Goal: Task Accomplishment & Management: Manage account settings

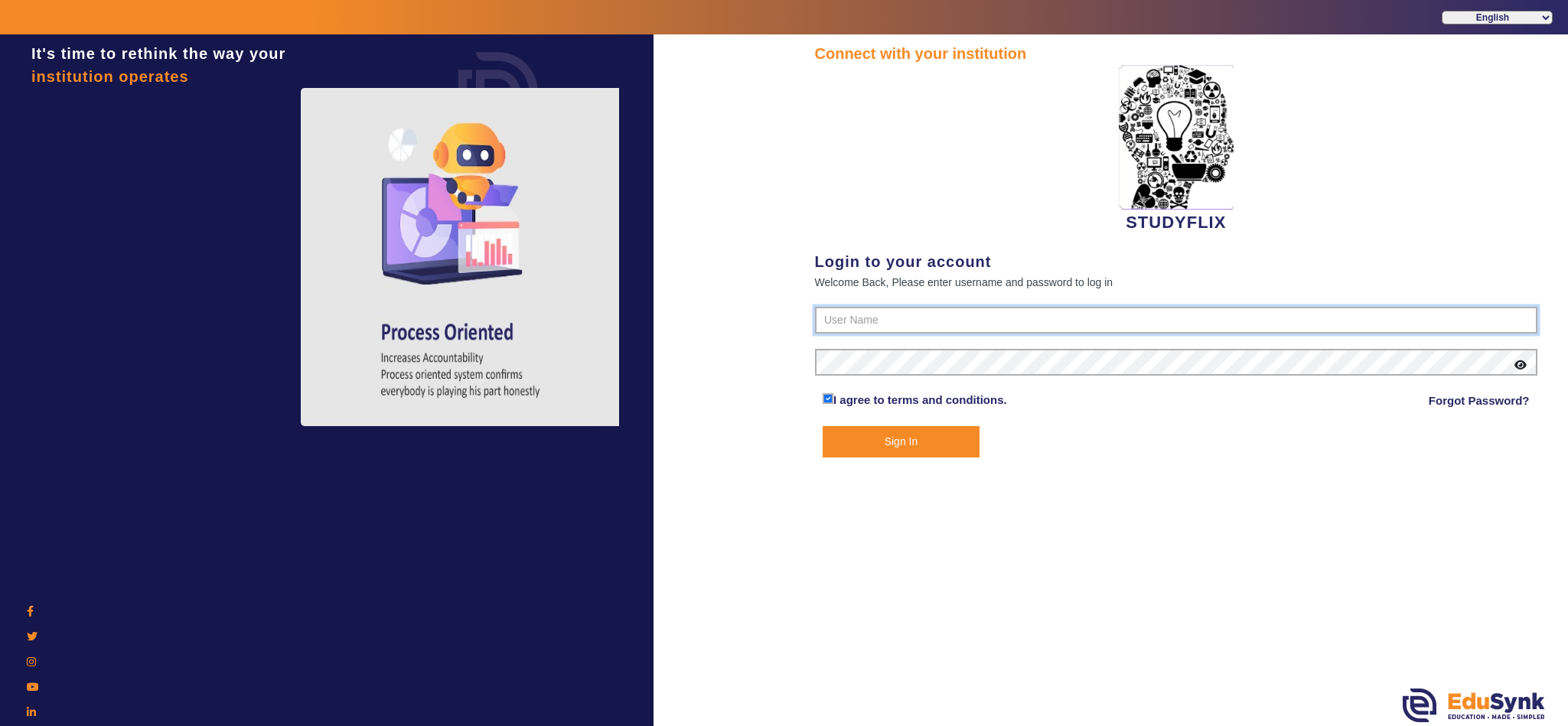
click at [911, 319] on input "text" at bounding box center [1176, 319] width 723 height 27
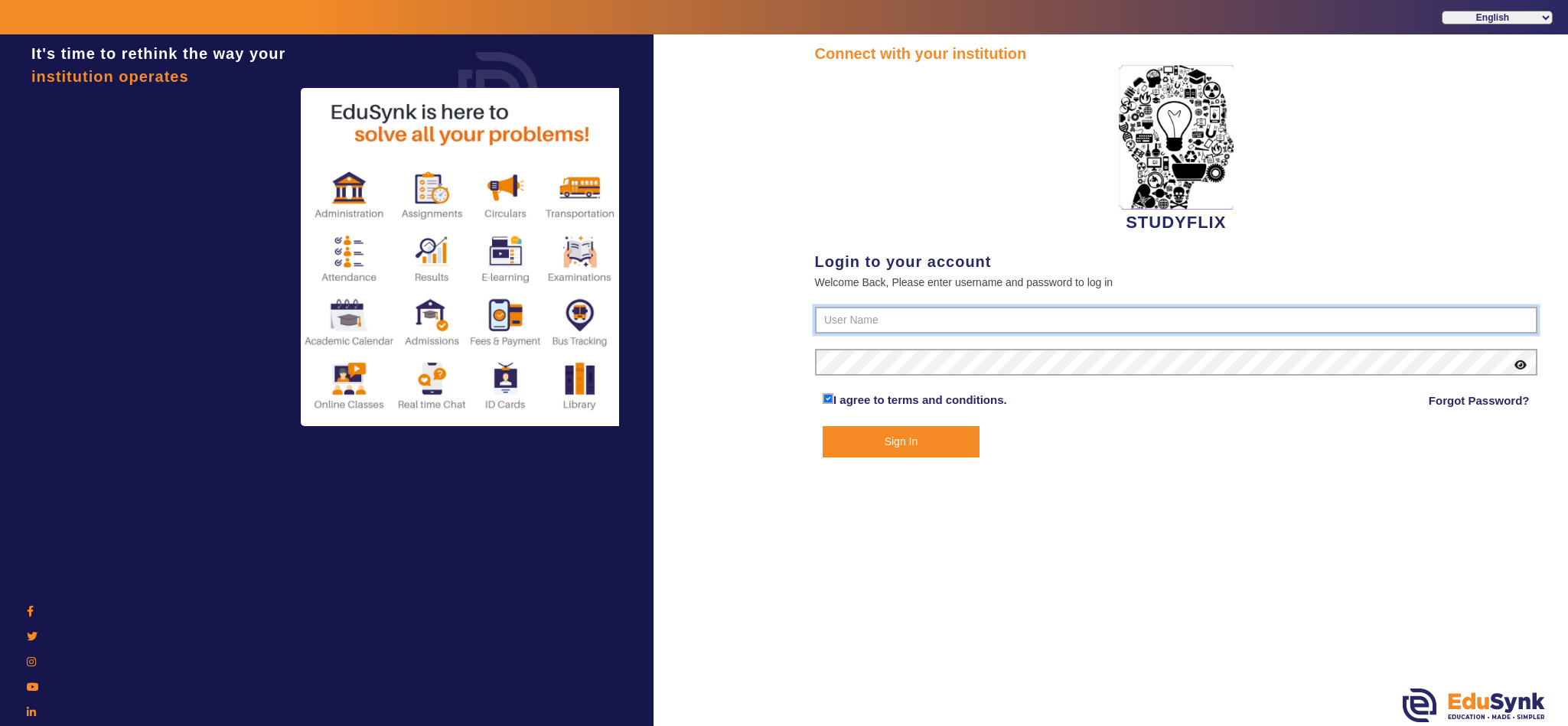
type input "6354922771"
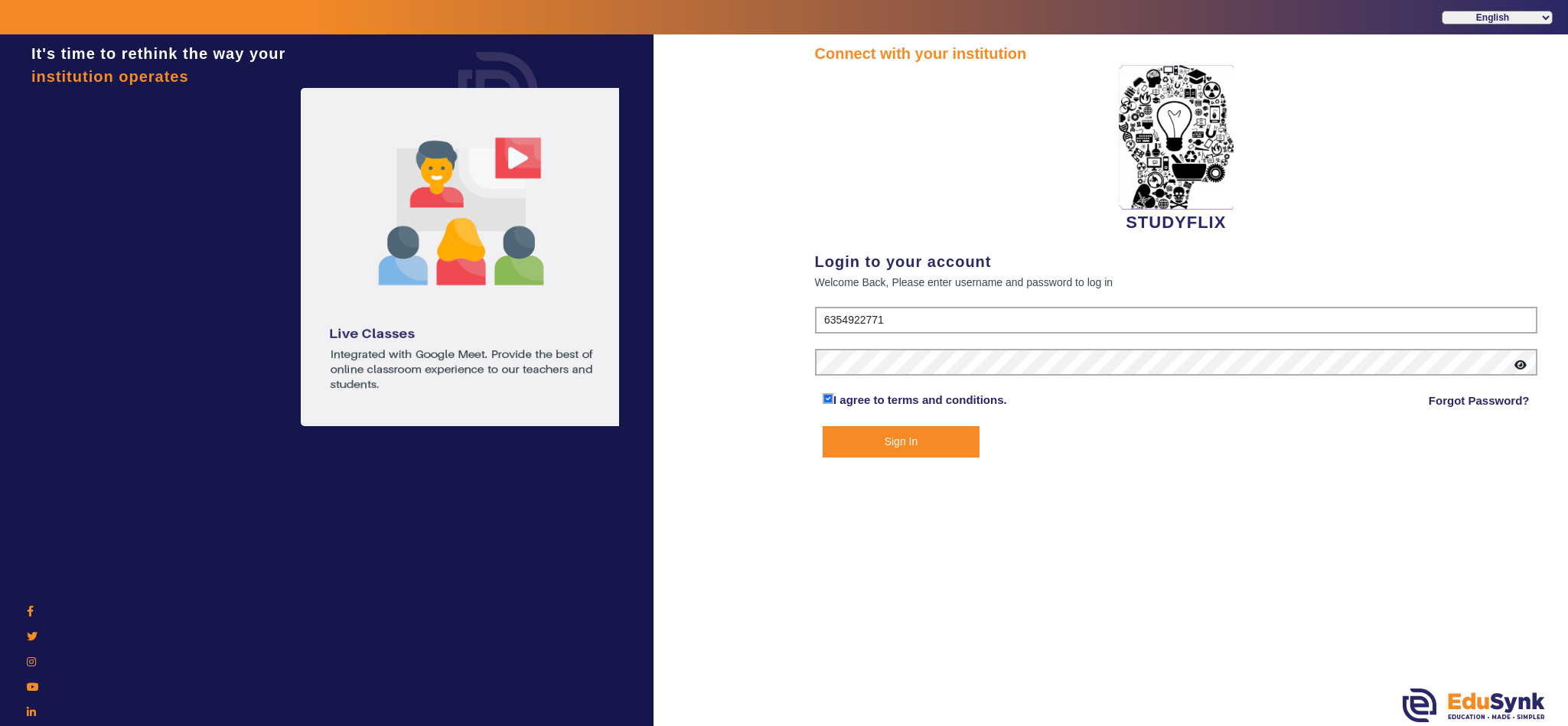
click at [909, 445] on button "Sign In" at bounding box center [901, 442] width 157 height 32
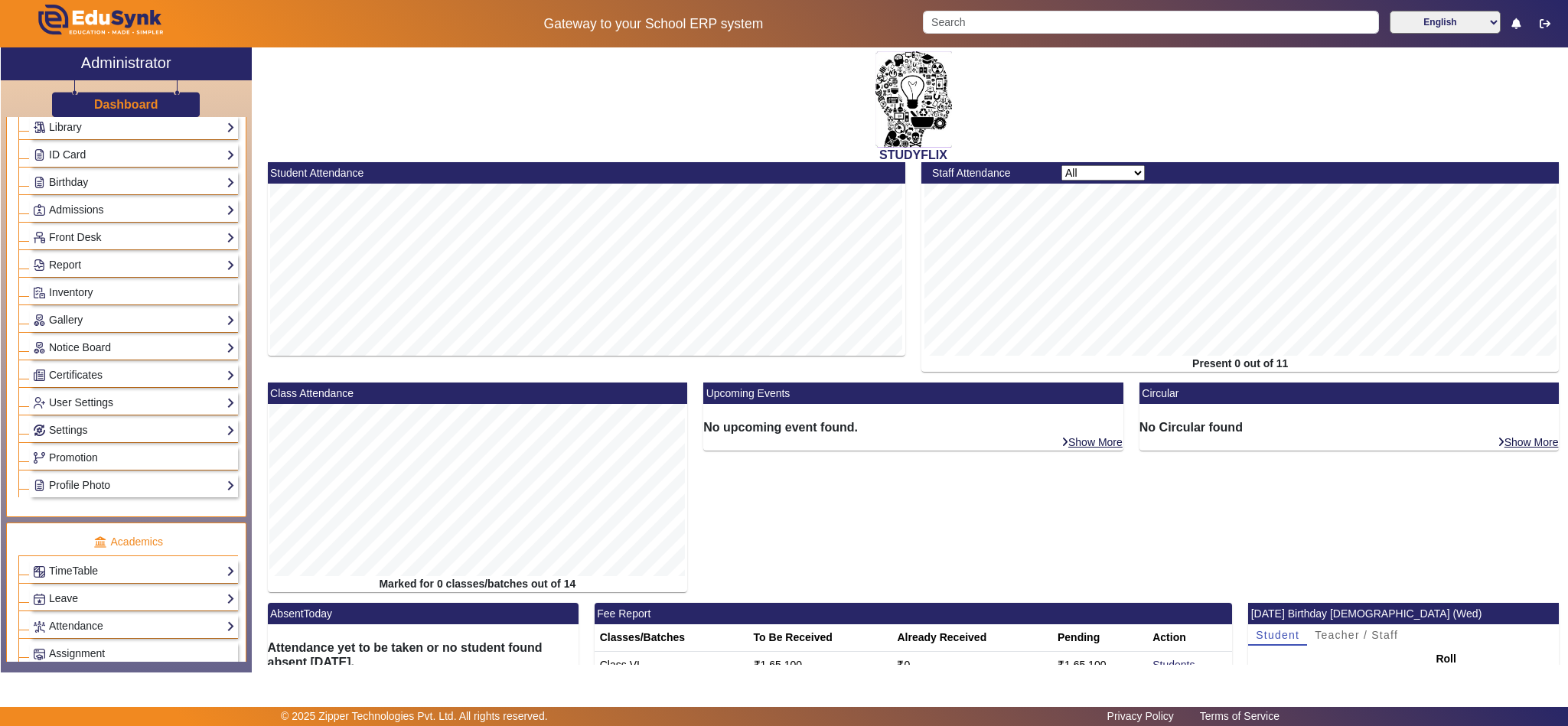
scroll to position [382, 0]
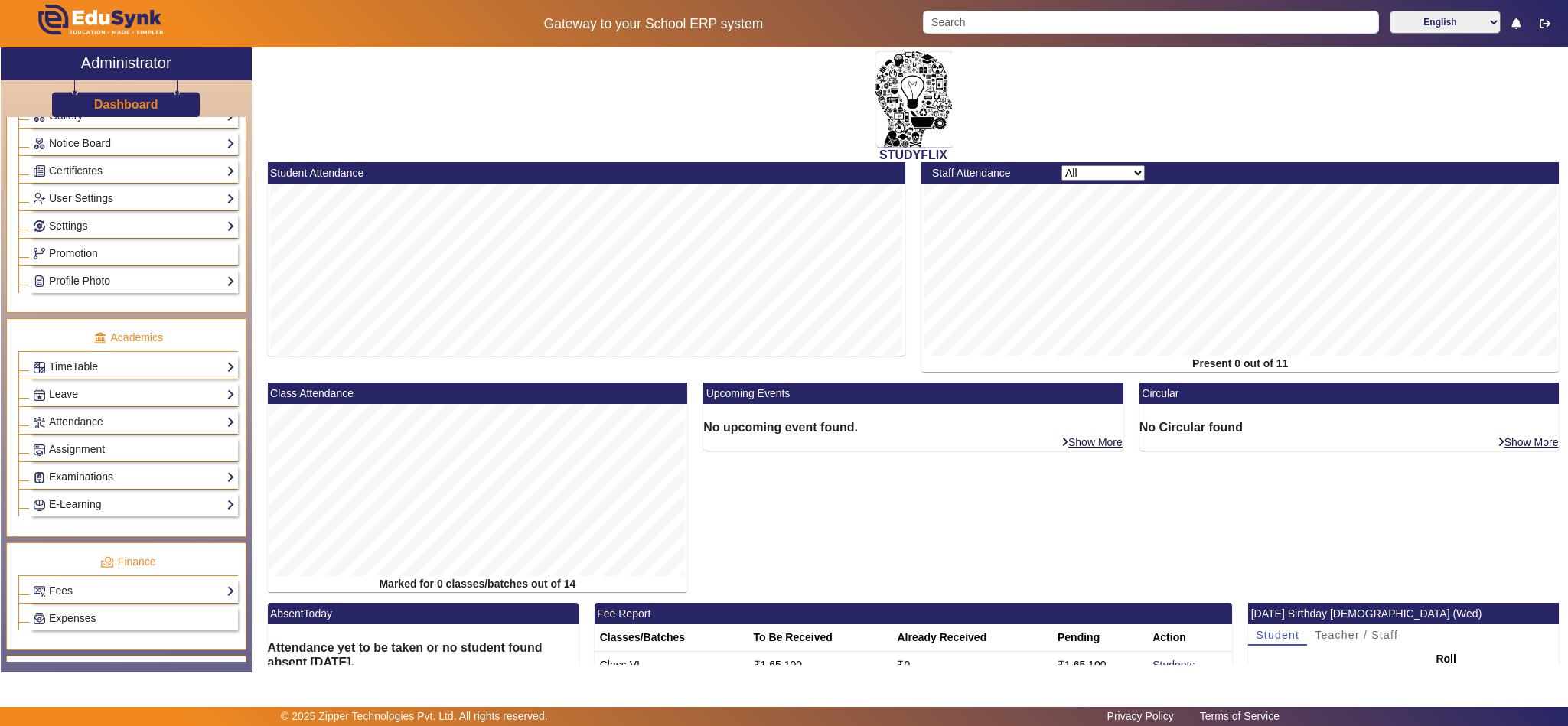
click at [103, 486] on link "Examinations" at bounding box center [133, 477] width 202 height 18
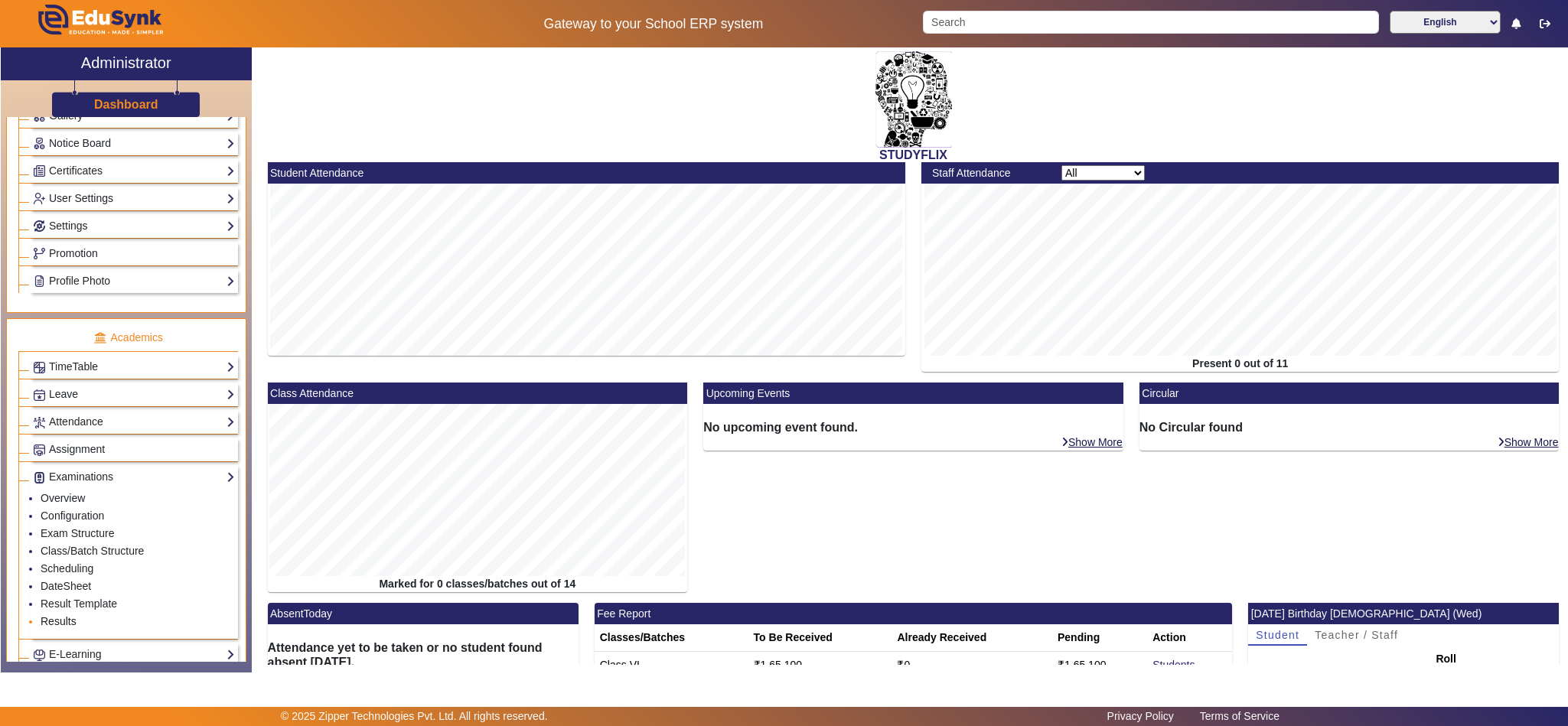
click at [64, 627] on link "Results" at bounding box center [58, 621] width 36 height 12
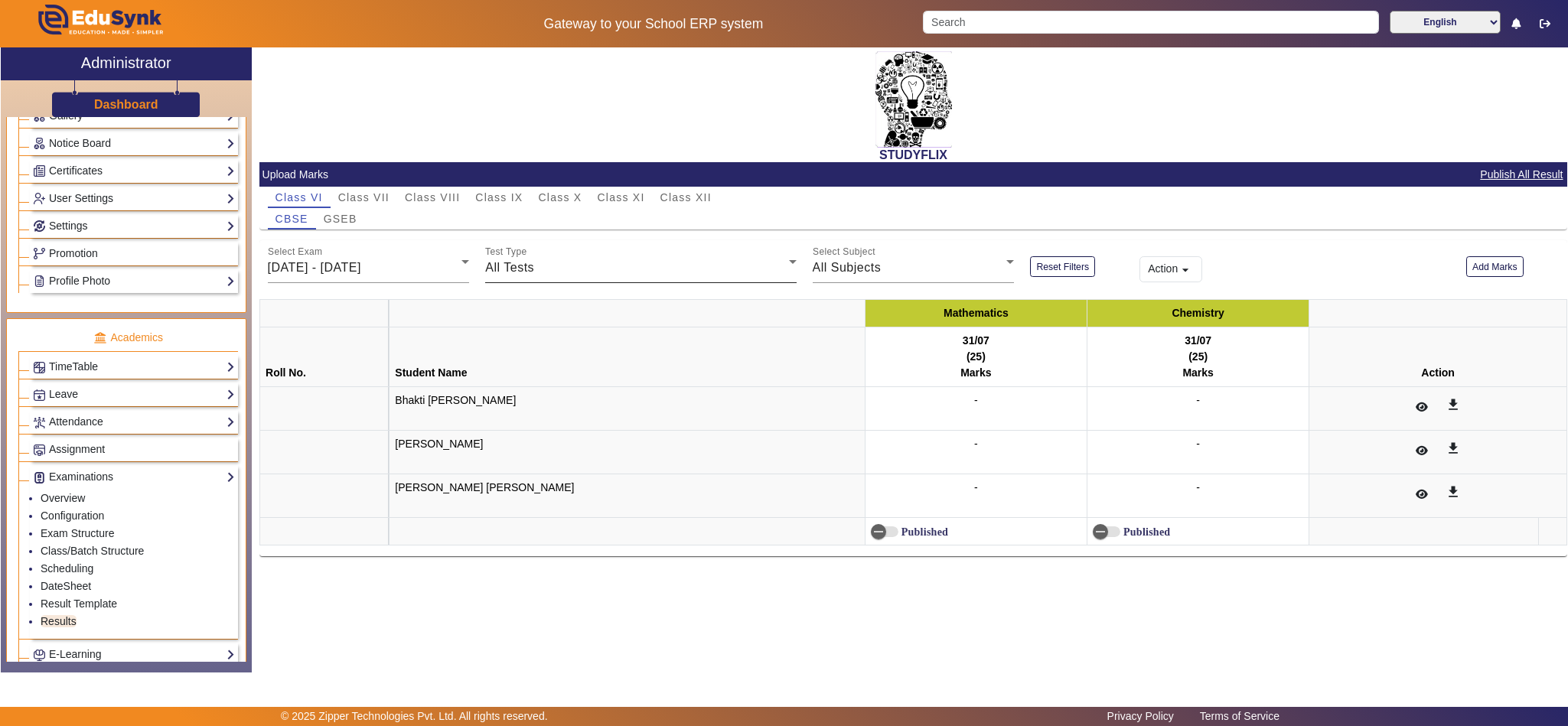
click at [551, 267] on div "All Tests" at bounding box center [637, 268] width 303 height 18
click at [552, 267] on div at bounding box center [784, 363] width 1568 height 726
click at [361, 265] on span "[DATE] - [DATE]" at bounding box center [314, 267] width 93 height 13
click at [372, 264] on div at bounding box center [784, 363] width 1568 height 726
click at [85, 539] on link "Exam Structure" at bounding box center [77, 533] width 73 height 12
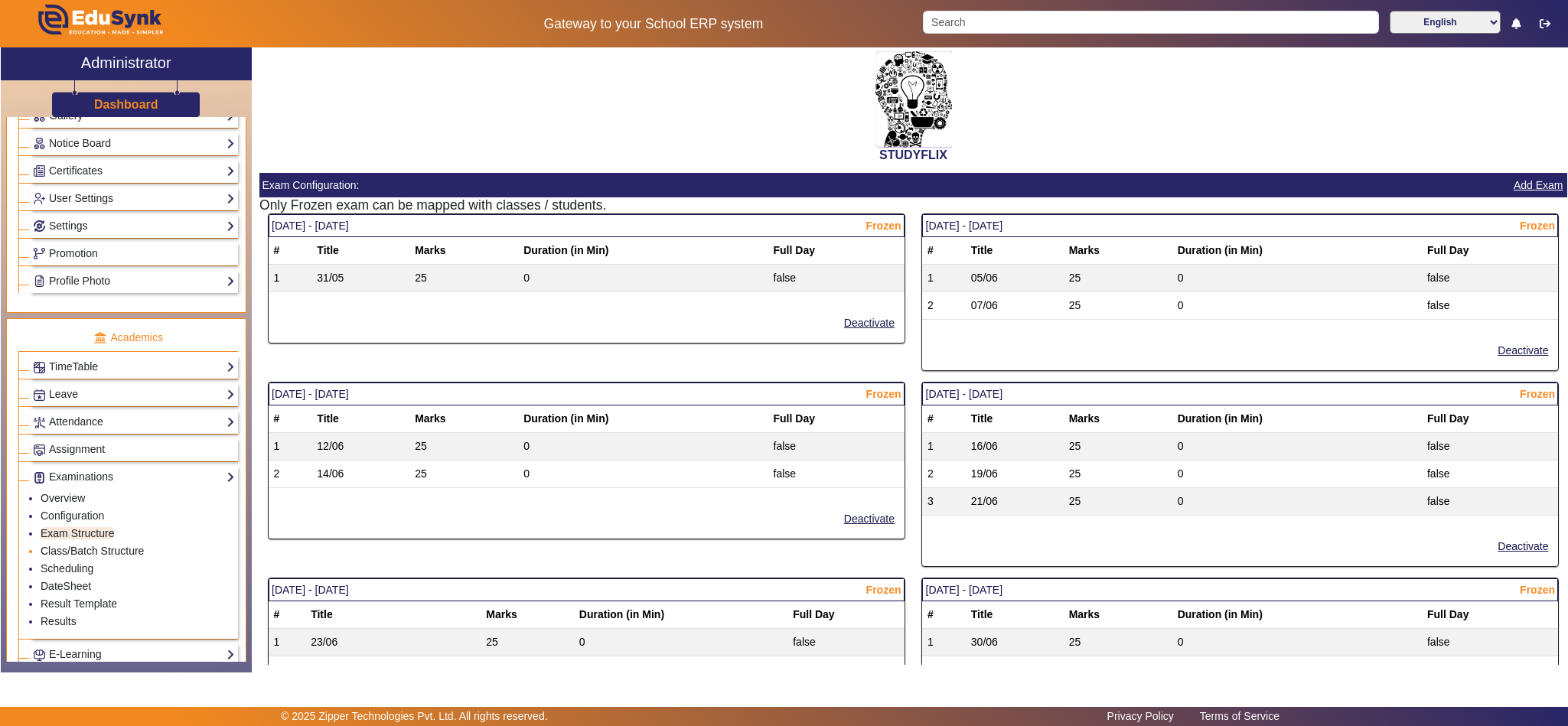
click at [97, 557] on link "Class/Batch Structure" at bounding box center [92, 551] width 103 height 12
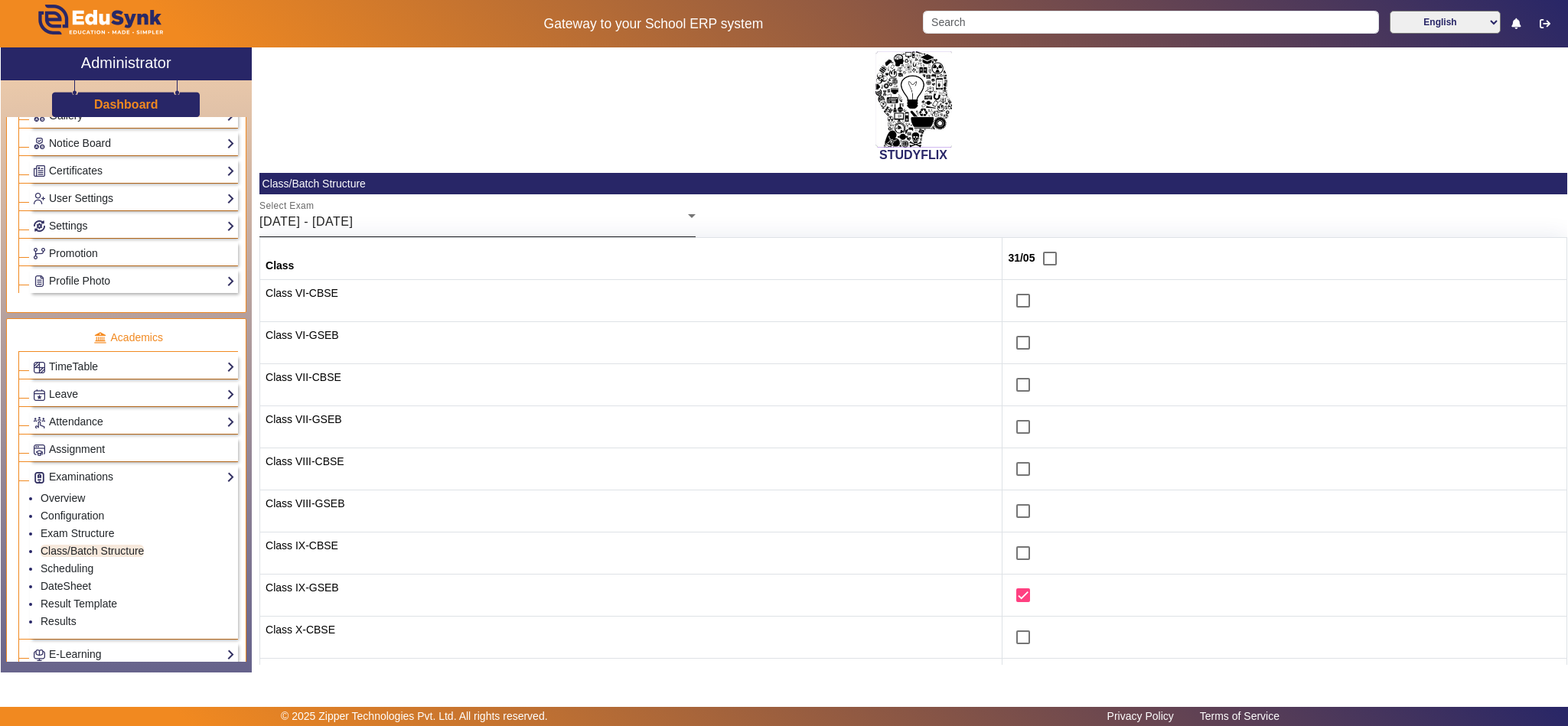
click at [436, 224] on div "[DATE] - [DATE]" at bounding box center [474, 222] width 429 height 18
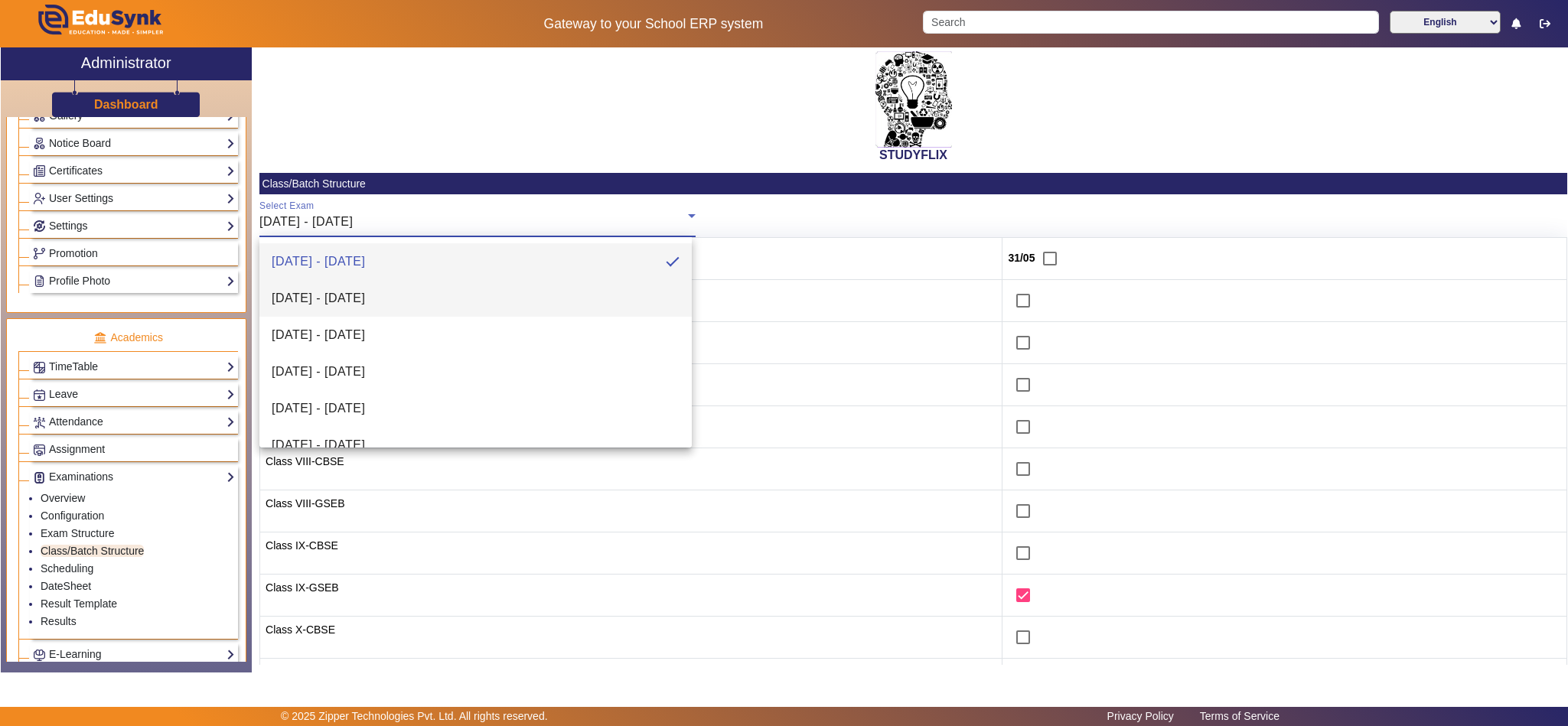
click at [375, 307] on mat-option "[DATE] - [DATE]" at bounding box center [475, 298] width 432 height 37
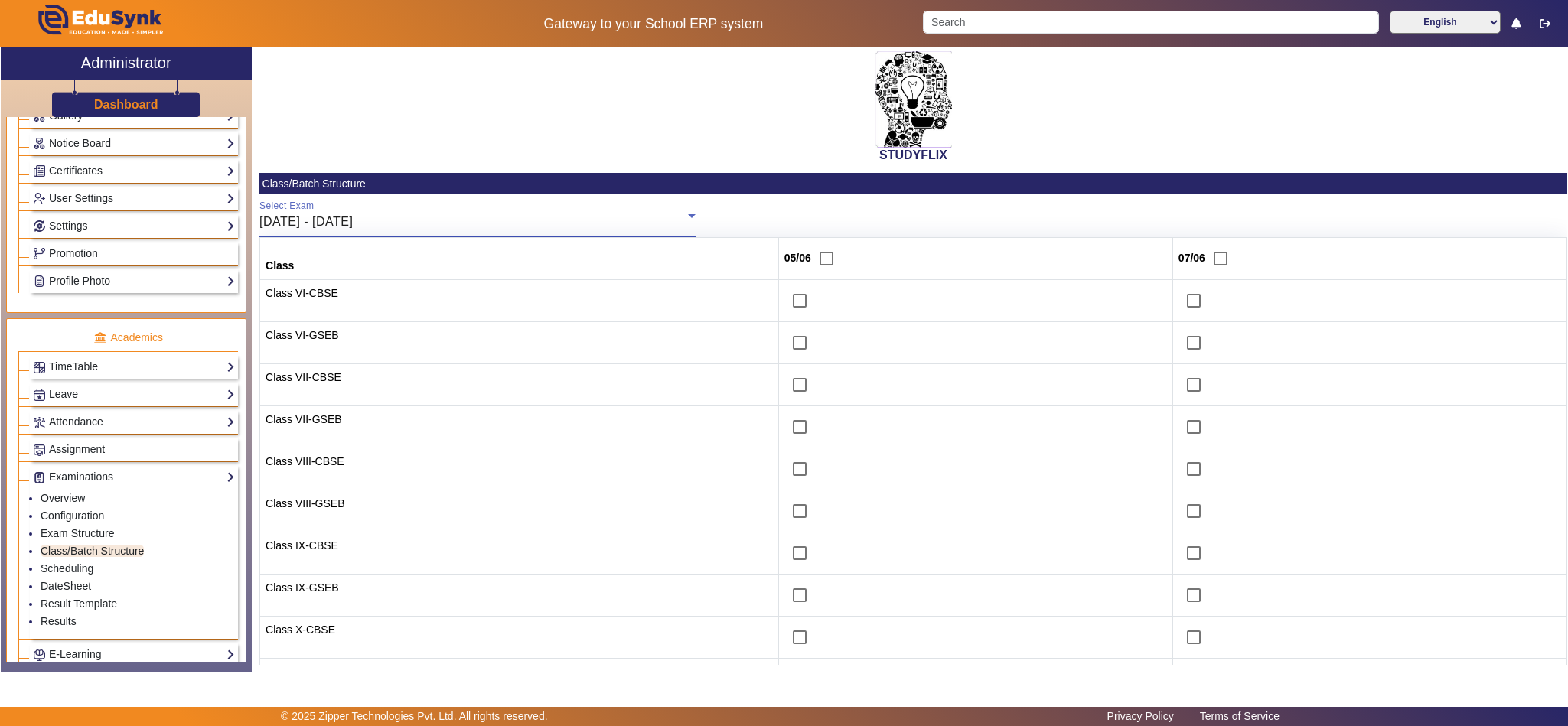
click at [411, 213] on div "[DATE] - [DATE]" at bounding box center [474, 222] width 429 height 18
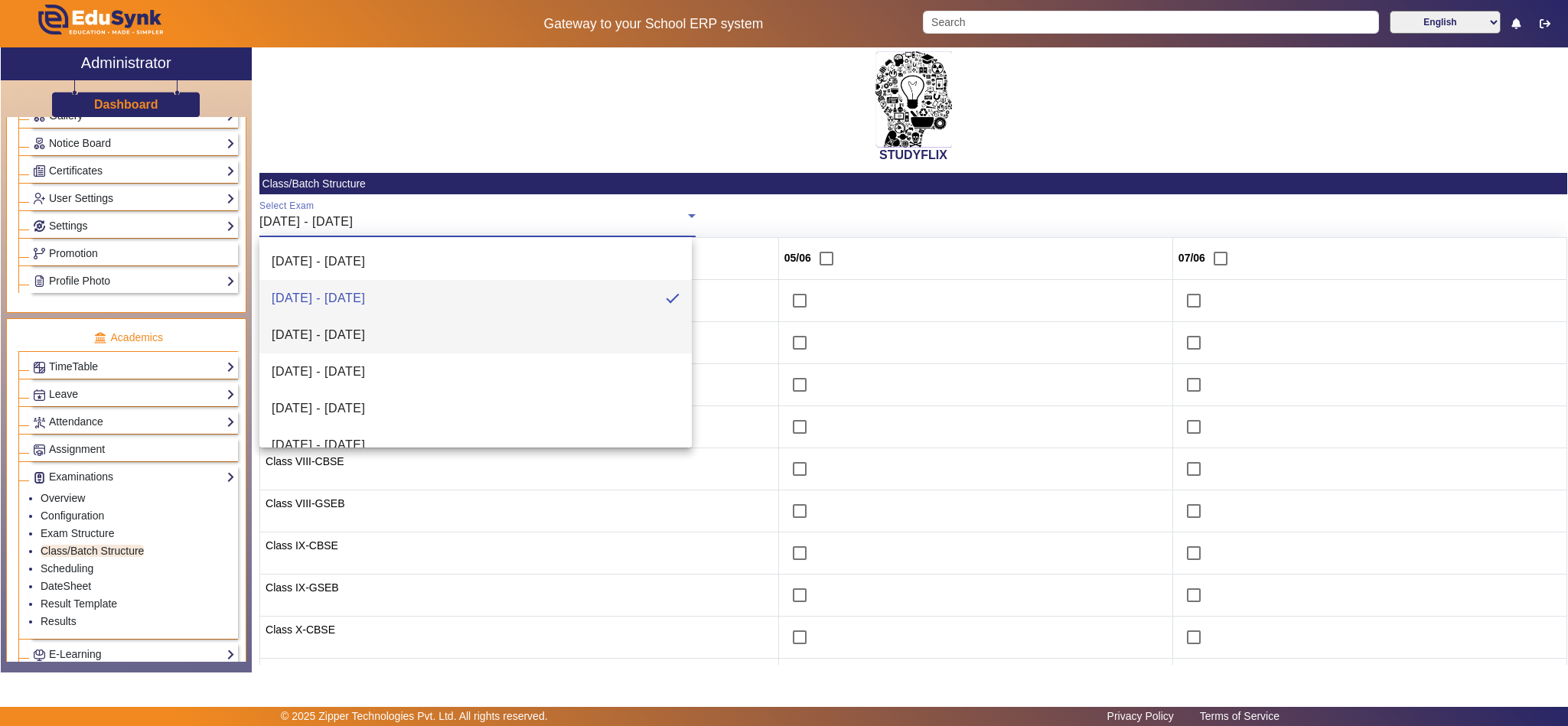
click at [365, 340] on span "[DATE] - [DATE]" at bounding box center [319, 334] width 93 height 18
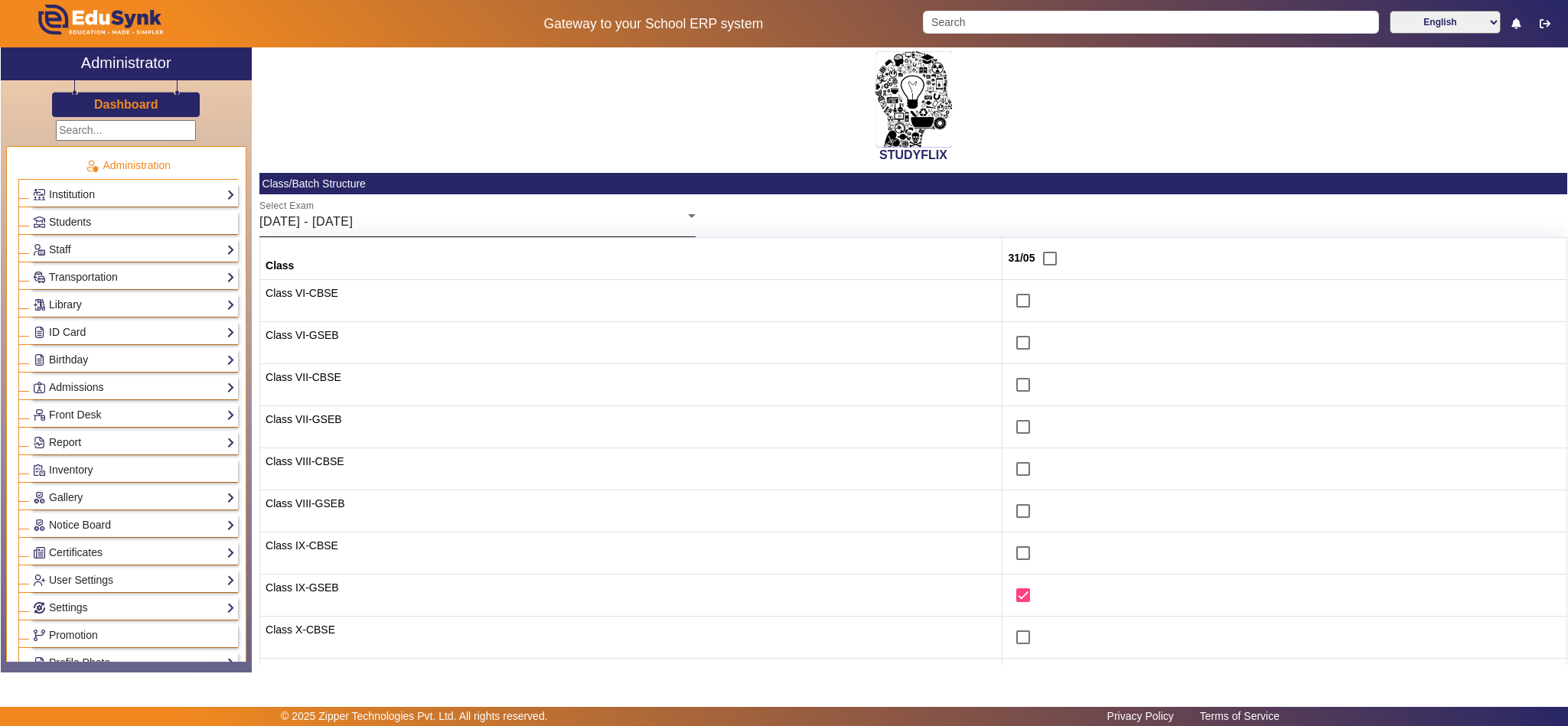
drag, startPoint x: 397, startPoint y: 216, endPoint x: 398, endPoint y: 224, distance: 8.1
click at [353, 216] on span "[DATE] - [DATE]" at bounding box center [306, 221] width 93 height 13
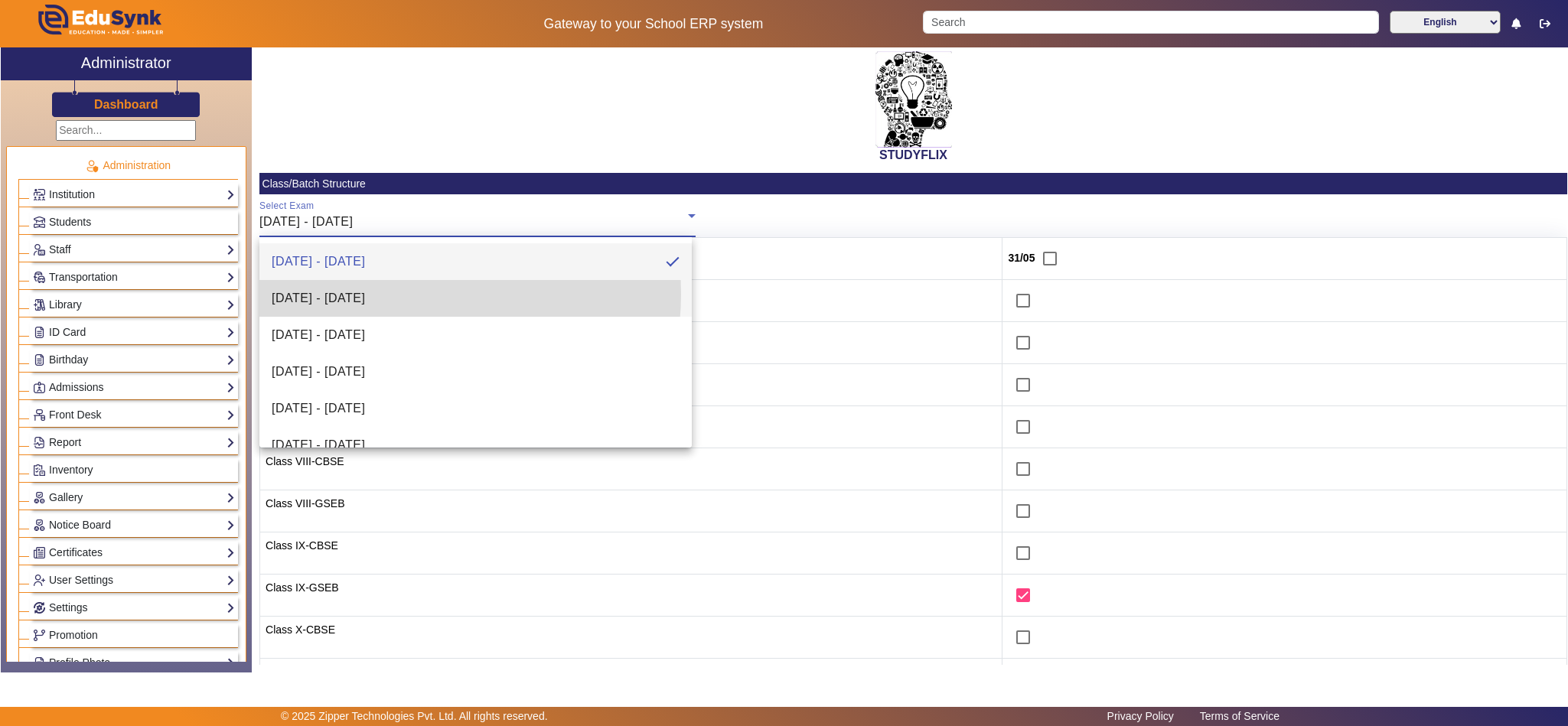
click at [365, 294] on span "[DATE] - [DATE]" at bounding box center [319, 297] width 93 height 18
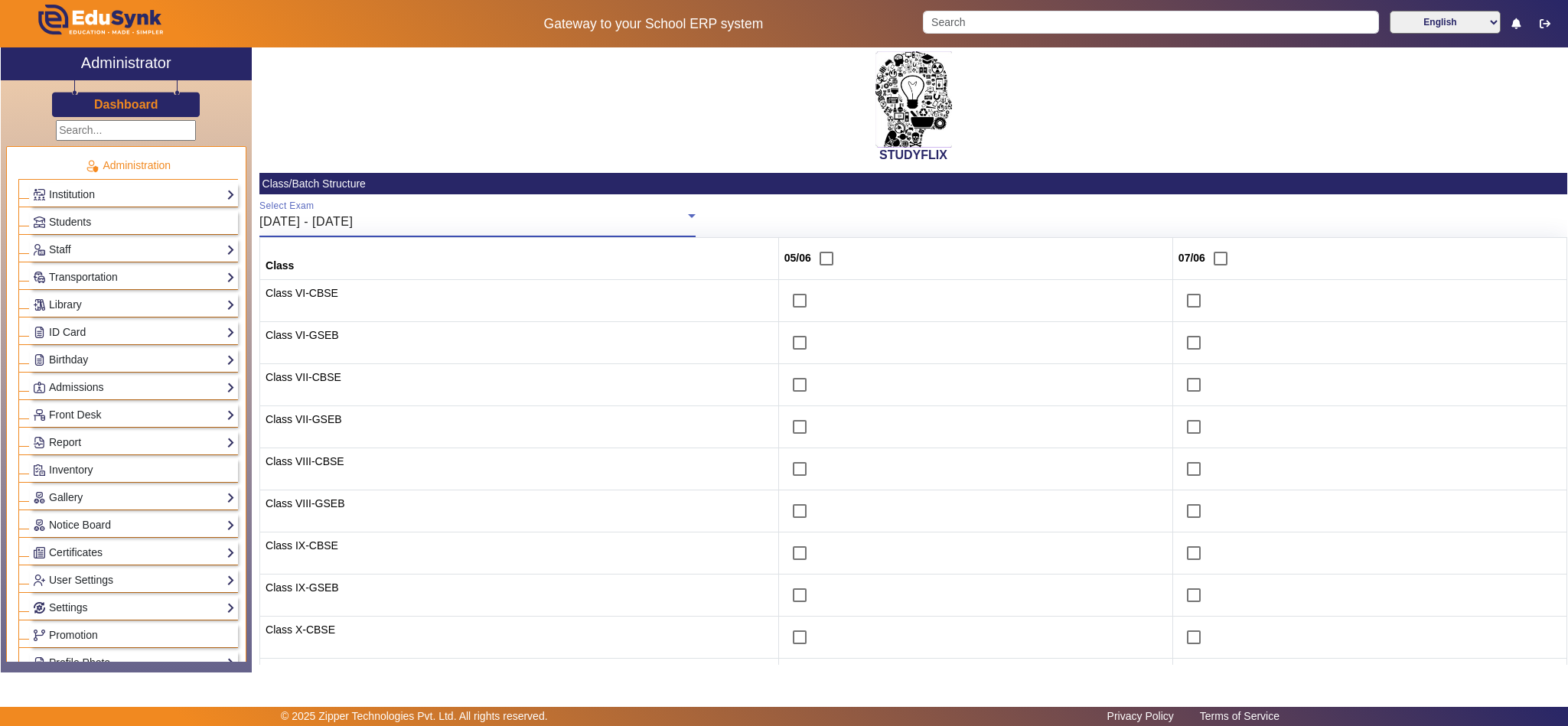
click at [436, 218] on div "[DATE] - [DATE]" at bounding box center [474, 222] width 429 height 18
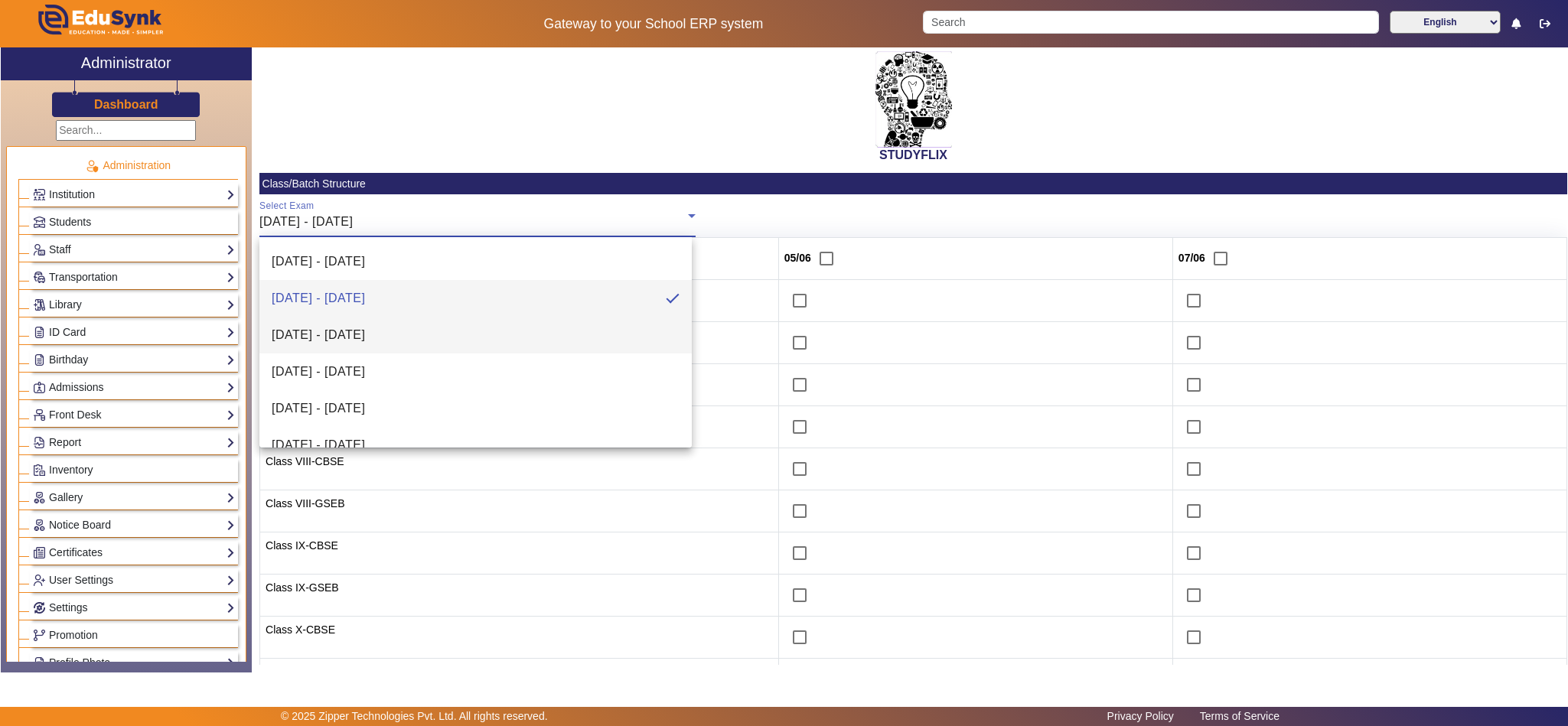
click at [430, 341] on mat-option "[DATE] - [DATE]" at bounding box center [475, 335] width 432 height 37
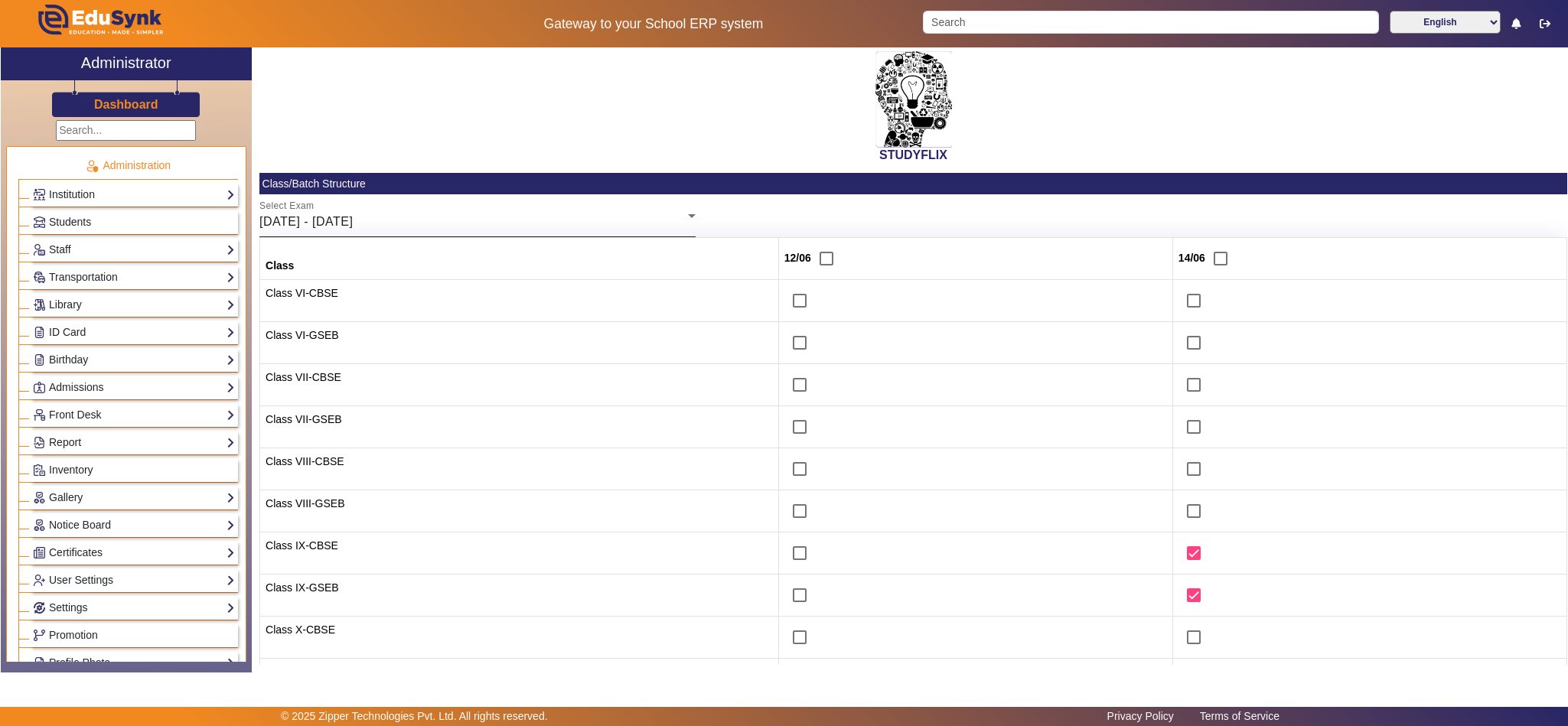
click at [494, 212] on div "Select Exam 09/06/2025 - 14/06/2025" at bounding box center [477, 216] width 436 height 43
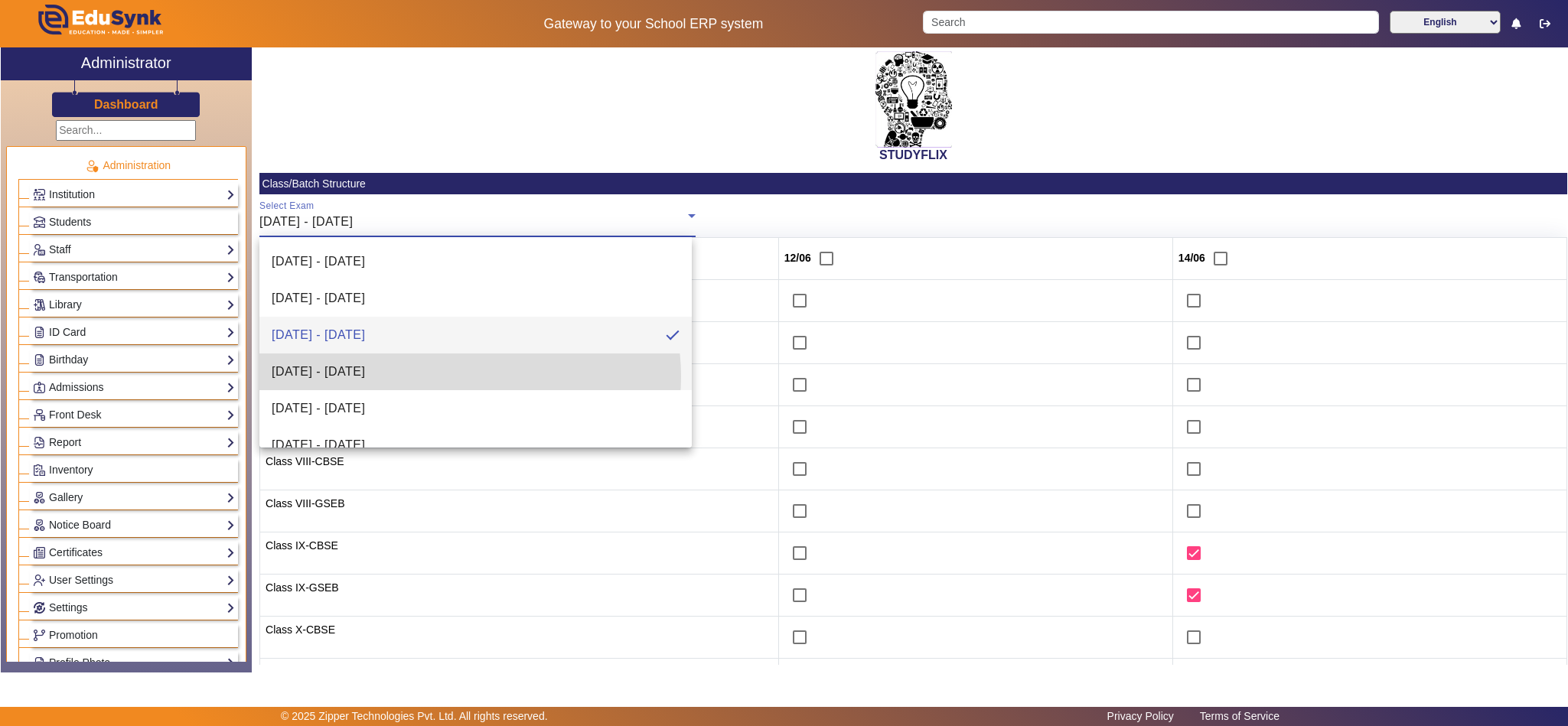
click at [465, 377] on mat-option "[DATE] - [DATE]" at bounding box center [475, 371] width 432 height 37
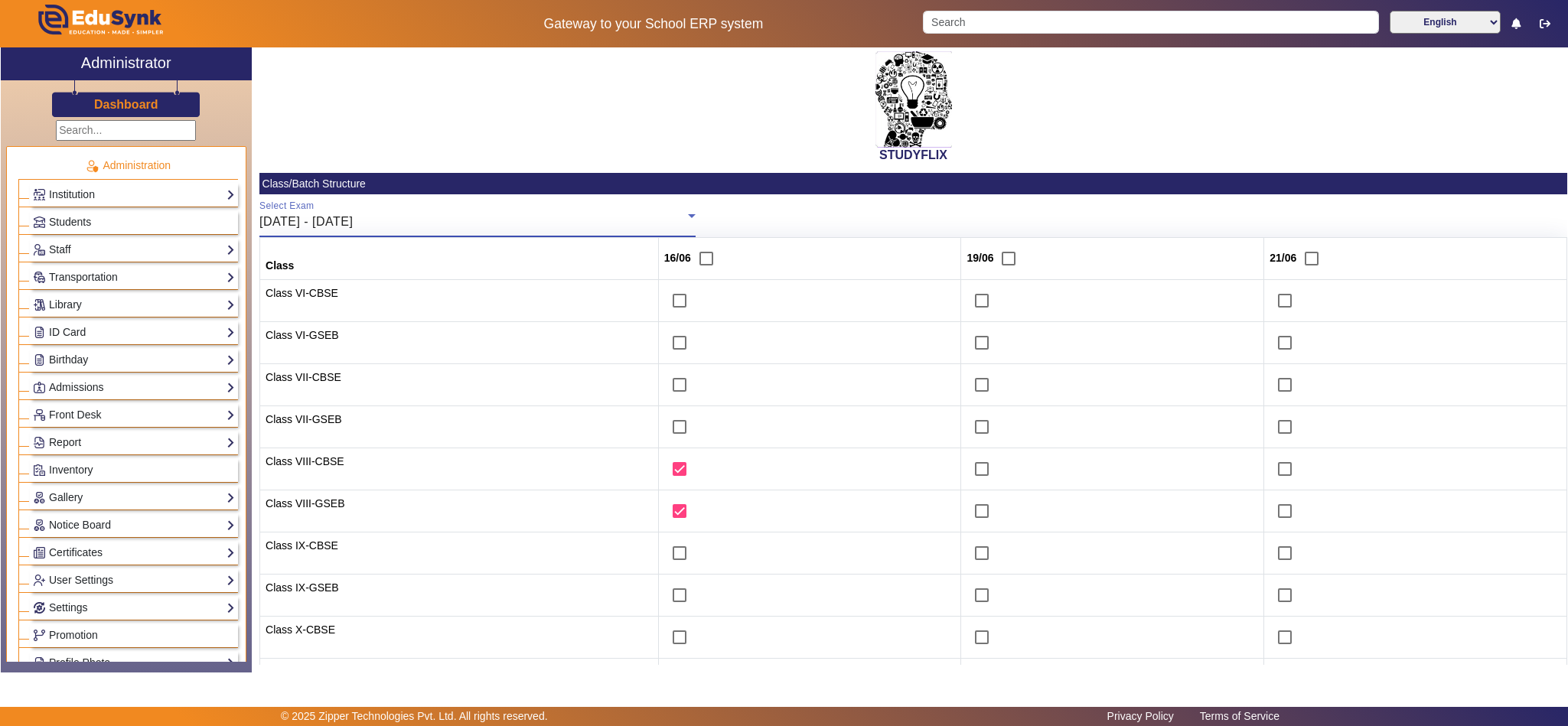
click at [462, 223] on div "16/06/2025 - 21/06/2025" at bounding box center [474, 222] width 429 height 18
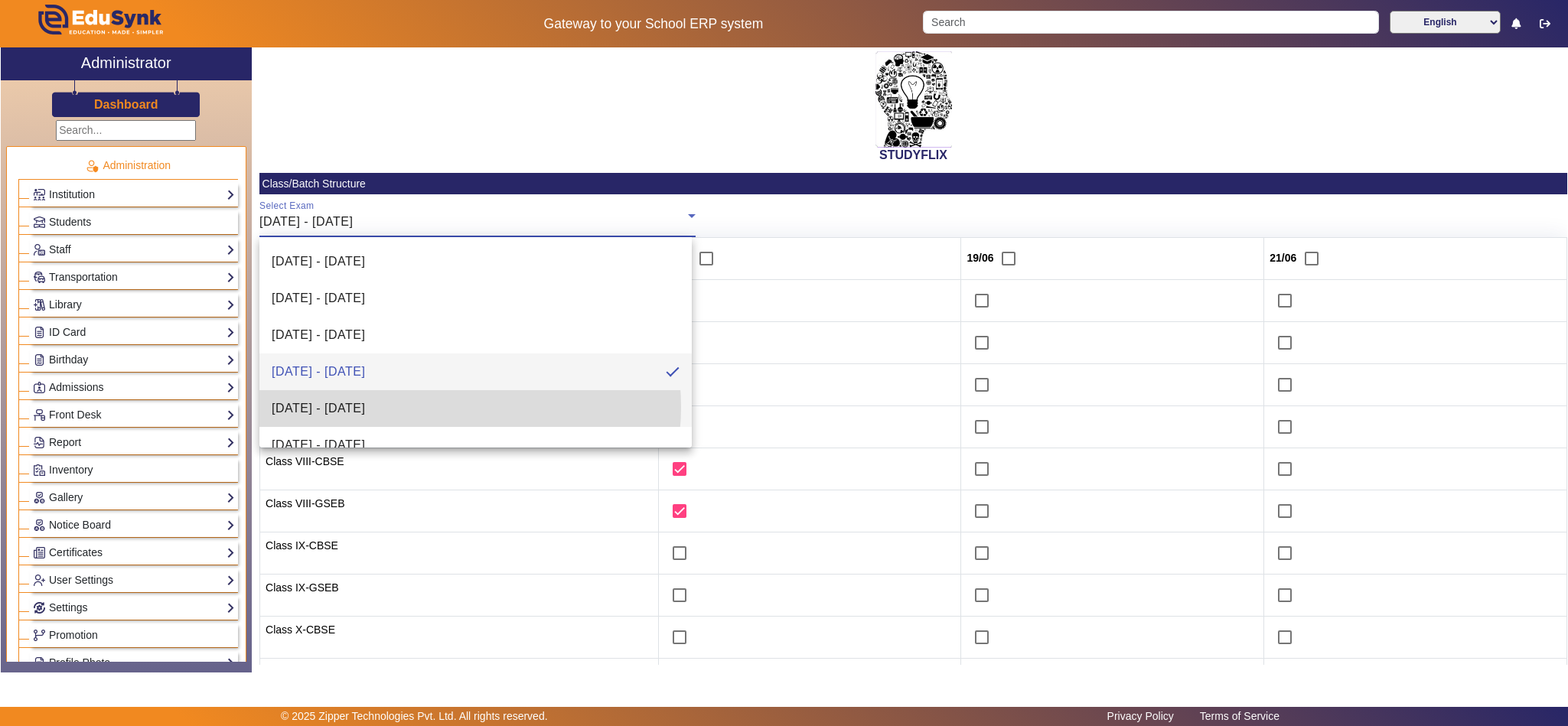
click at [443, 407] on mat-option "23/06/2025 - 28/06/2025" at bounding box center [475, 408] width 432 height 37
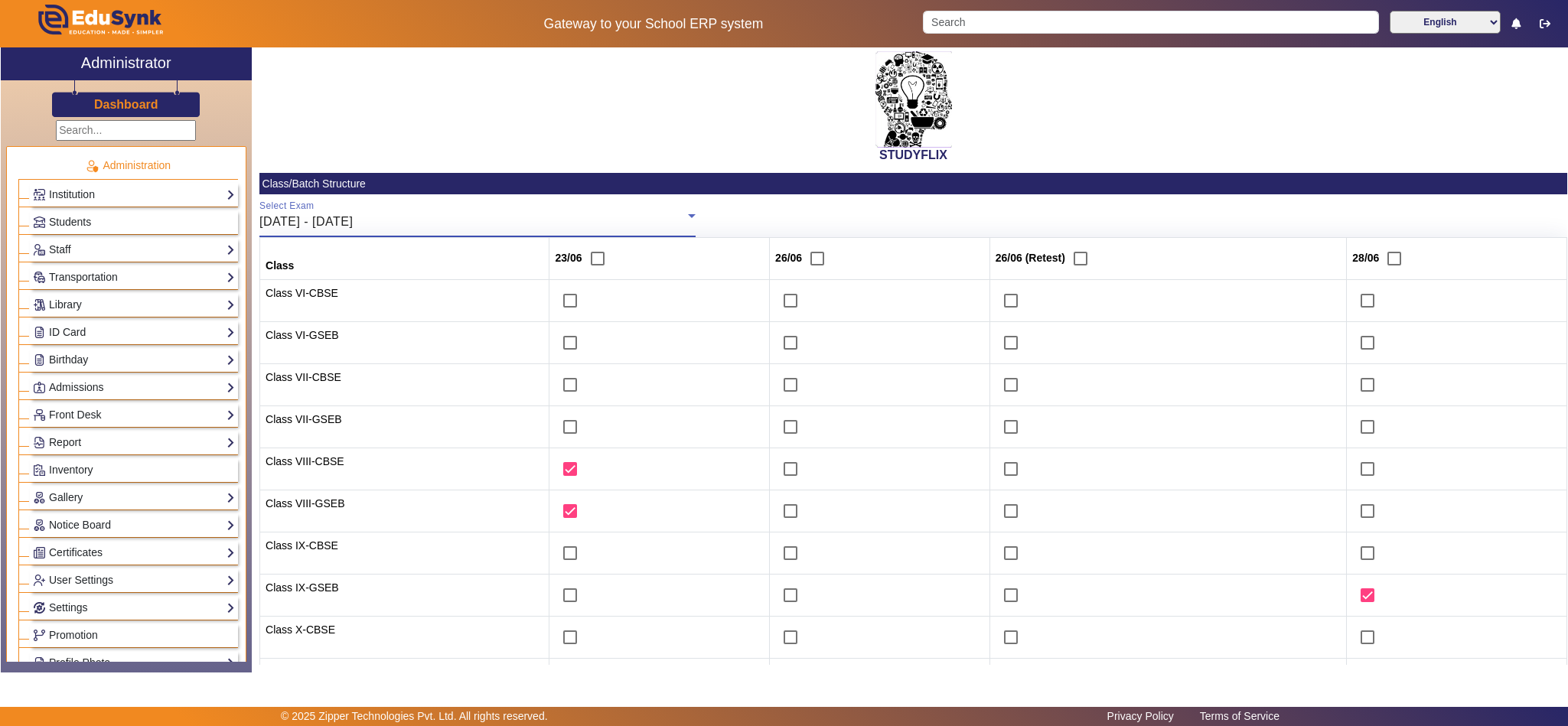
click at [469, 213] on div "23/06/2025 - 28/06/2025" at bounding box center [474, 222] width 429 height 18
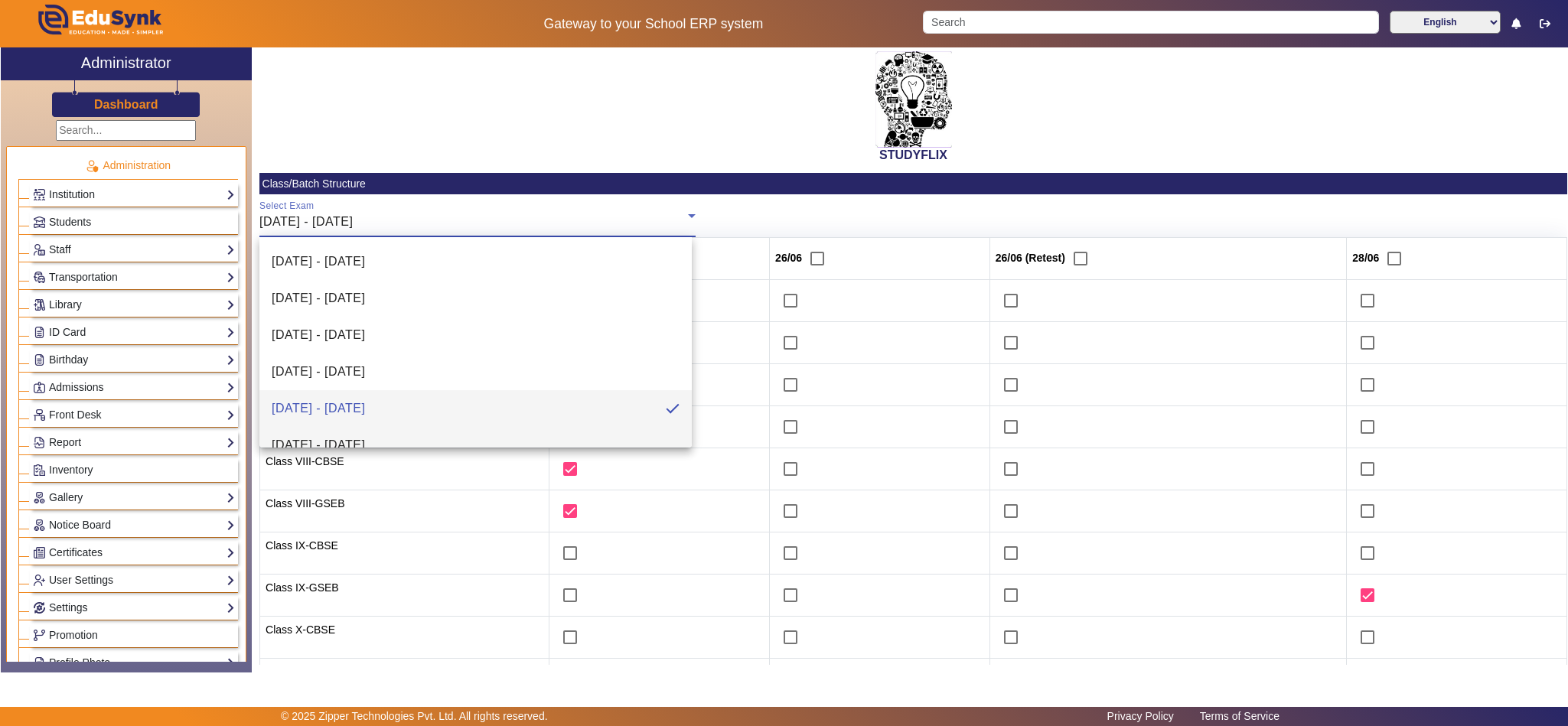
click at [430, 444] on mat-option "30/06/2025 - 05/07/2025" at bounding box center [475, 445] width 432 height 37
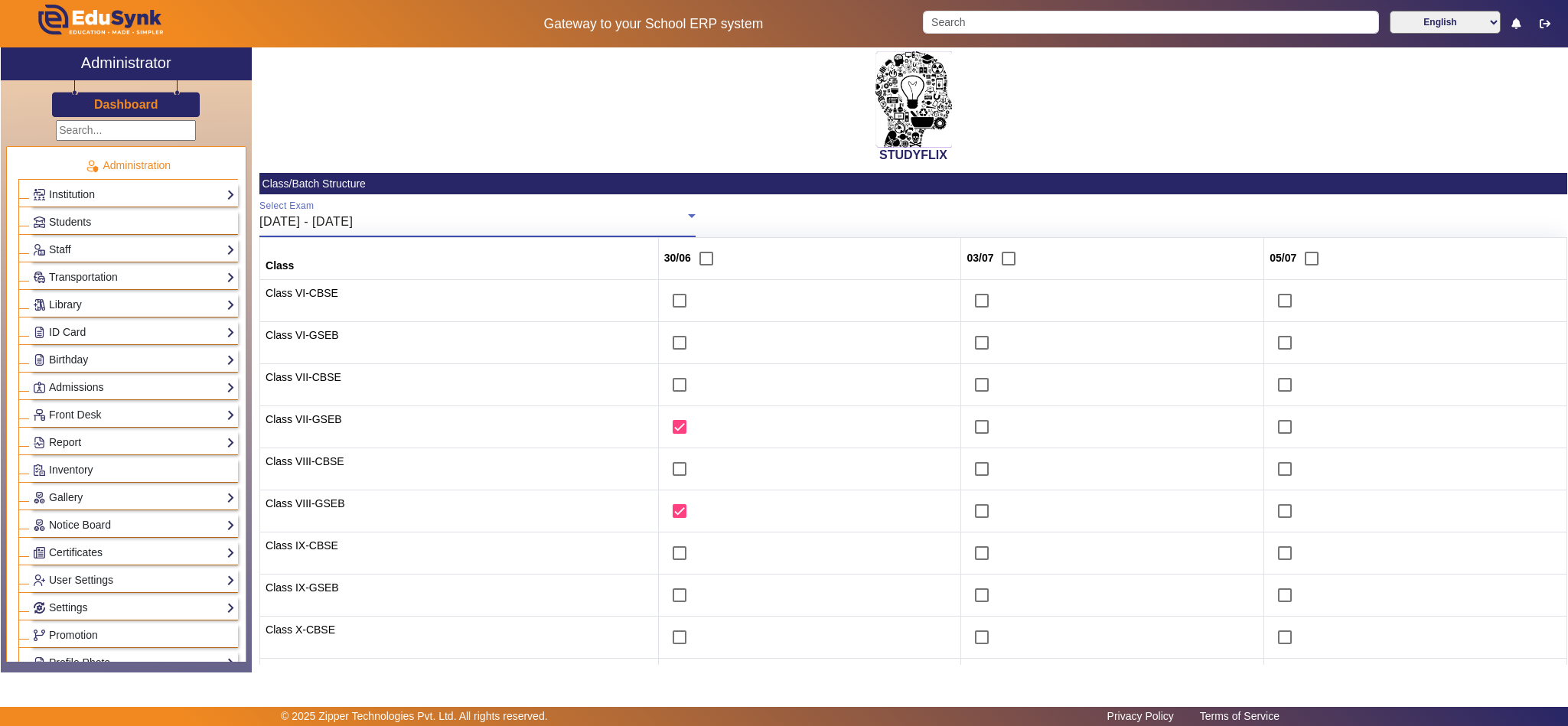
click at [353, 227] on span "30/06/2025 - 05/07/2025" at bounding box center [306, 221] width 93 height 13
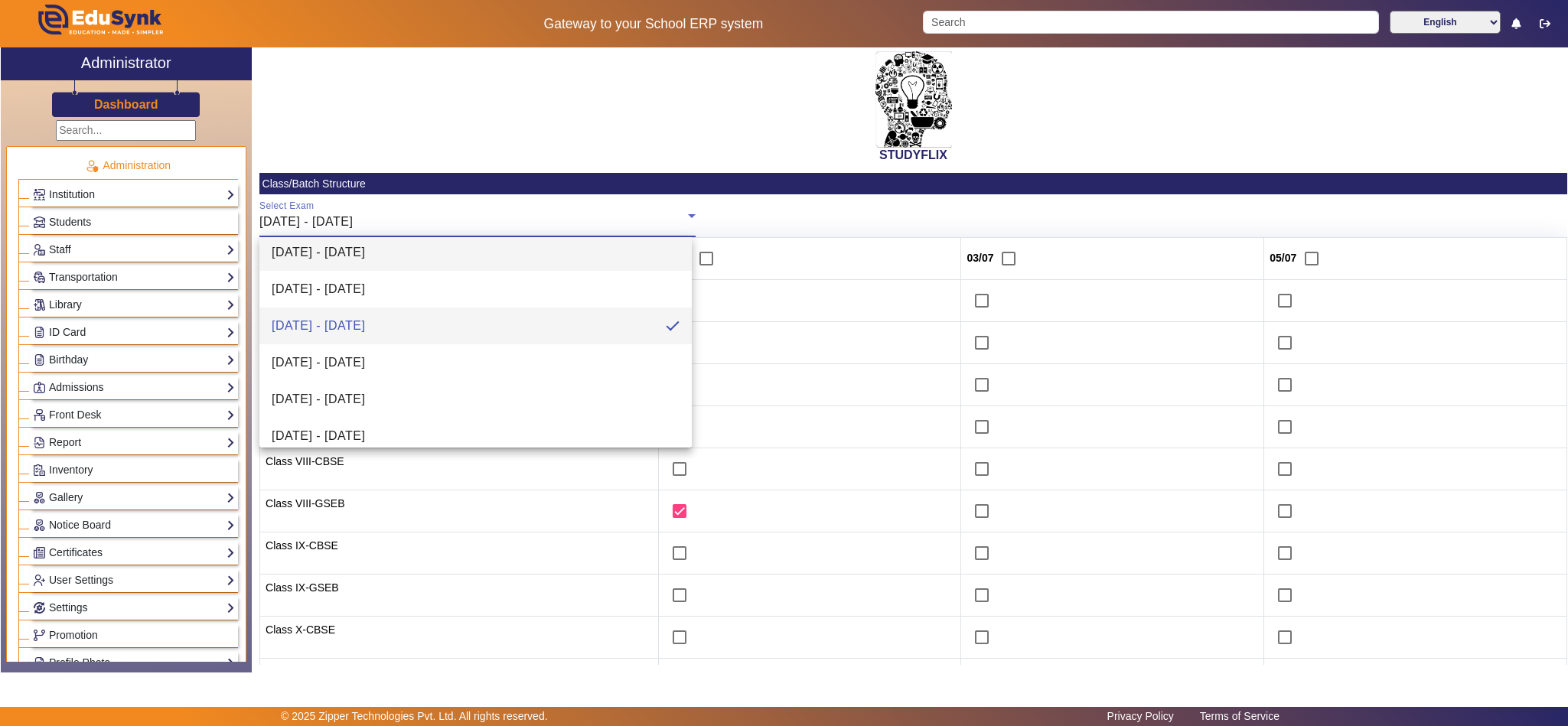
scroll to position [168, 0]
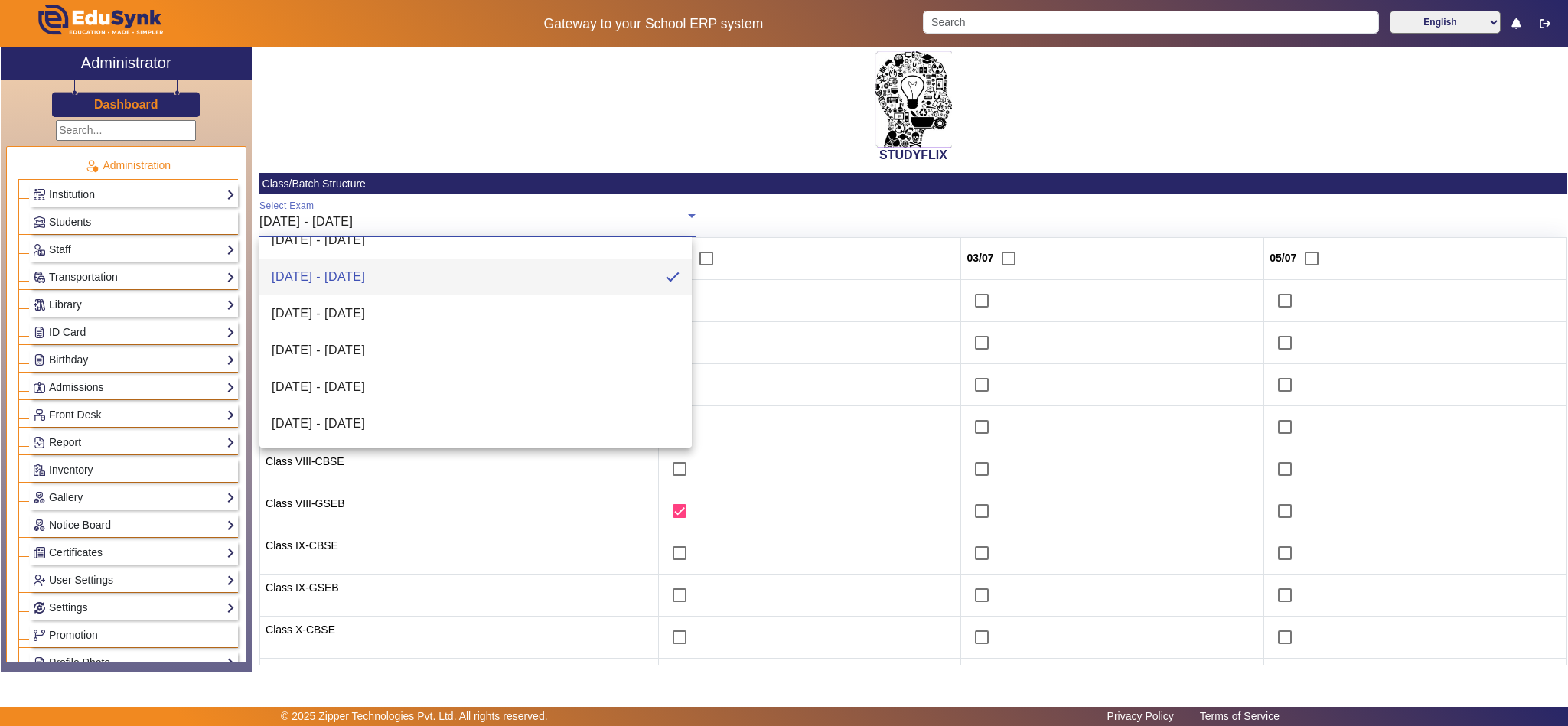
drag, startPoint x: 428, startPoint y: 434, endPoint x: 436, endPoint y: 288, distance: 146.2
click at [428, 431] on mat-option "[DATE] - [DATE]" at bounding box center [475, 424] width 432 height 37
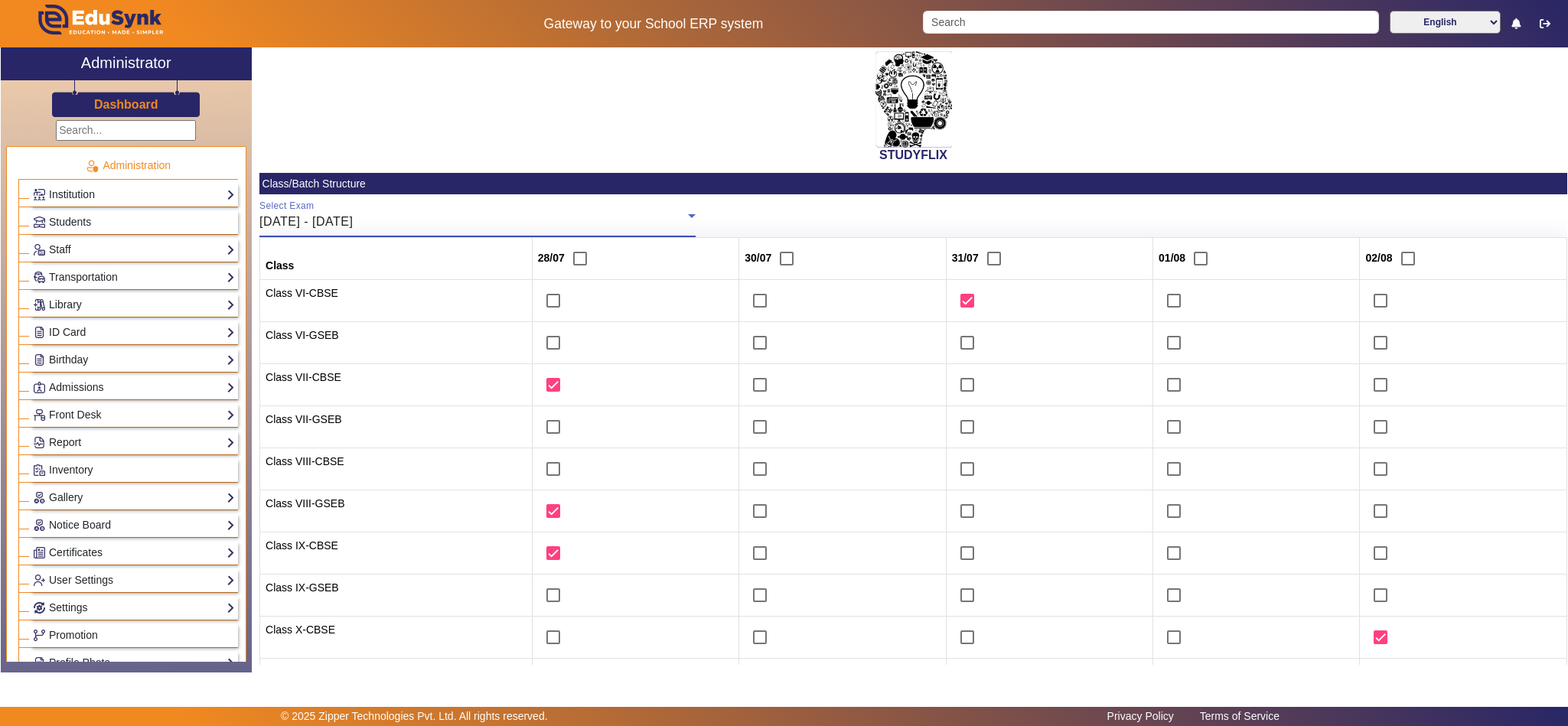
click at [457, 213] on div "[DATE] - [DATE]" at bounding box center [474, 222] width 429 height 18
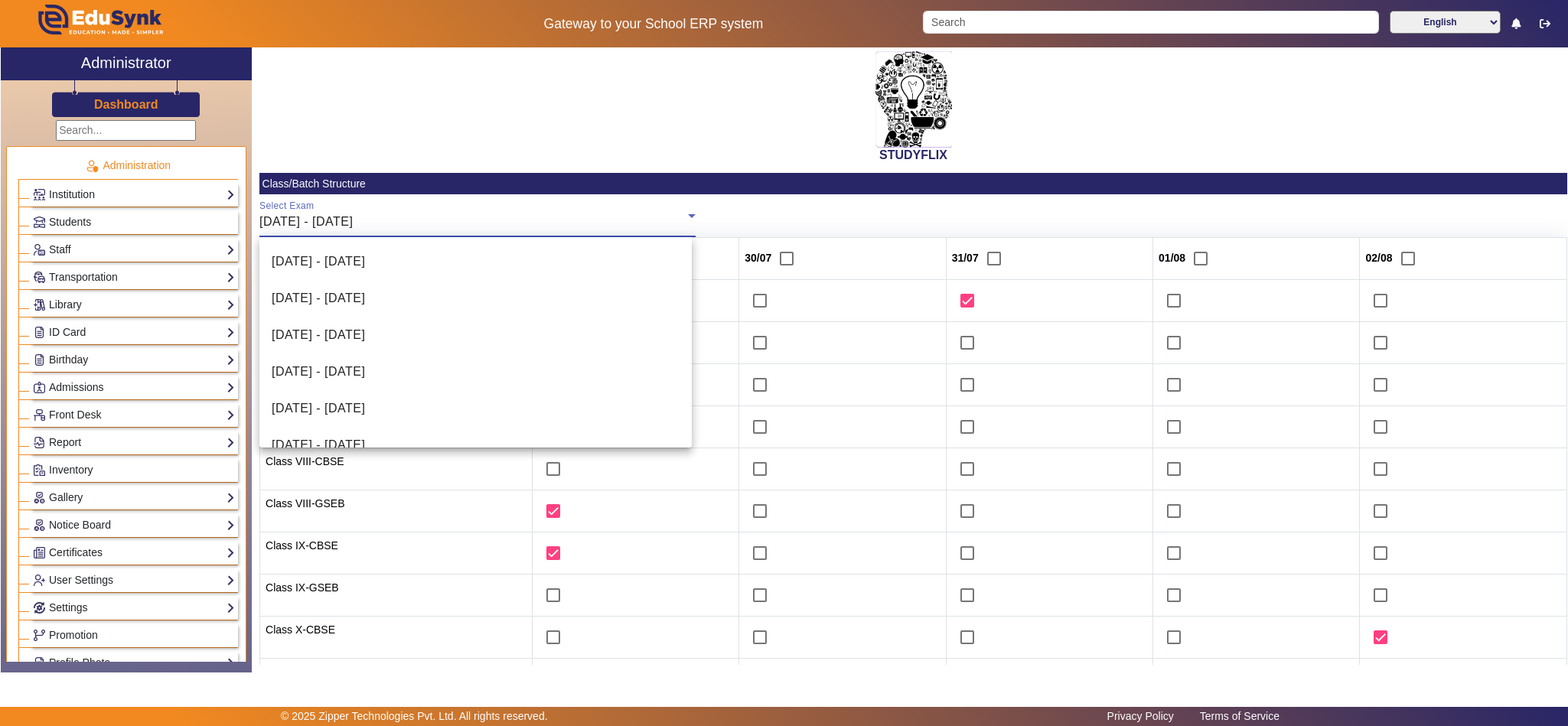
scroll to position [163, 0]
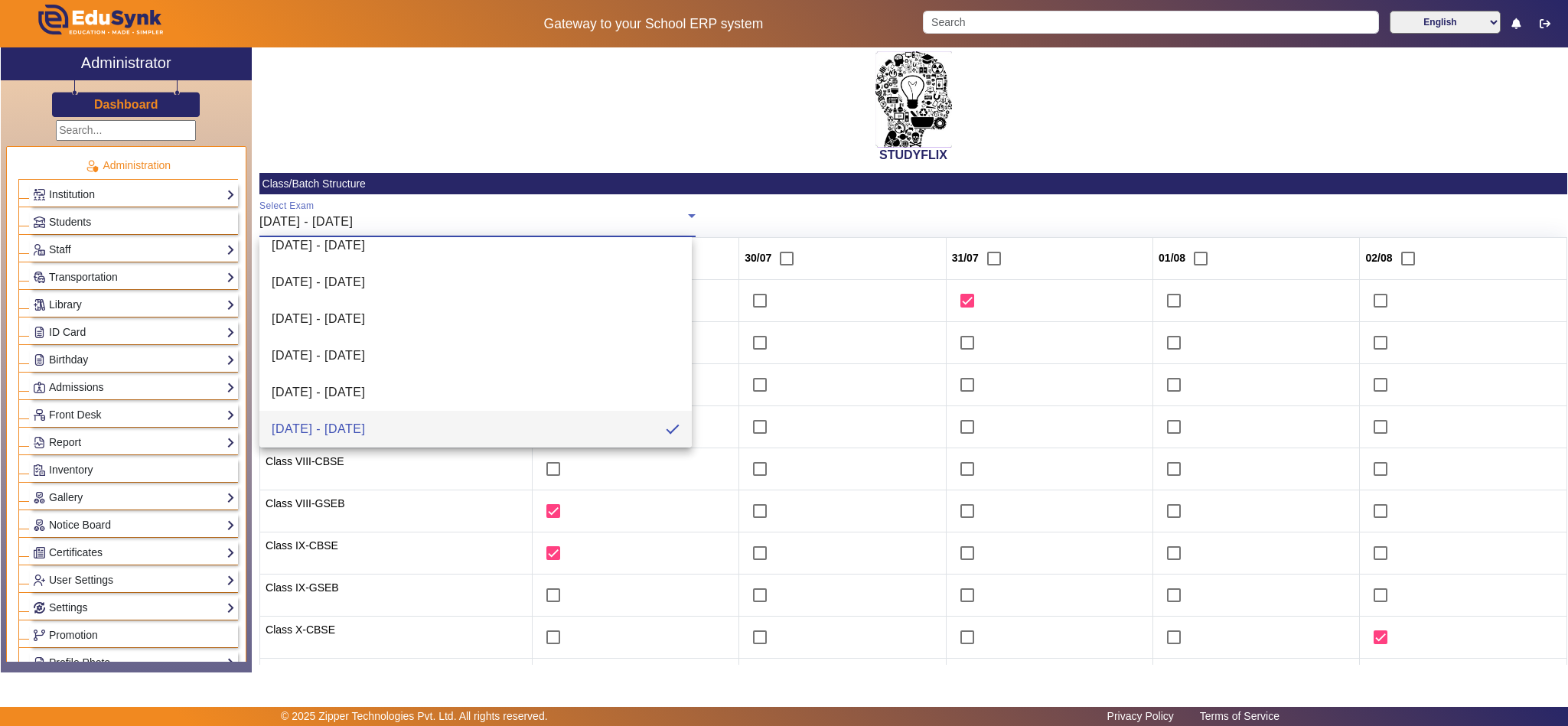
click at [423, 378] on mat-option "21/07/2025 - 26/07/2025" at bounding box center [475, 392] width 432 height 37
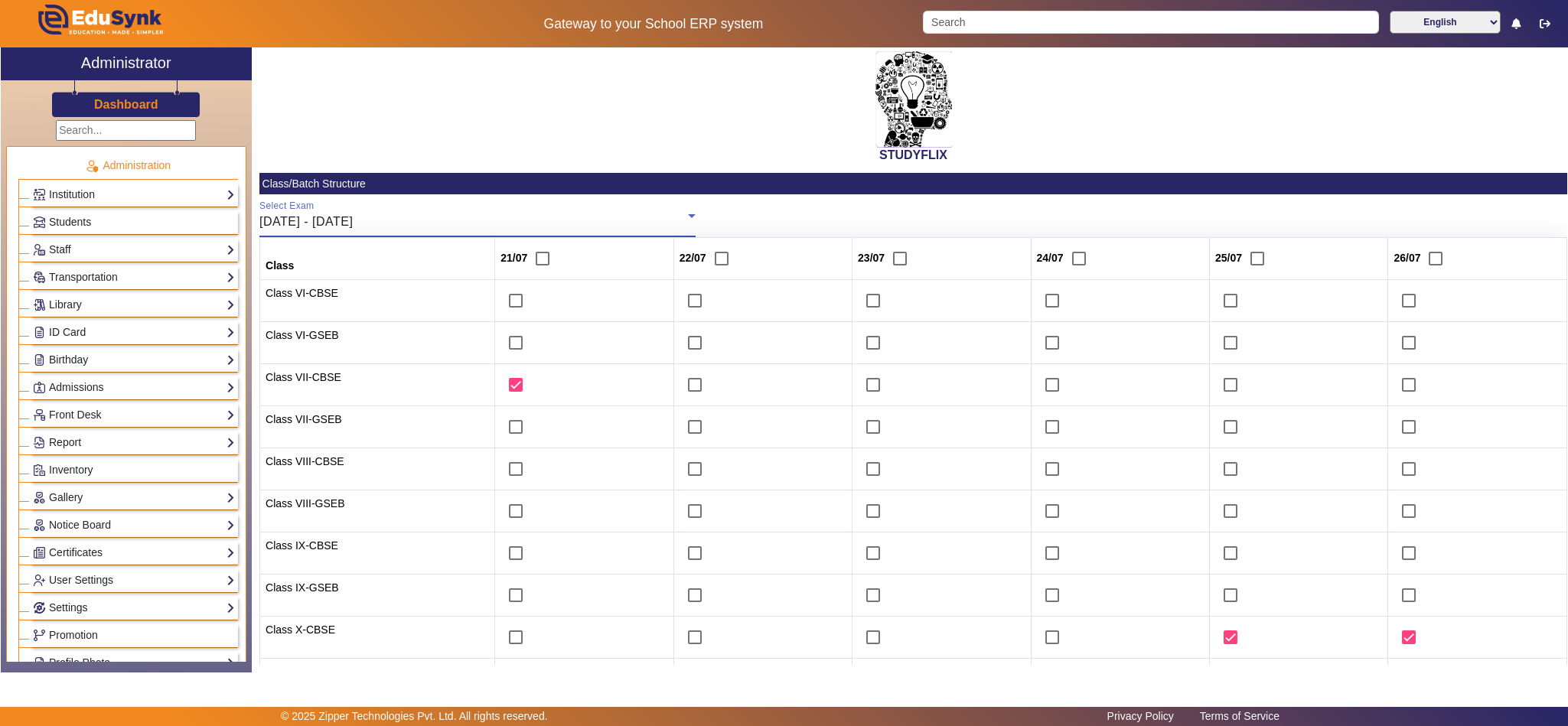
click at [409, 216] on div "21/07/2025 - 26/07/2025" at bounding box center [474, 222] width 429 height 18
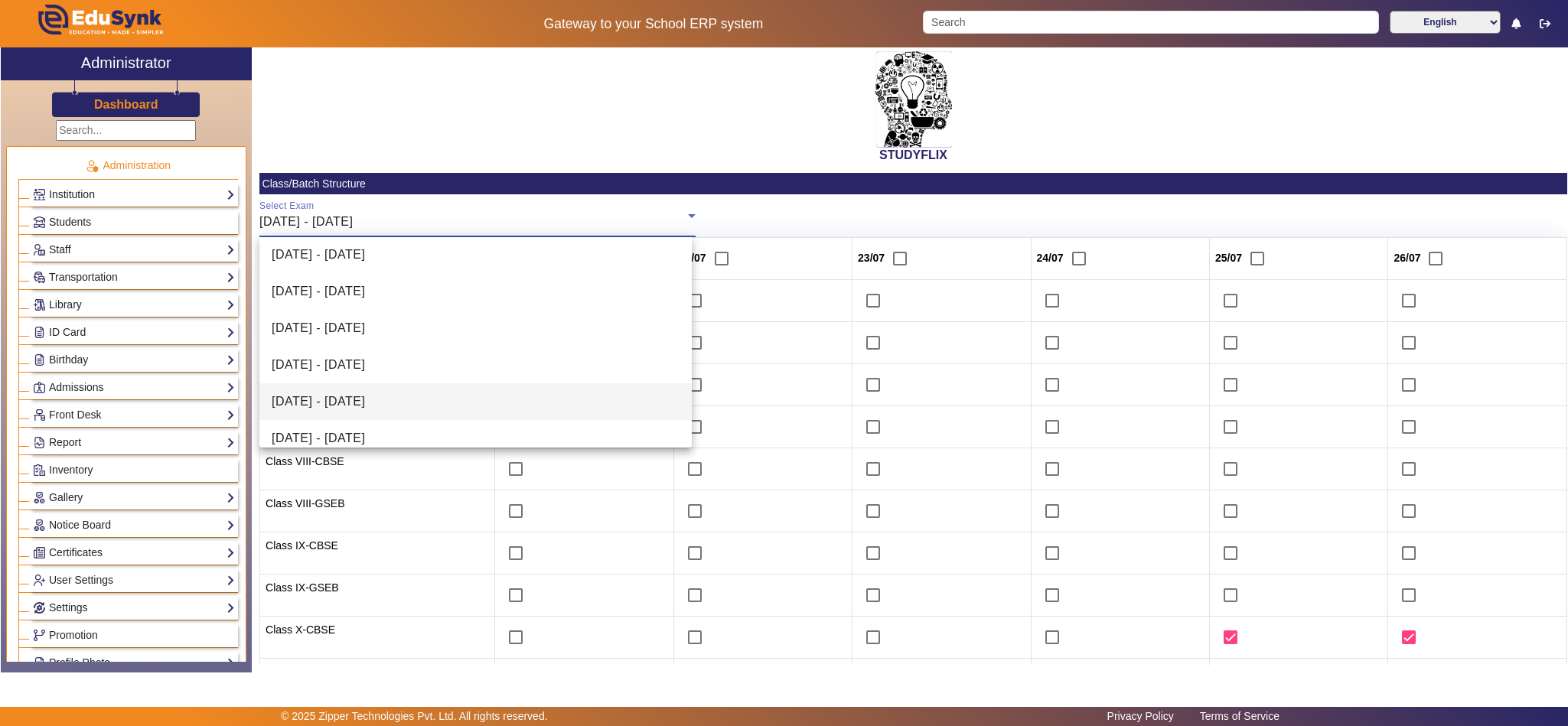
scroll to position [0, 0]
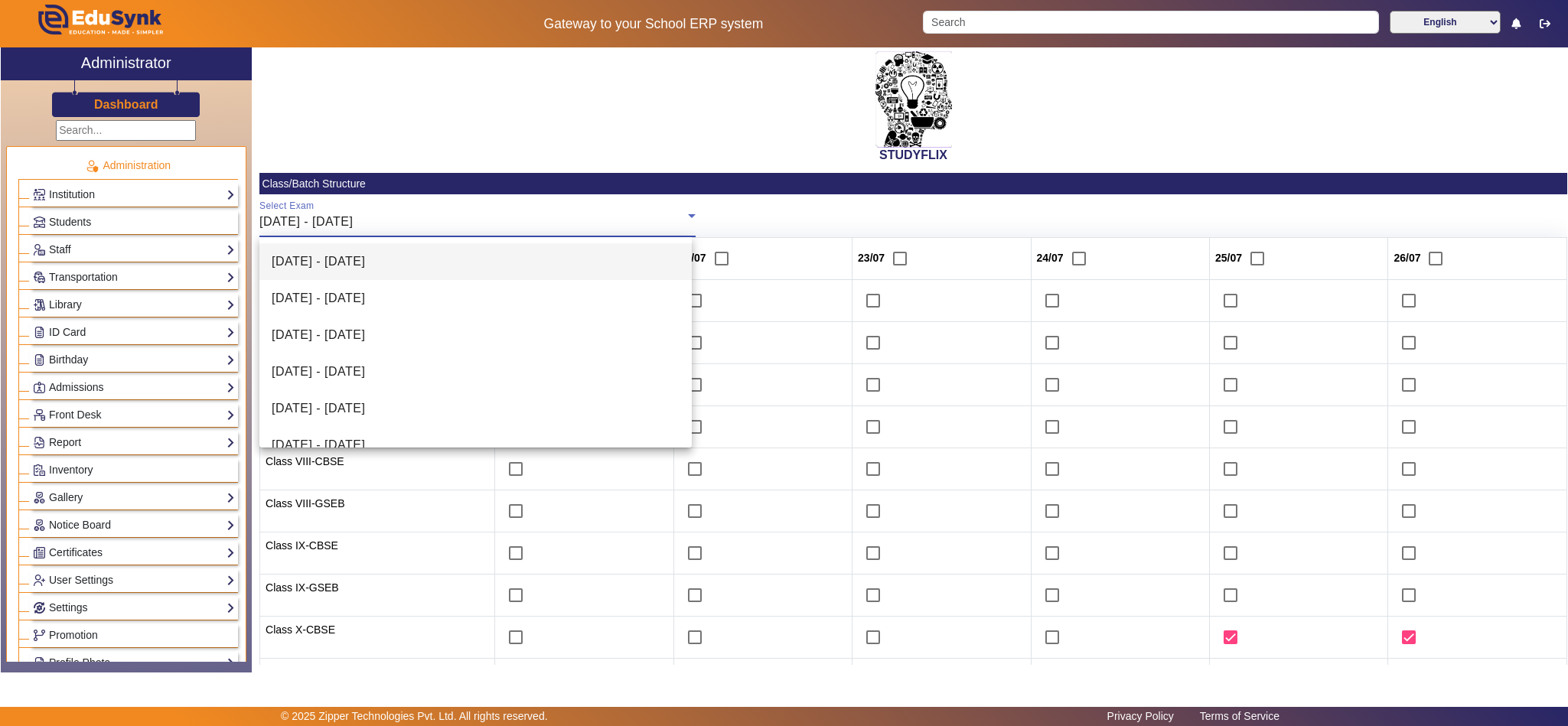
click at [381, 244] on mat-option "[DATE] - [DATE]" at bounding box center [475, 261] width 432 height 37
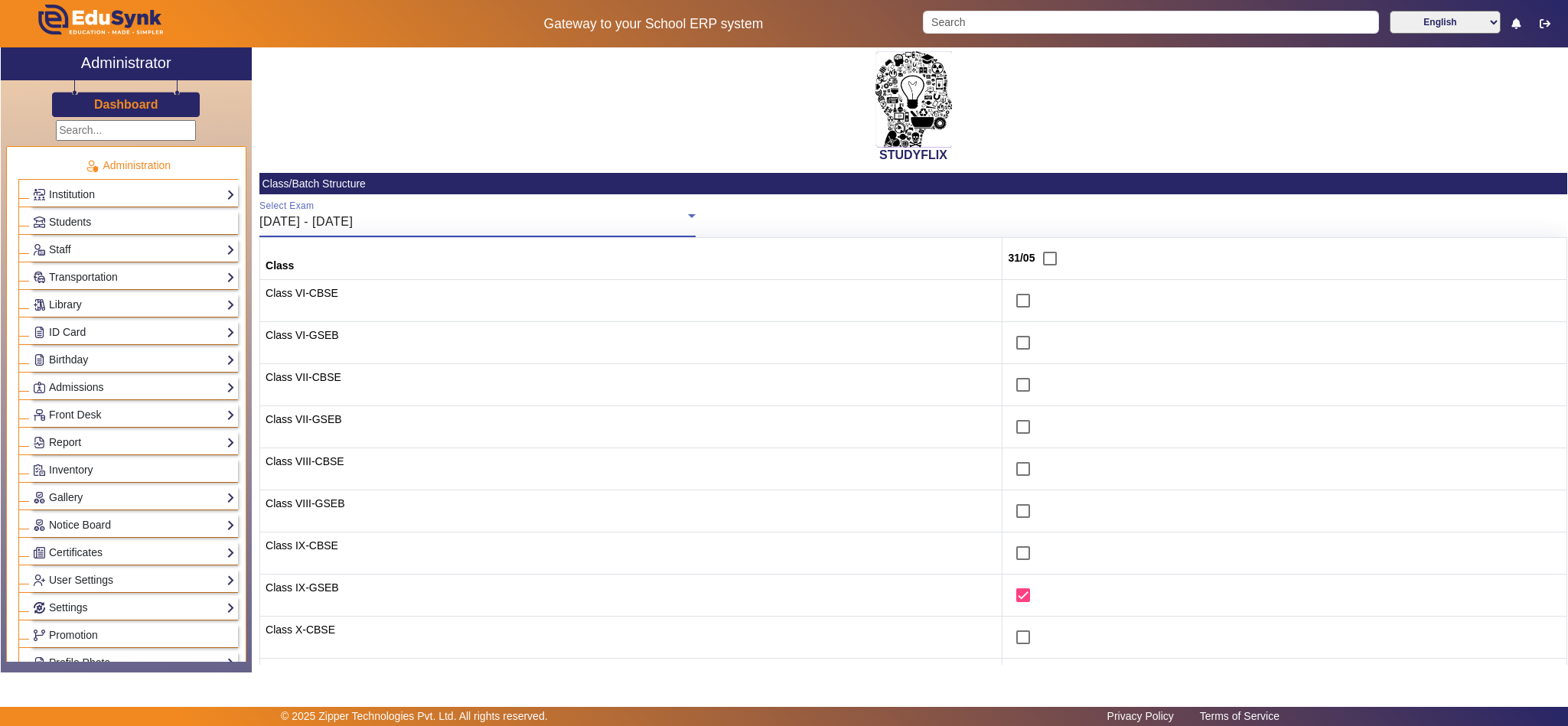
click at [432, 216] on div "[DATE] - [DATE]" at bounding box center [474, 222] width 429 height 18
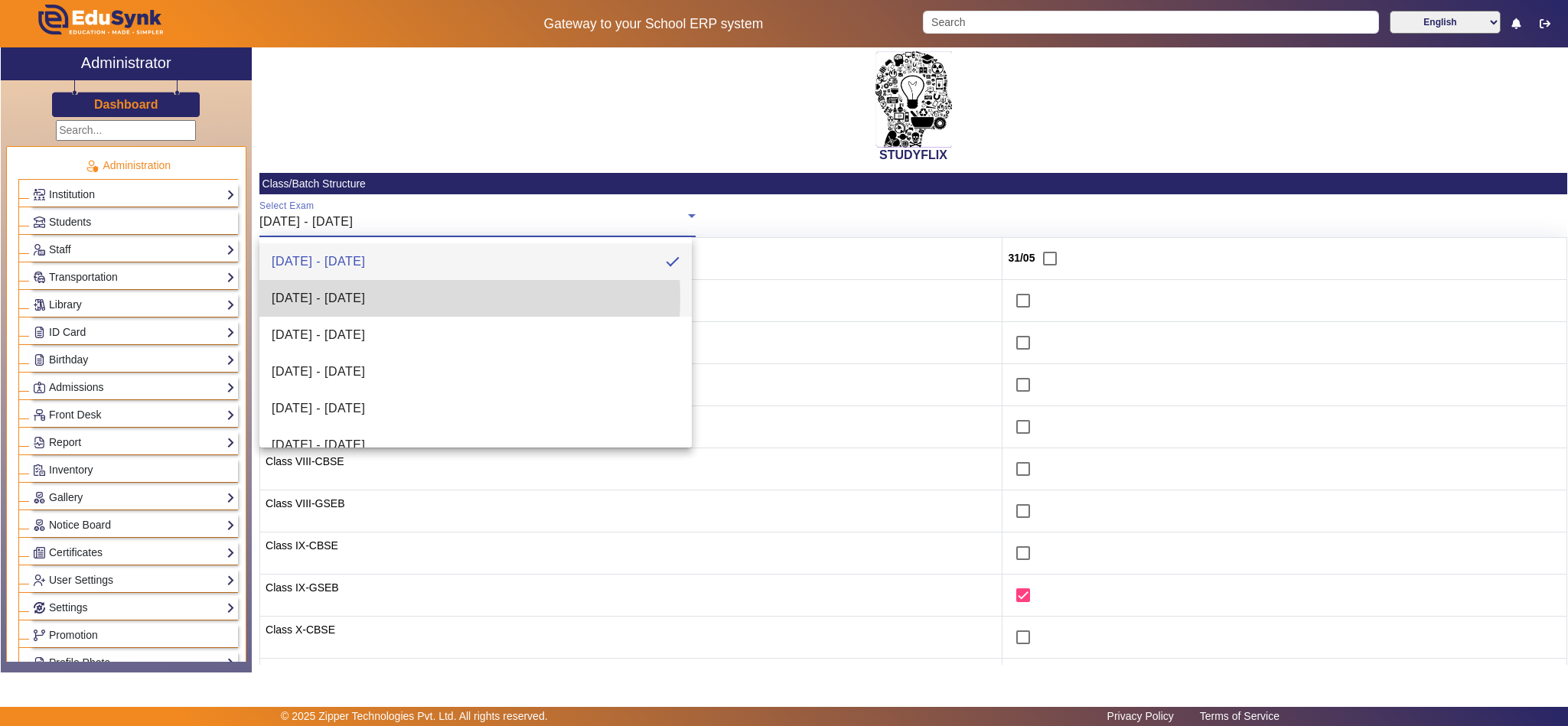
click at [365, 298] on span "[DATE] - [DATE]" at bounding box center [319, 297] width 93 height 18
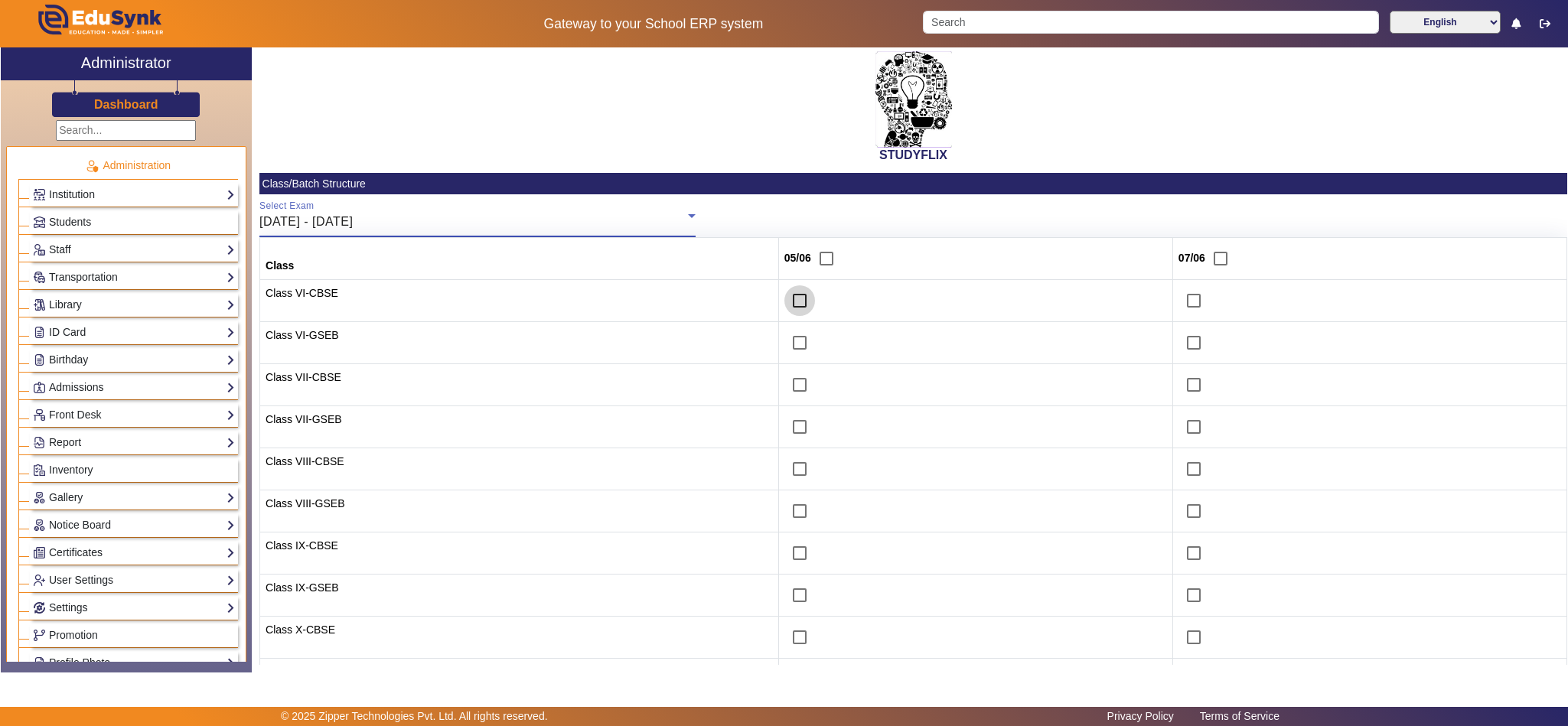
click at [790, 301] on input "checkbox" at bounding box center [799, 300] width 31 height 31
checkbox input "true"
click at [787, 342] on input "checkbox" at bounding box center [799, 342] width 31 height 31
checkbox input "true"
click at [353, 224] on span "[DATE] - [DATE]" at bounding box center [306, 221] width 93 height 13
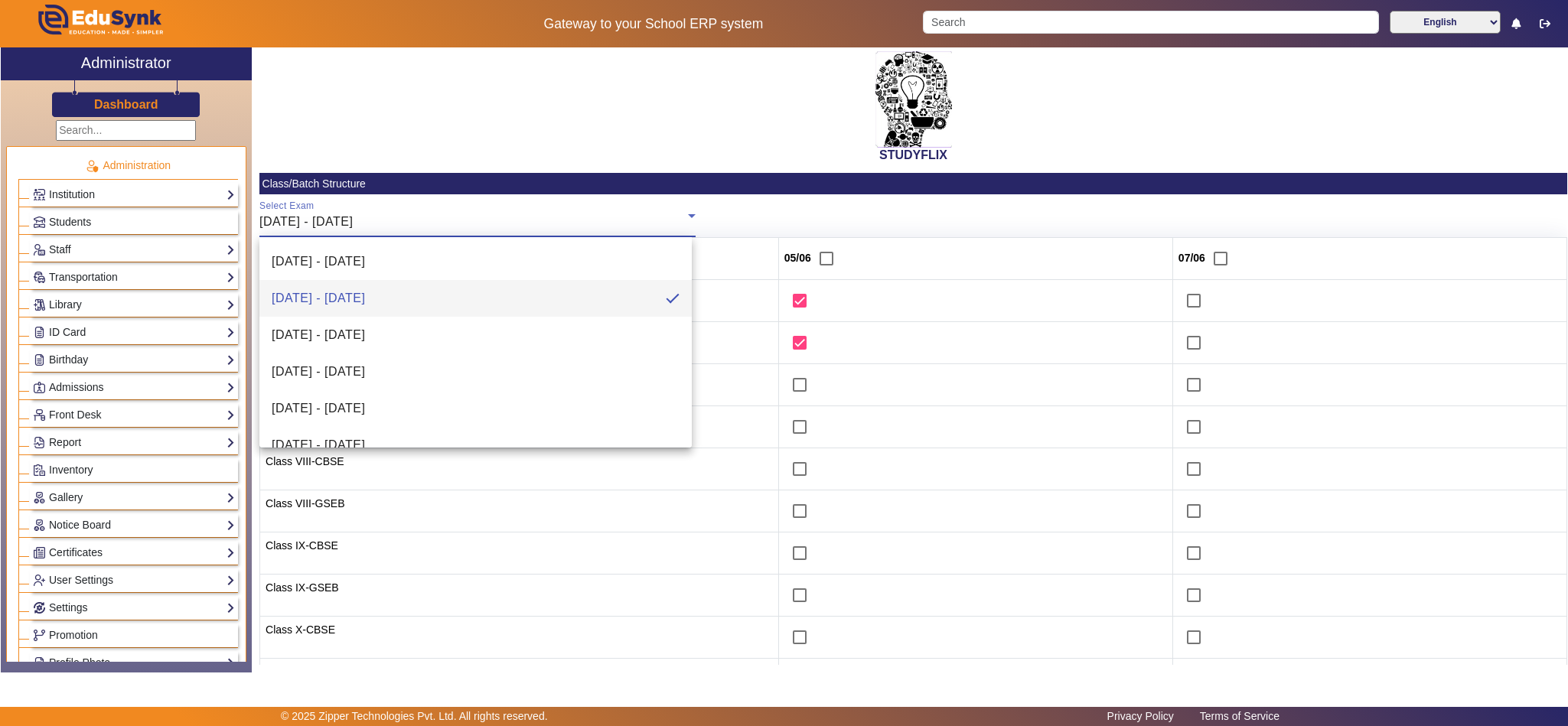
click at [655, 140] on div at bounding box center [784, 363] width 1568 height 726
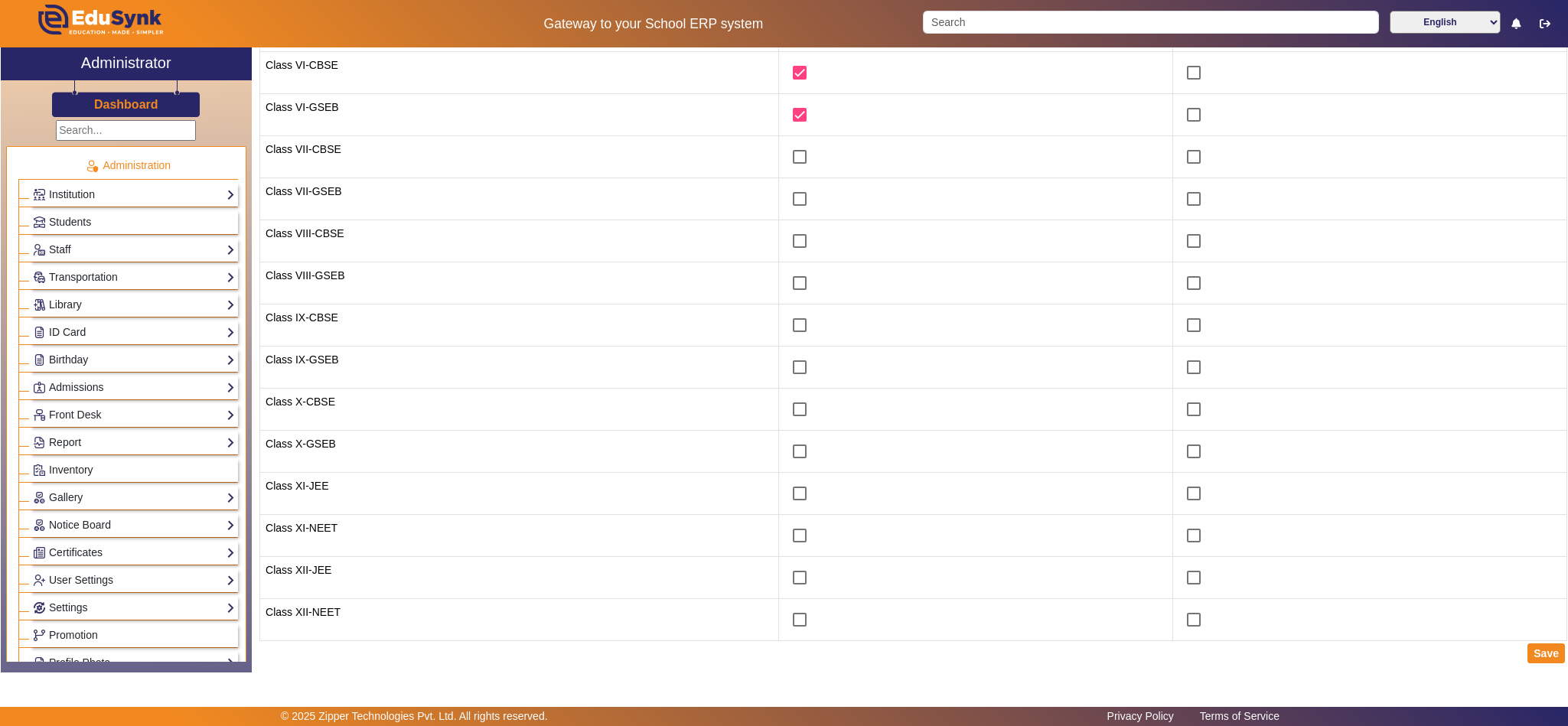
scroll to position [235, 0]
click at [1529, 652] on button "Save" at bounding box center [1546, 652] width 38 height 20
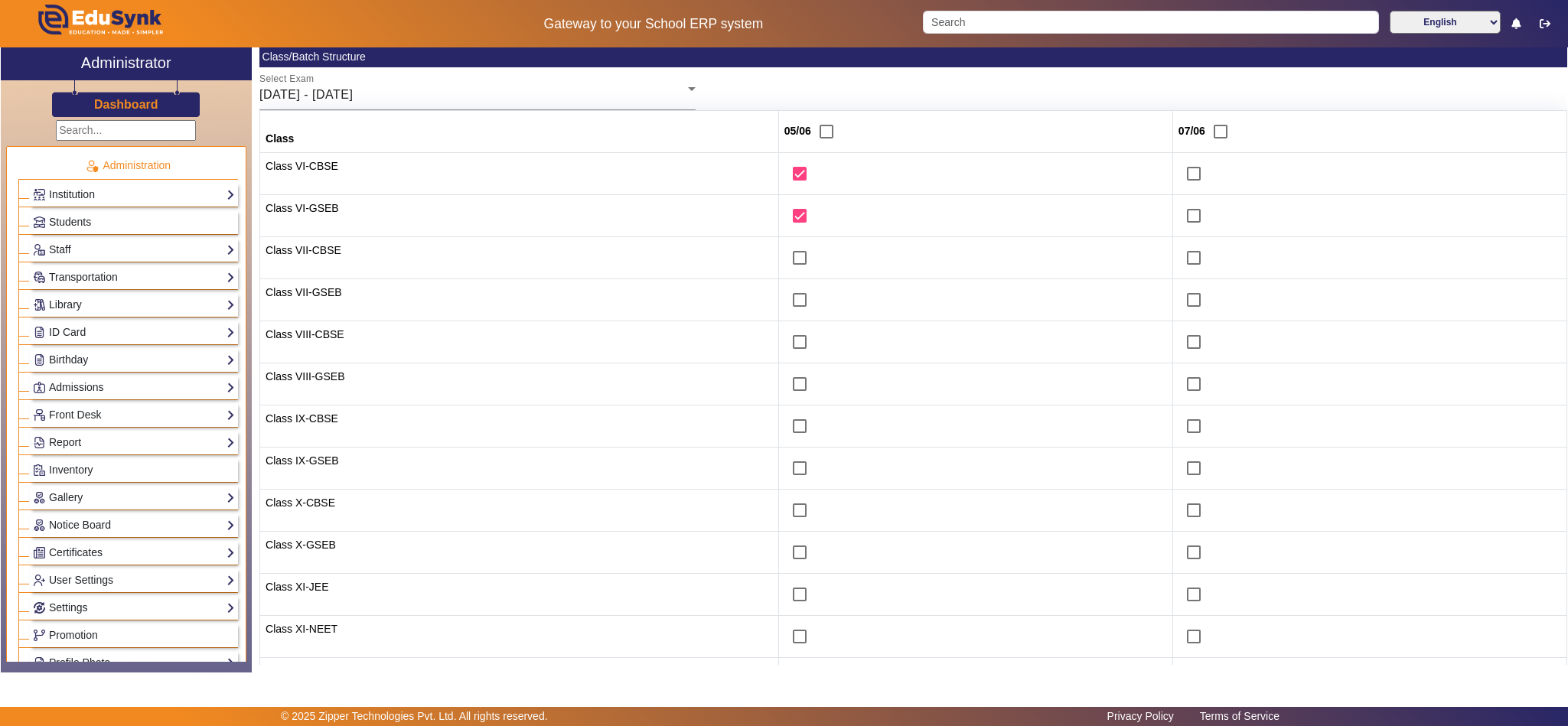
scroll to position [0, 0]
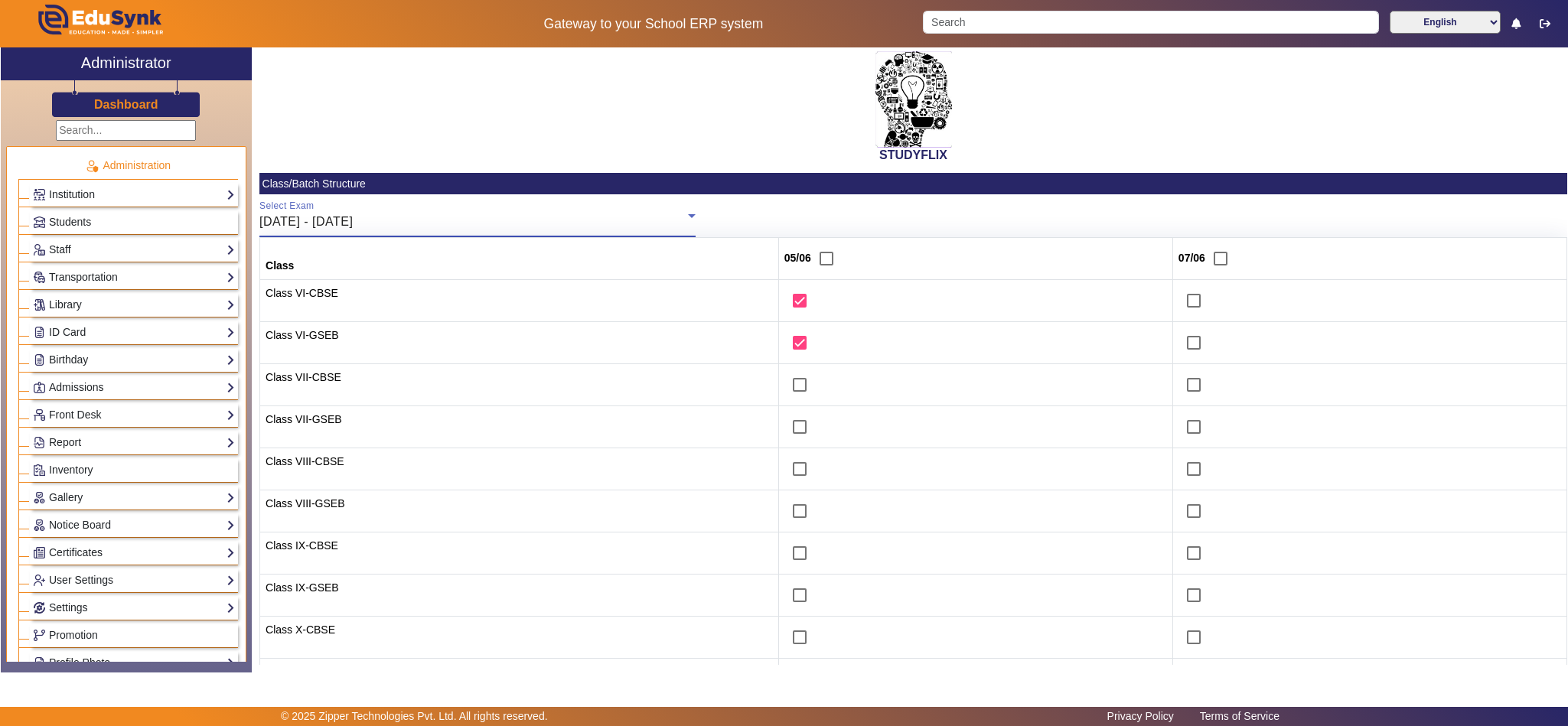
click at [474, 224] on div "[DATE] - [DATE]" at bounding box center [474, 222] width 429 height 18
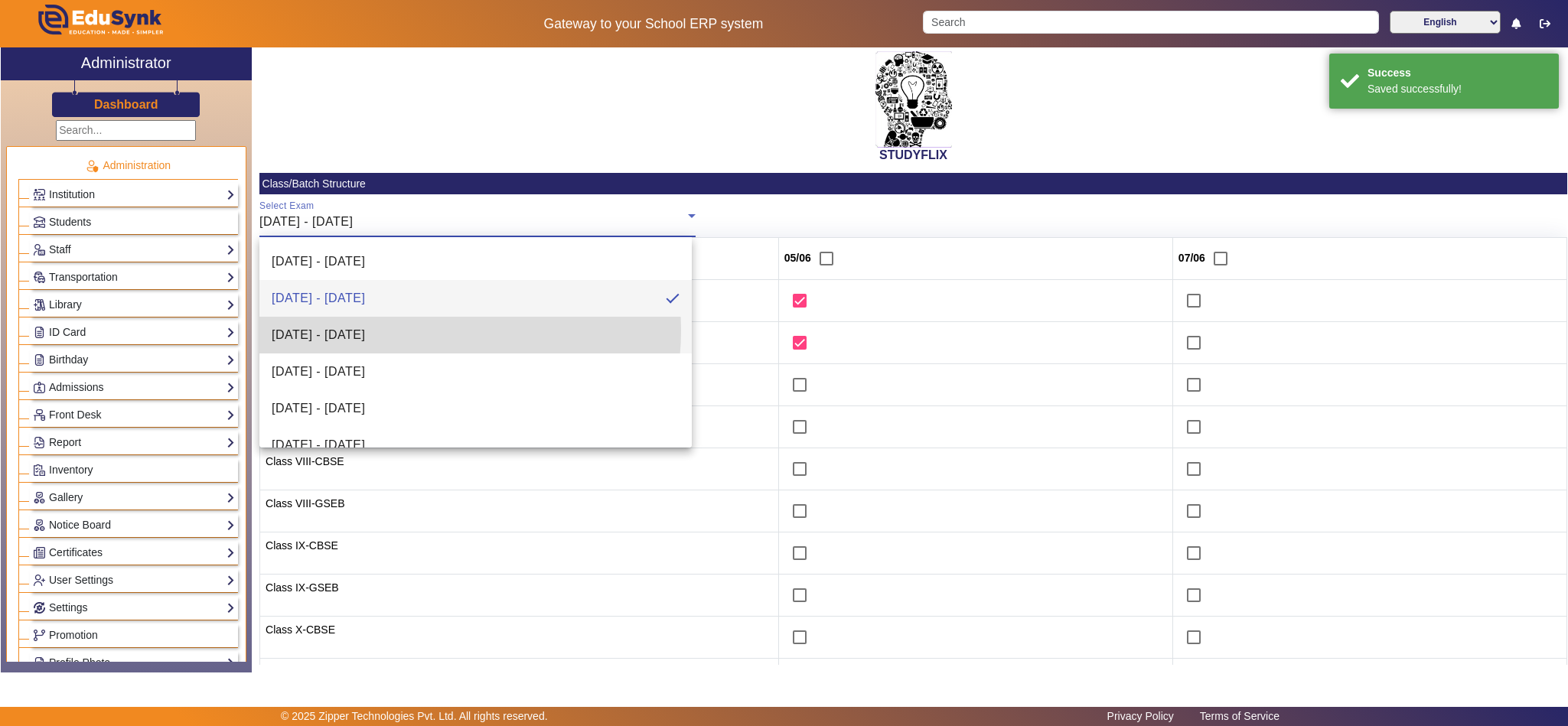
click at [365, 330] on span "[DATE] - [DATE]" at bounding box center [319, 334] width 93 height 18
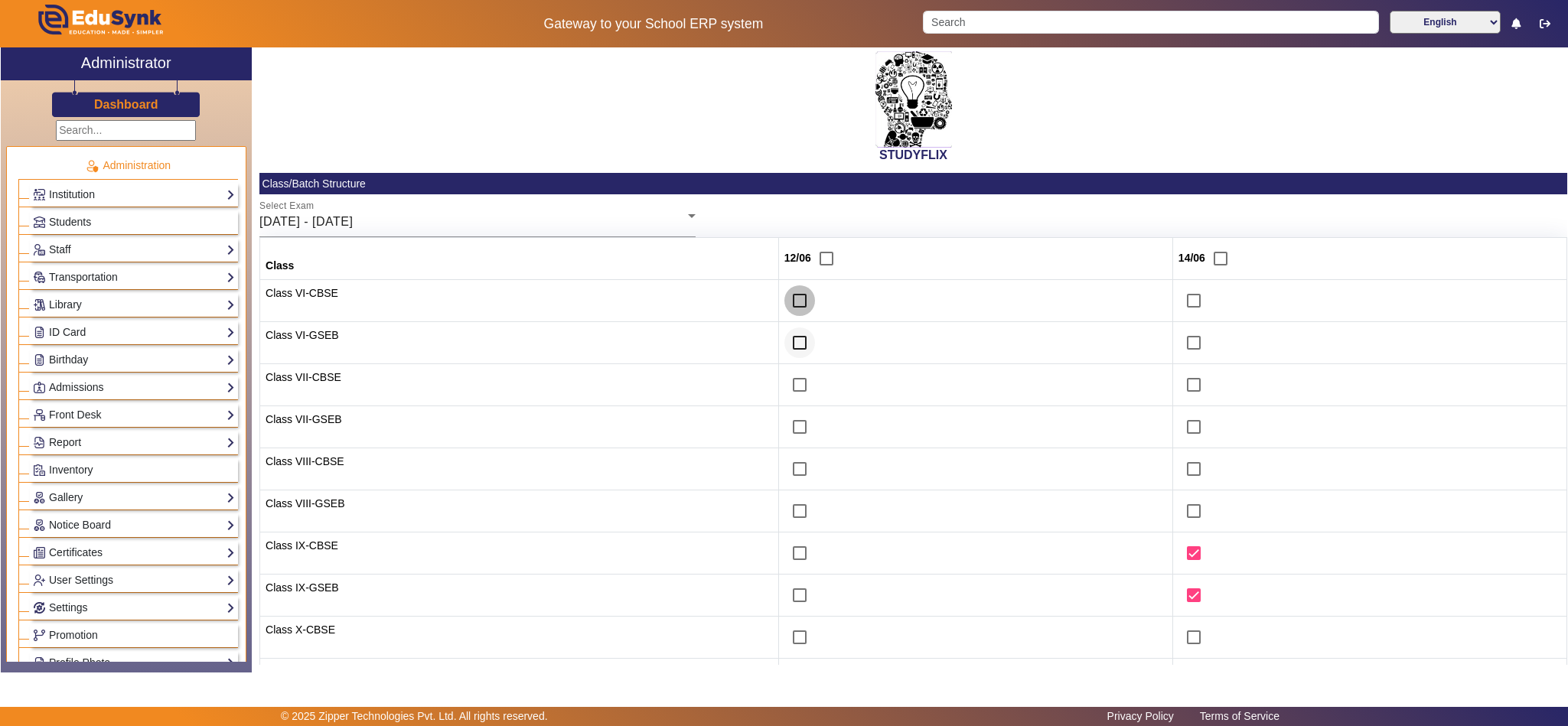
drag, startPoint x: 780, startPoint y: 299, endPoint x: 777, endPoint y: 358, distance: 59.1
click at [781, 322] on tbody "Class VI-CBSE Class VI-GSEB Class VII-CBSE Class VII-GSEB Class VIII-CBSE Class…" at bounding box center [913, 574] width 1307 height 589
click at [784, 348] on input "checkbox" at bounding box center [799, 342] width 31 height 31
checkbox input "true"
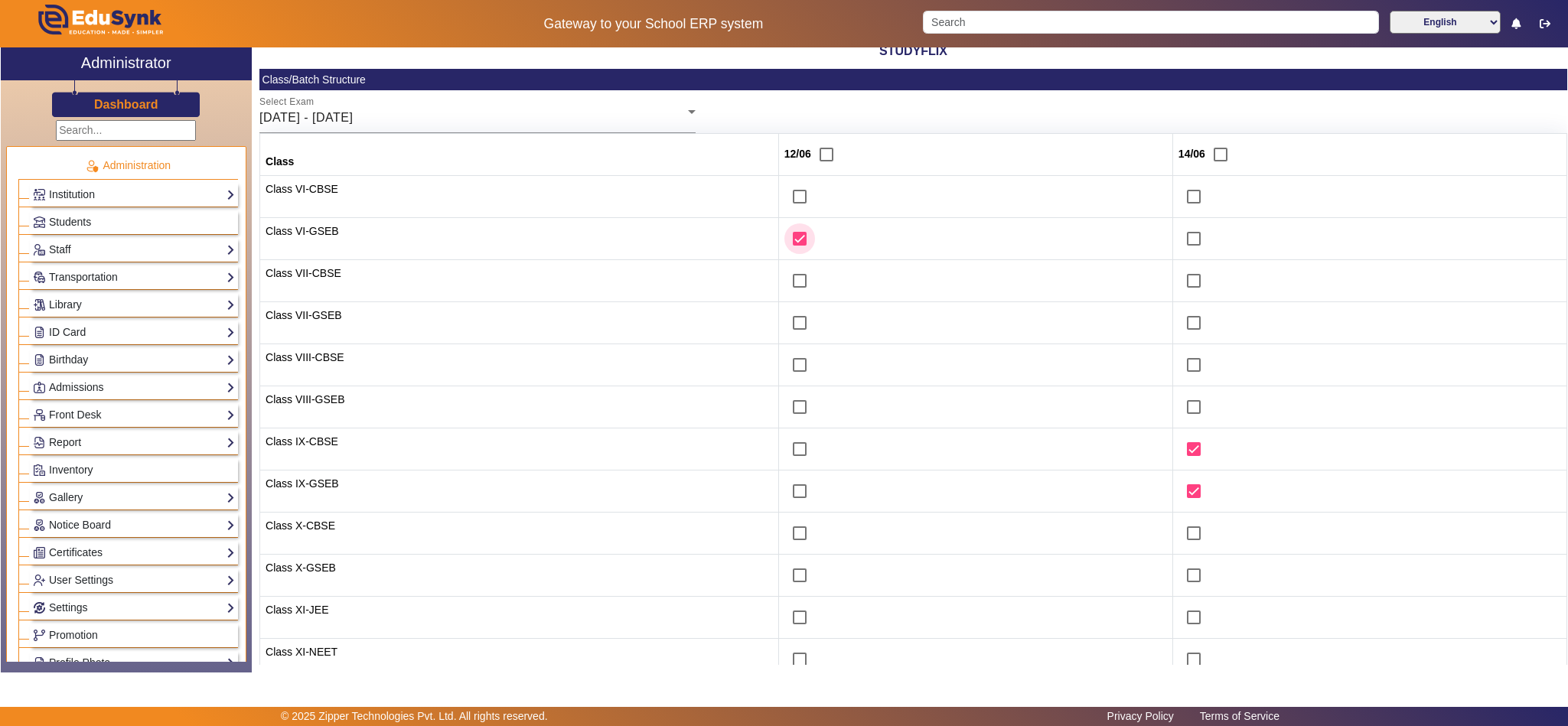
scroll to position [235, 0]
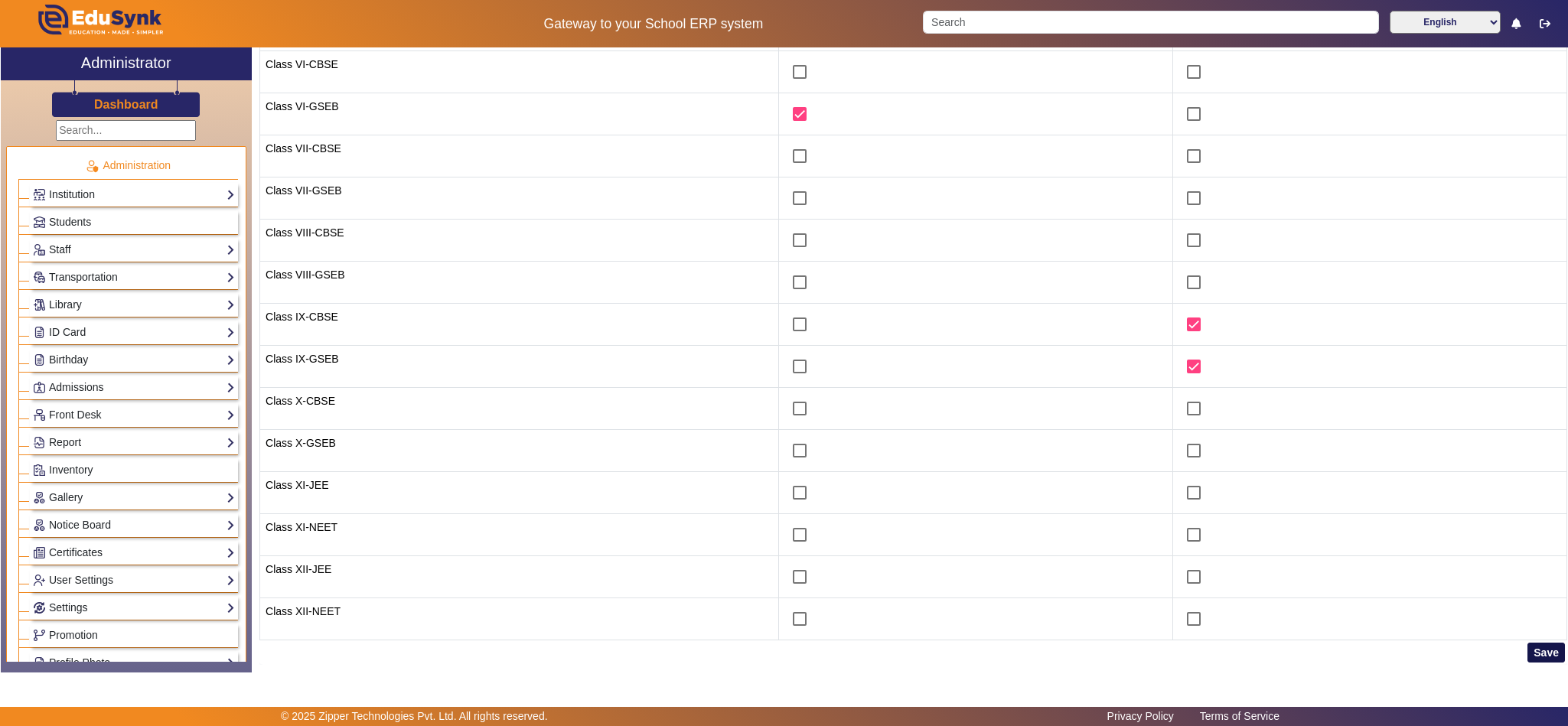
click at [1532, 650] on button "Save" at bounding box center [1546, 652] width 38 height 20
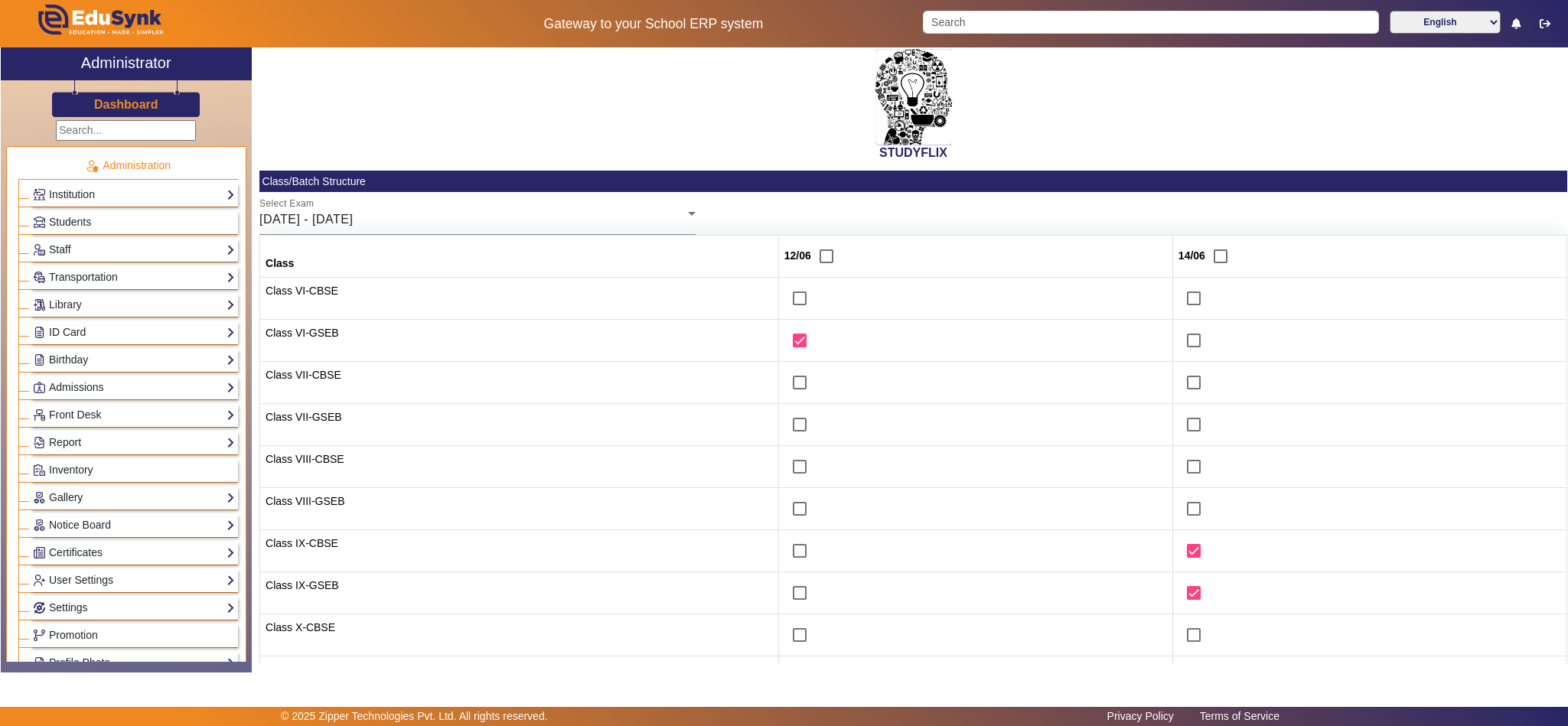
scroll to position [0, 0]
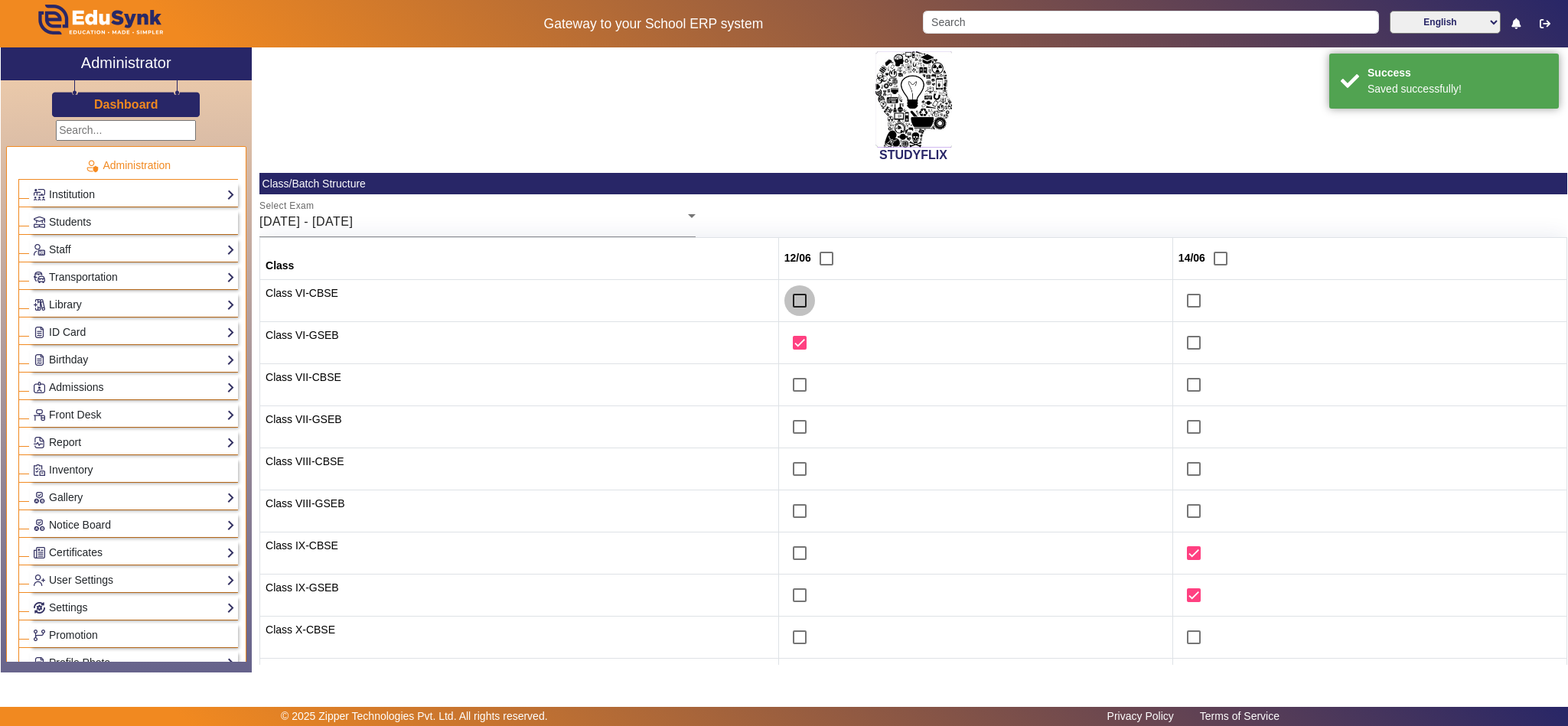
click at [784, 299] on input "checkbox" at bounding box center [799, 300] width 31 height 31
checkbox input "true"
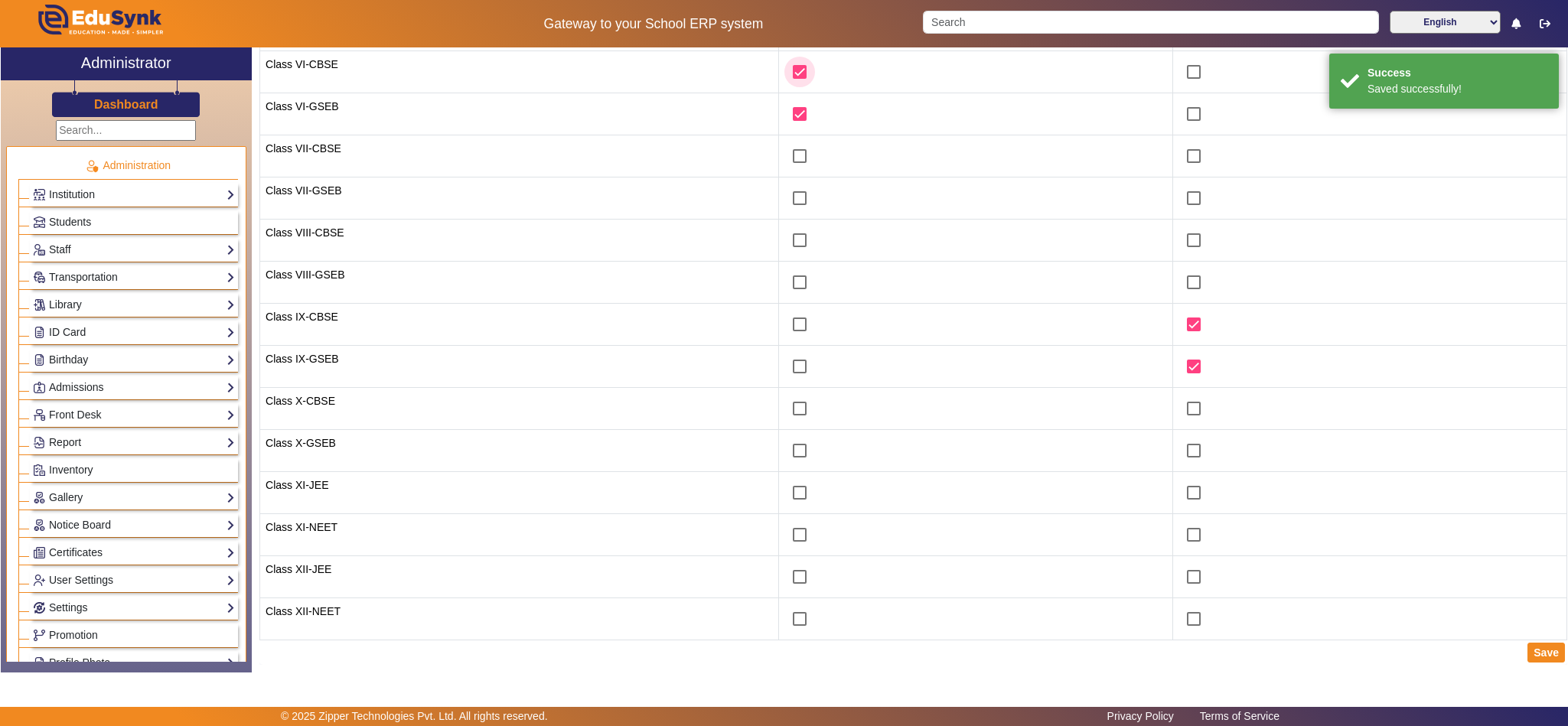
scroll to position [235, 0]
click at [1534, 651] on button "Save" at bounding box center [1546, 652] width 38 height 20
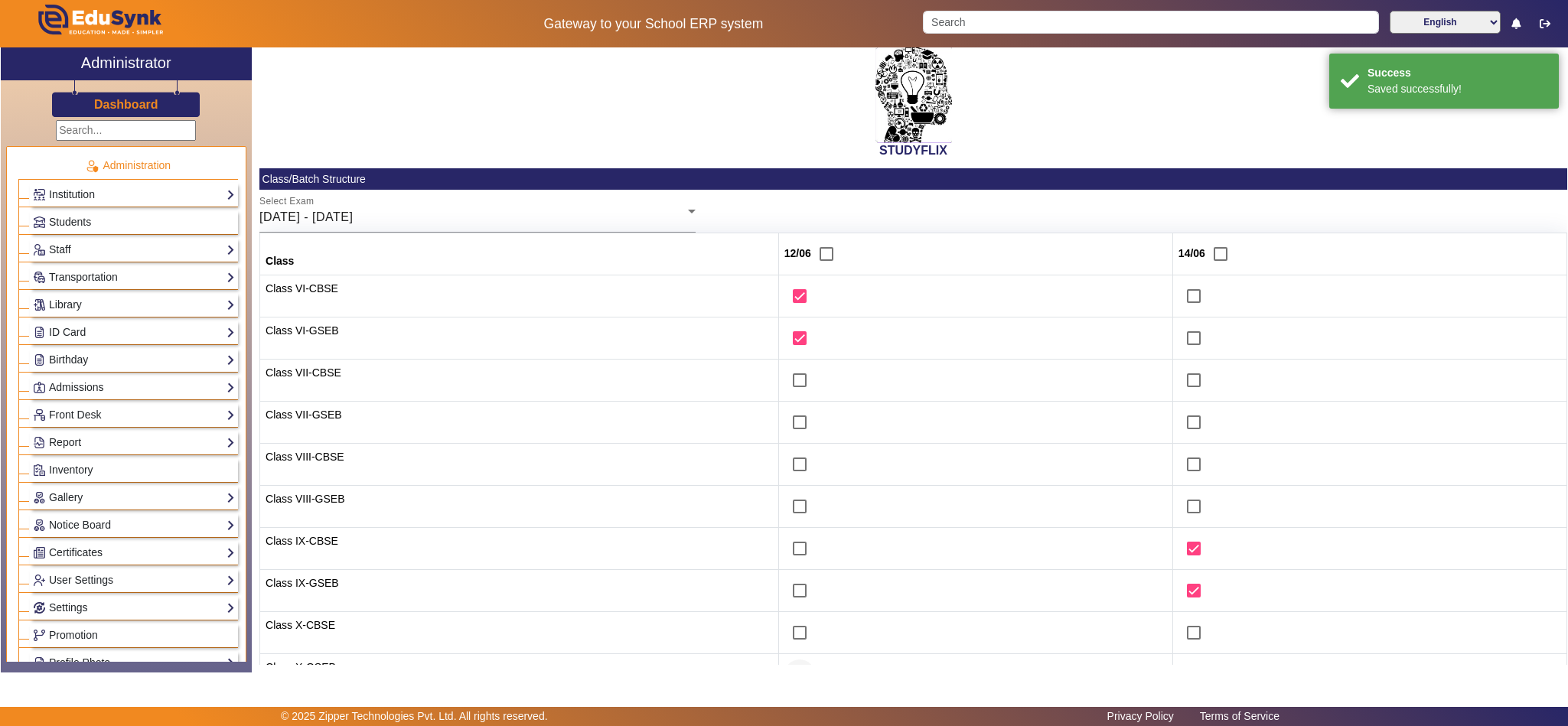
scroll to position [0, 0]
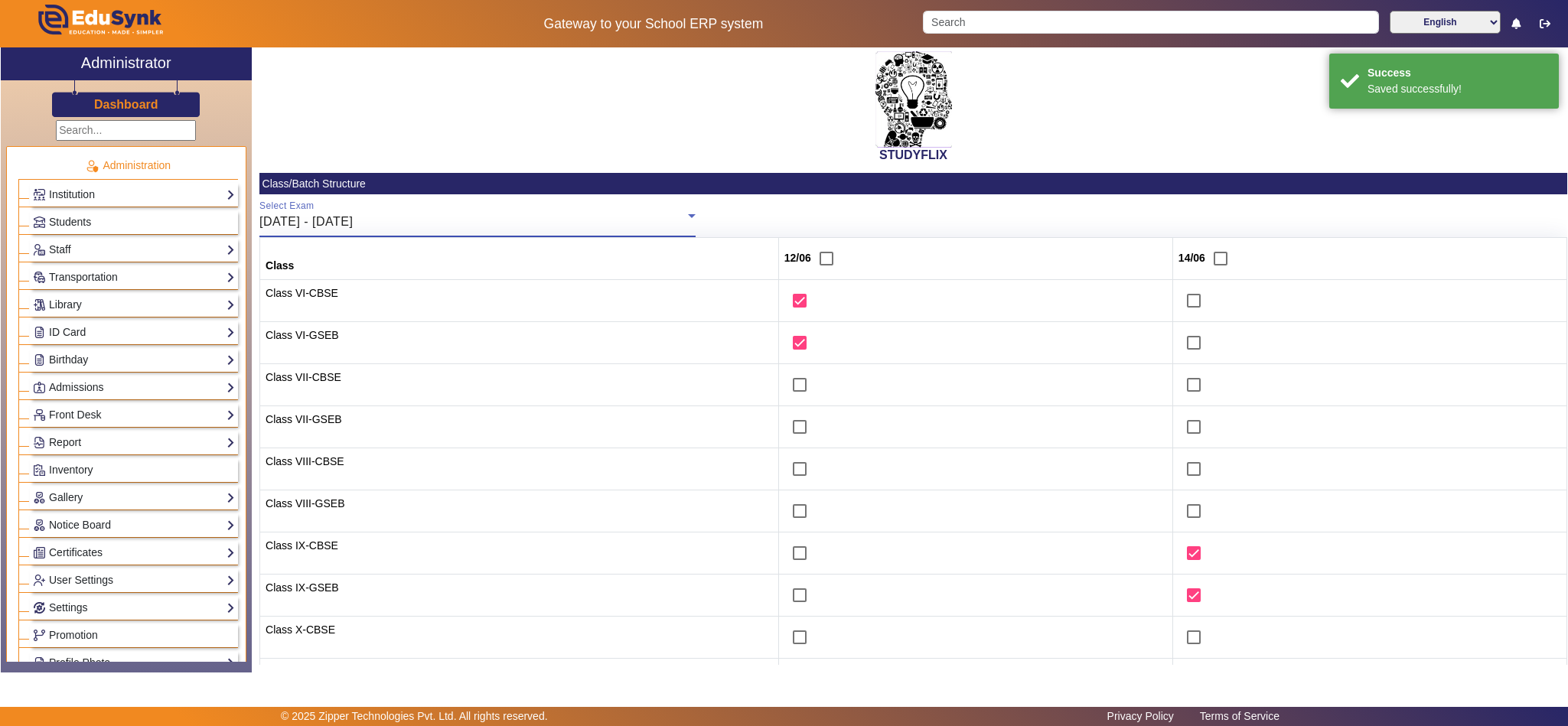
click at [535, 219] on div "[DATE] - [DATE]" at bounding box center [474, 222] width 429 height 18
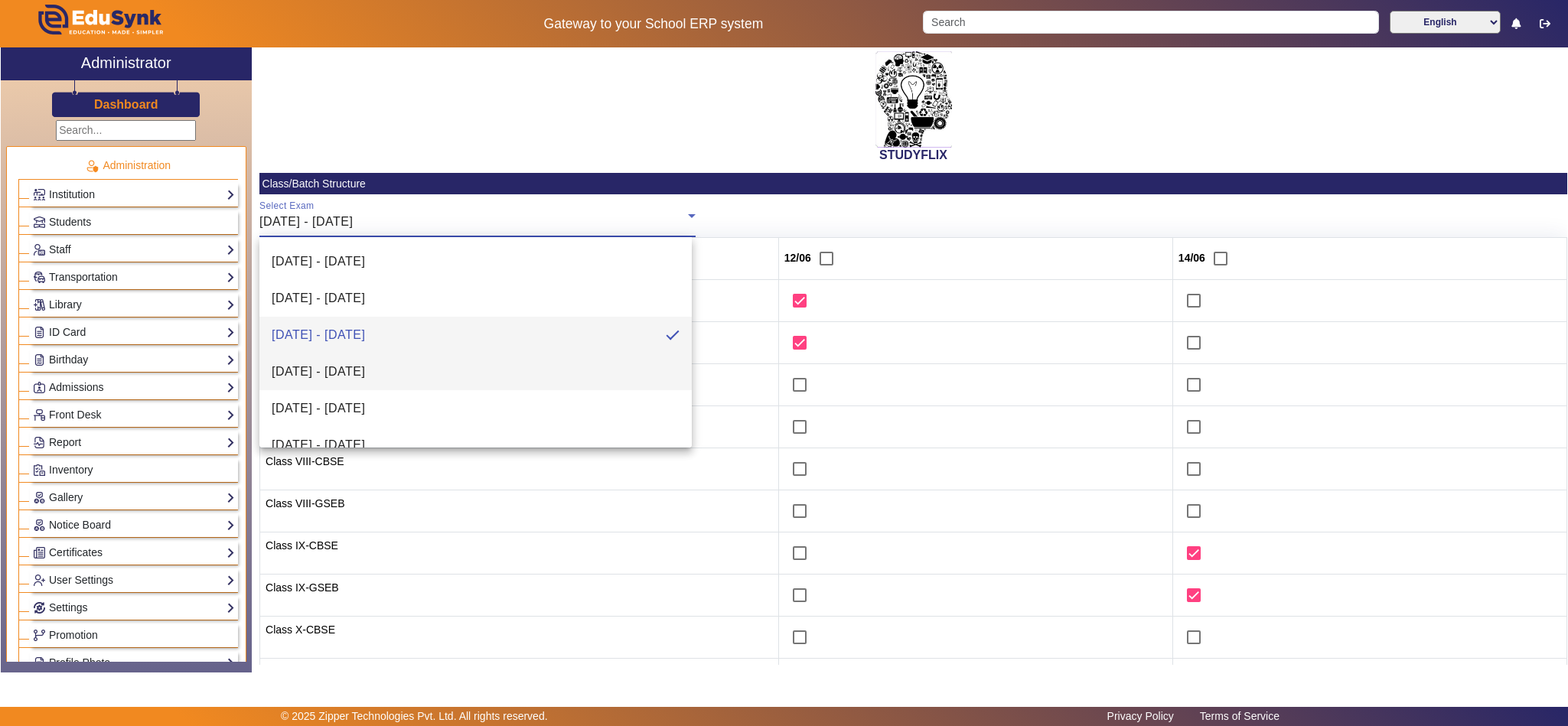
click at [430, 363] on mat-option "16/06/2025 - 21/06/2025" at bounding box center [475, 371] width 432 height 37
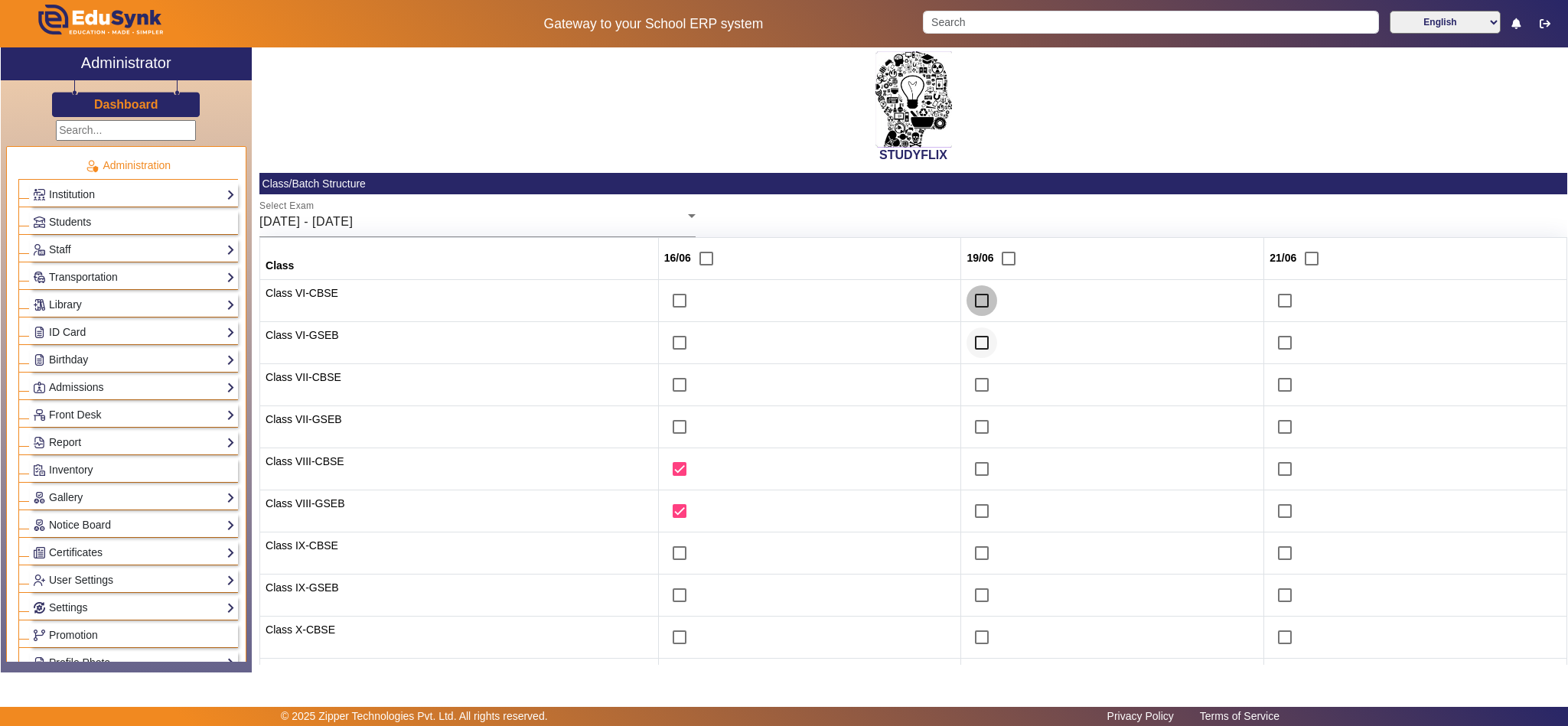
drag, startPoint x: 969, startPoint y: 297, endPoint x: 965, endPoint y: 341, distance: 44.2
click at [969, 298] on input "checkbox" at bounding box center [982, 300] width 31 height 31
checkbox input "true"
click at [967, 341] on input "checkbox" at bounding box center [982, 342] width 31 height 31
checkbox input "true"
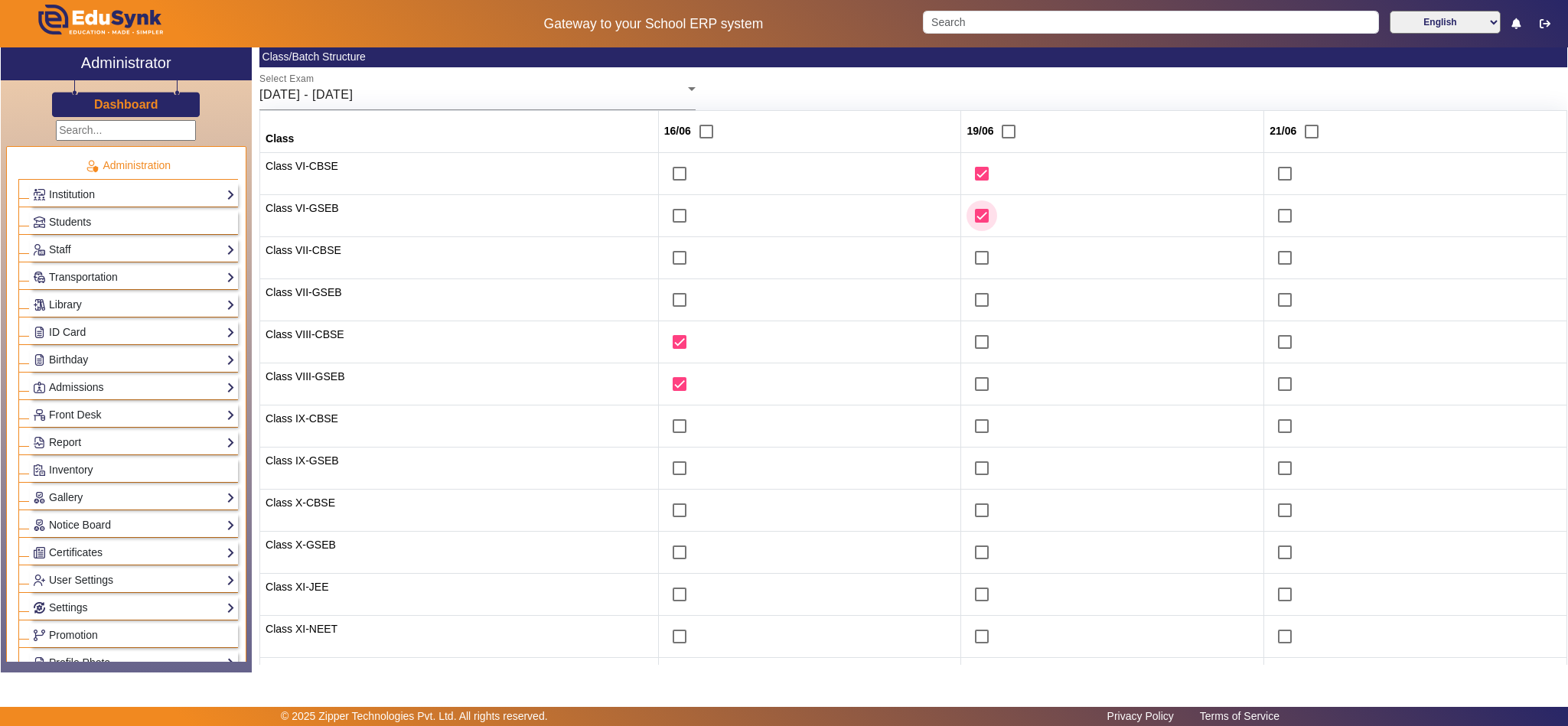
scroll to position [235, 0]
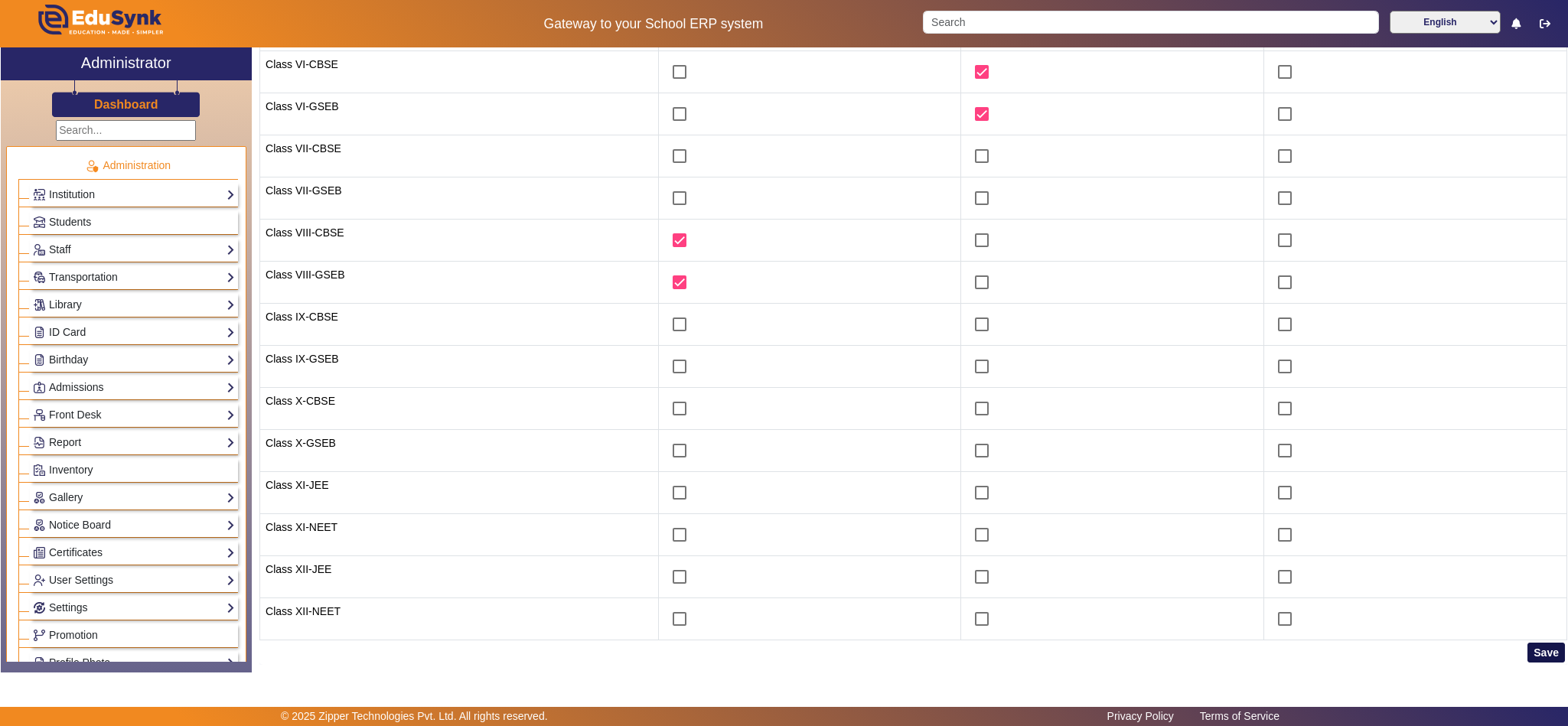
click at [1540, 649] on button "Save" at bounding box center [1546, 652] width 38 height 20
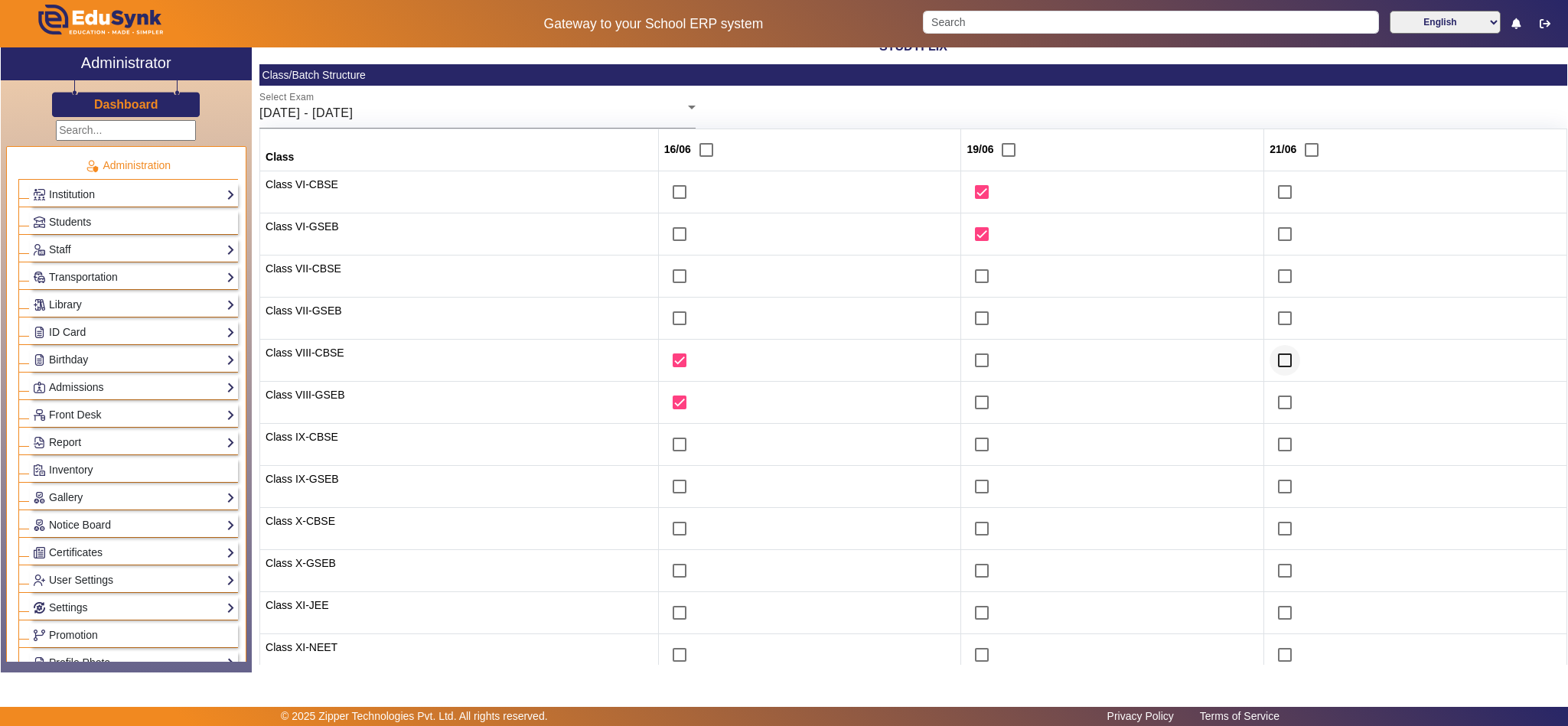
scroll to position [0, 0]
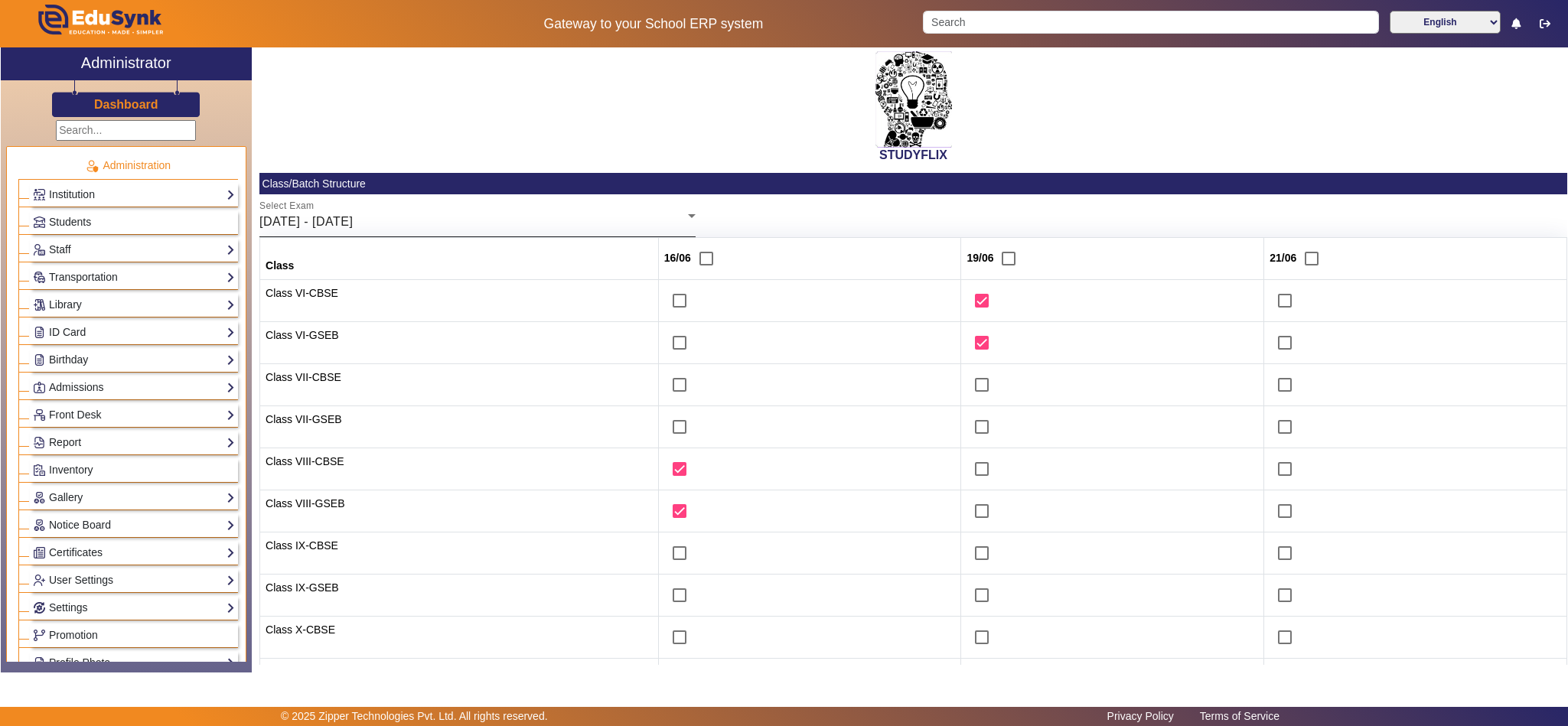
click at [551, 213] on div "16/06/2025 - 21/06/2025" at bounding box center [474, 222] width 429 height 18
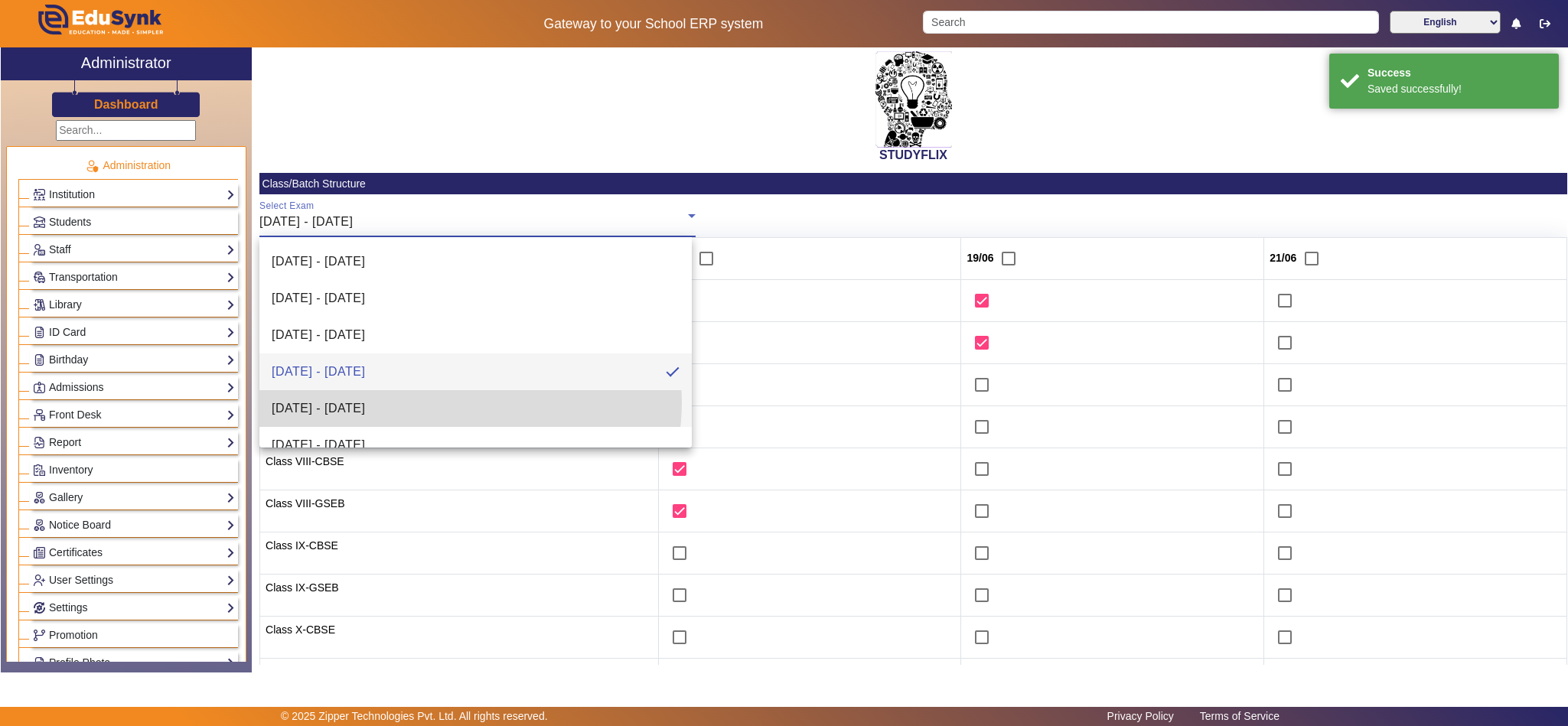
click at [468, 402] on mat-option "23/06/2025 - 28/06/2025" at bounding box center [475, 408] width 432 height 37
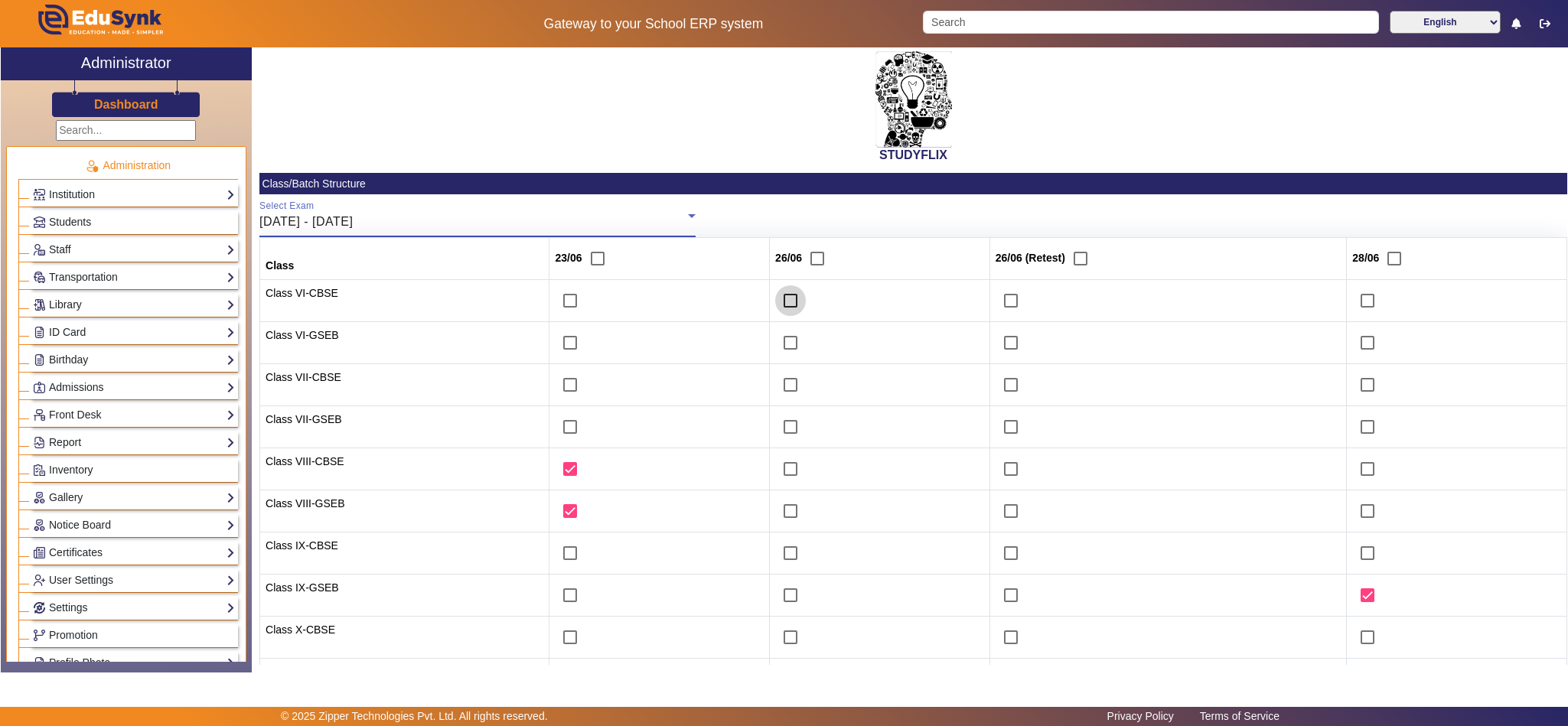
drag, startPoint x: 780, startPoint y: 298, endPoint x: 783, endPoint y: 333, distance: 35.1
click at [780, 299] on input "checkbox" at bounding box center [790, 300] width 31 height 31
checkbox input "true"
click at [781, 341] on input "checkbox" at bounding box center [790, 342] width 31 height 31
checkbox input "true"
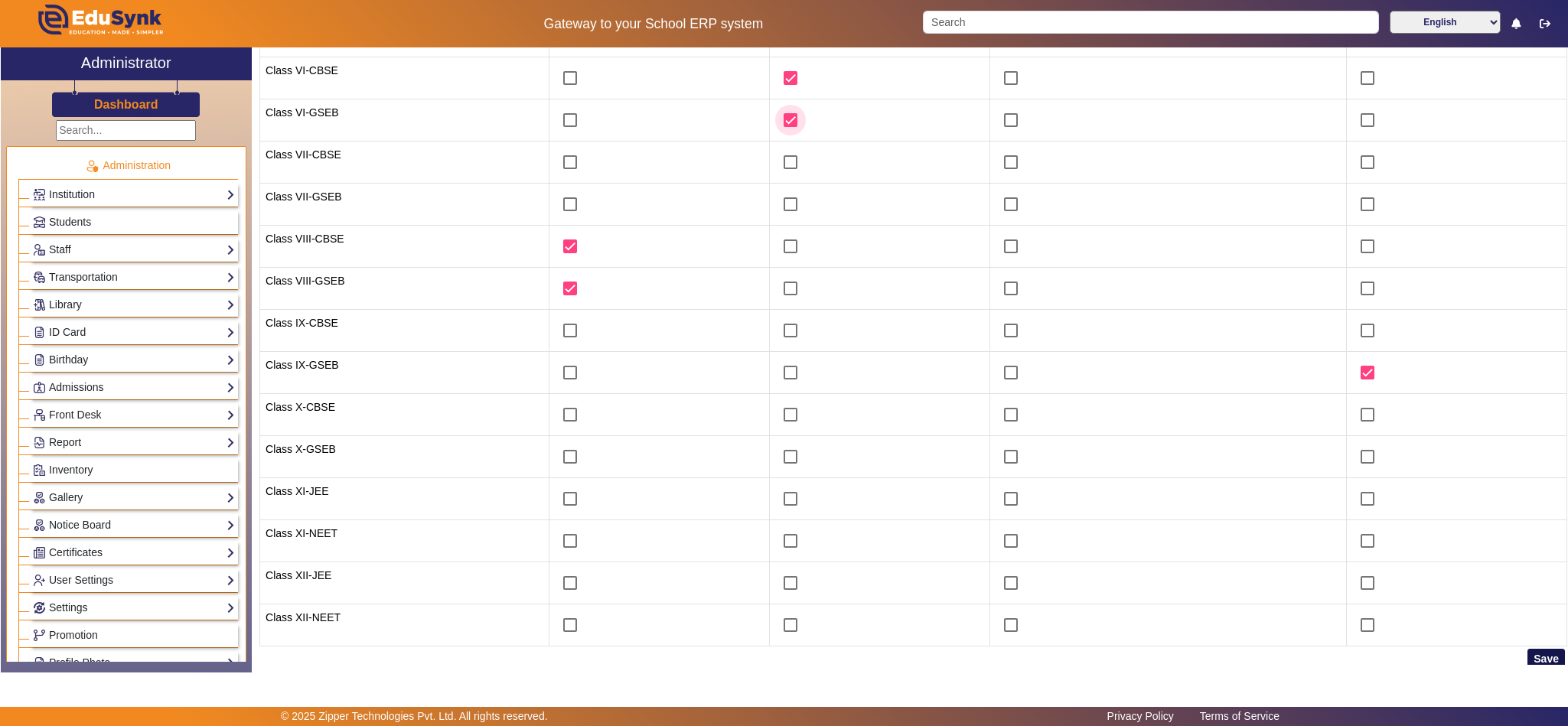
scroll to position [235, 0]
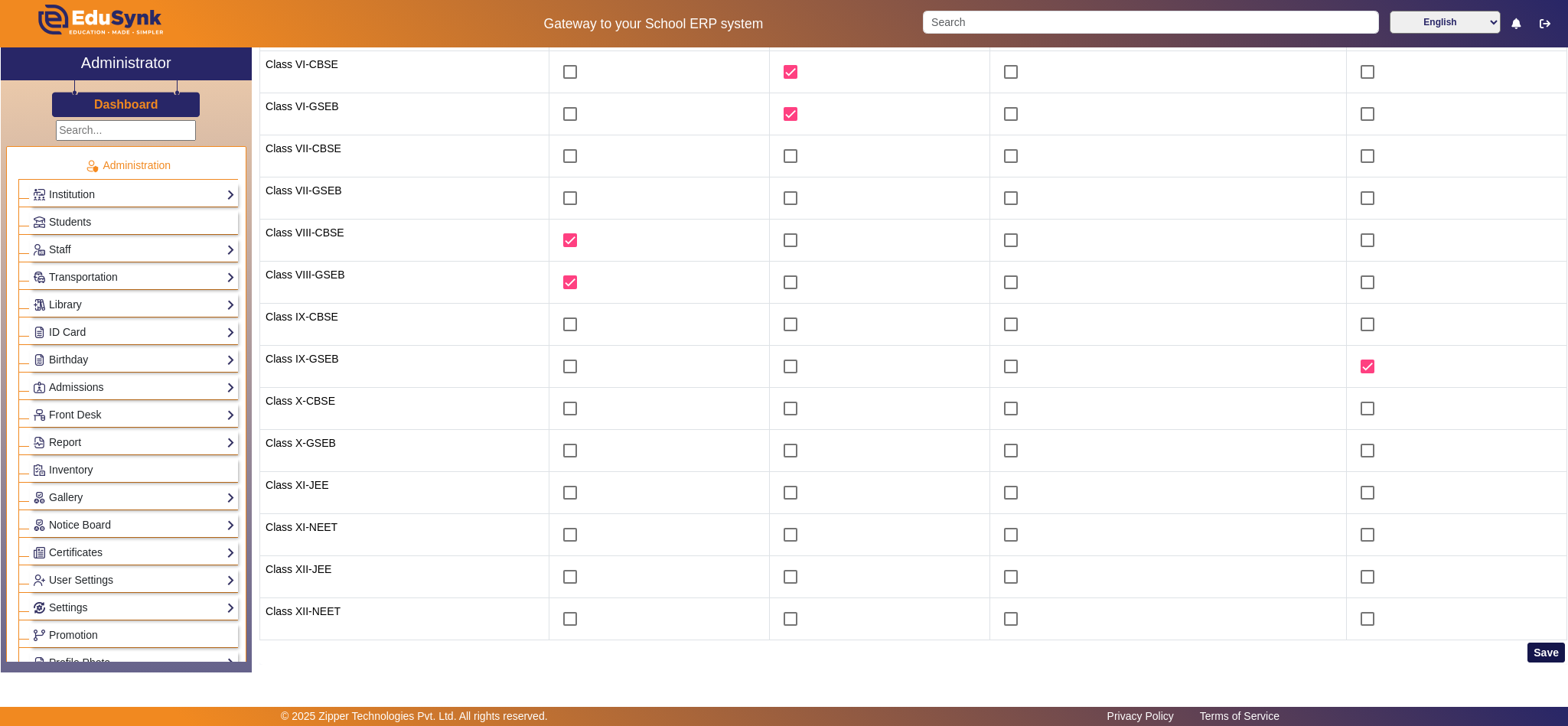
click at [1536, 654] on button "Save" at bounding box center [1546, 652] width 38 height 20
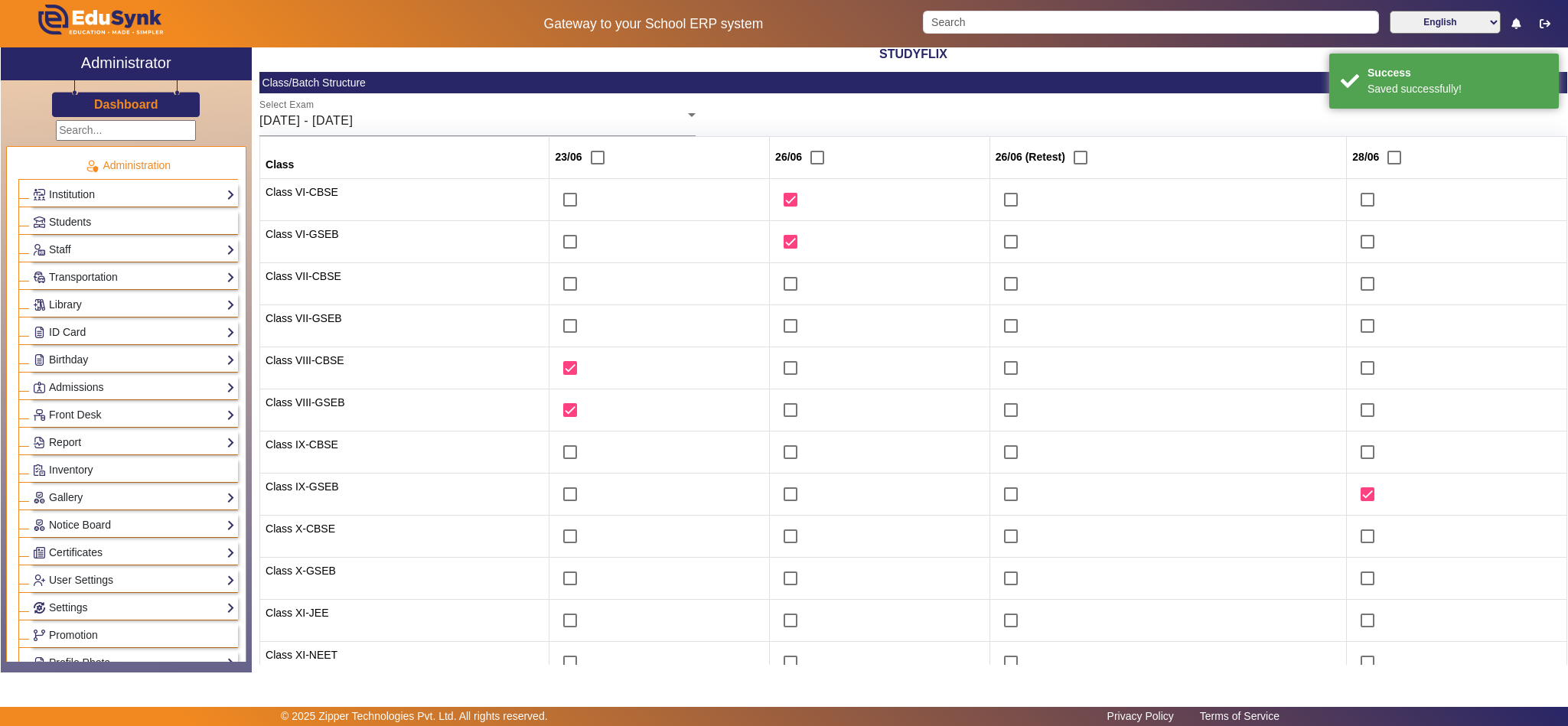
scroll to position [0, 0]
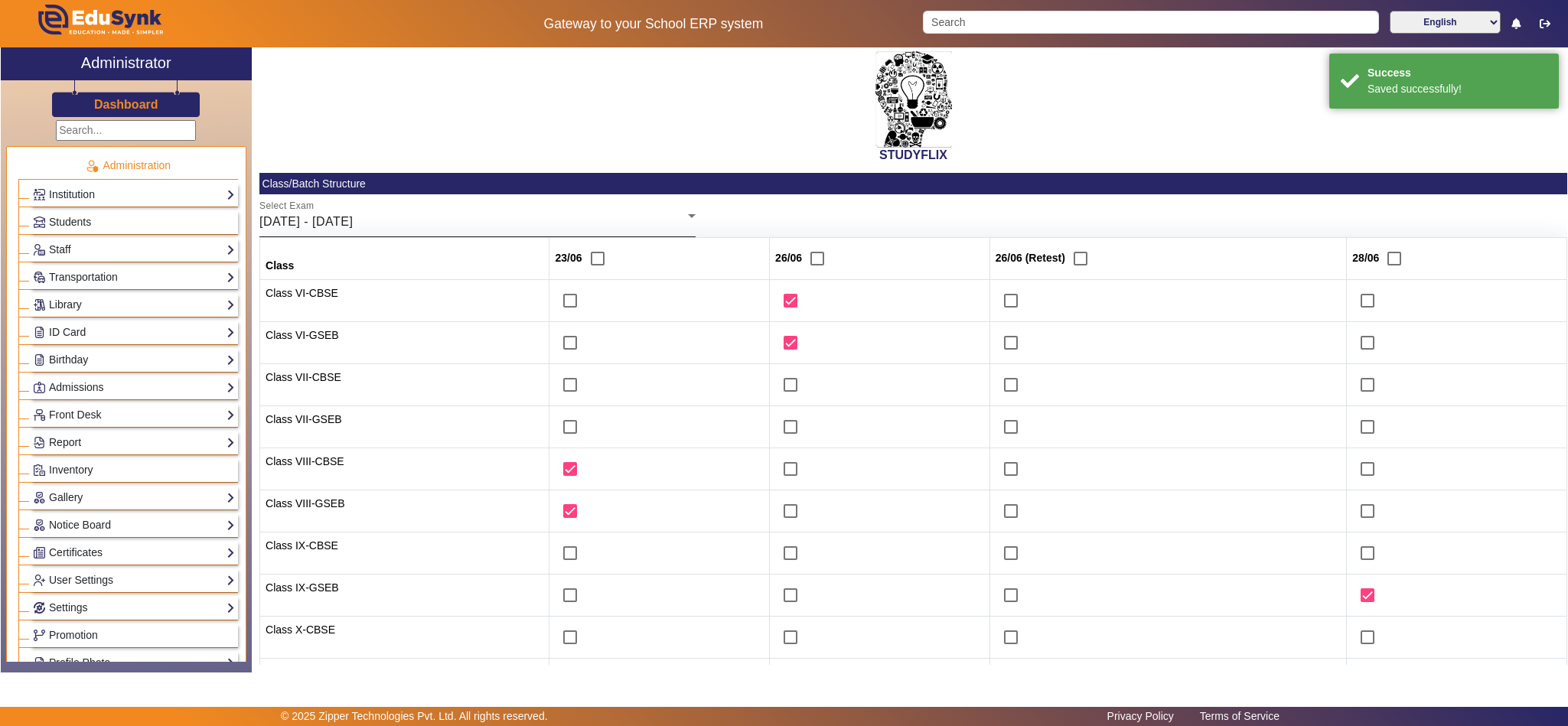
click at [594, 216] on div "23/06/2025 - 28/06/2025" at bounding box center [474, 222] width 429 height 18
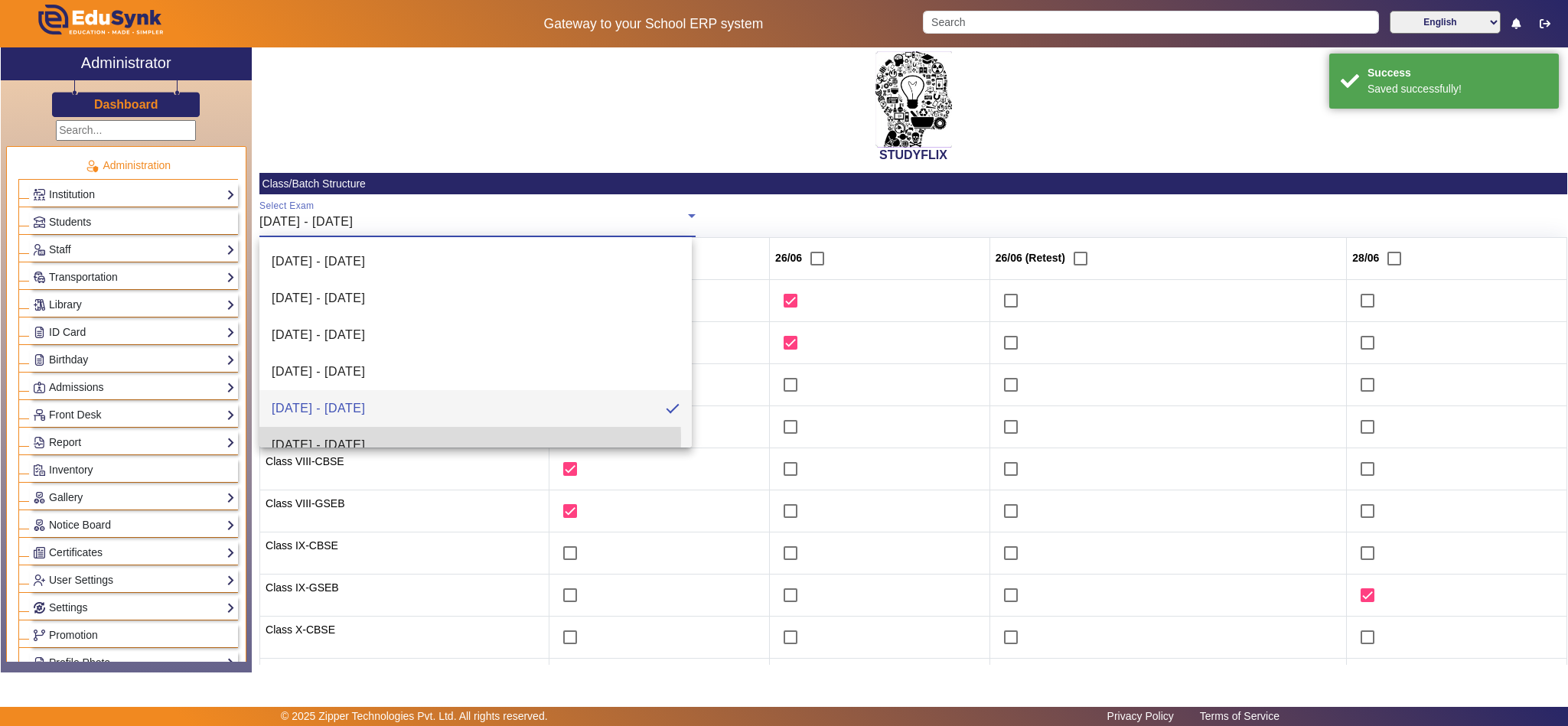
click at [420, 438] on mat-option "30/06/2025 - 05/07/2025" at bounding box center [475, 445] width 432 height 37
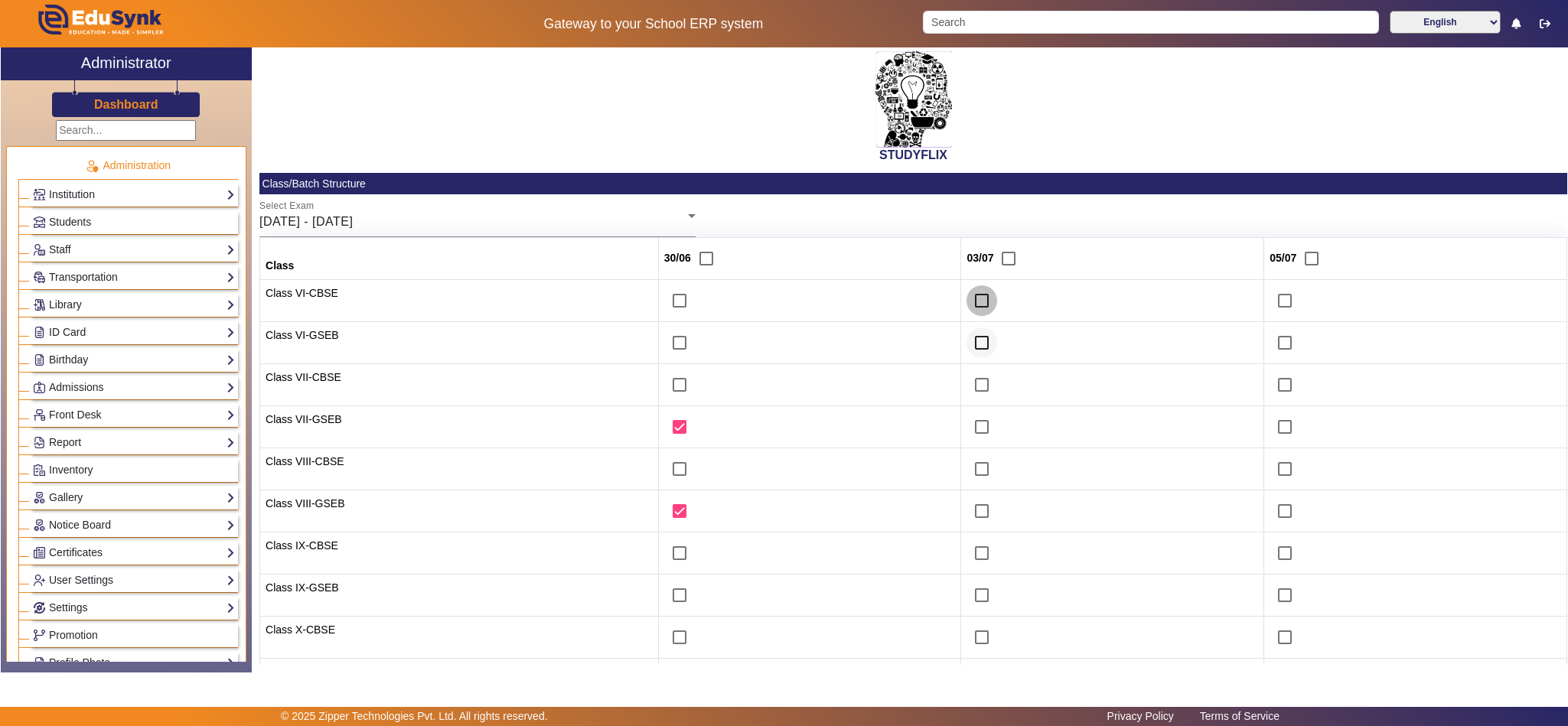
drag, startPoint x: 969, startPoint y: 303, endPoint x: 964, endPoint y: 337, distance: 34.4
click at [969, 304] on input "checkbox" at bounding box center [982, 300] width 31 height 31
checkbox input "true"
click at [967, 341] on input "checkbox" at bounding box center [982, 342] width 31 height 31
checkbox input "true"
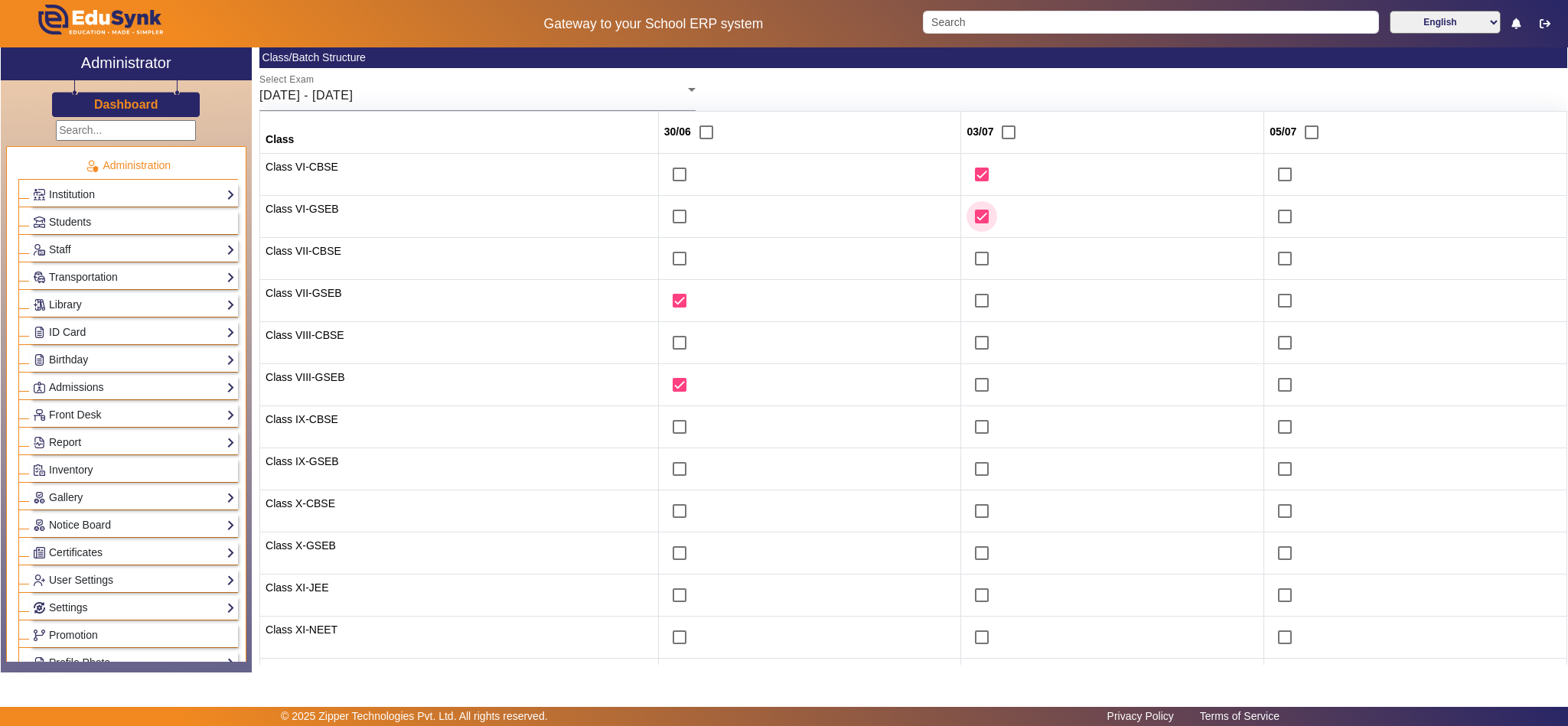
scroll to position [235, 0]
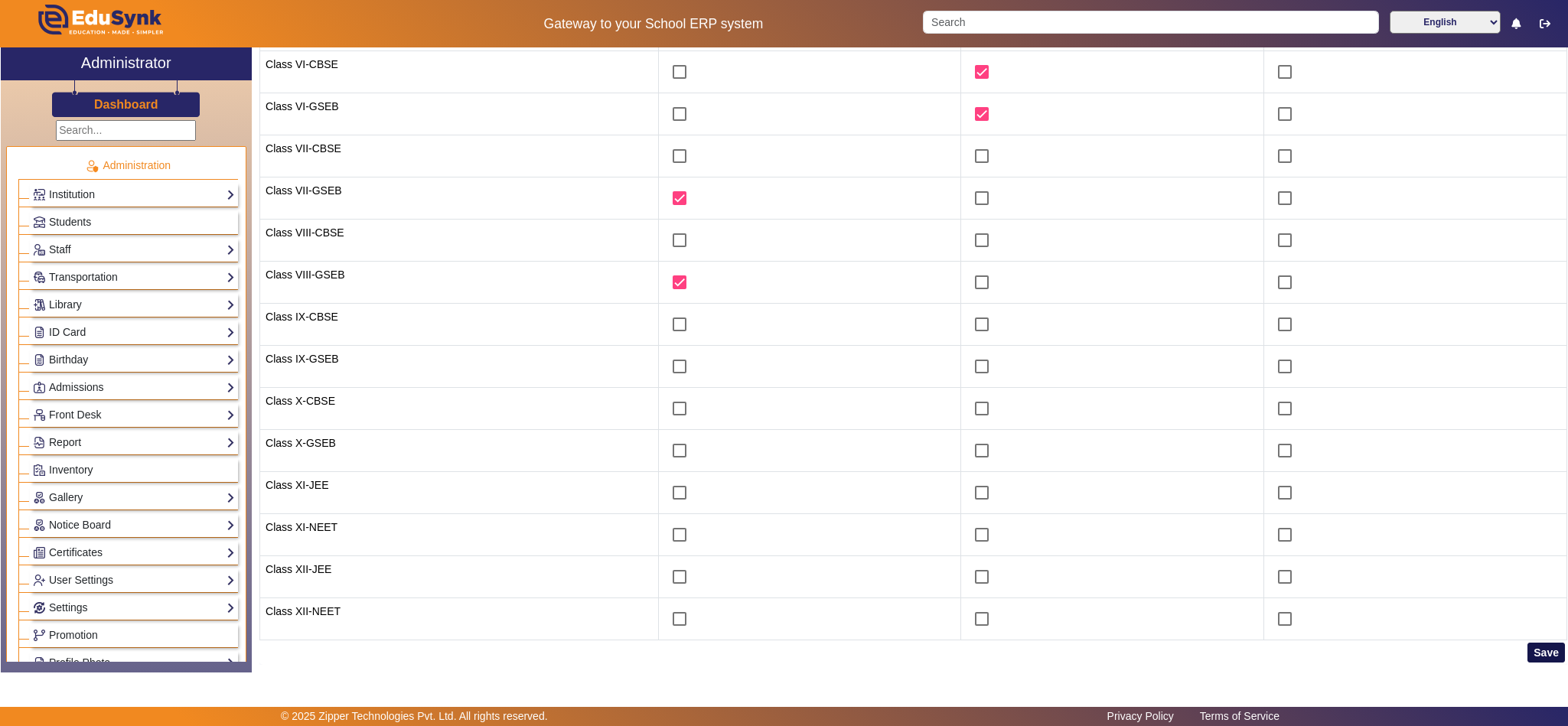
click at [1529, 645] on button "Save" at bounding box center [1546, 652] width 38 height 20
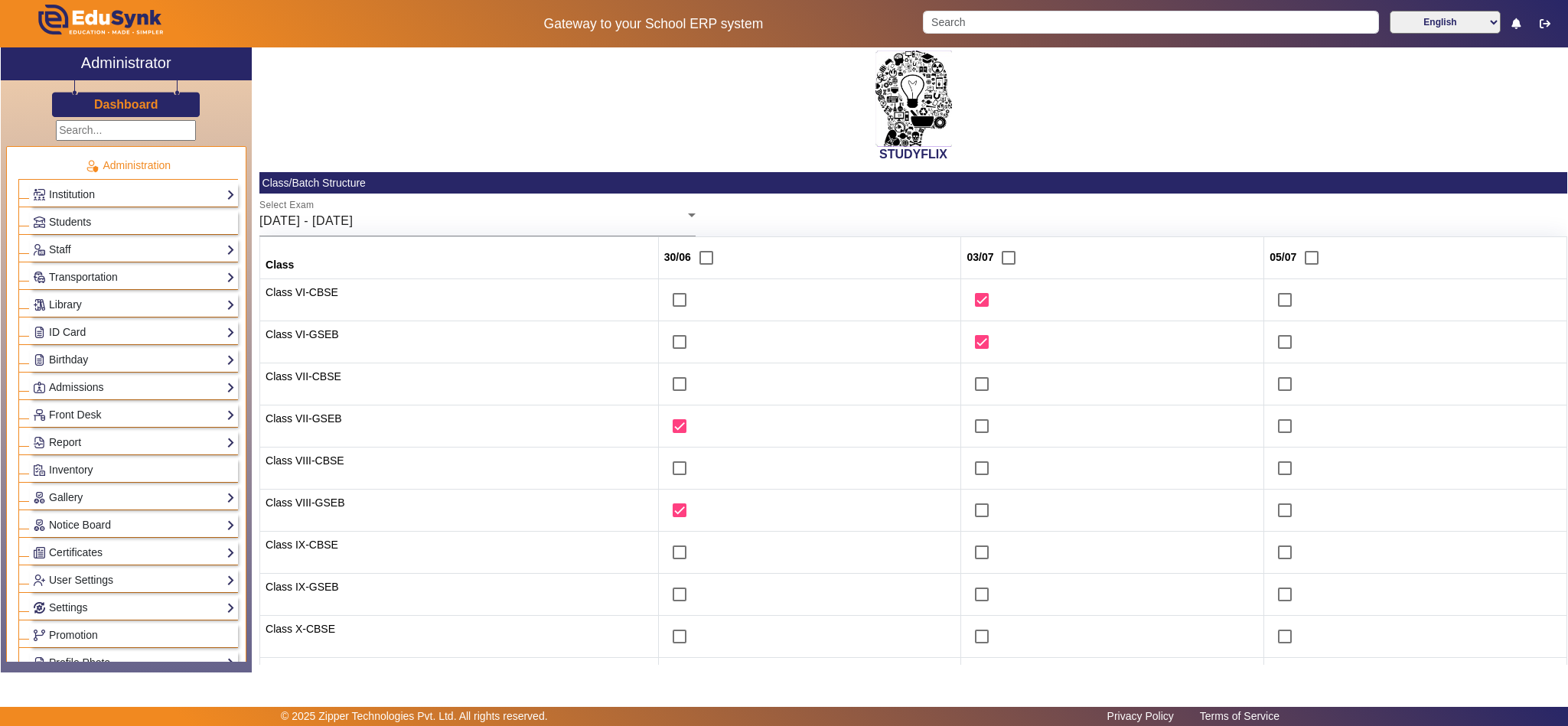
scroll to position [0, 0]
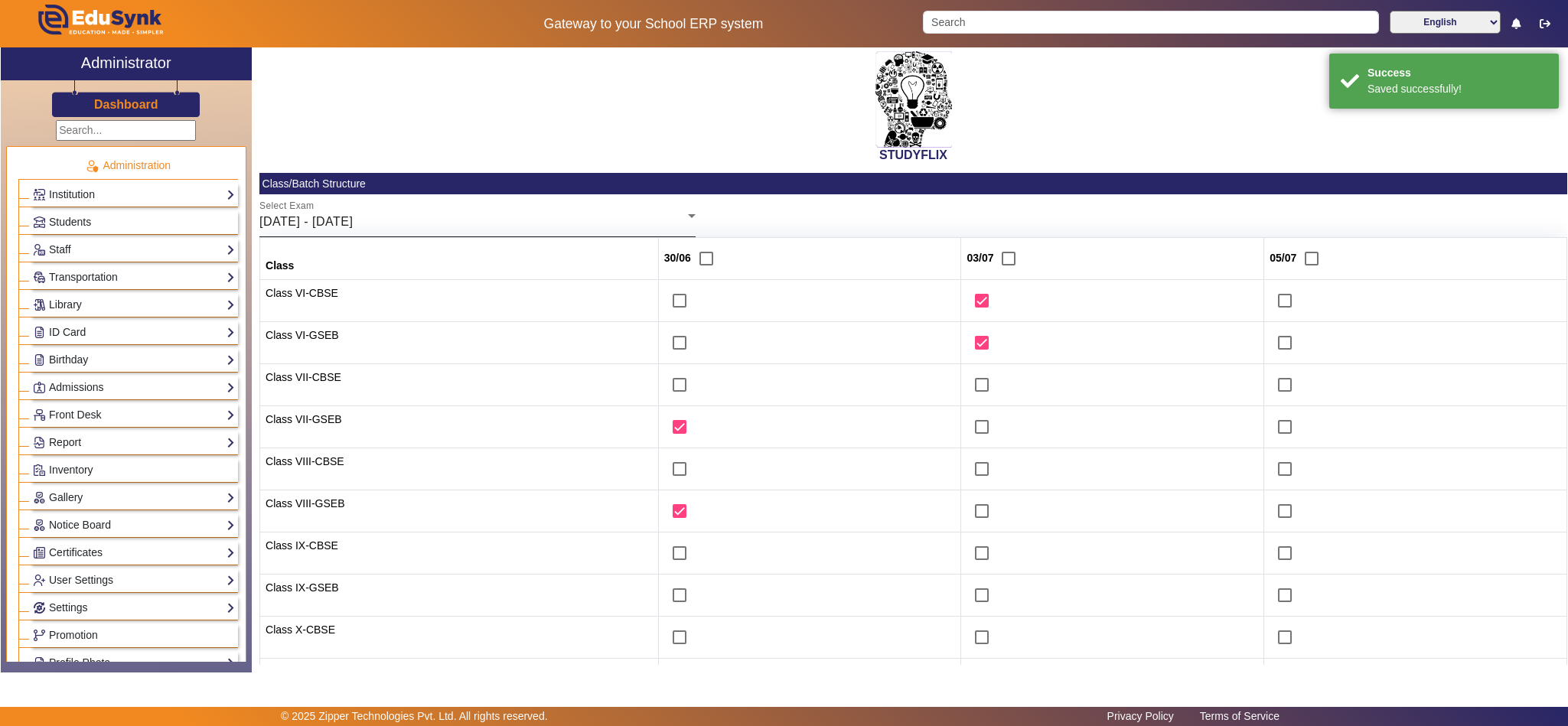
click at [407, 223] on div "30/06/2025 - 05/07/2025" at bounding box center [474, 222] width 429 height 18
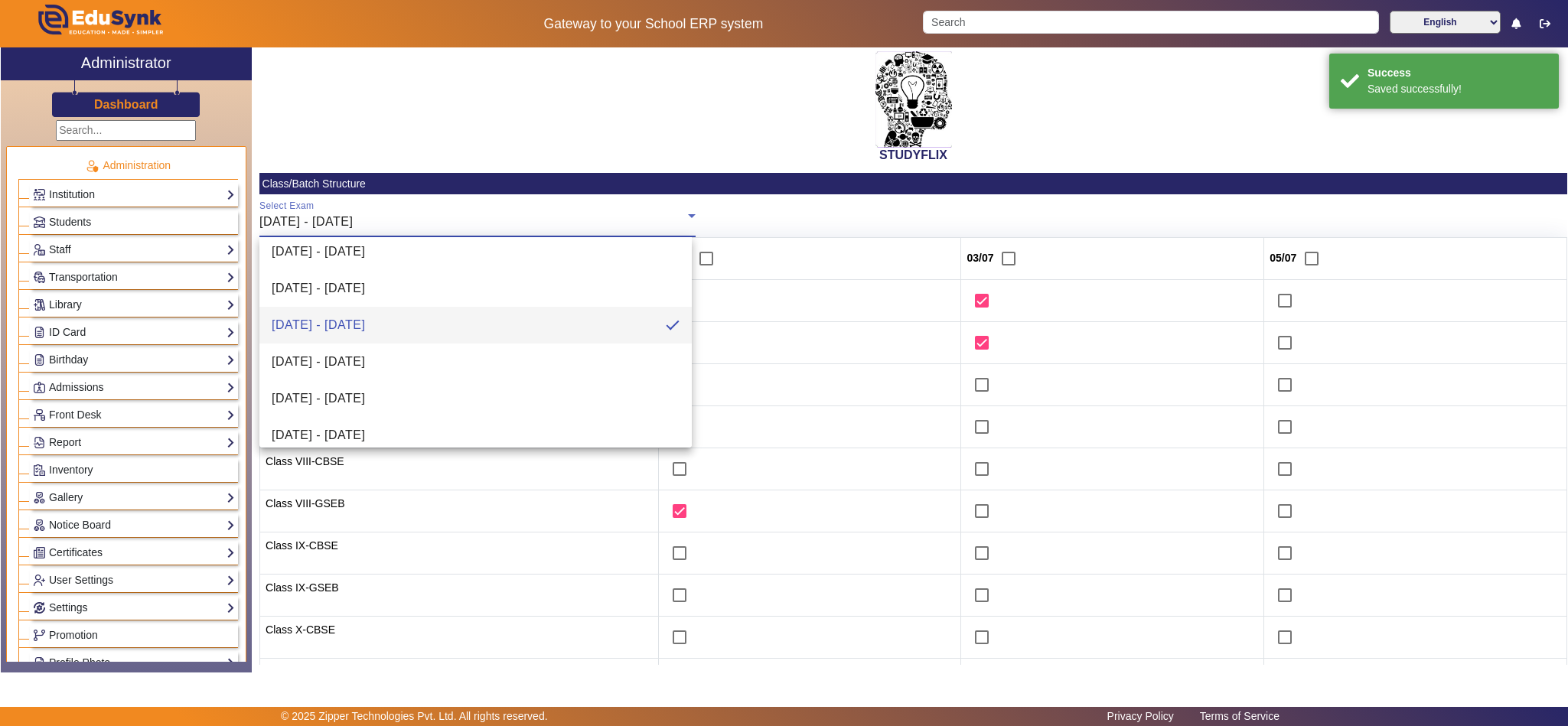
scroll to position [168, 0]
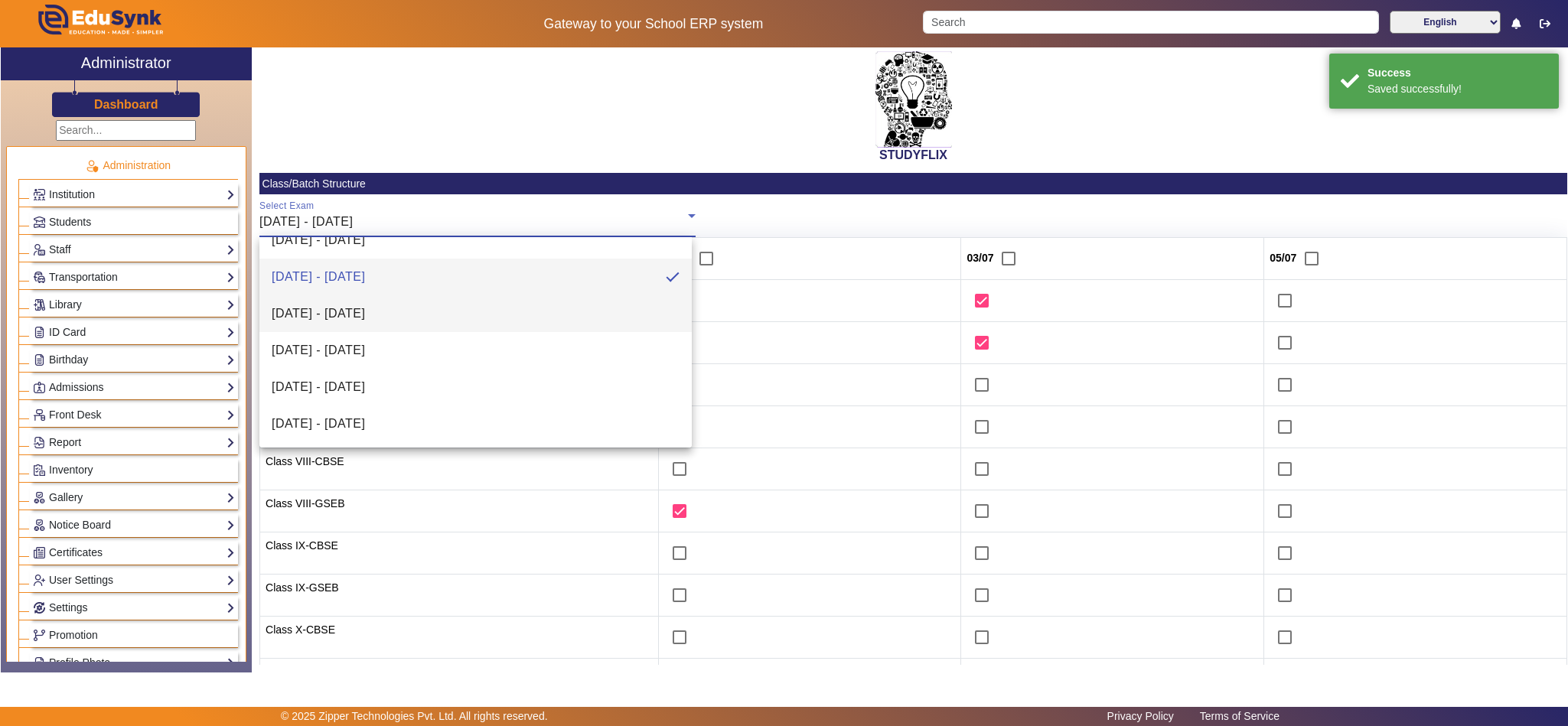
click at [431, 312] on mat-option "07/07/2025 - 12/07/2025" at bounding box center [475, 313] width 432 height 37
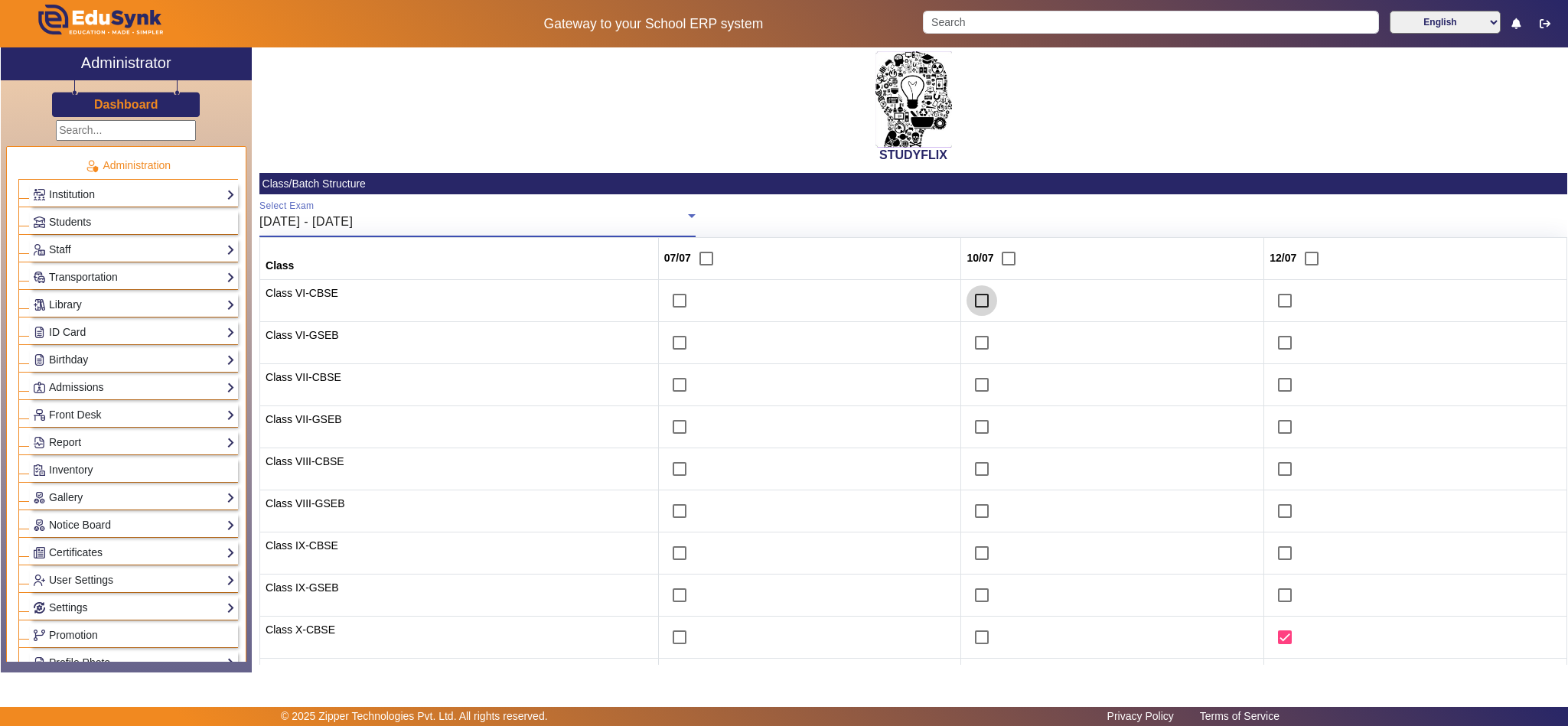
click at [968, 303] on input "checkbox" at bounding box center [982, 300] width 31 height 31
checkbox input "true"
drag, startPoint x: 965, startPoint y: 341, endPoint x: 971, endPoint y: 348, distance: 9.2
click at [967, 341] on input "checkbox" at bounding box center [982, 342] width 31 height 31
checkbox input "true"
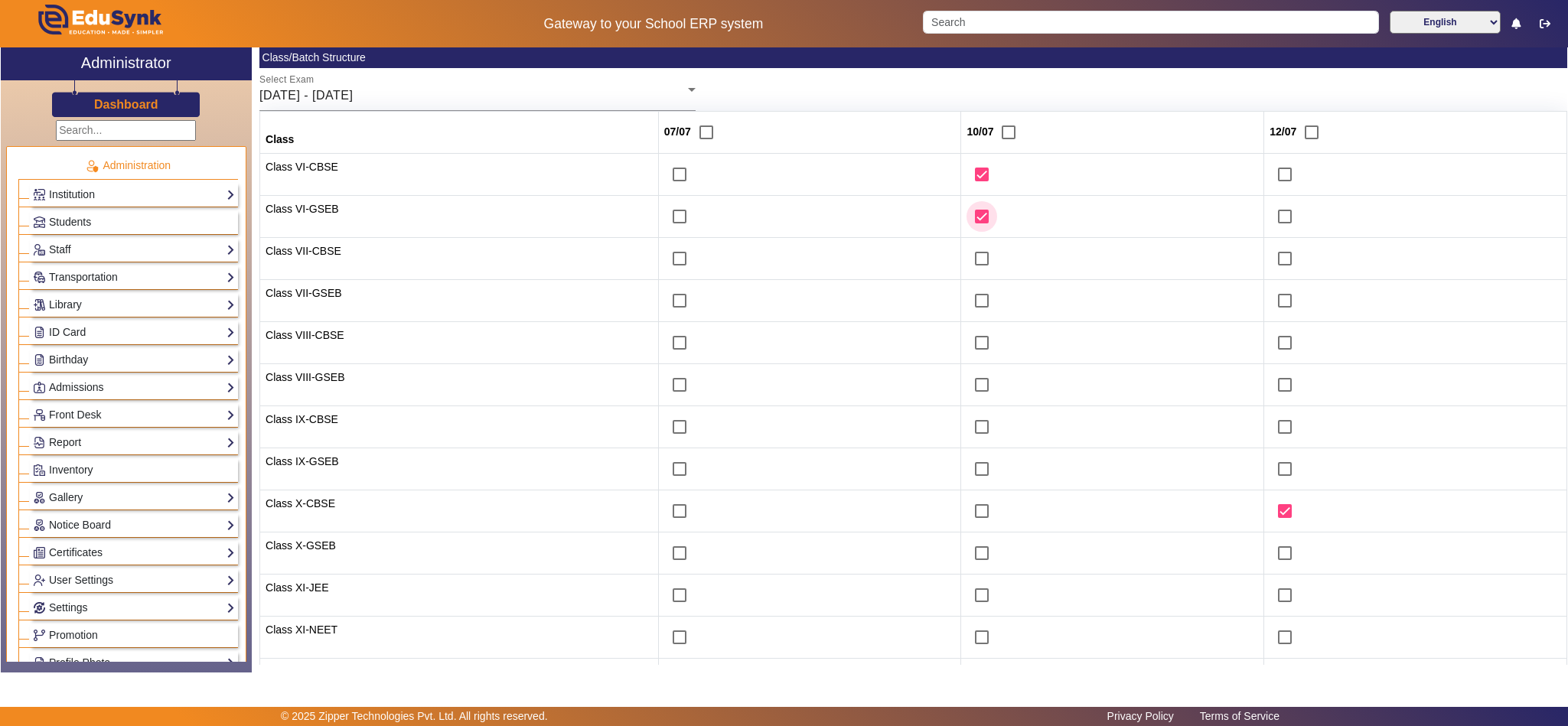
scroll to position [235, 0]
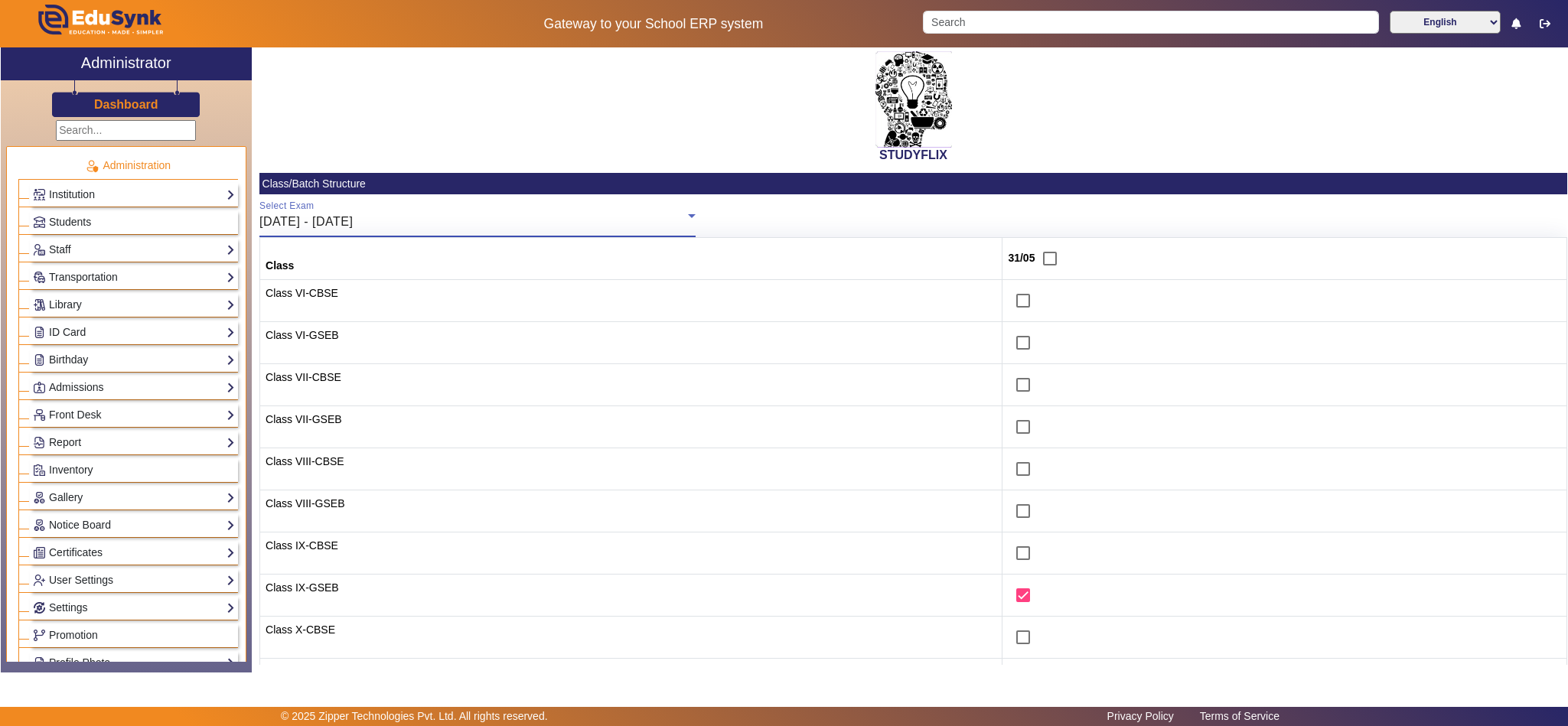
click at [517, 223] on div "[DATE] - [DATE]" at bounding box center [474, 222] width 429 height 18
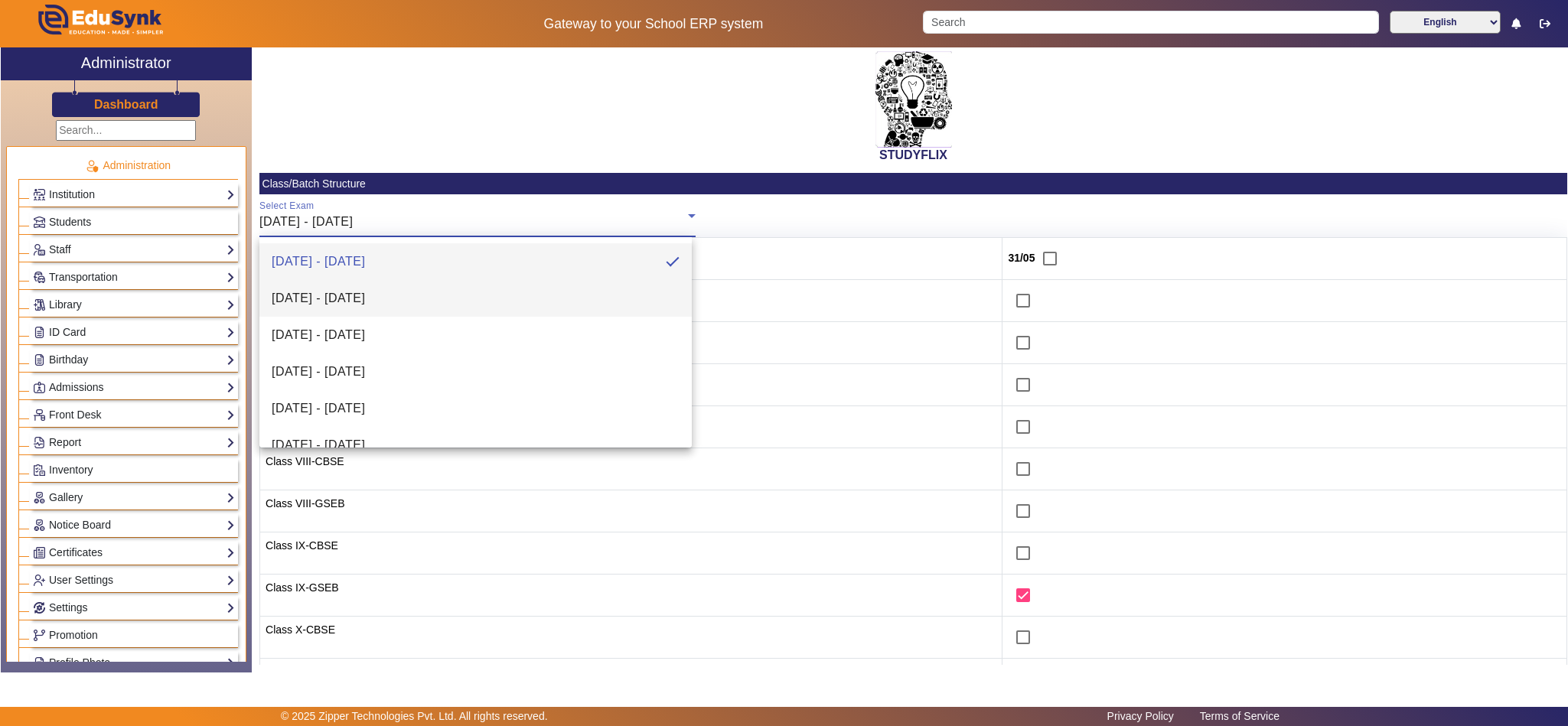
click at [481, 296] on mat-option "[DATE] - [DATE]" at bounding box center [475, 298] width 432 height 37
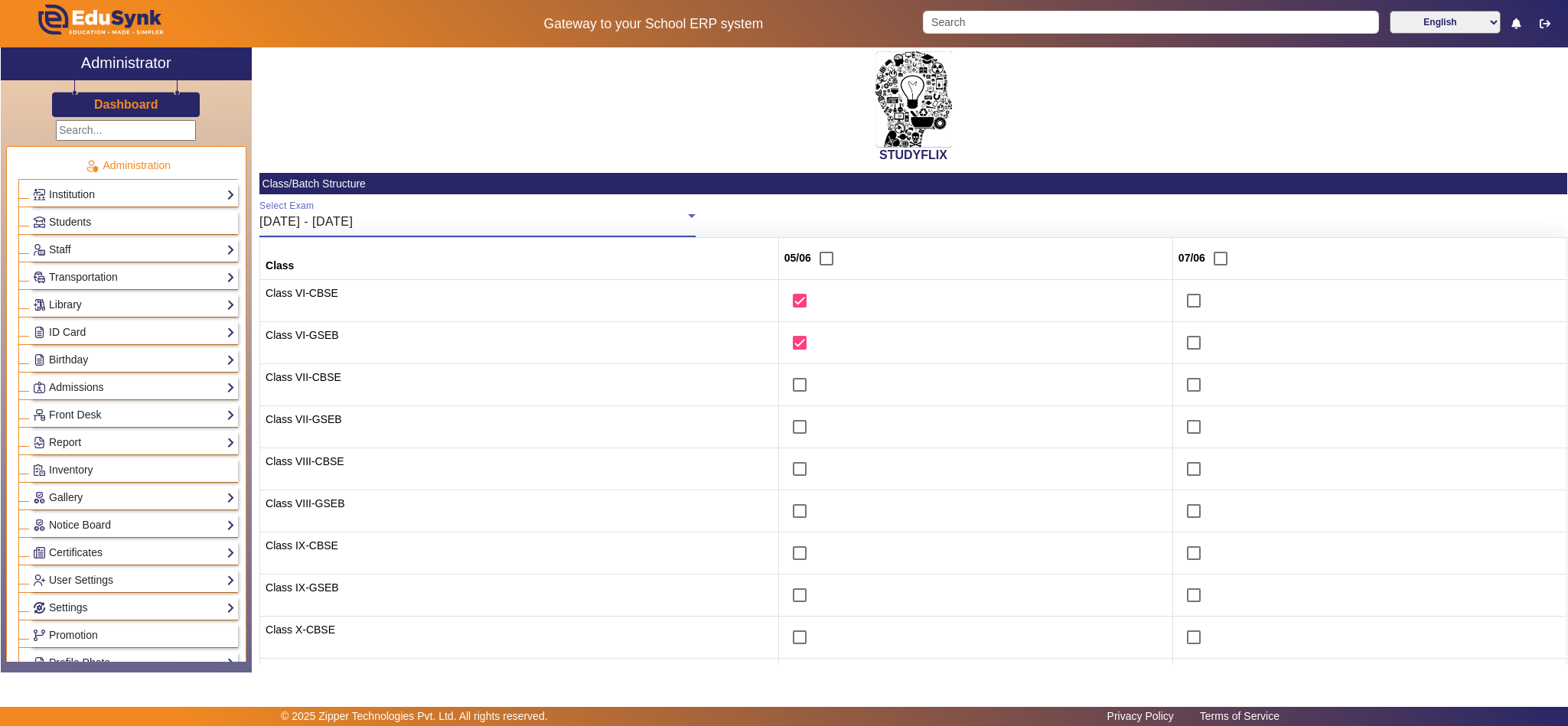
click at [459, 214] on div "[DATE] - [DATE]" at bounding box center [474, 222] width 429 height 18
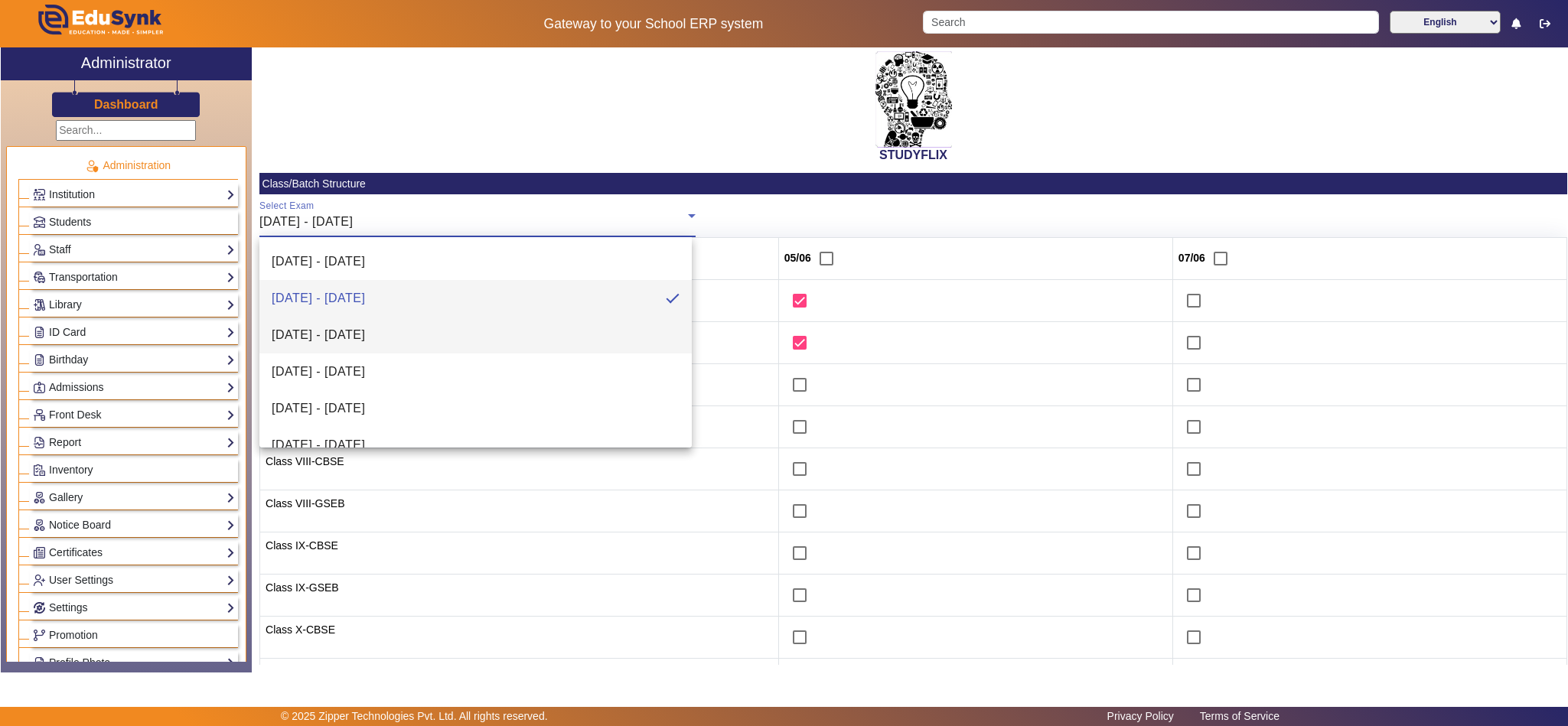
click at [437, 335] on mat-option "[DATE] - [DATE]" at bounding box center [475, 335] width 432 height 37
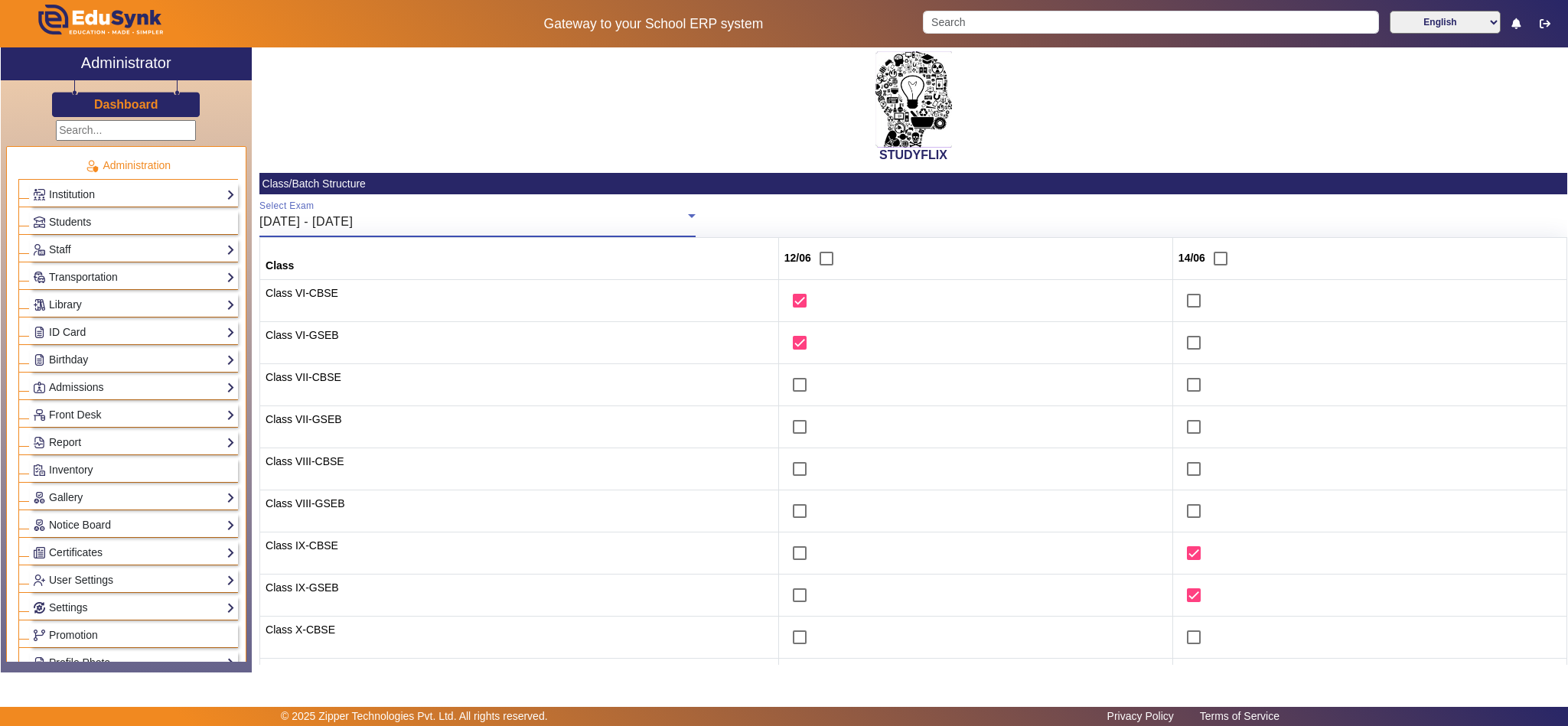
click at [478, 213] on div "[DATE] - [DATE]" at bounding box center [474, 222] width 429 height 18
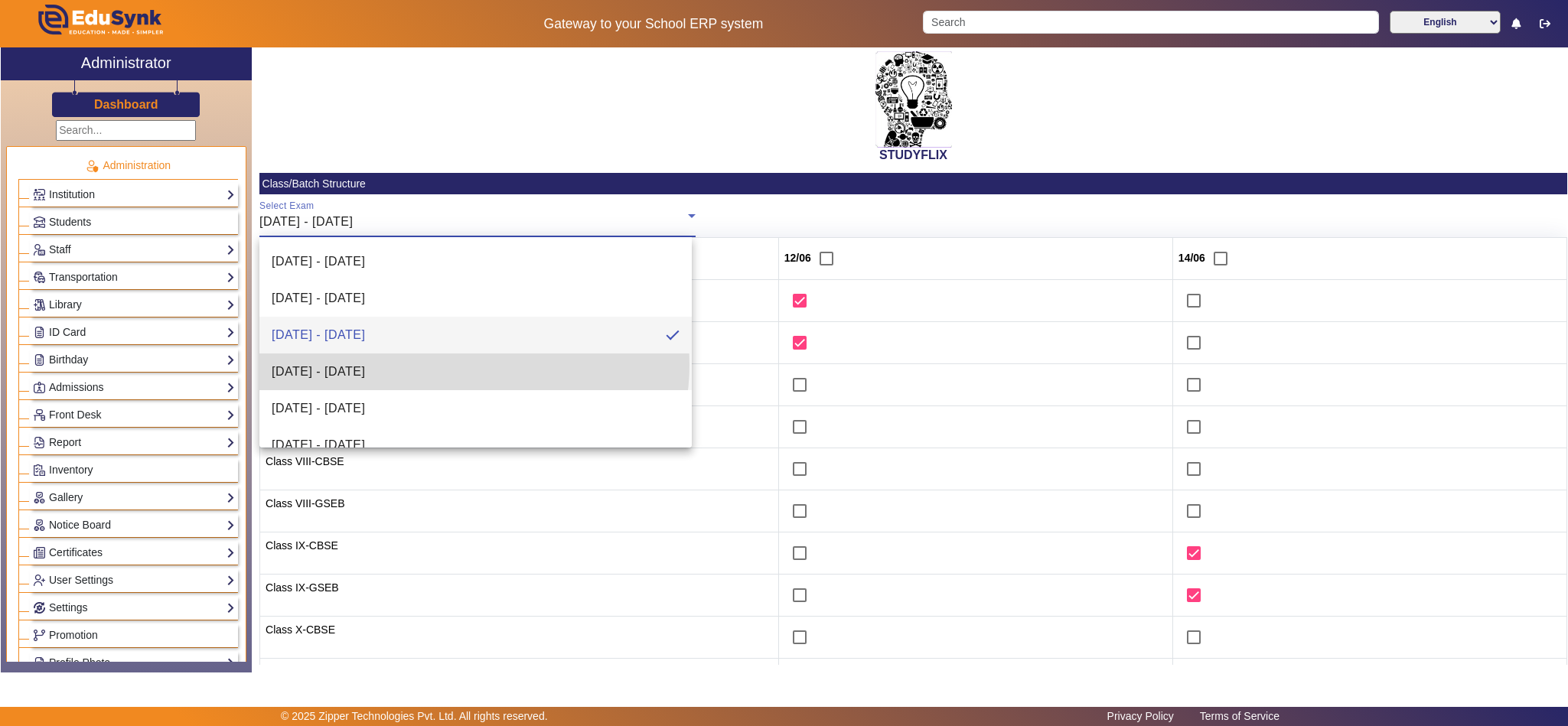
click at [474, 365] on mat-option "16/06/2025 - 21/06/2025" at bounding box center [475, 371] width 432 height 37
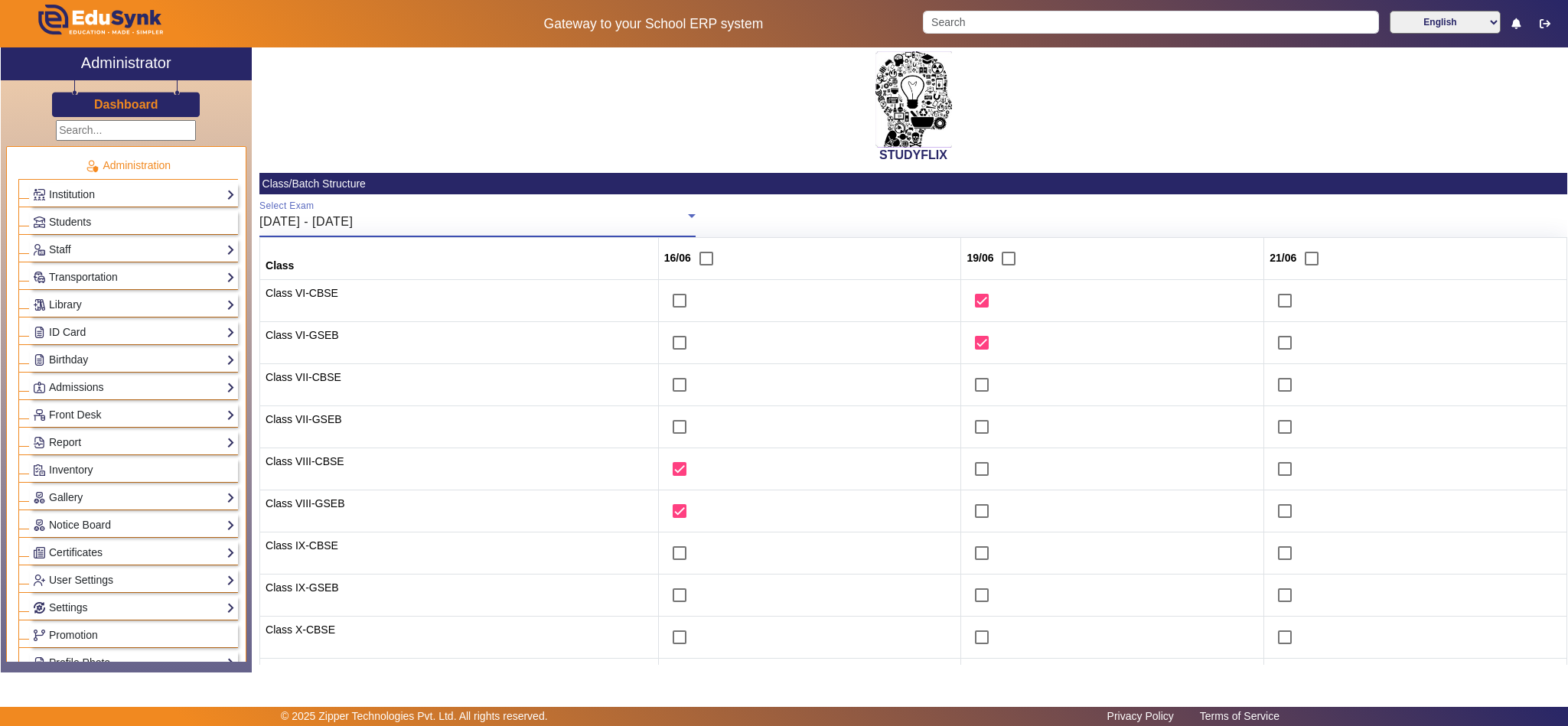
click at [541, 216] on div "16/06/2025 - 21/06/2025" at bounding box center [474, 222] width 429 height 18
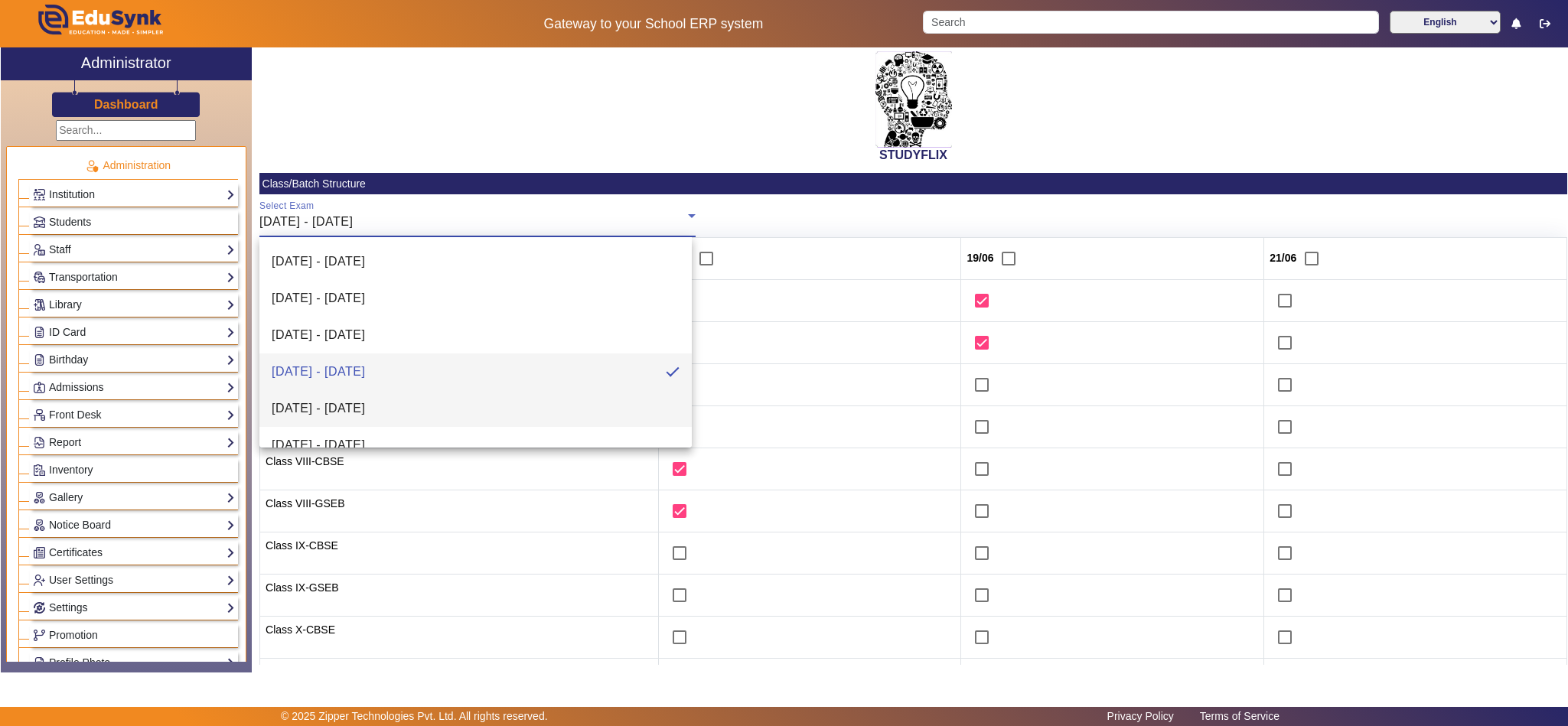
click at [505, 407] on mat-option "23/06/2025 - 28/06/2025" at bounding box center [475, 408] width 432 height 37
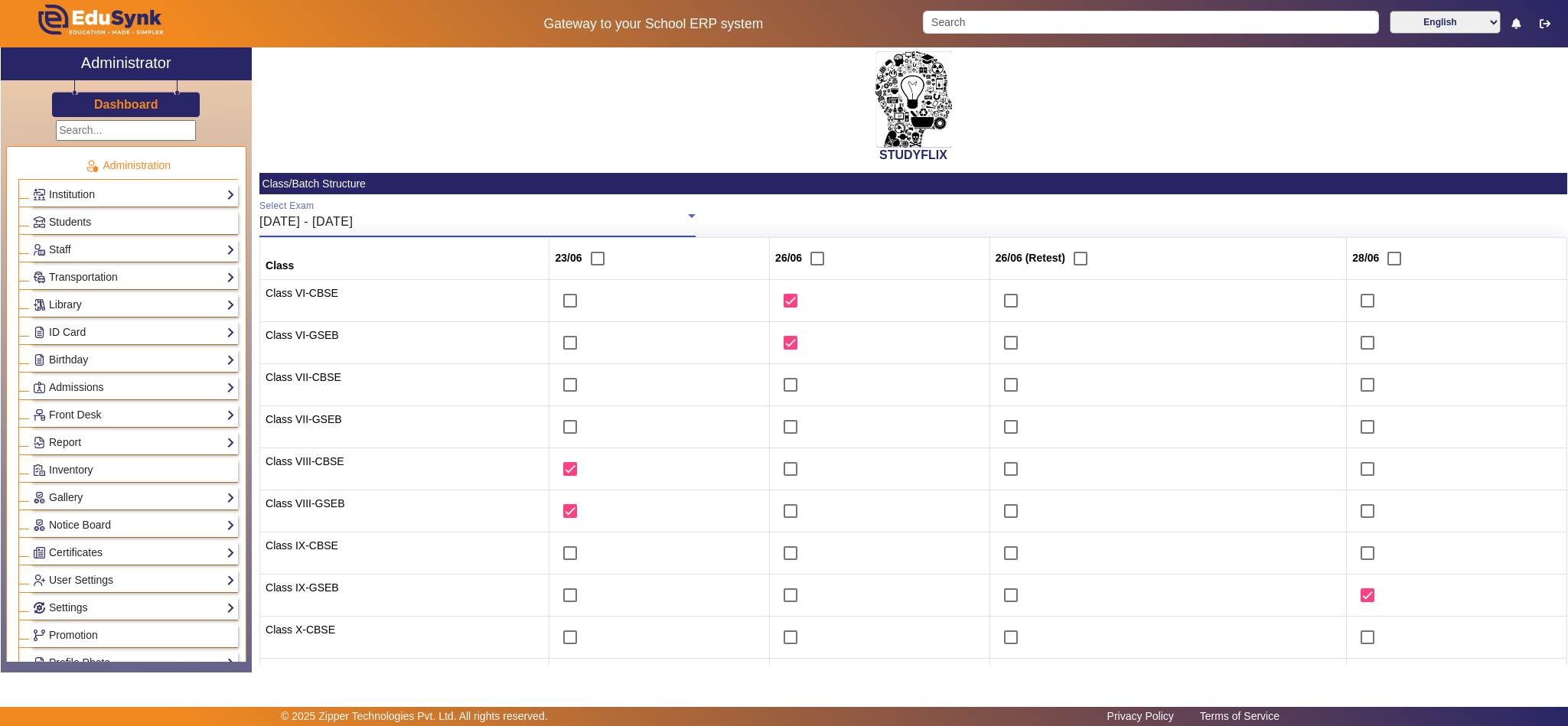
click at [508, 220] on div "23/06/2025 - 28/06/2025" at bounding box center [474, 222] width 429 height 18
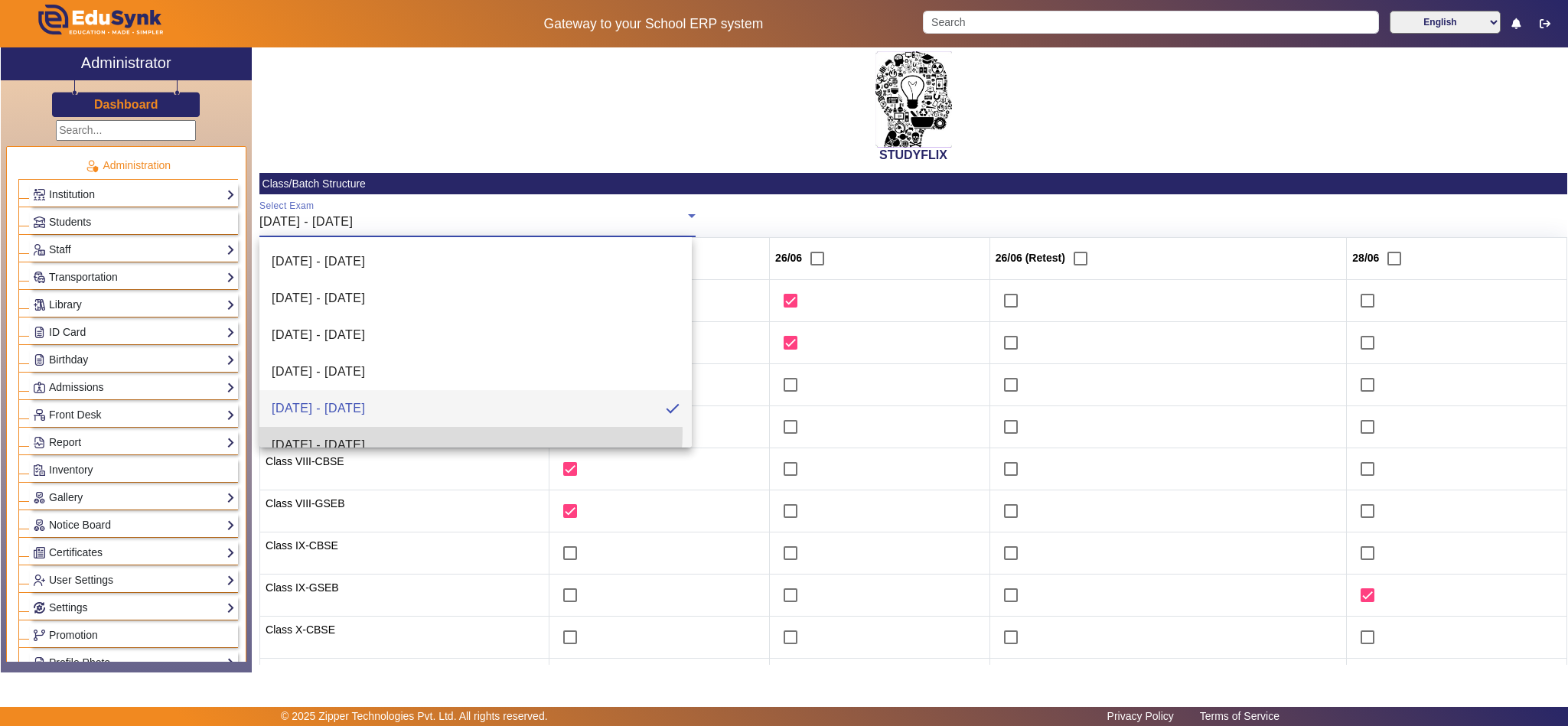
click at [448, 431] on mat-option "30/06/2025 - 05/07/2025" at bounding box center [475, 445] width 432 height 37
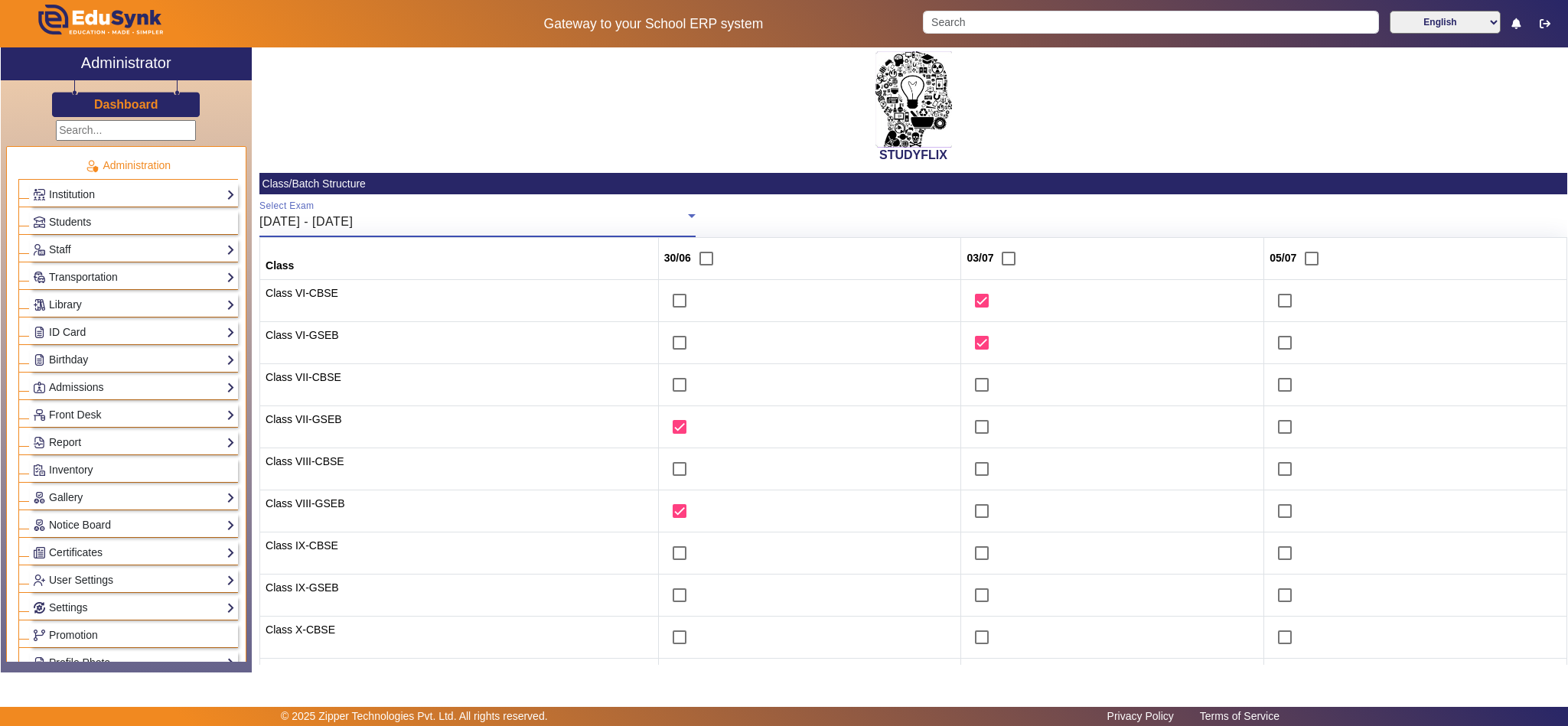
click at [594, 224] on div "30/06/2025 - 05/07/2025" at bounding box center [474, 222] width 429 height 18
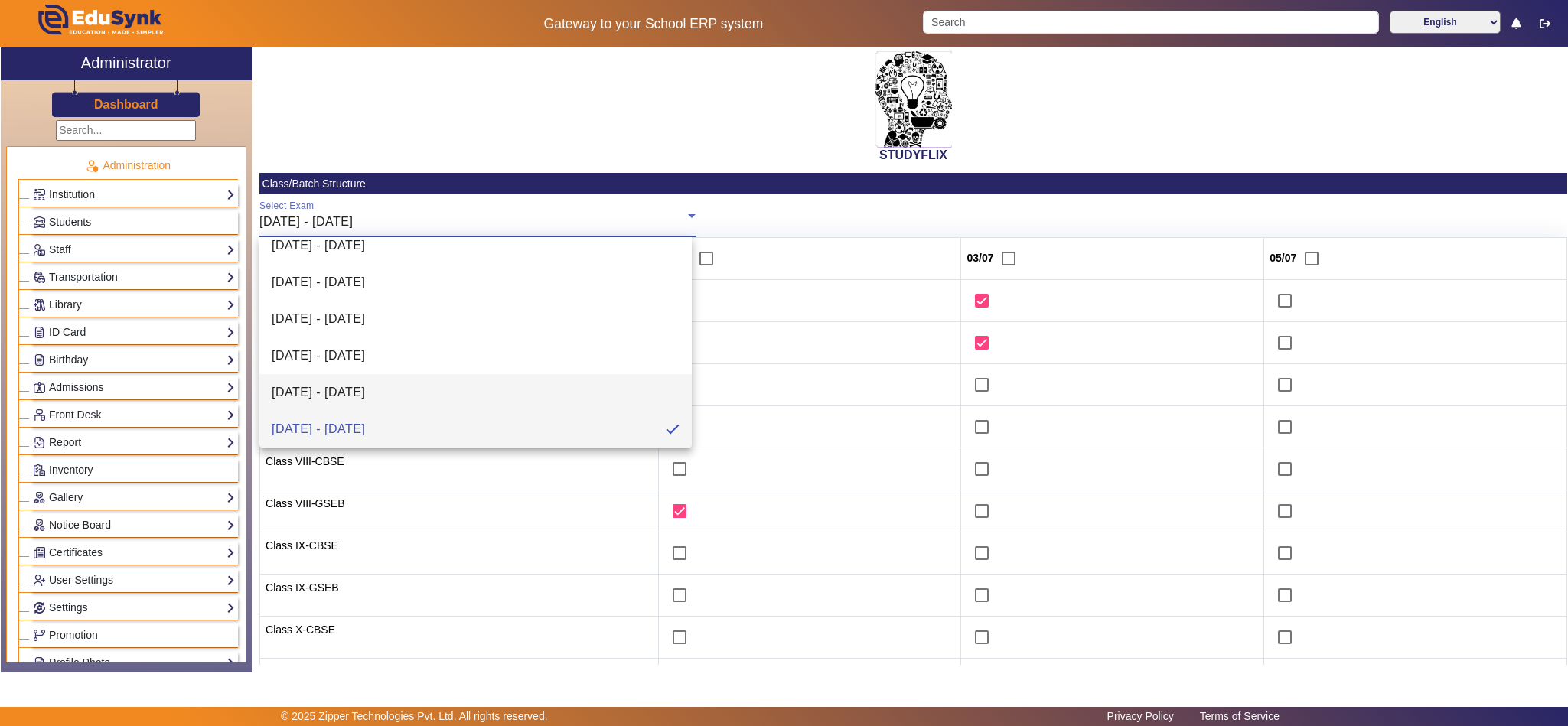
scroll to position [168, 0]
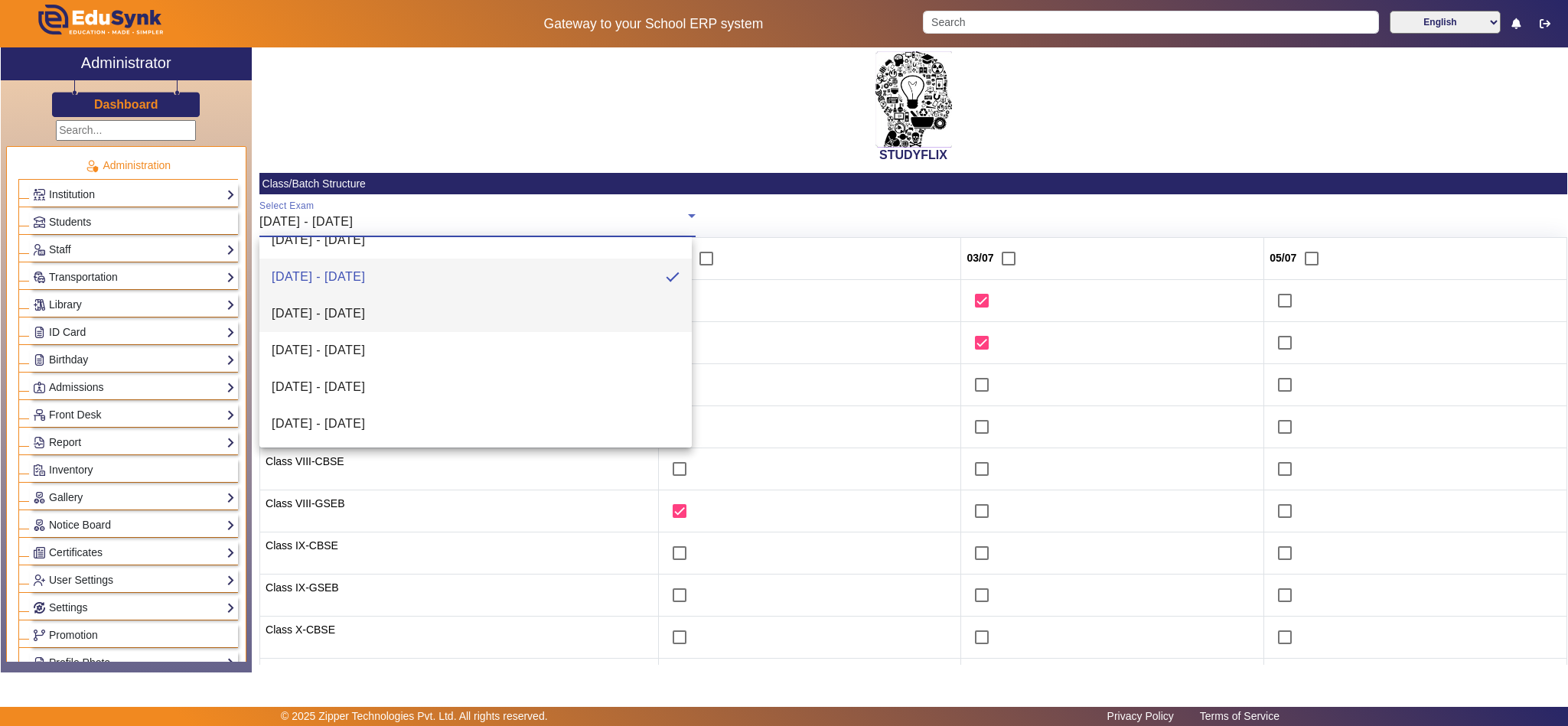
click at [485, 308] on mat-option "07/07/2025 - 12/07/2025" at bounding box center [475, 313] width 432 height 37
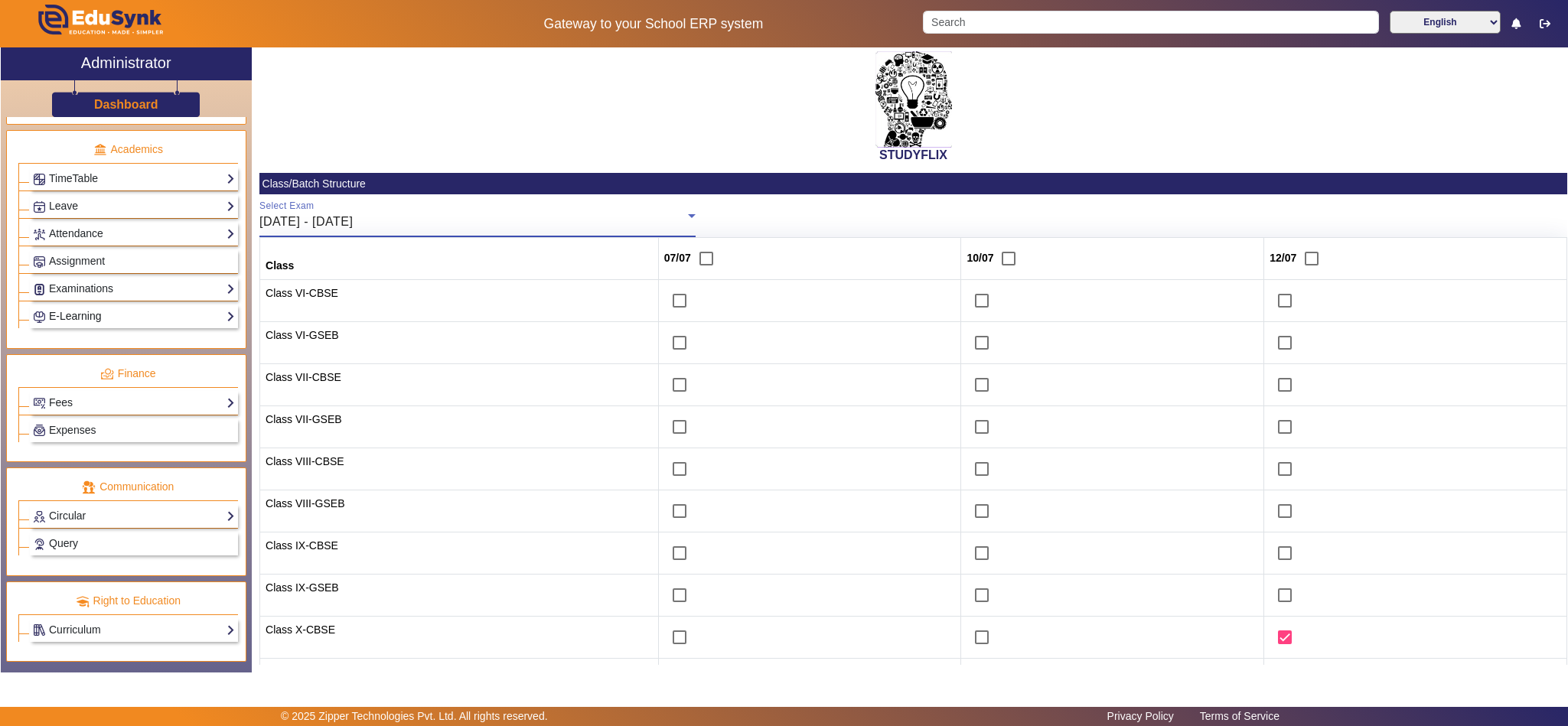
scroll to position [604, 0]
click at [94, 280] on link "Examinations" at bounding box center [133, 289] width 202 height 18
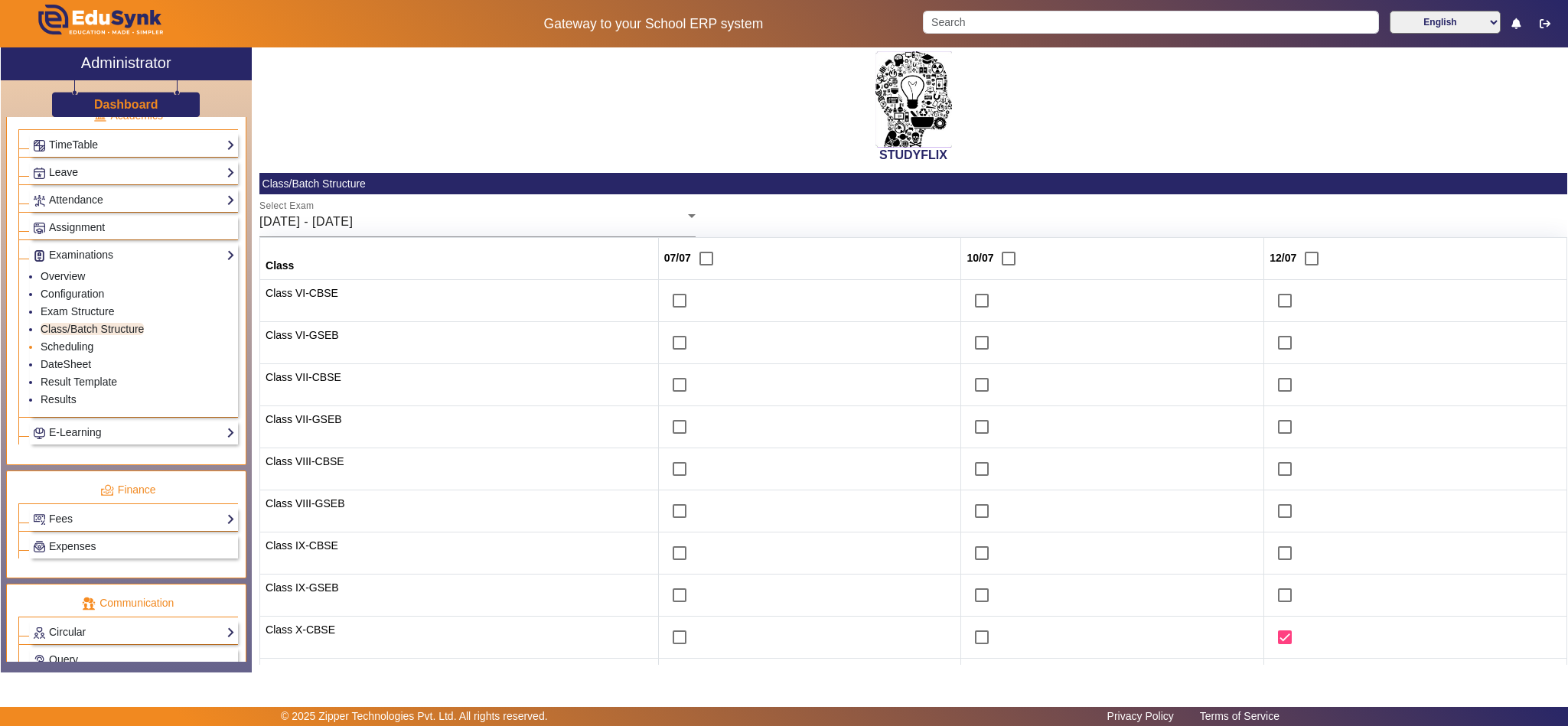
click at [67, 353] on link "Scheduling" at bounding box center [67, 347] width 53 height 12
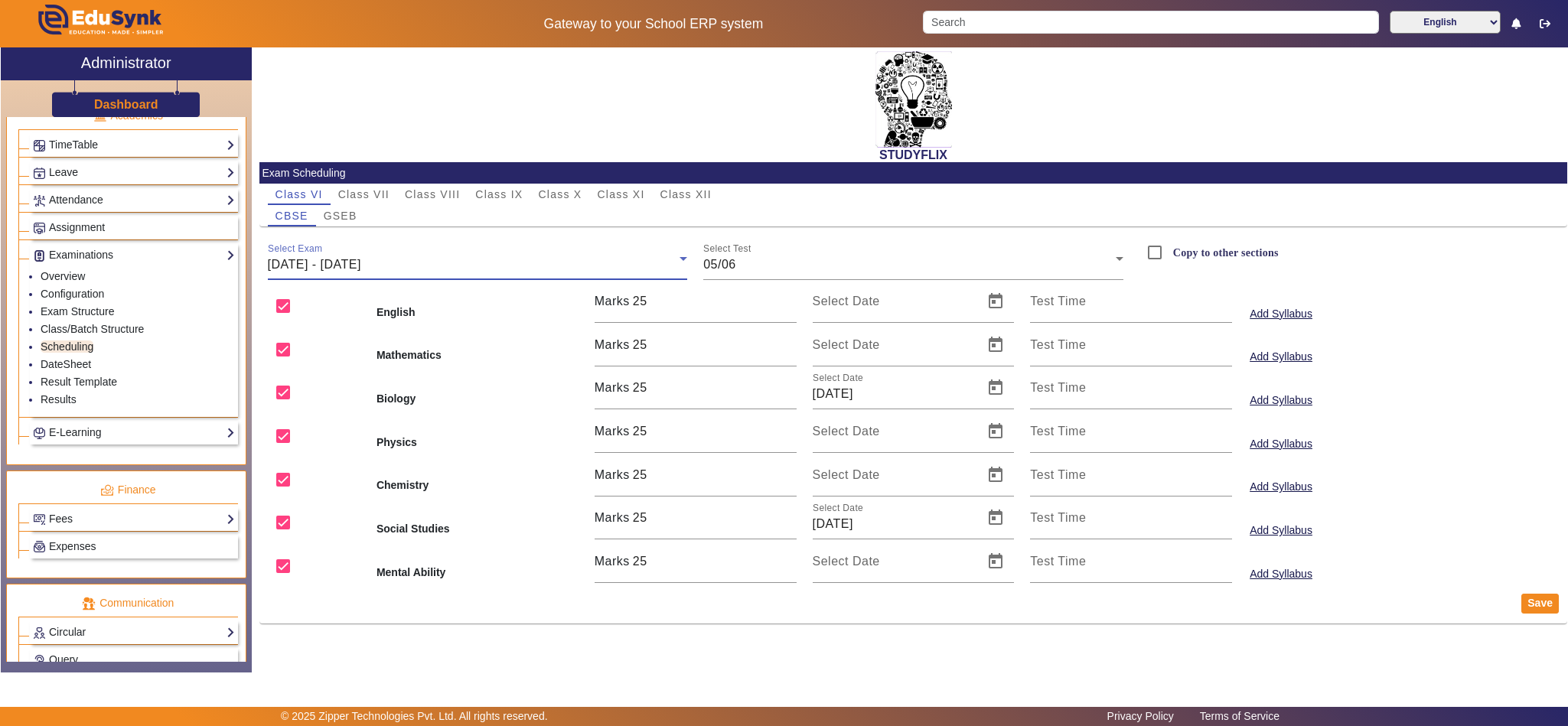
click at [361, 260] on span "[DATE] - [DATE]" at bounding box center [314, 264] width 93 height 13
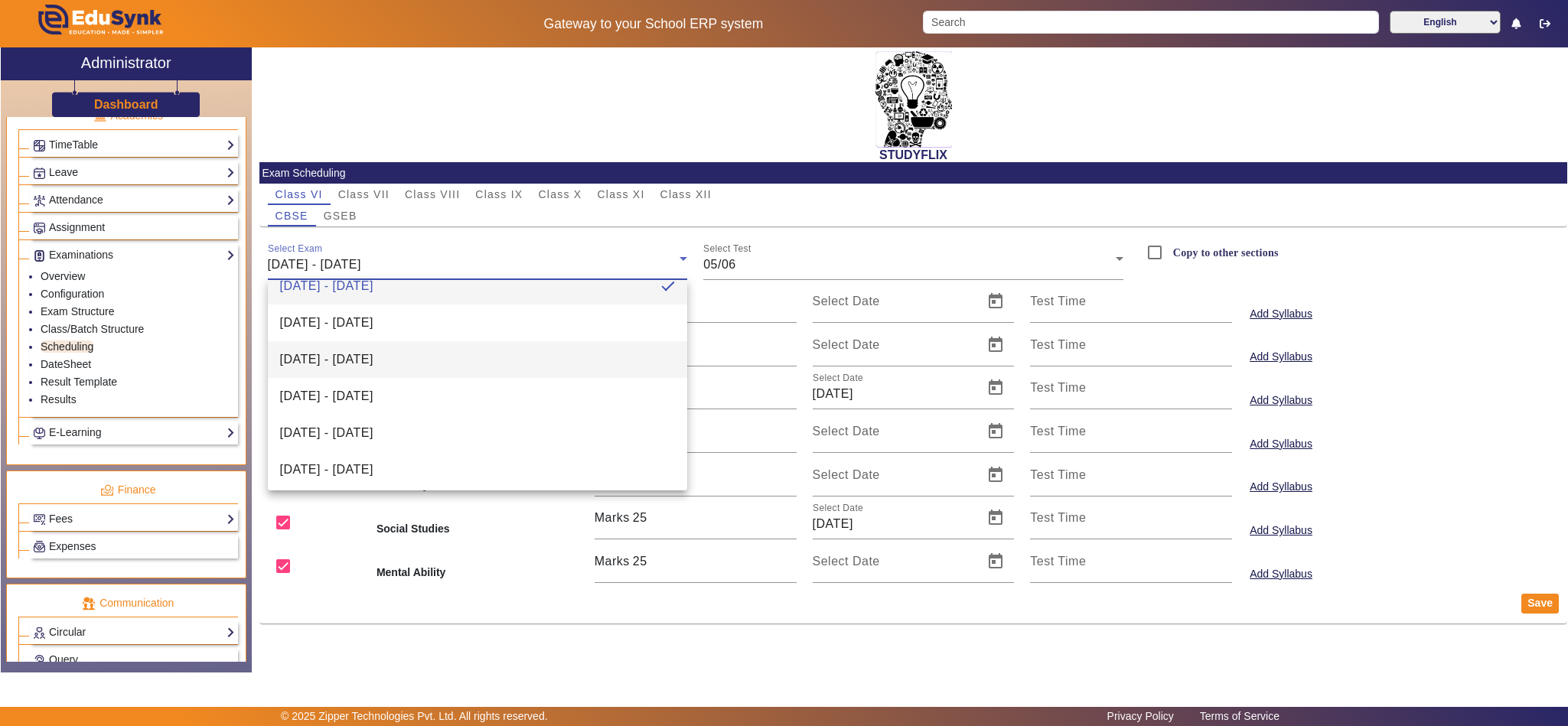
scroll to position [23, 0]
click at [556, 615] on div at bounding box center [784, 363] width 1568 height 726
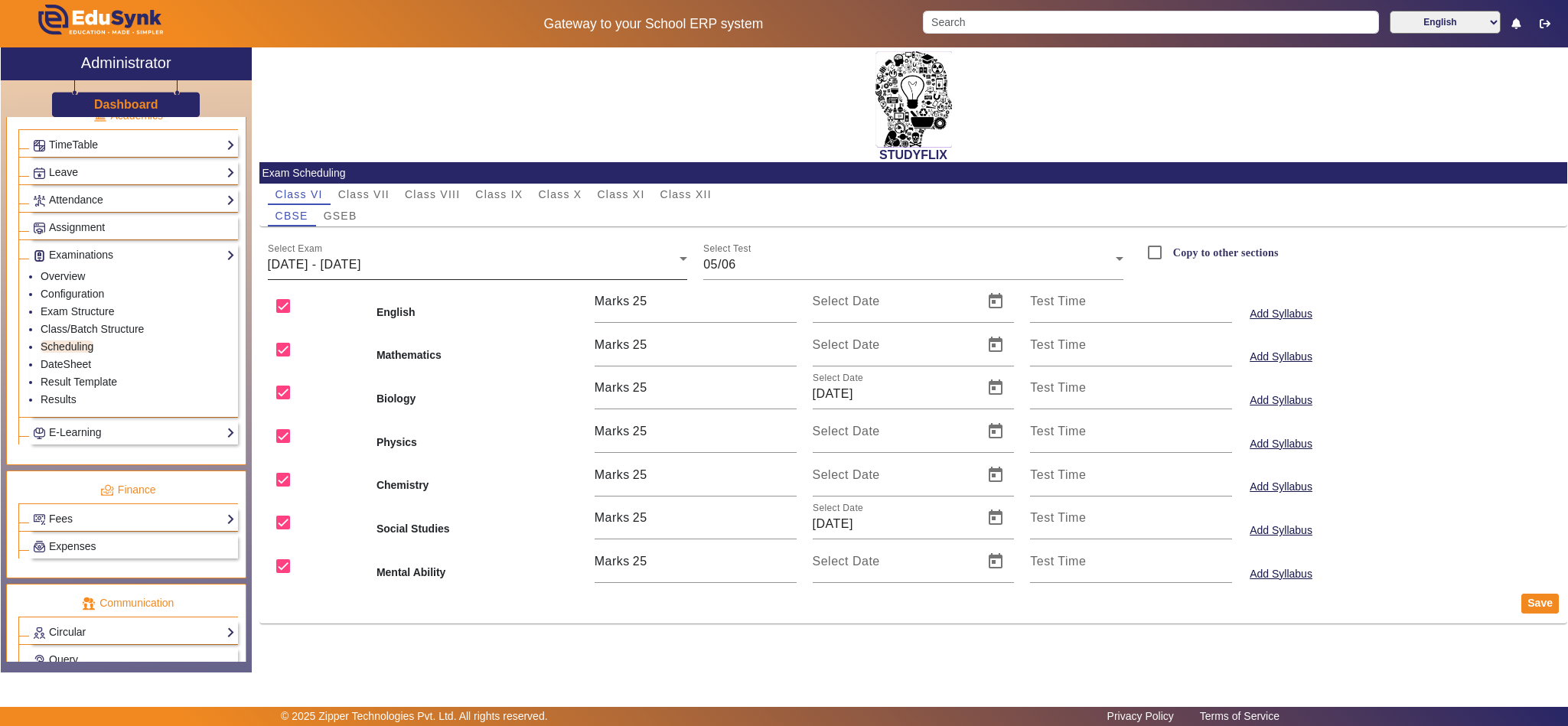
click at [411, 258] on div "[DATE] - [DATE]" at bounding box center [474, 264] width 412 height 18
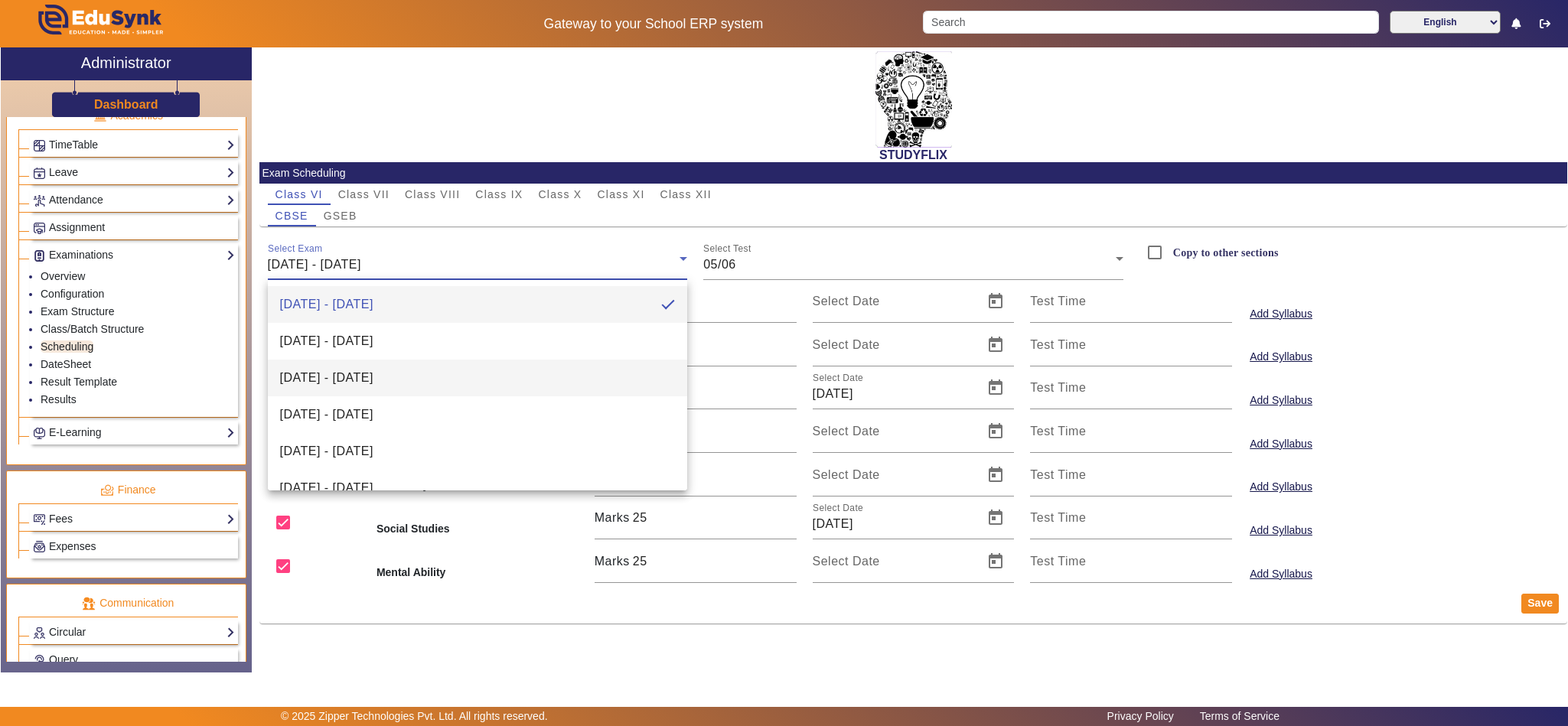
click at [373, 382] on span "16/06/2025 - 21/06/2025" at bounding box center [327, 378] width 93 height 18
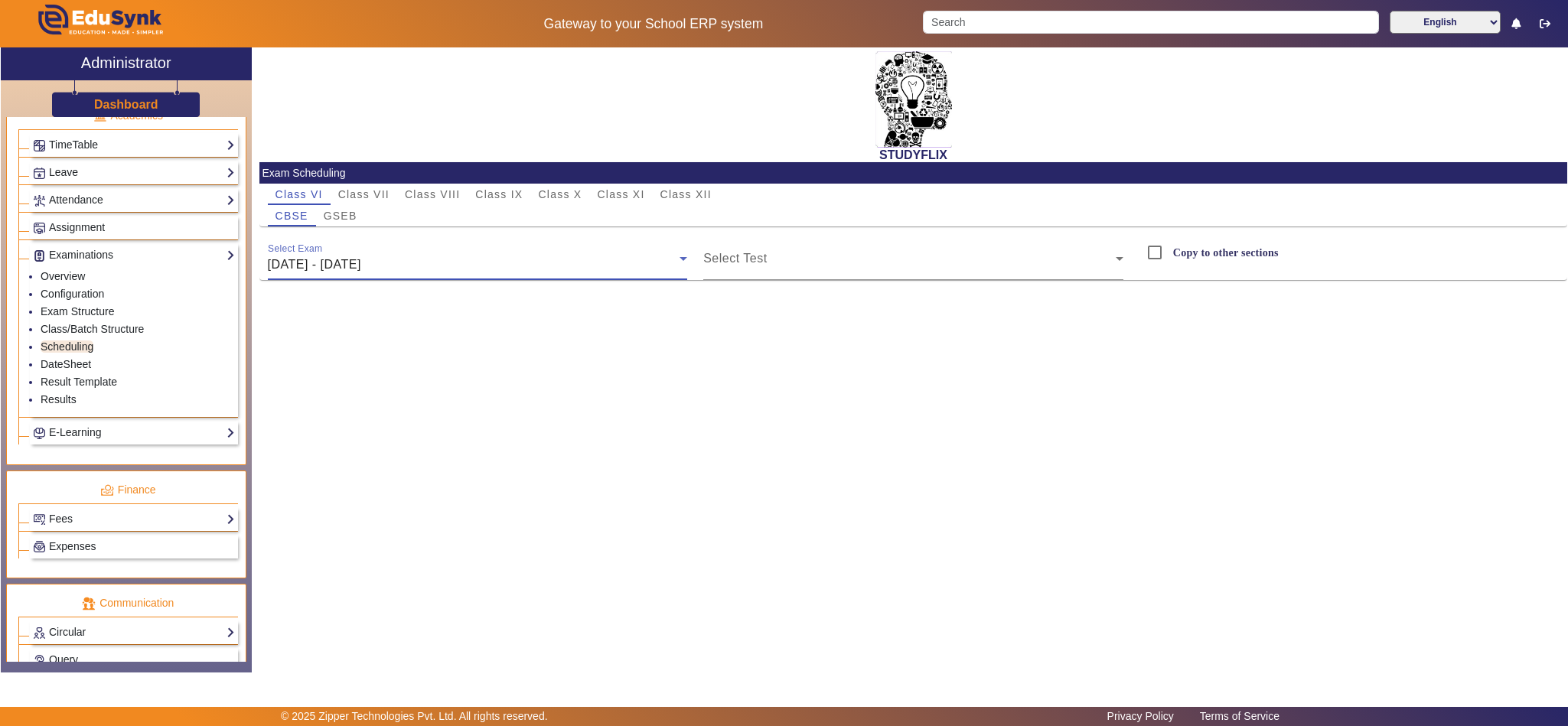
click at [454, 260] on div "16/06/2025 - 21/06/2025" at bounding box center [474, 264] width 412 height 18
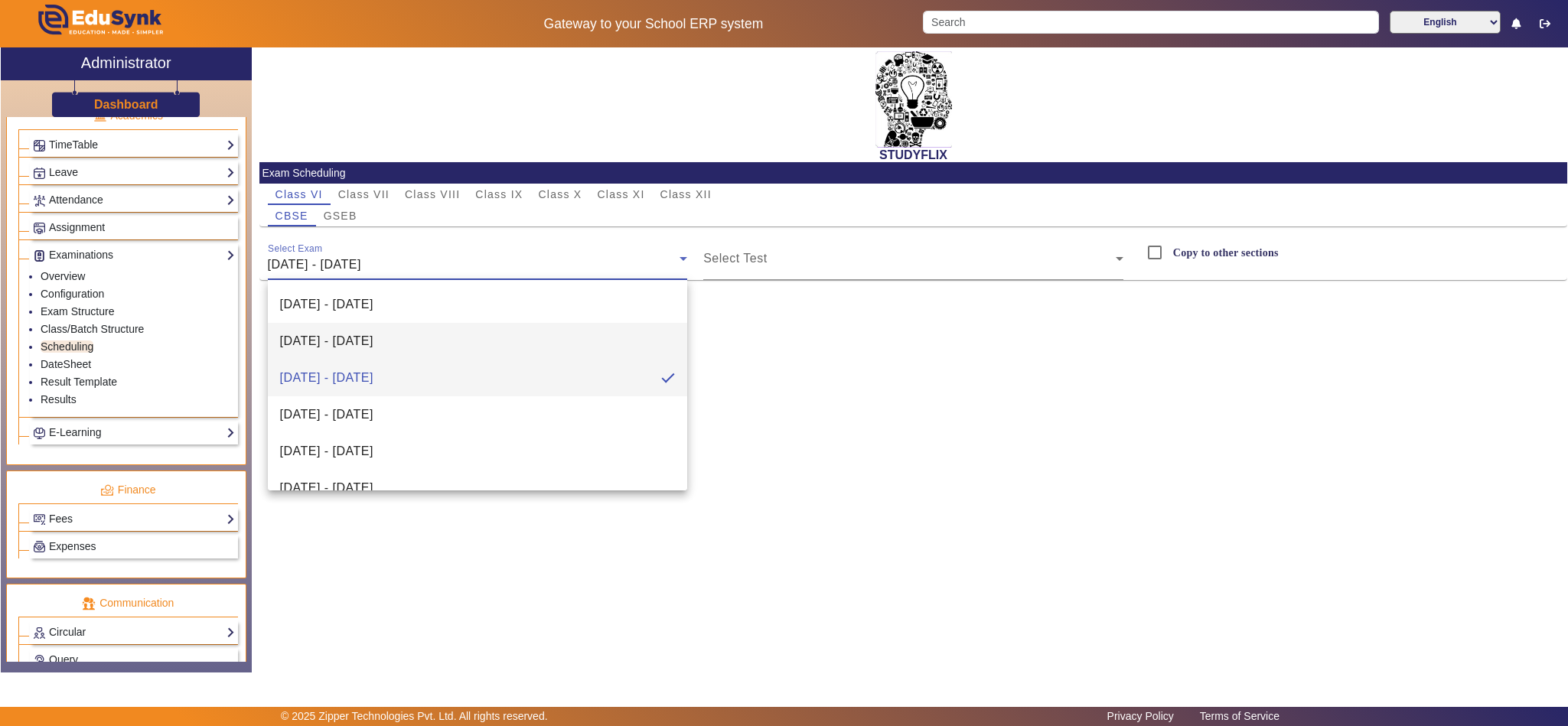
click at [373, 337] on span "[DATE] - [DATE]" at bounding box center [327, 341] width 93 height 18
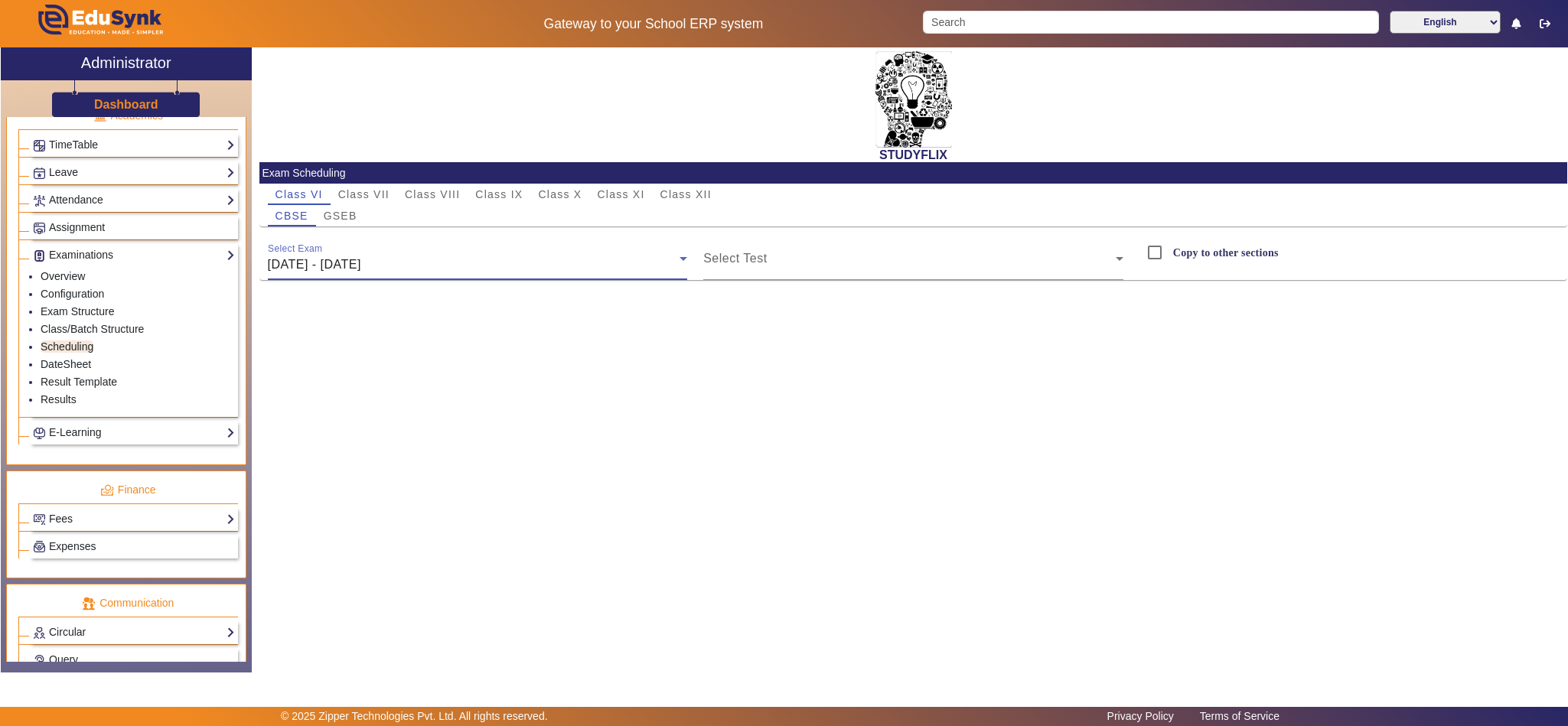
click at [432, 262] on div "[DATE] - [DATE]" at bounding box center [474, 264] width 412 height 18
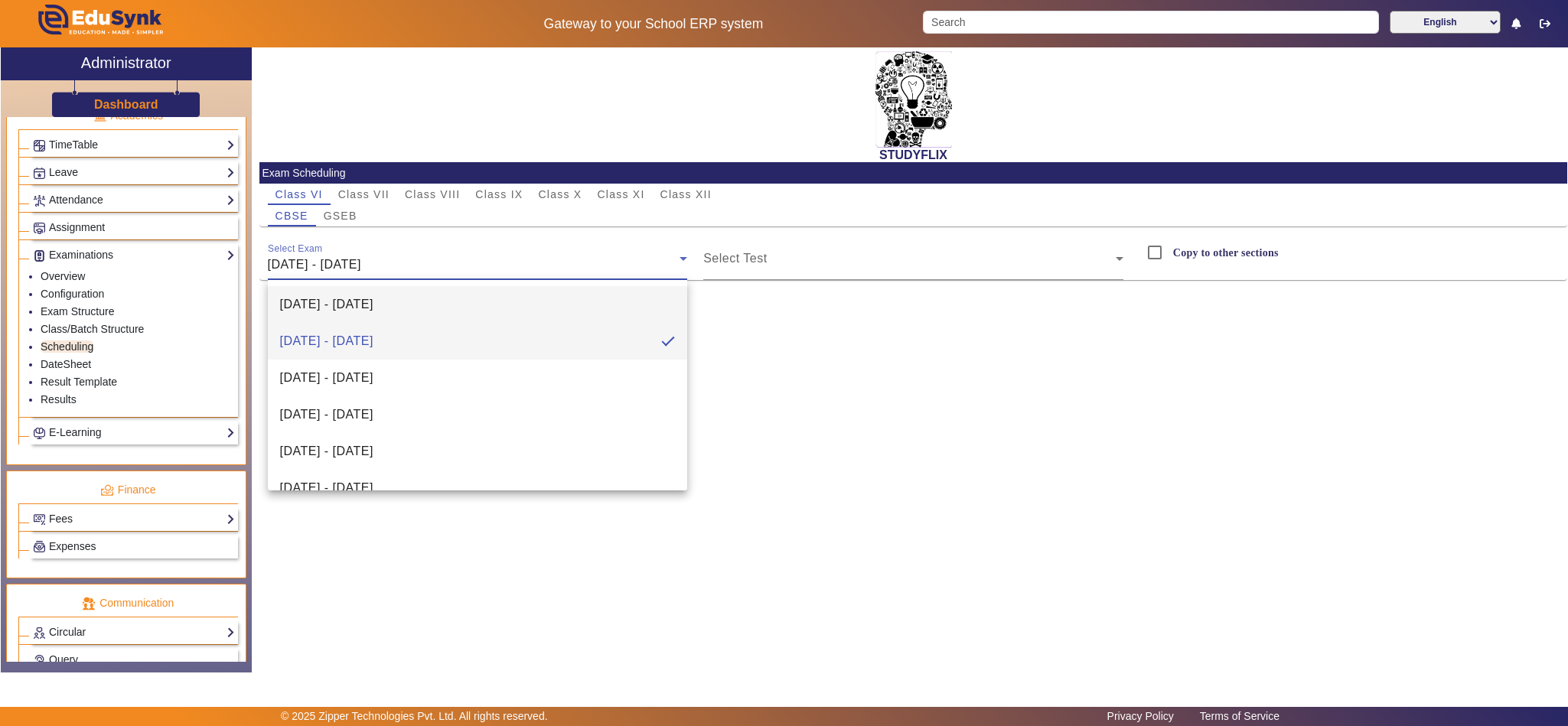
click at [416, 294] on mat-option "[DATE] - [DATE]" at bounding box center [477, 304] width 420 height 37
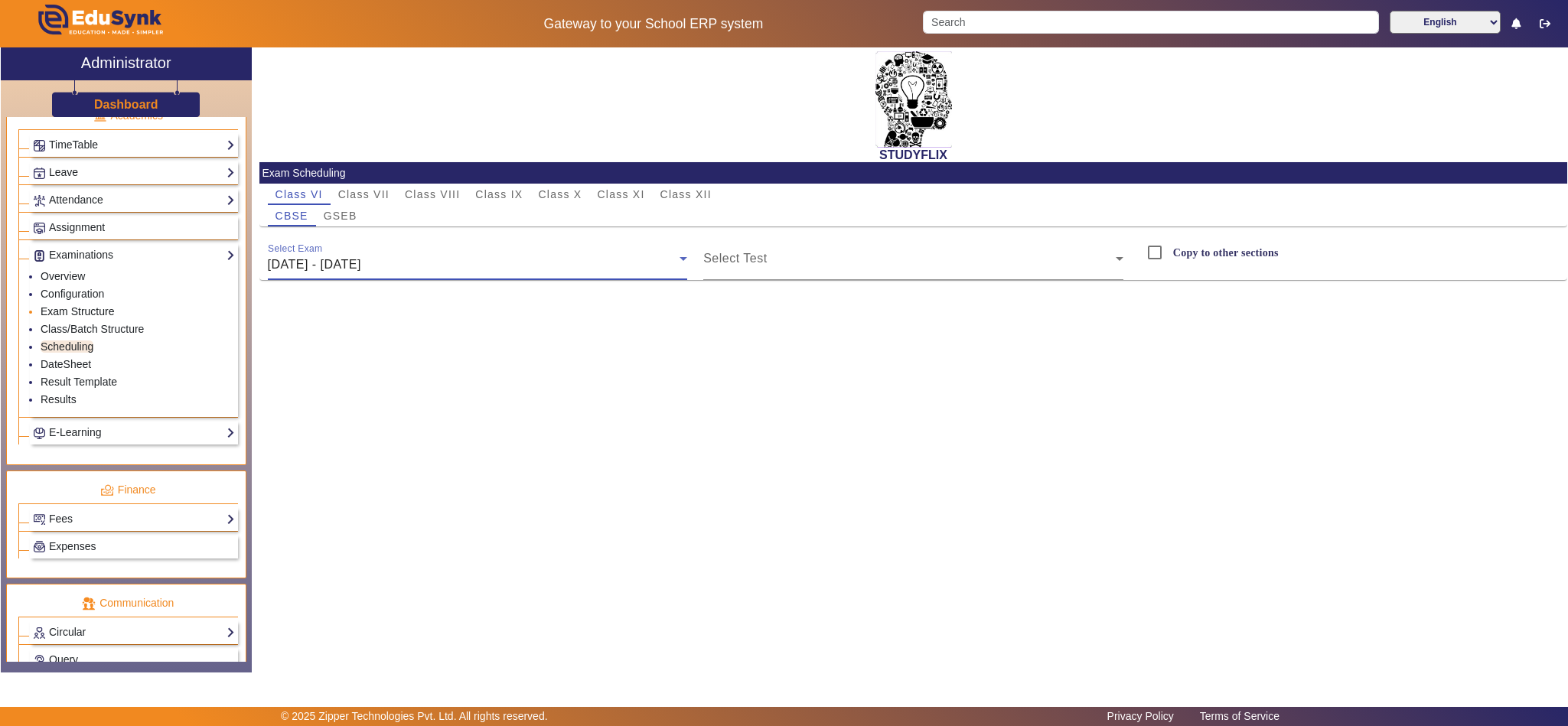
click at [87, 318] on link "Exam Structure" at bounding box center [77, 312] width 73 height 12
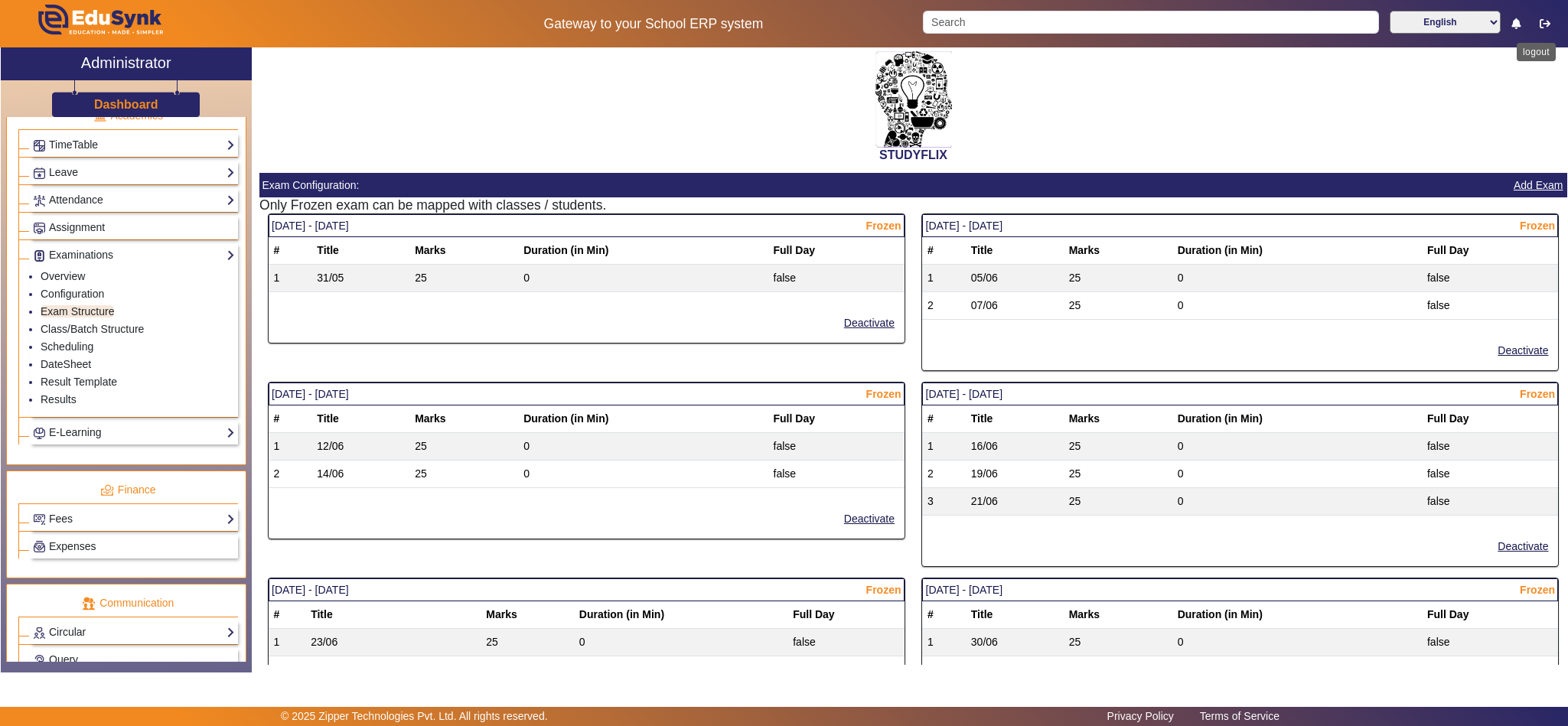
click at [1543, 23] on icon "button" at bounding box center [1544, 24] width 11 height 11
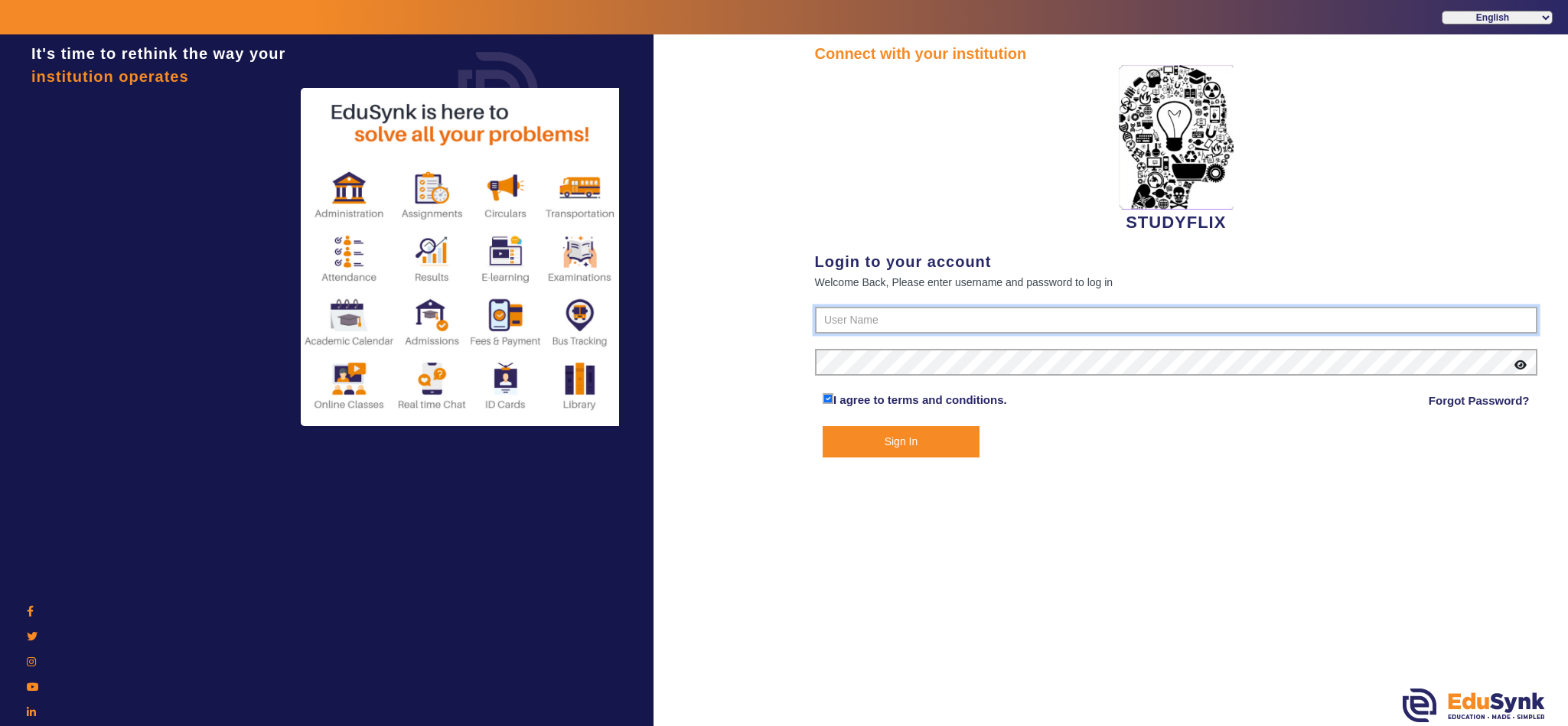
click at [923, 318] on input "text" at bounding box center [1176, 319] width 723 height 27
type input "6354922771"
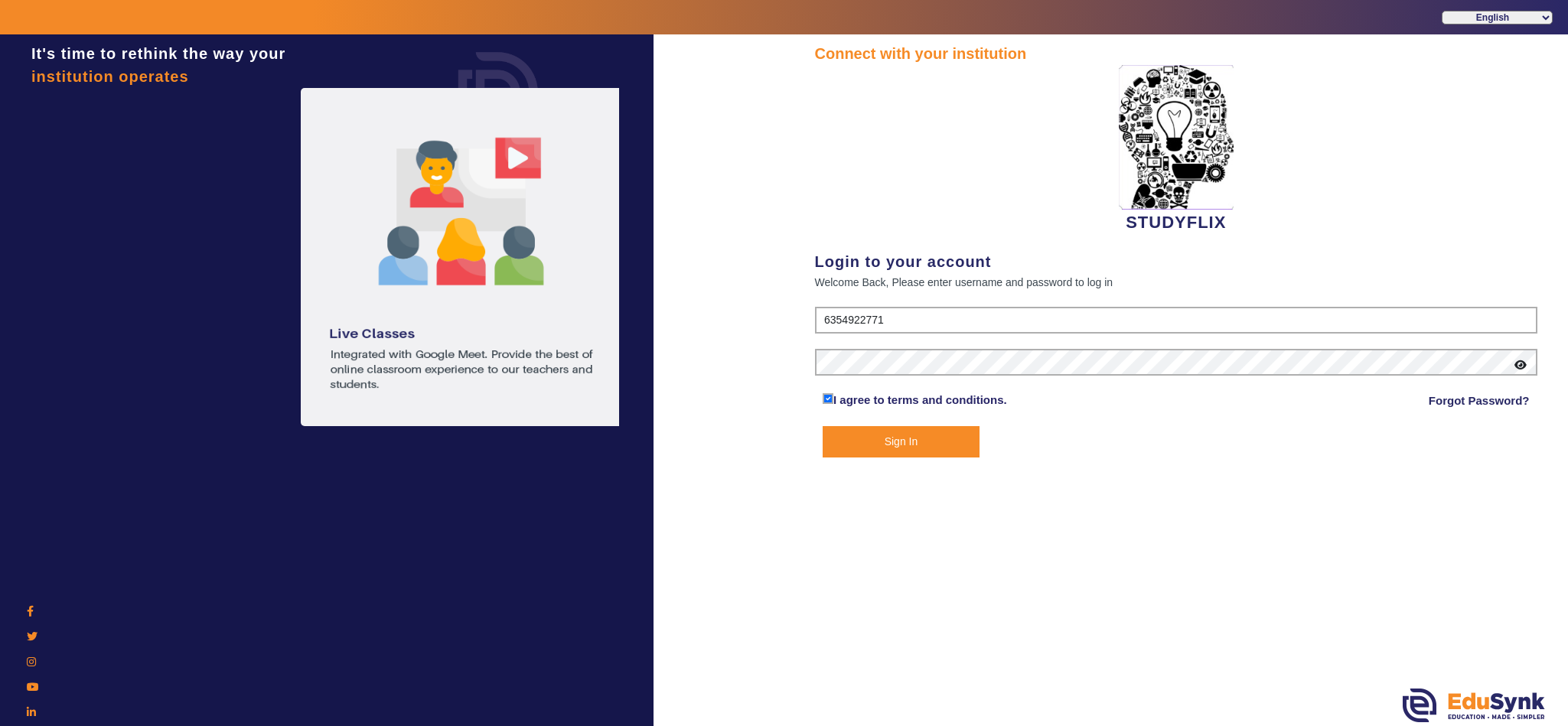
drag, startPoint x: 896, startPoint y: 322, endPoint x: 762, endPoint y: 312, distance: 134.4
click at [762, 312] on div "It's time to rethink the way your institution operates Connect with your instit…" at bounding box center [784, 397] width 1568 height 726
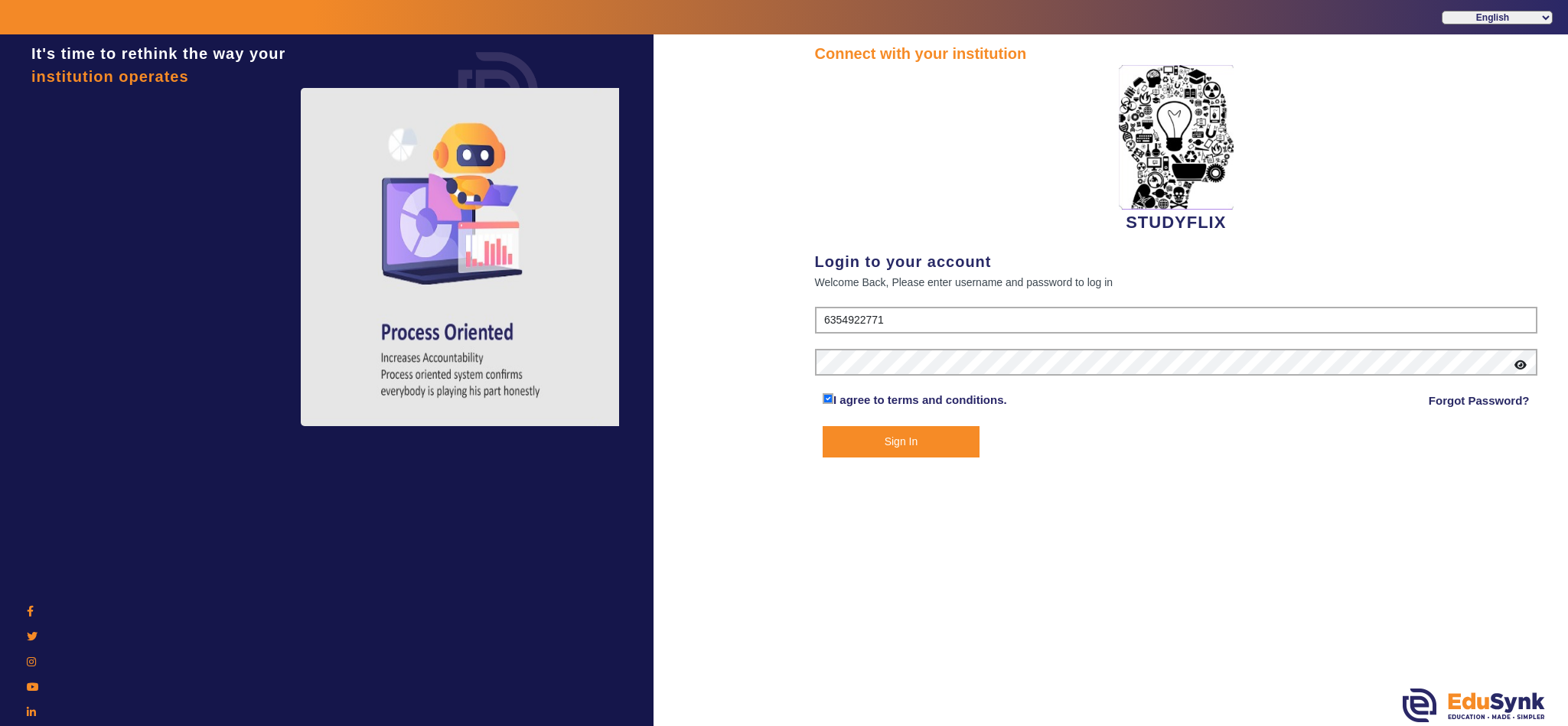
click at [1520, 361] on icon at bounding box center [1520, 364] width 12 height 11
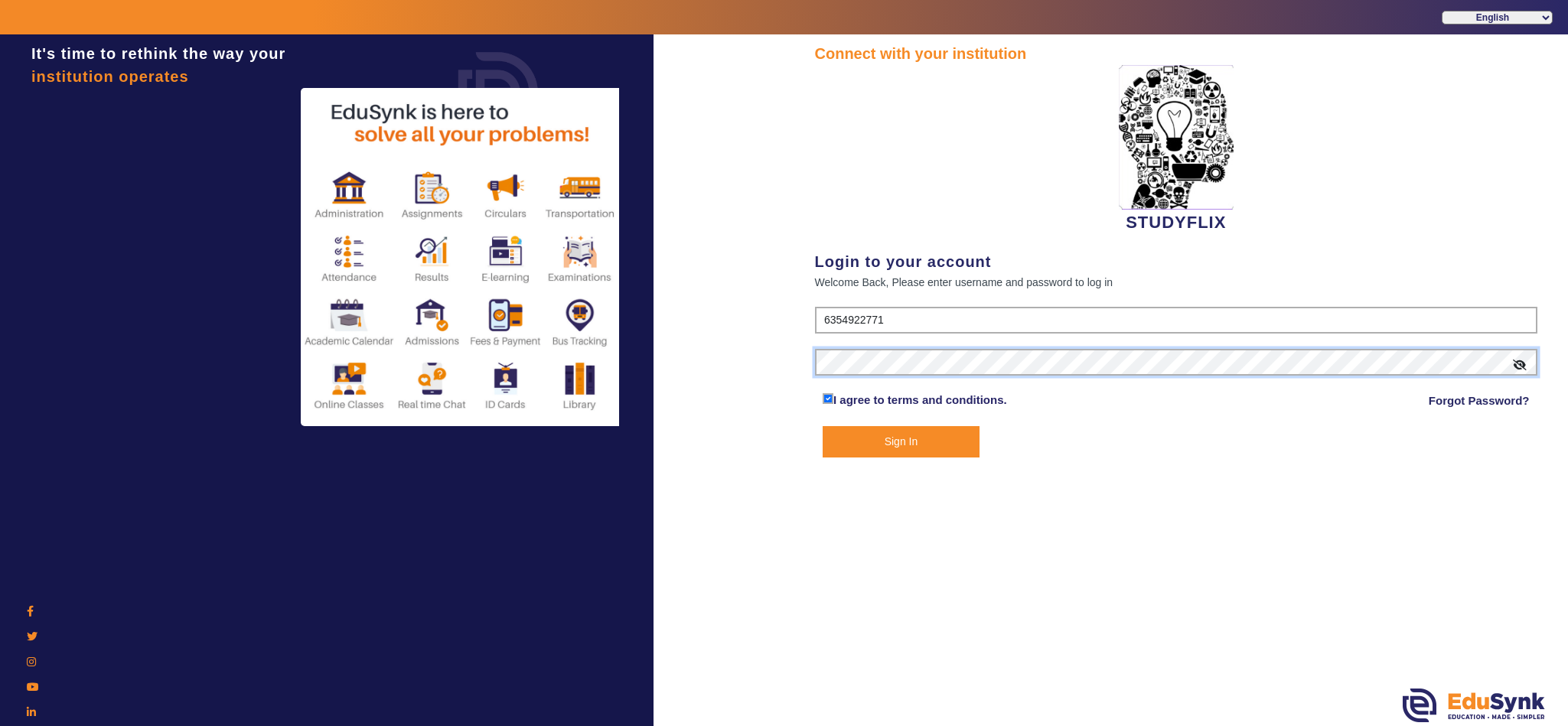
click at [740, 363] on div "It's time to rethink the way your institution operates Connect with your instit…" at bounding box center [784, 397] width 1568 height 726
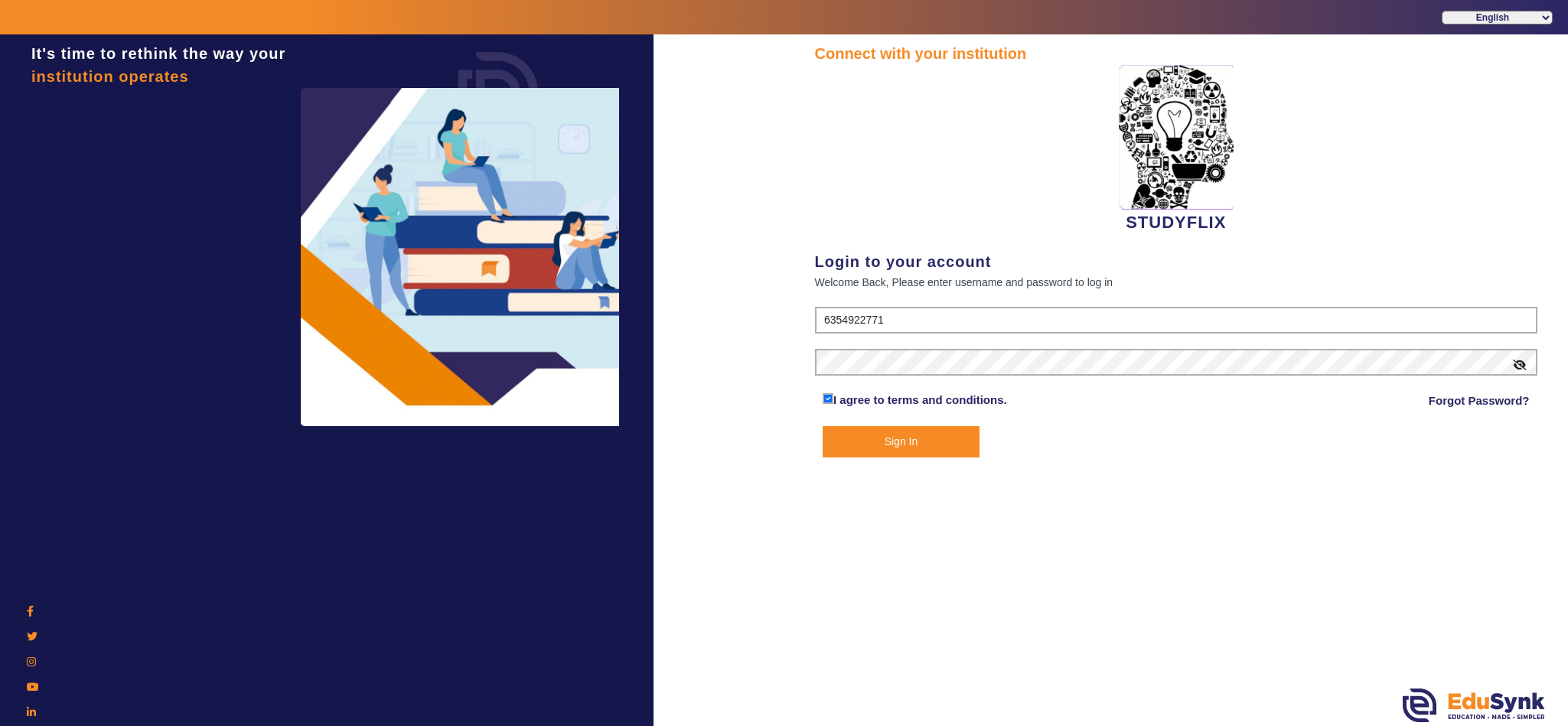
click at [904, 436] on button "Sign In" at bounding box center [901, 442] width 157 height 32
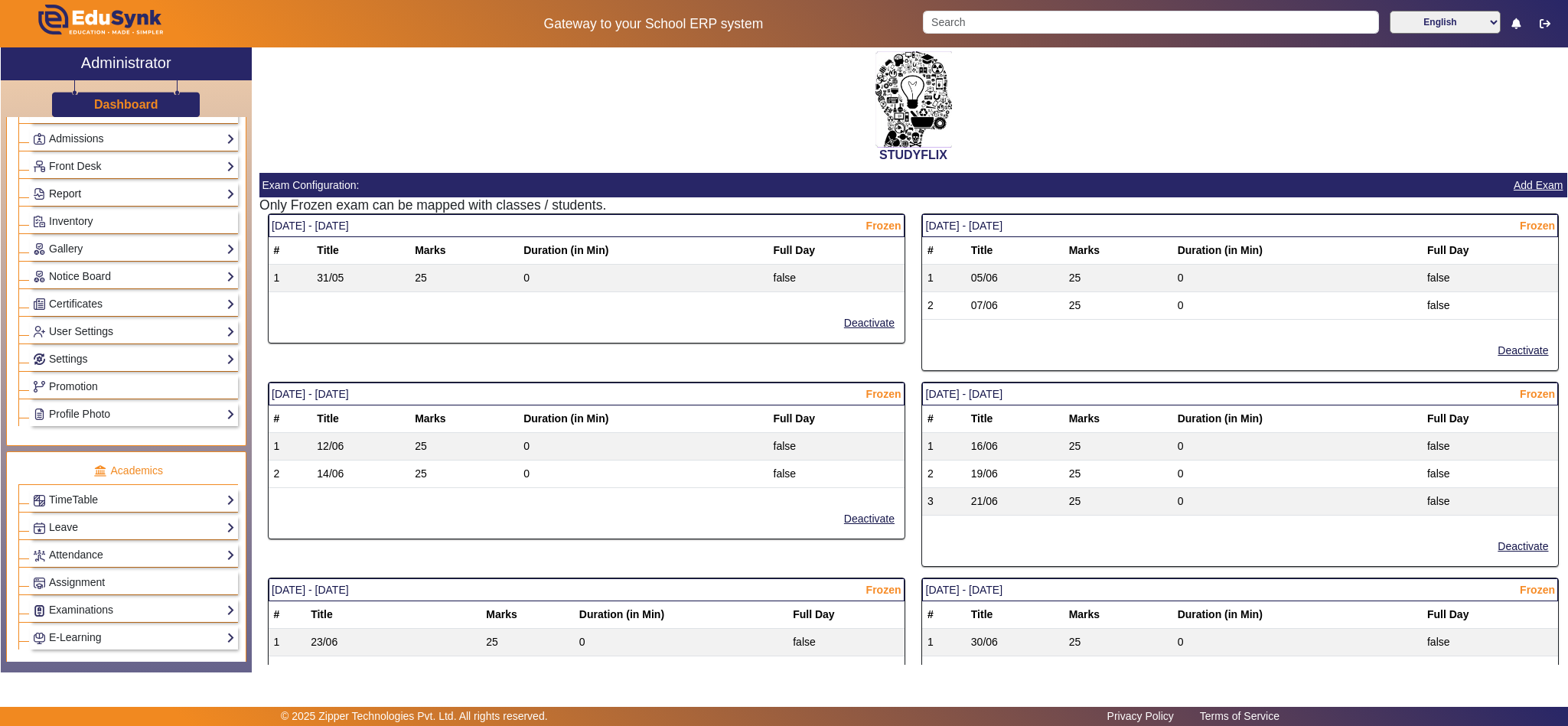
scroll to position [382, 0]
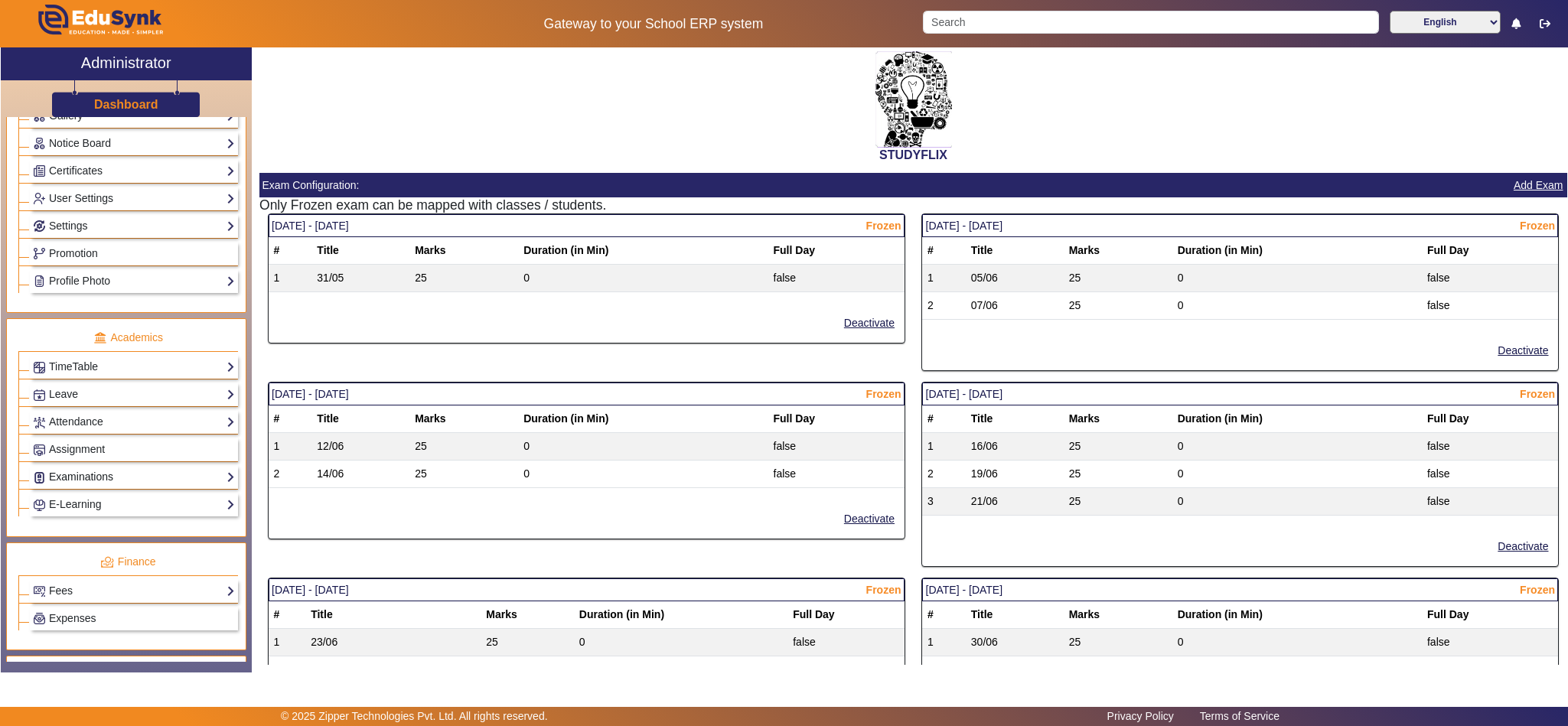
click at [78, 486] on link "Examinations" at bounding box center [133, 477] width 202 height 18
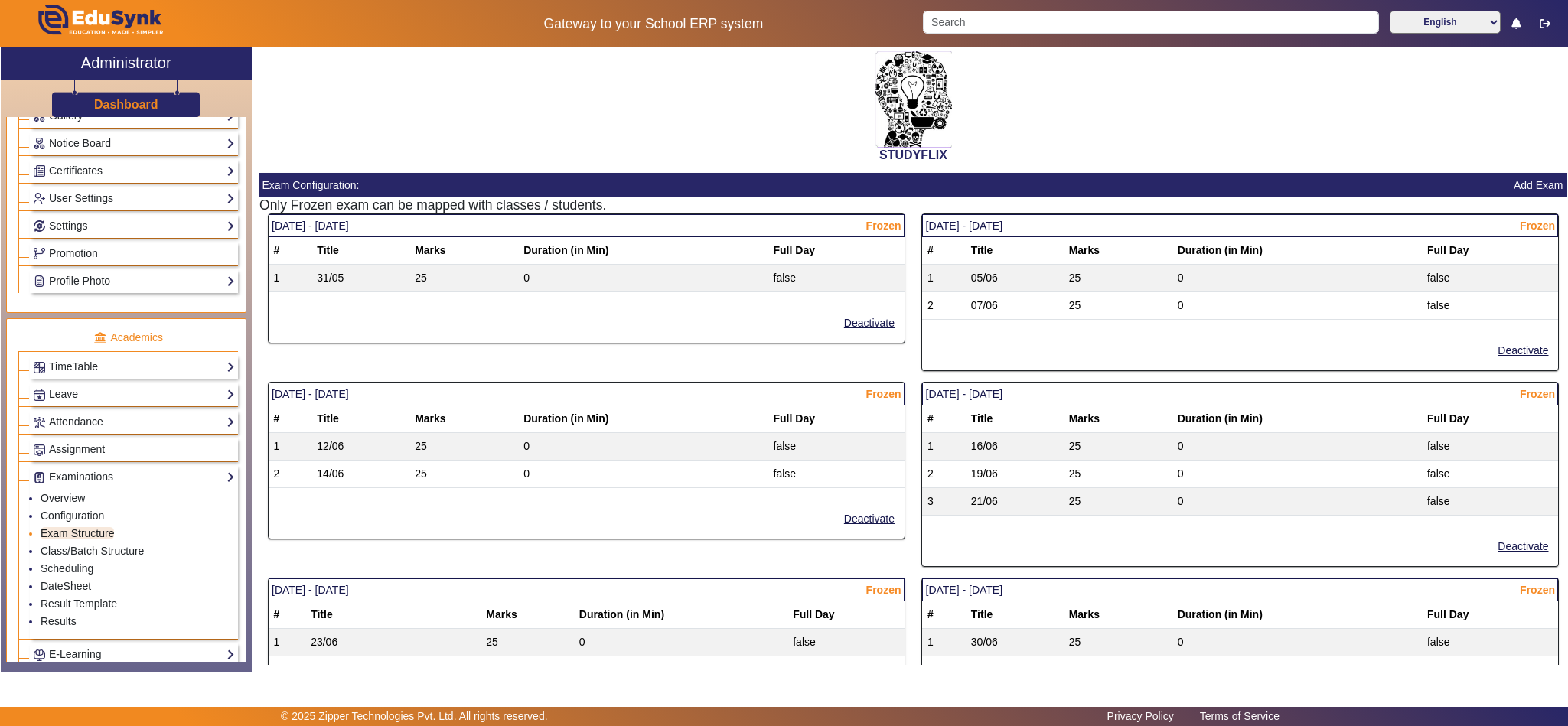
click at [91, 539] on link "Exam Structure" at bounding box center [77, 533] width 73 height 12
click at [90, 525] on li "Configuration" at bounding box center [137, 517] width 195 height 18
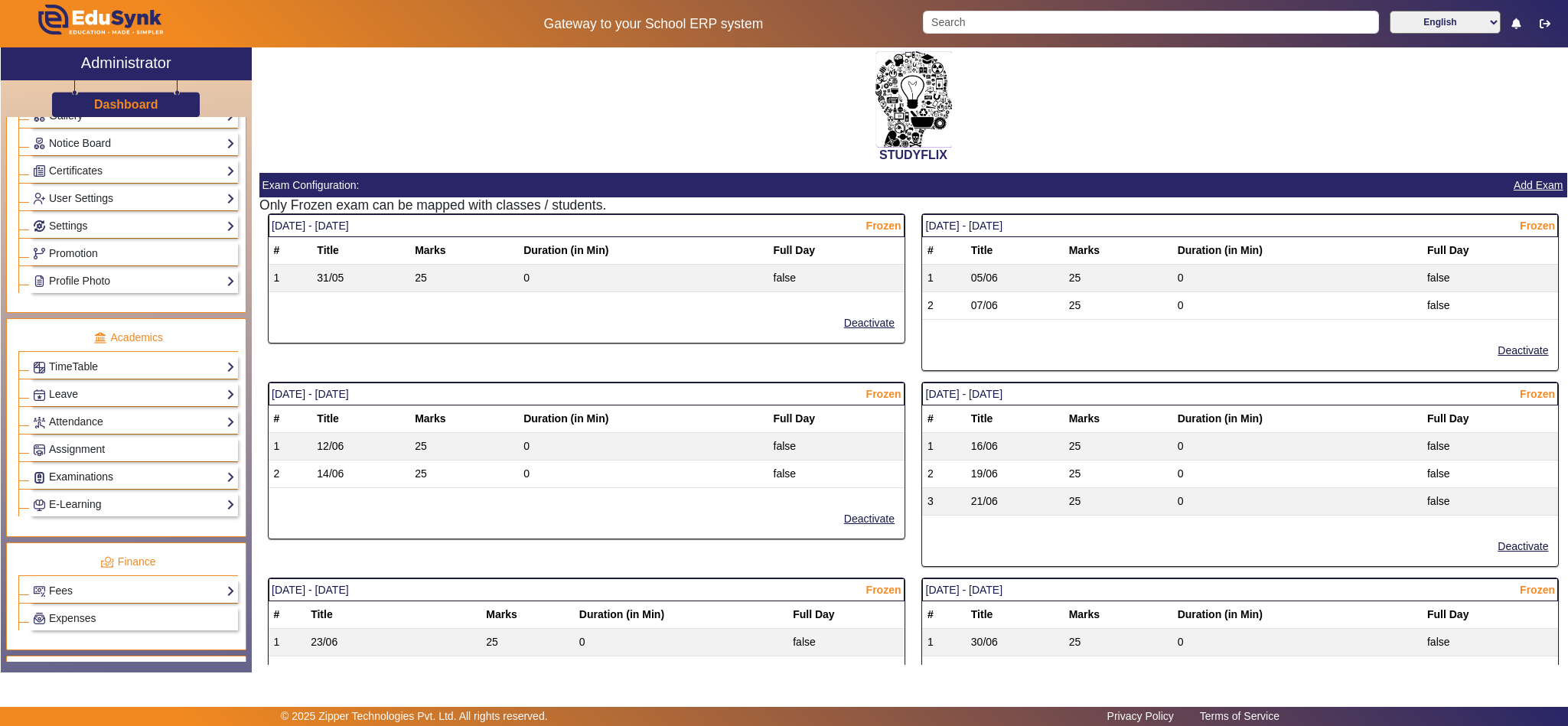
click at [91, 486] on link "Examinations" at bounding box center [133, 477] width 202 height 18
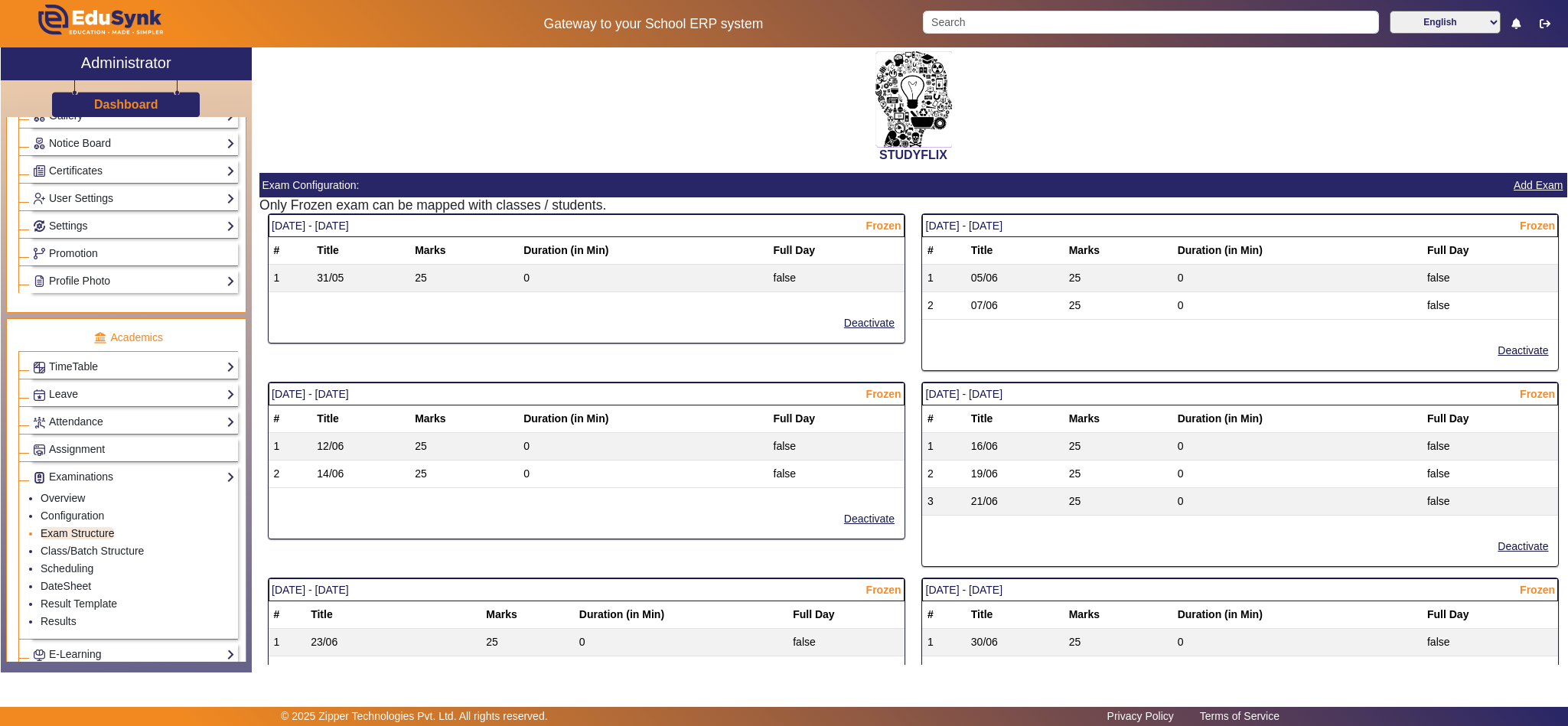
click at [90, 539] on link "Exam Structure" at bounding box center [77, 533] width 73 height 12
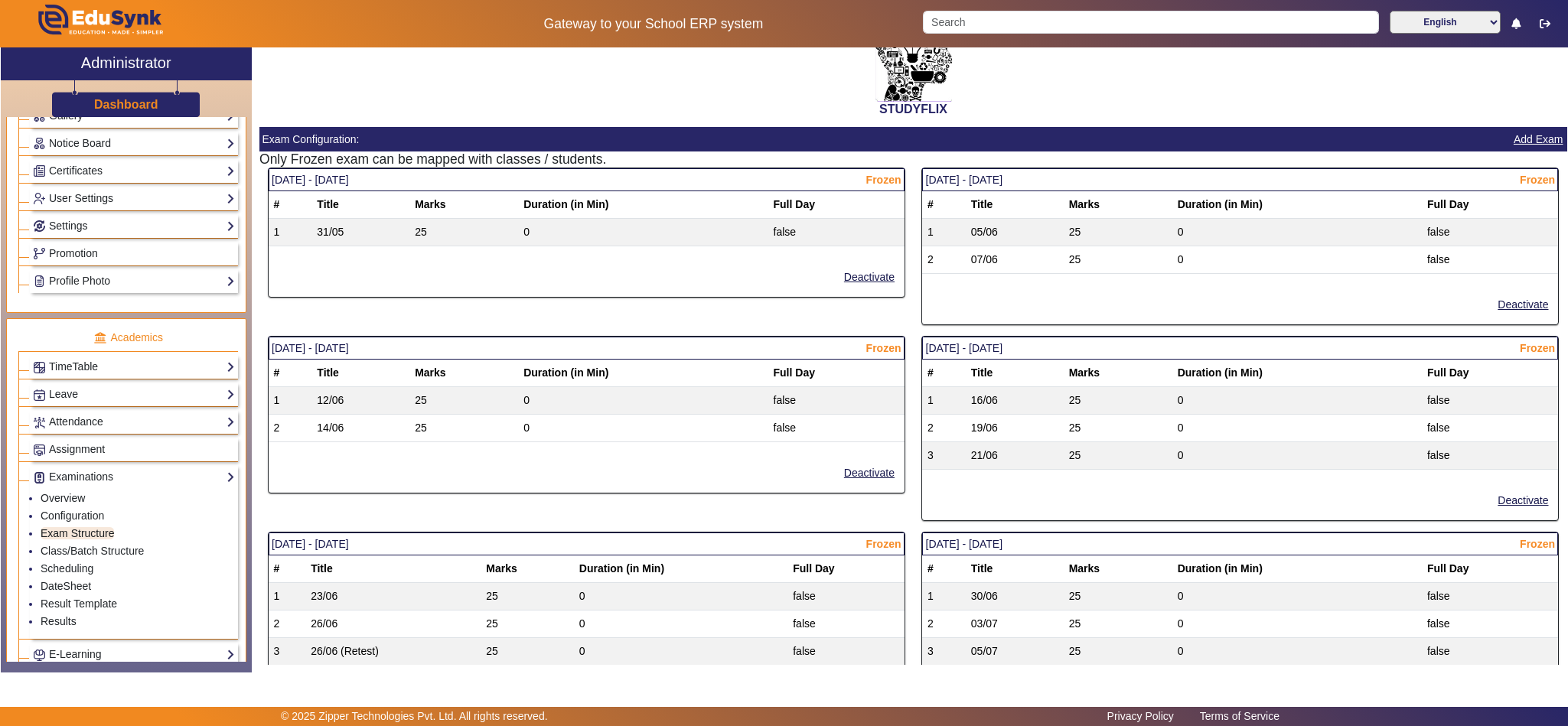
scroll to position [0, 0]
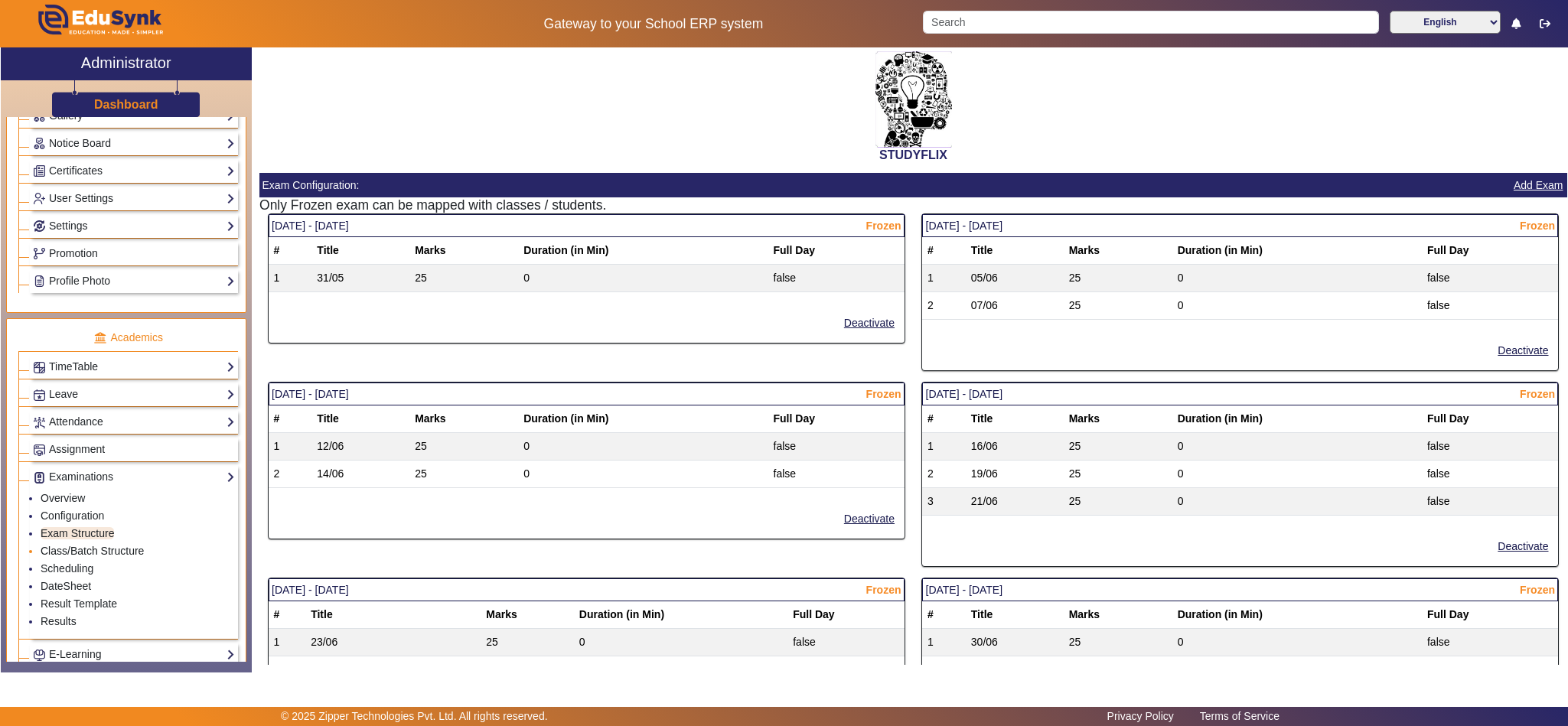
click at [97, 557] on link "Class/Batch Structure" at bounding box center [92, 551] width 103 height 12
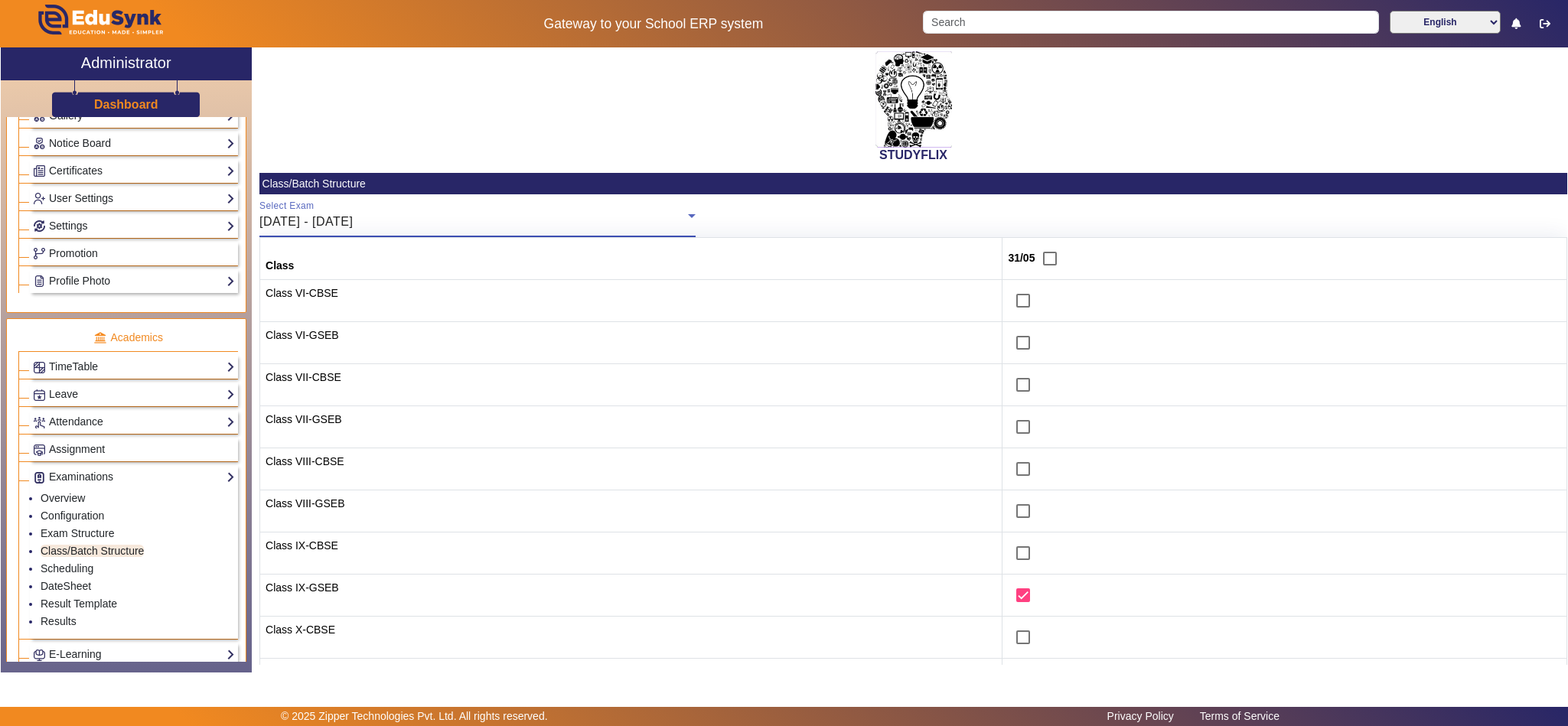
click at [604, 224] on div "[DATE] - [DATE]" at bounding box center [474, 222] width 429 height 18
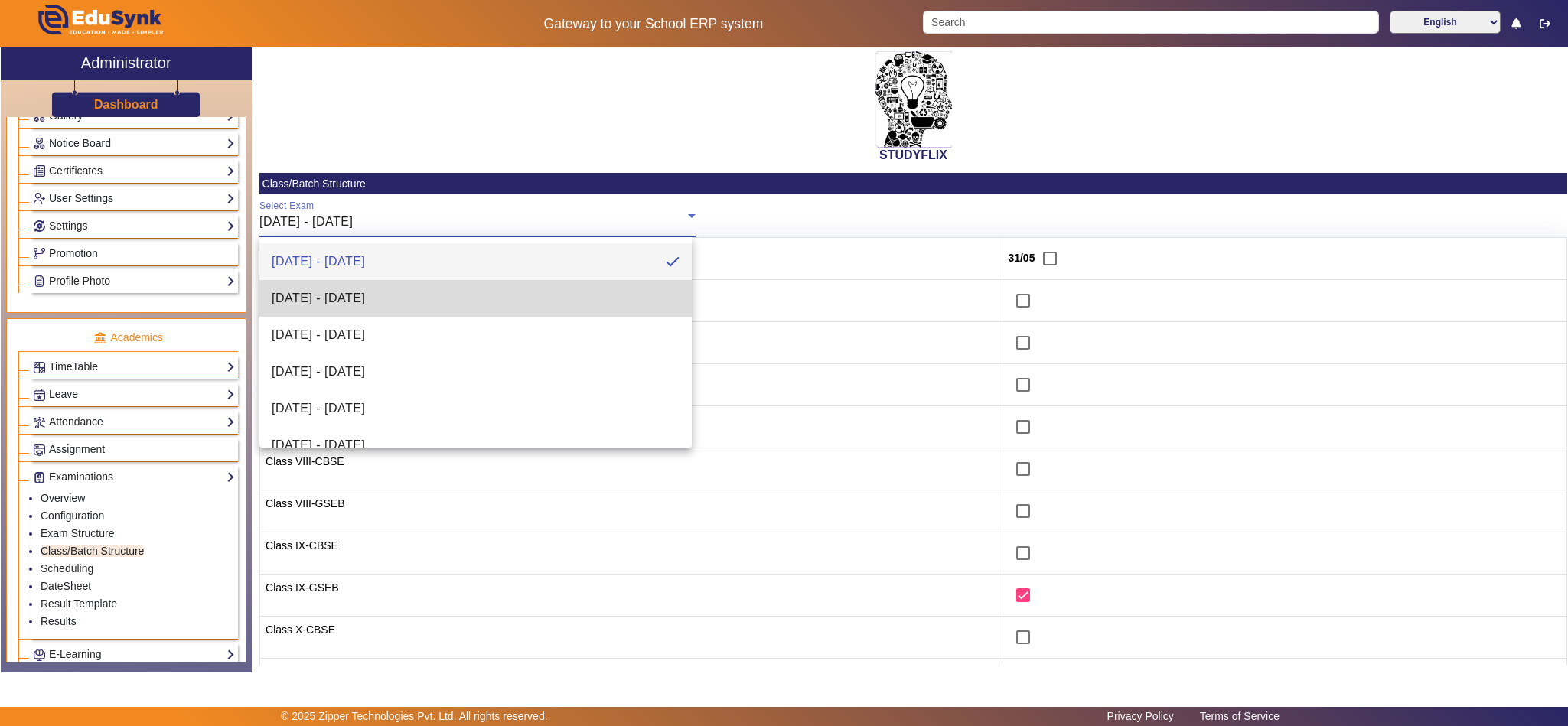
click at [498, 291] on mat-option "[DATE] - [DATE]" at bounding box center [475, 298] width 432 height 37
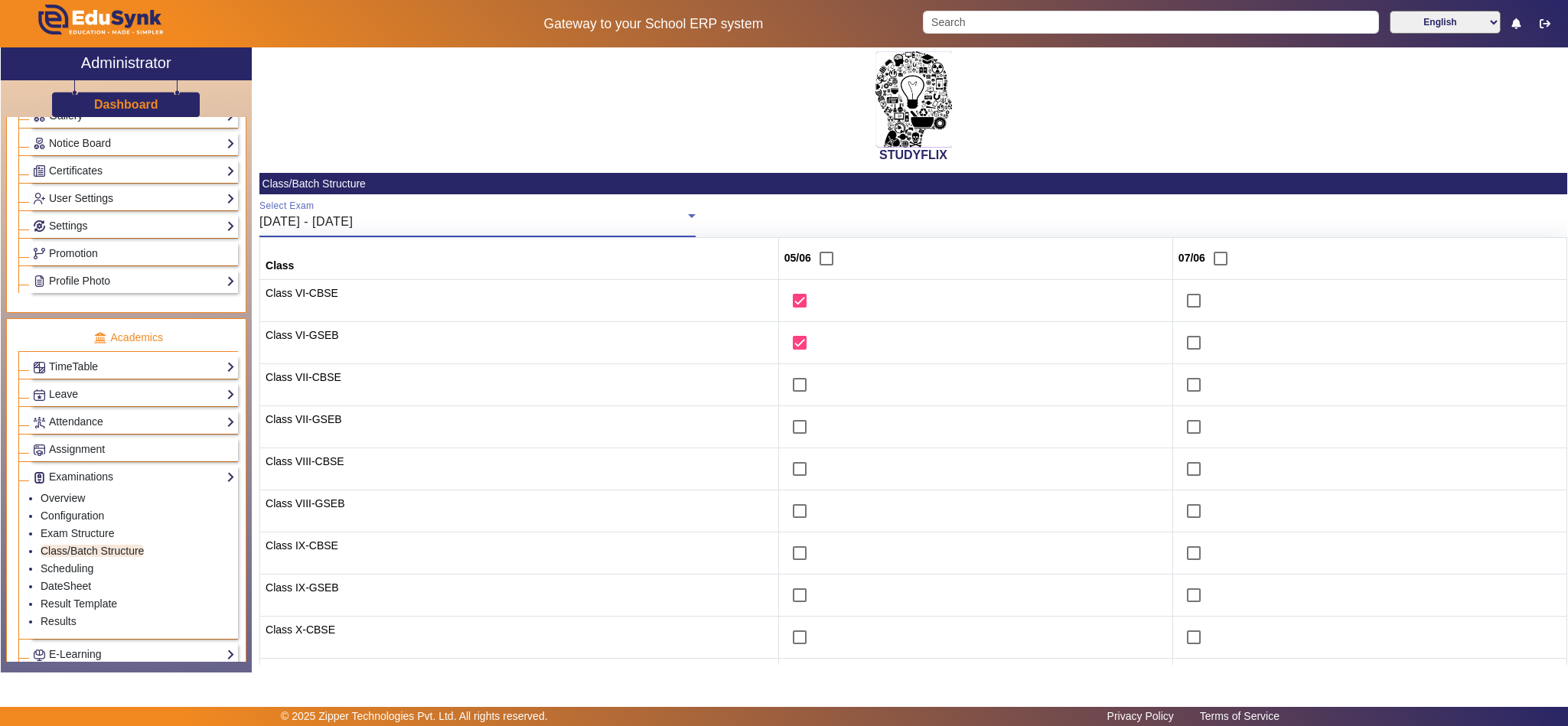
click at [560, 221] on div "[DATE] - [DATE]" at bounding box center [474, 222] width 429 height 18
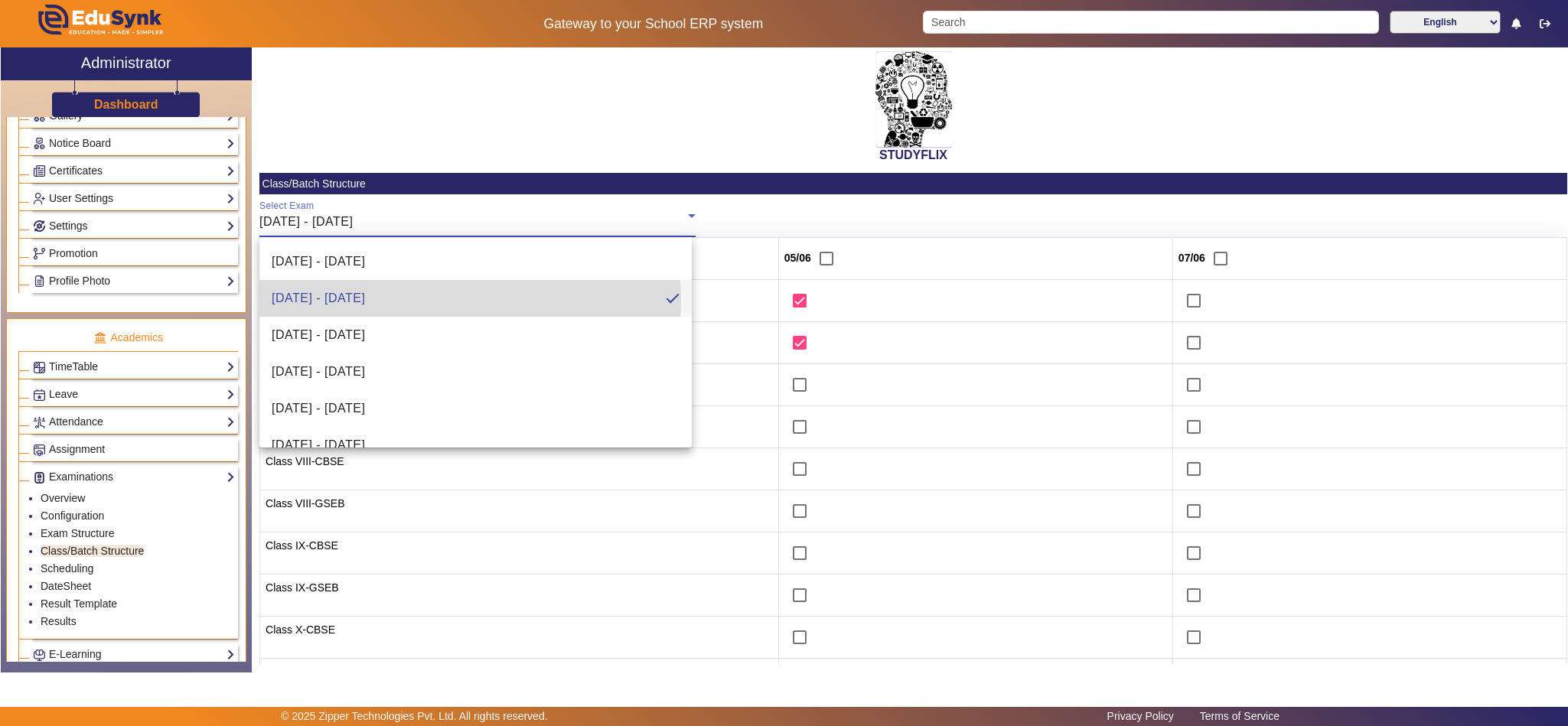
click at [460, 301] on mat-option "[DATE] - [DATE]" at bounding box center [475, 298] width 432 height 37
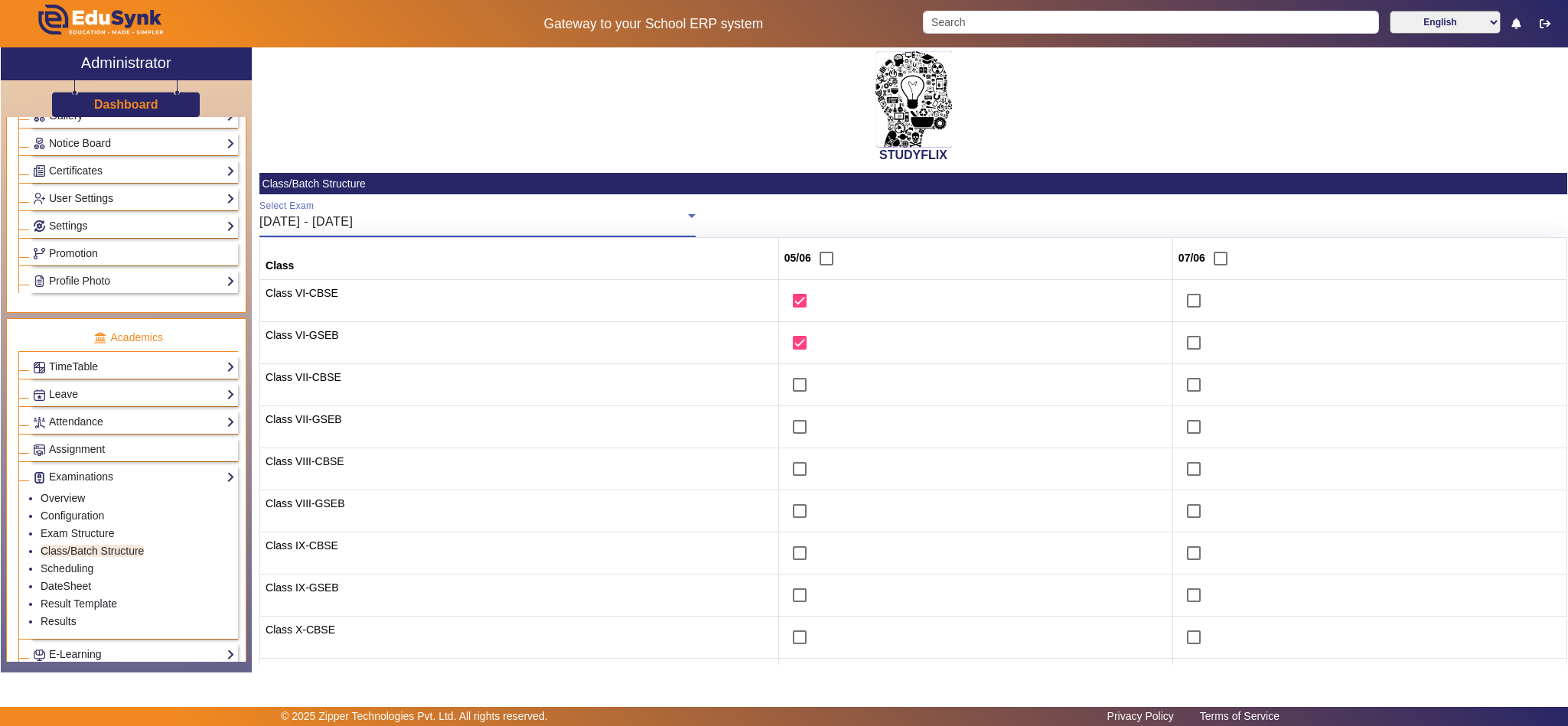
click at [347, 219] on span "[DATE] - [DATE]" at bounding box center [306, 221] width 93 height 13
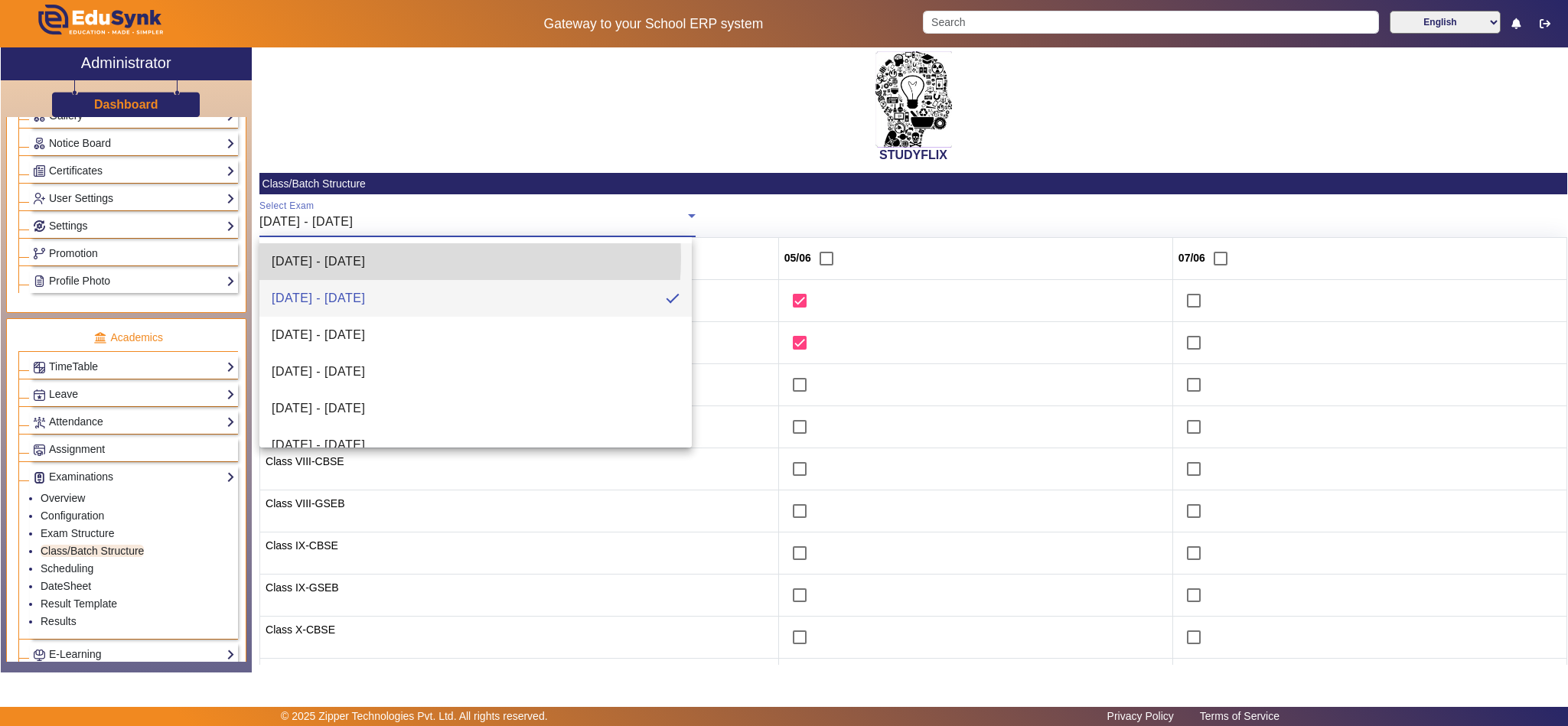
click at [365, 257] on span "[DATE] - [DATE]" at bounding box center [319, 261] width 93 height 18
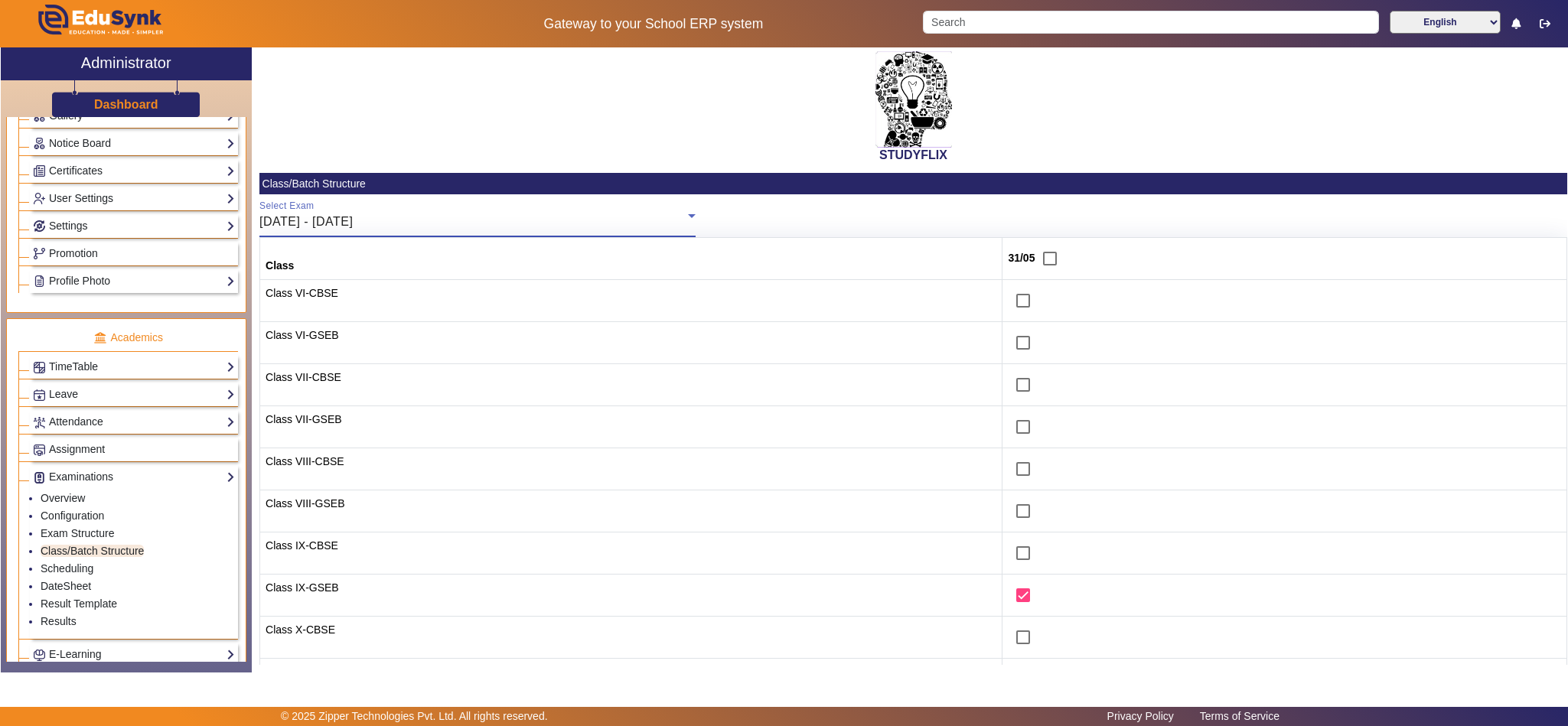
click at [420, 224] on div "[DATE] - [DATE]" at bounding box center [474, 222] width 429 height 18
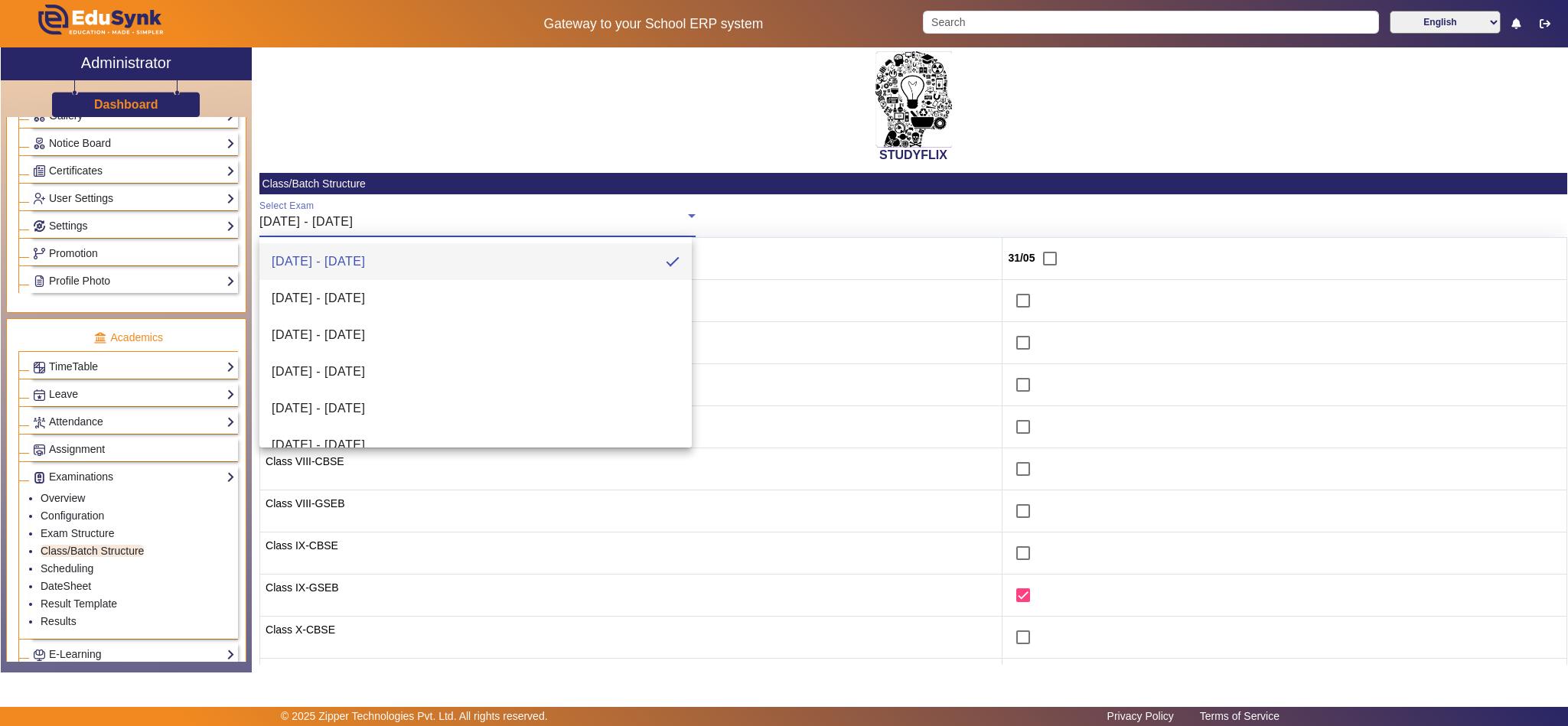
click at [77, 594] on div at bounding box center [784, 363] width 1568 height 726
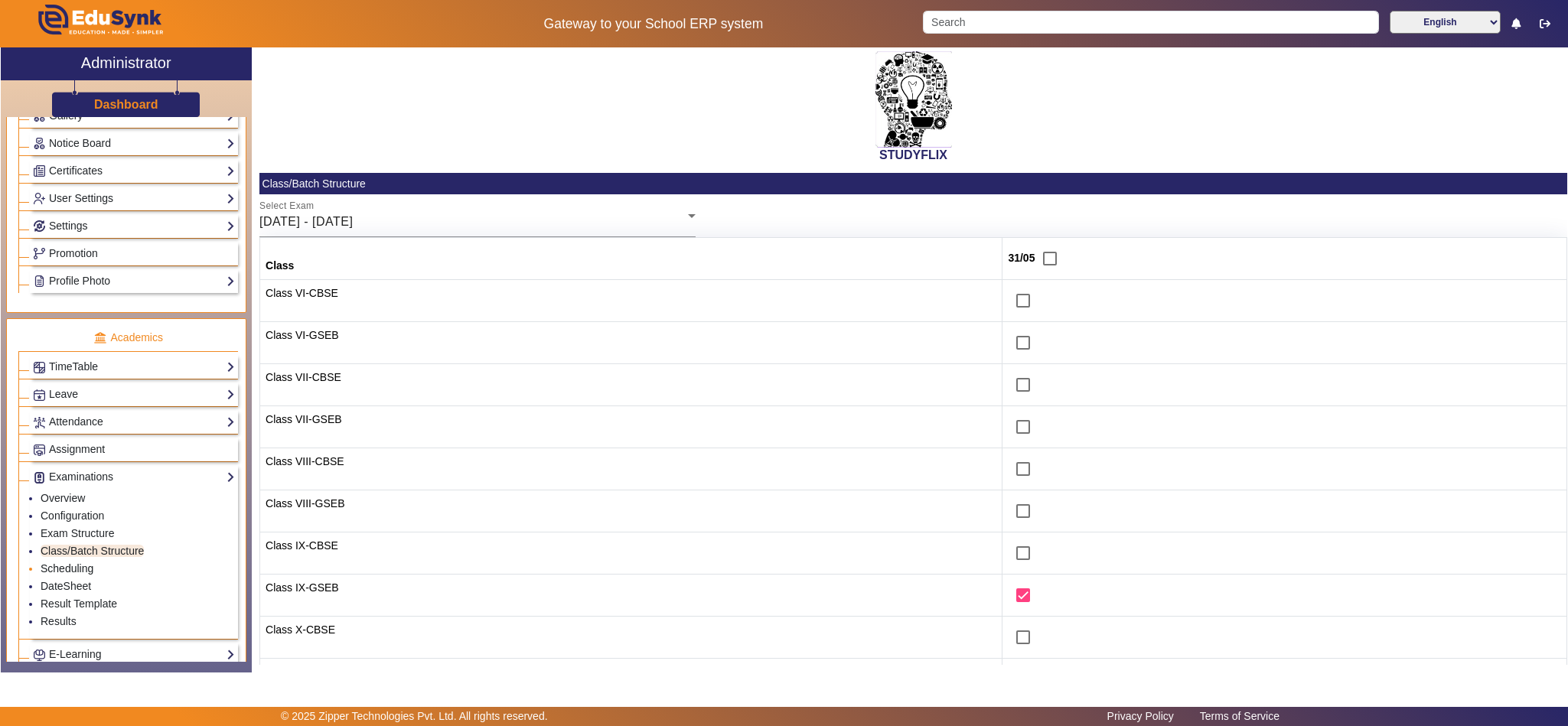
click at [79, 575] on link "Scheduling" at bounding box center [67, 568] width 53 height 12
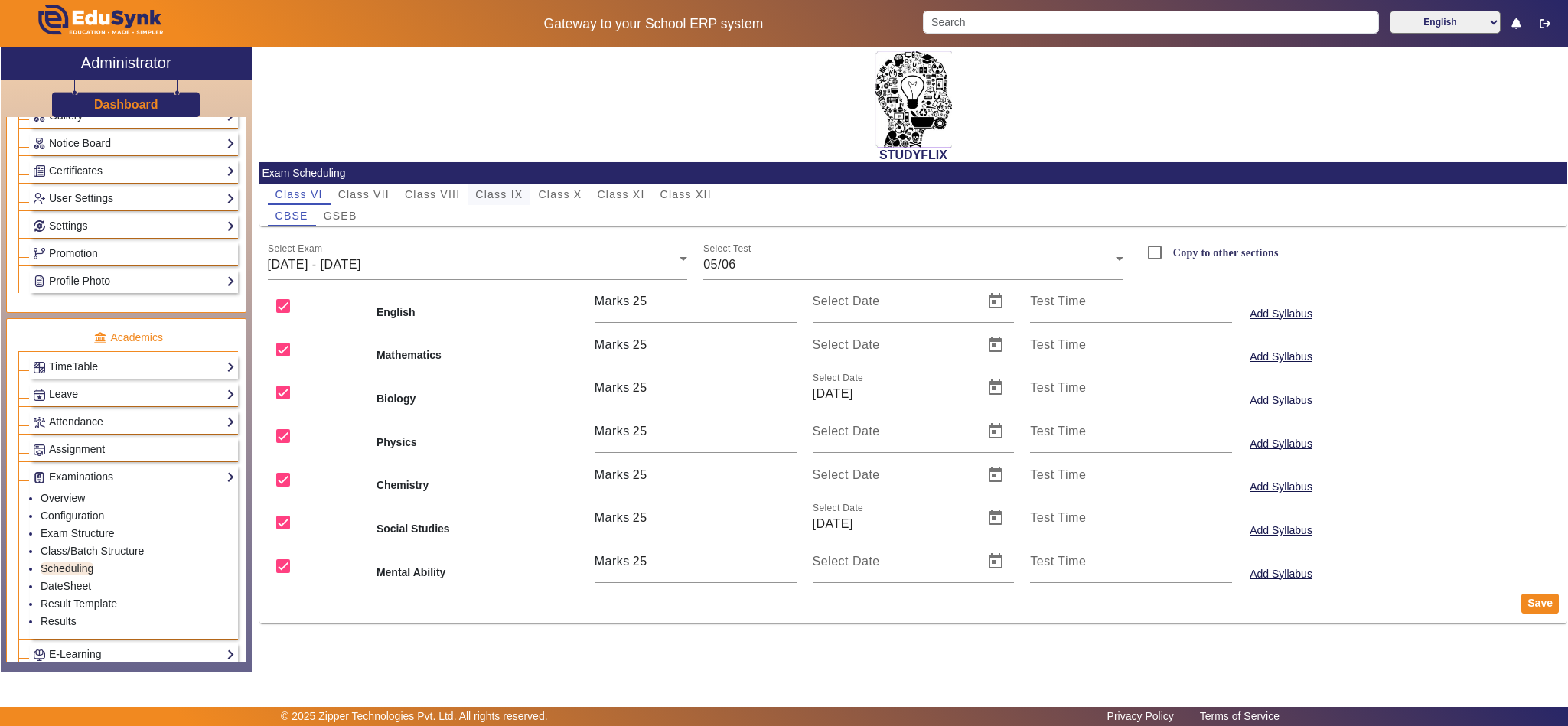
click at [507, 189] on span "Class IX" at bounding box center [499, 194] width 48 height 11
click at [361, 268] on span "[DATE] - [DATE]" at bounding box center [314, 264] width 93 height 13
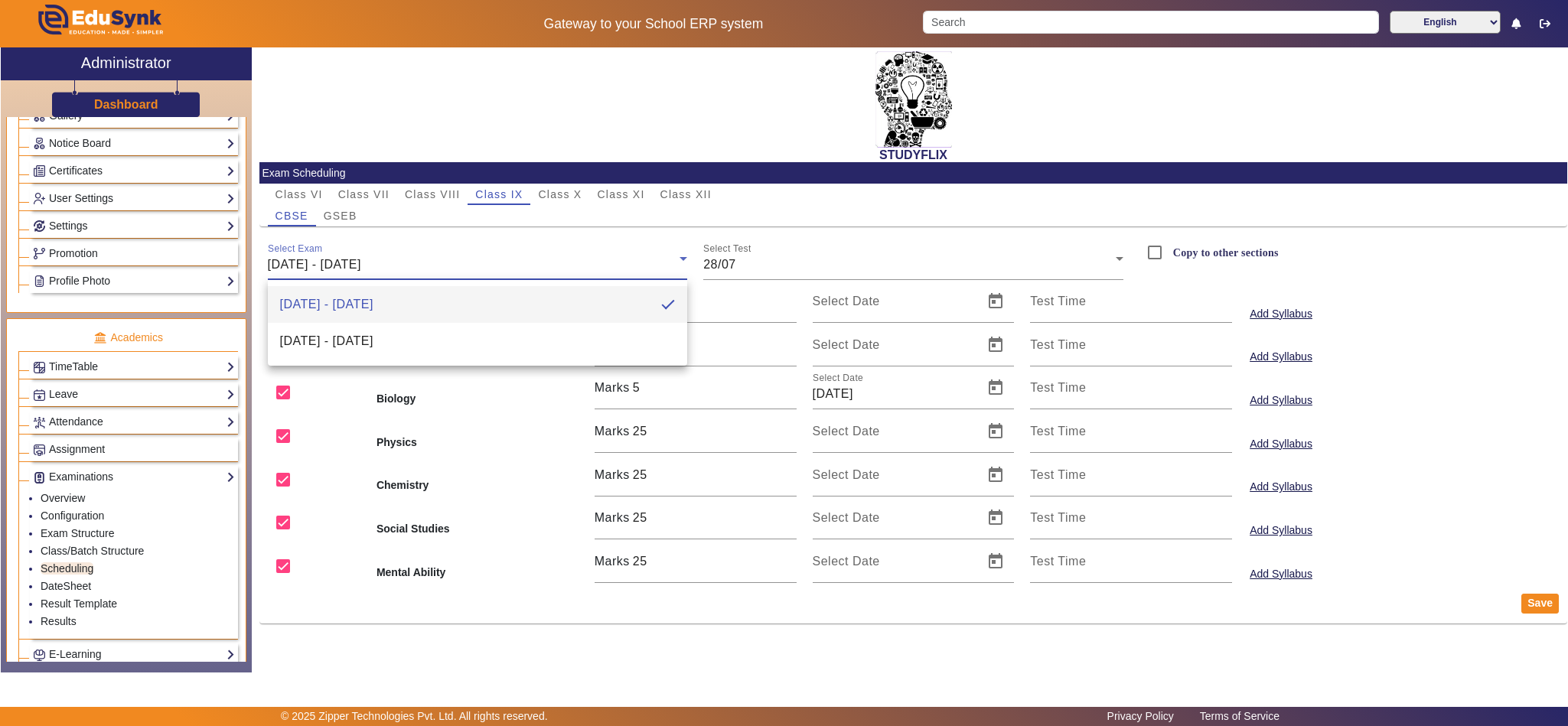
click at [335, 204] on div at bounding box center [784, 363] width 1568 height 726
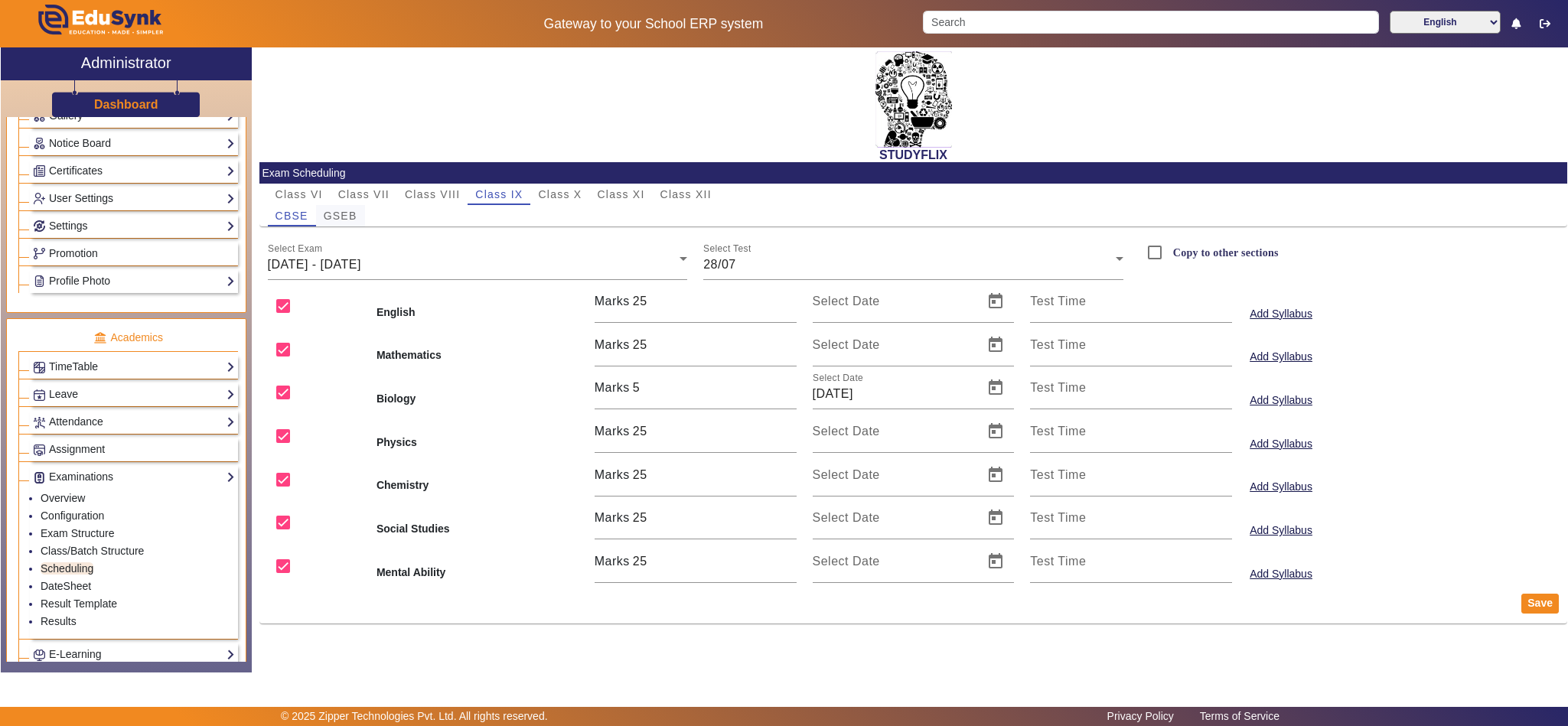
click at [330, 216] on span "GSEB" at bounding box center [341, 216] width 33 height 11
click at [347, 255] on div "[DATE] - [DATE]" at bounding box center [474, 264] width 412 height 18
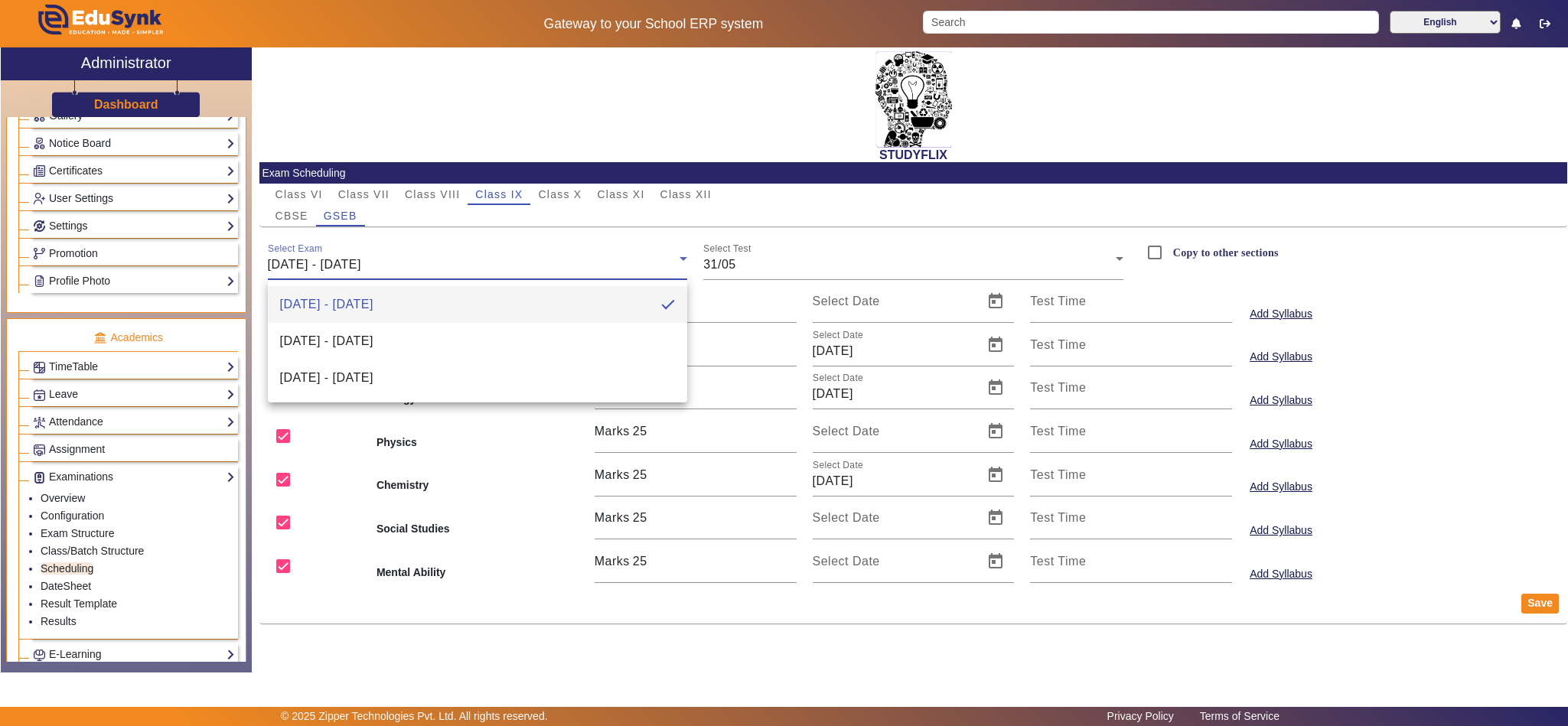
click at [451, 639] on div at bounding box center [784, 363] width 1568 height 726
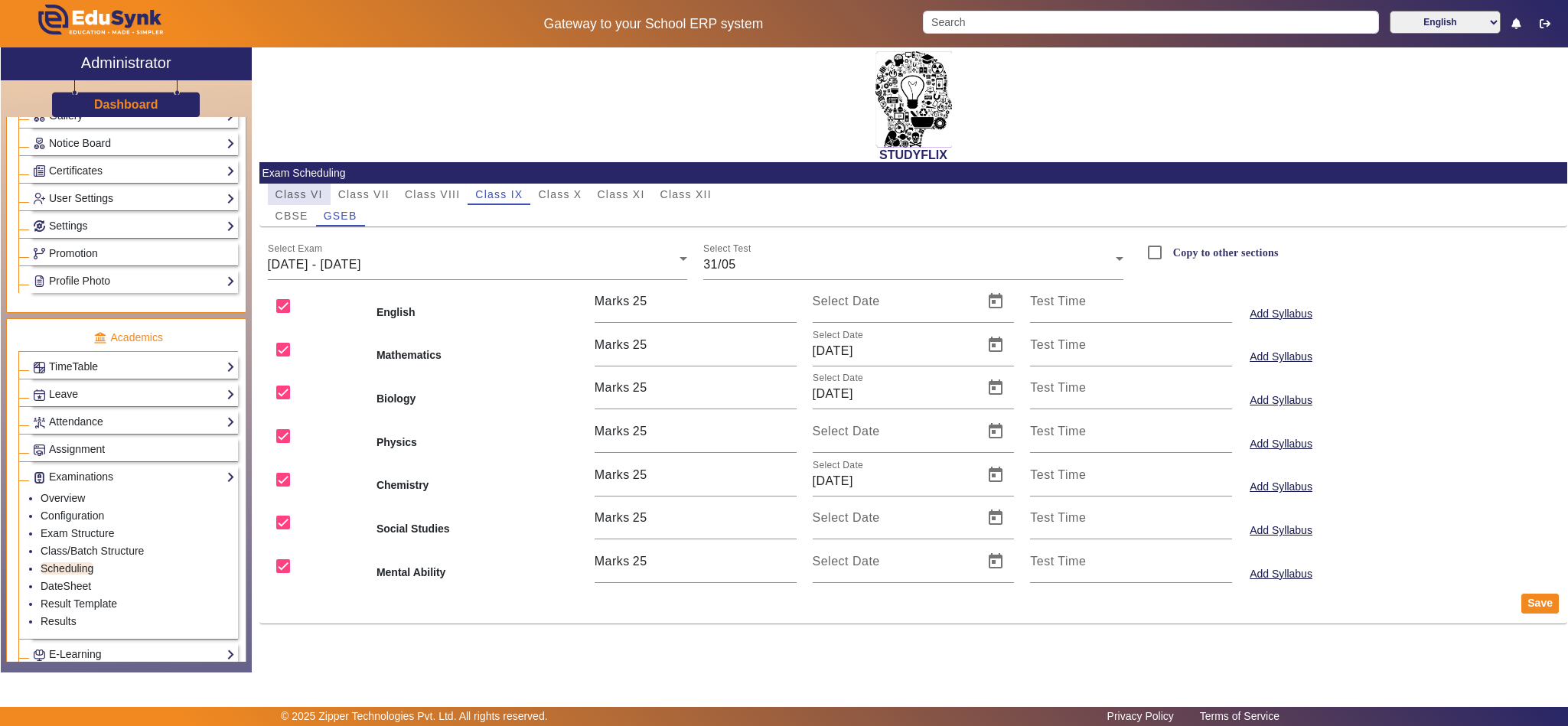
click at [304, 193] on span "Class VI" at bounding box center [299, 194] width 48 height 11
click at [334, 267] on span "[DATE] - [DATE]" at bounding box center [314, 264] width 93 height 13
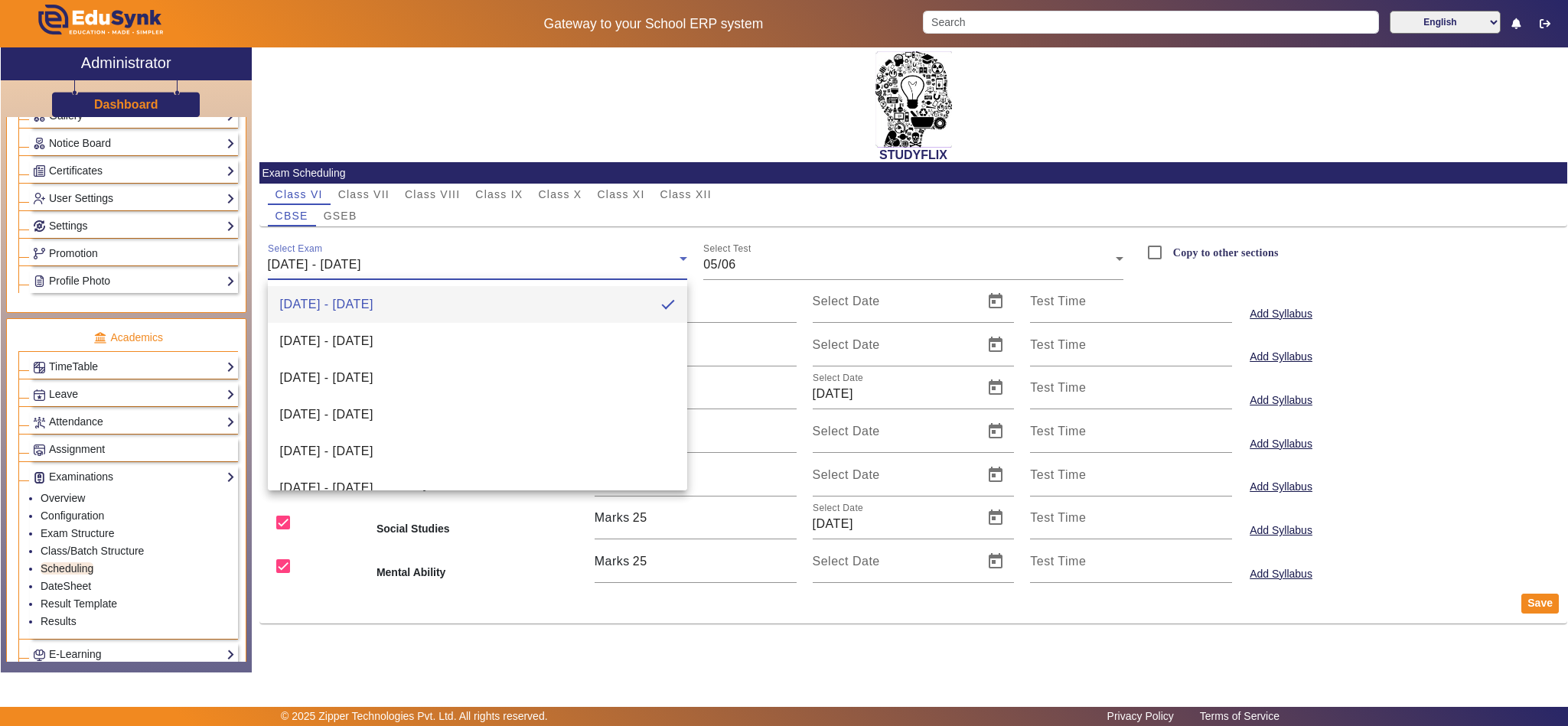
click at [475, 673] on div at bounding box center [784, 363] width 1568 height 726
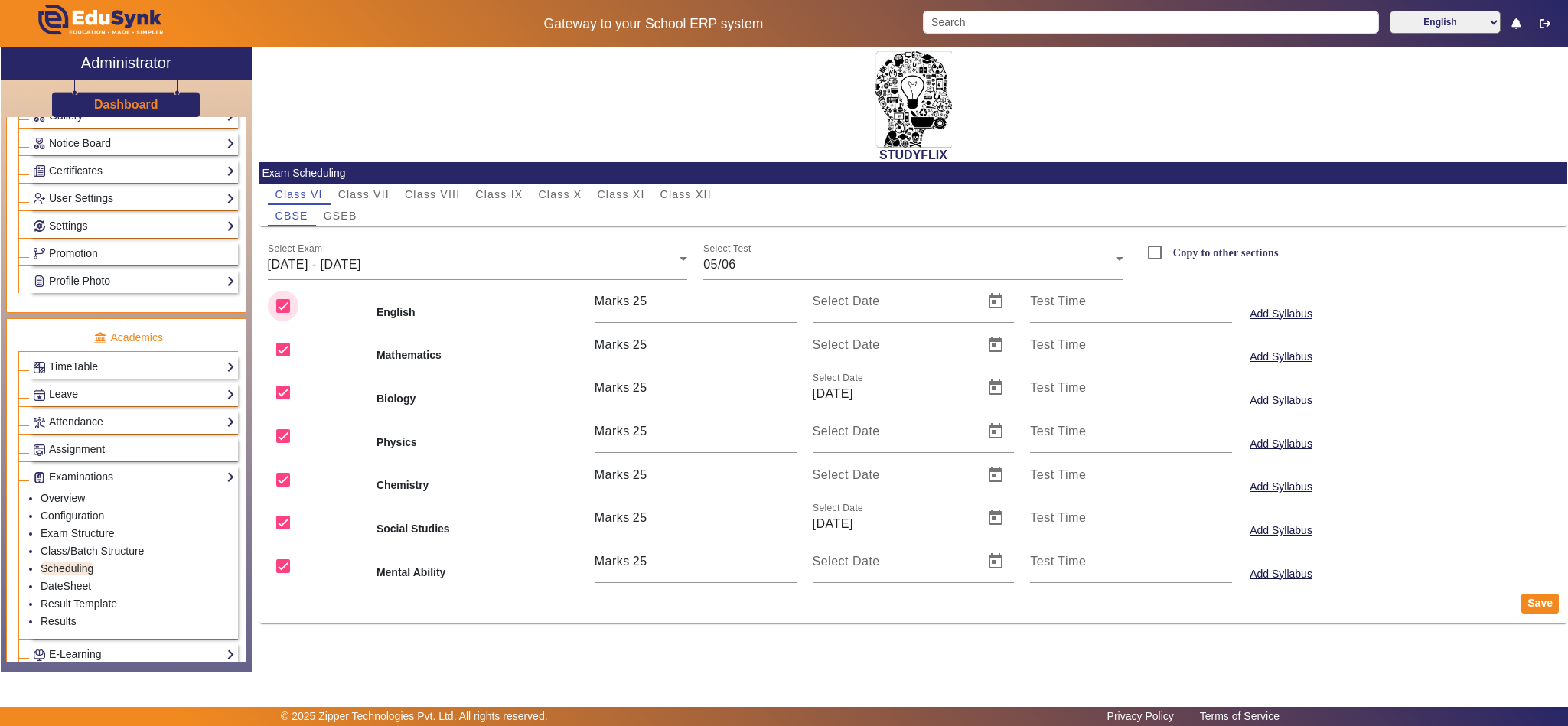
click at [277, 303] on input "checkbox" at bounding box center [283, 305] width 31 height 31
checkbox input "false"
click at [288, 345] on input "checkbox" at bounding box center [283, 349] width 31 height 31
checkbox input "false"
click at [289, 444] on input "checkbox" at bounding box center [283, 436] width 31 height 31
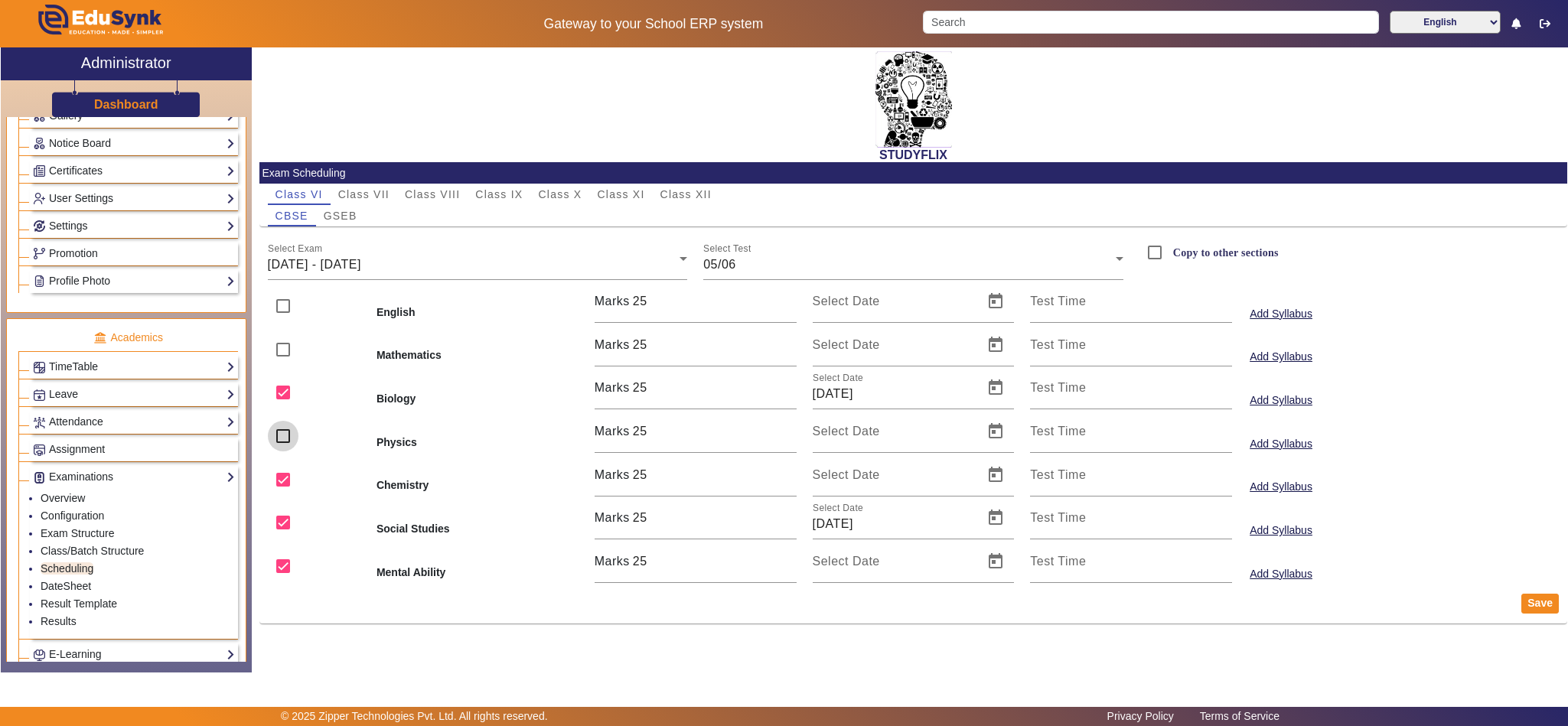
checkbox input "false"
click at [292, 488] on input "checkbox" at bounding box center [283, 480] width 31 height 31
checkbox input "false"
click at [280, 572] on input "checkbox" at bounding box center [283, 566] width 31 height 31
checkbox input "false"
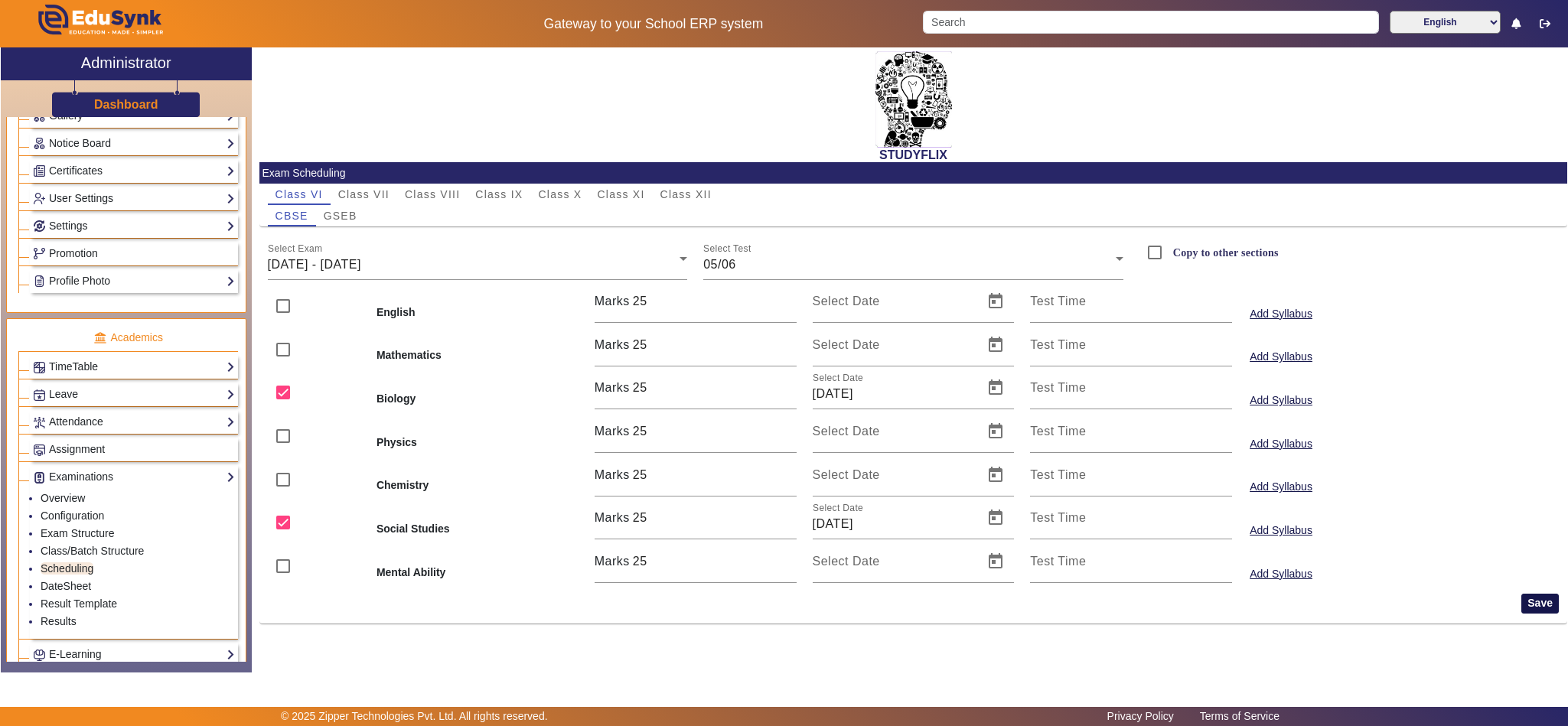
click at [1545, 608] on button "Save" at bounding box center [1540, 603] width 38 height 20
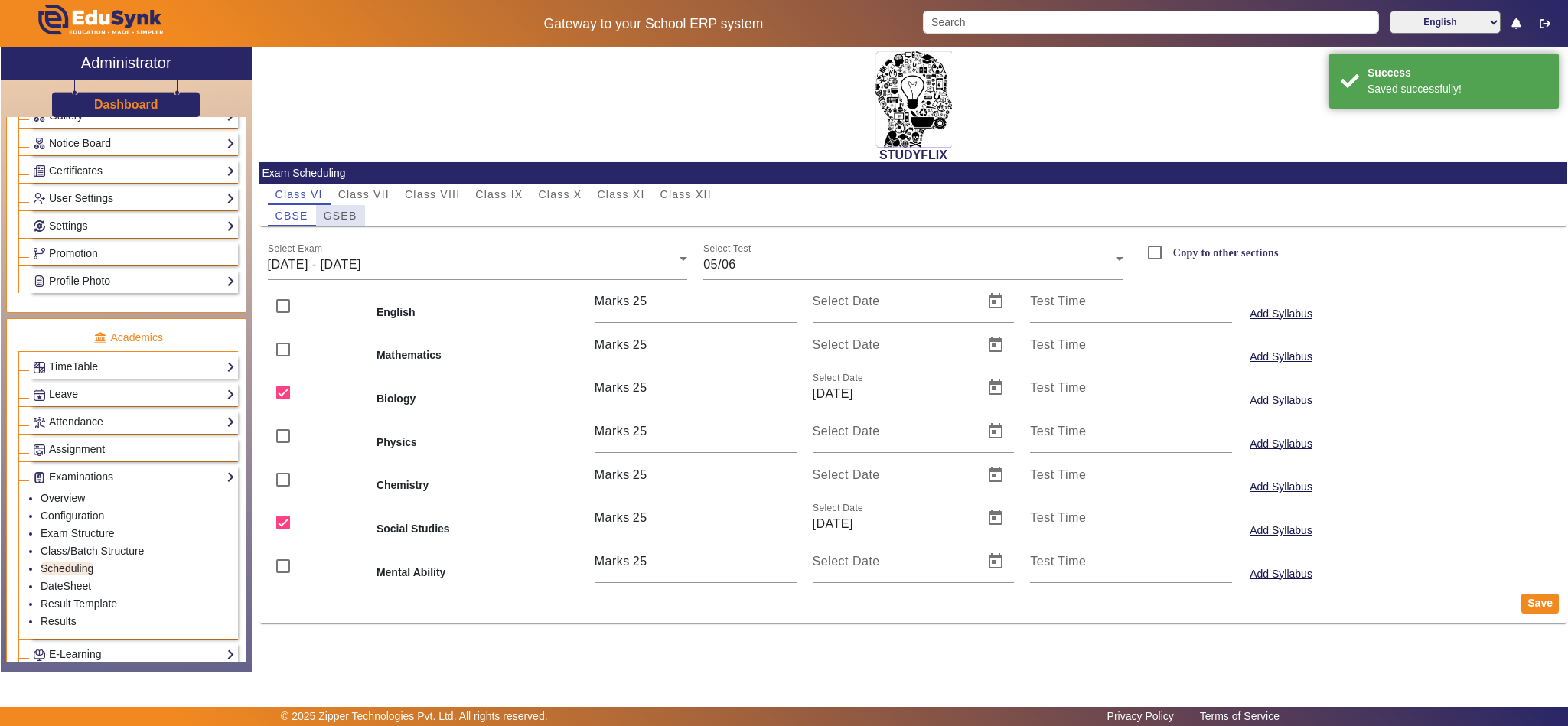
click at [356, 211] on span "GSEB" at bounding box center [341, 216] width 33 height 11
click at [290, 305] on input "checkbox" at bounding box center [283, 305] width 31 height 31
checkbox input "false"
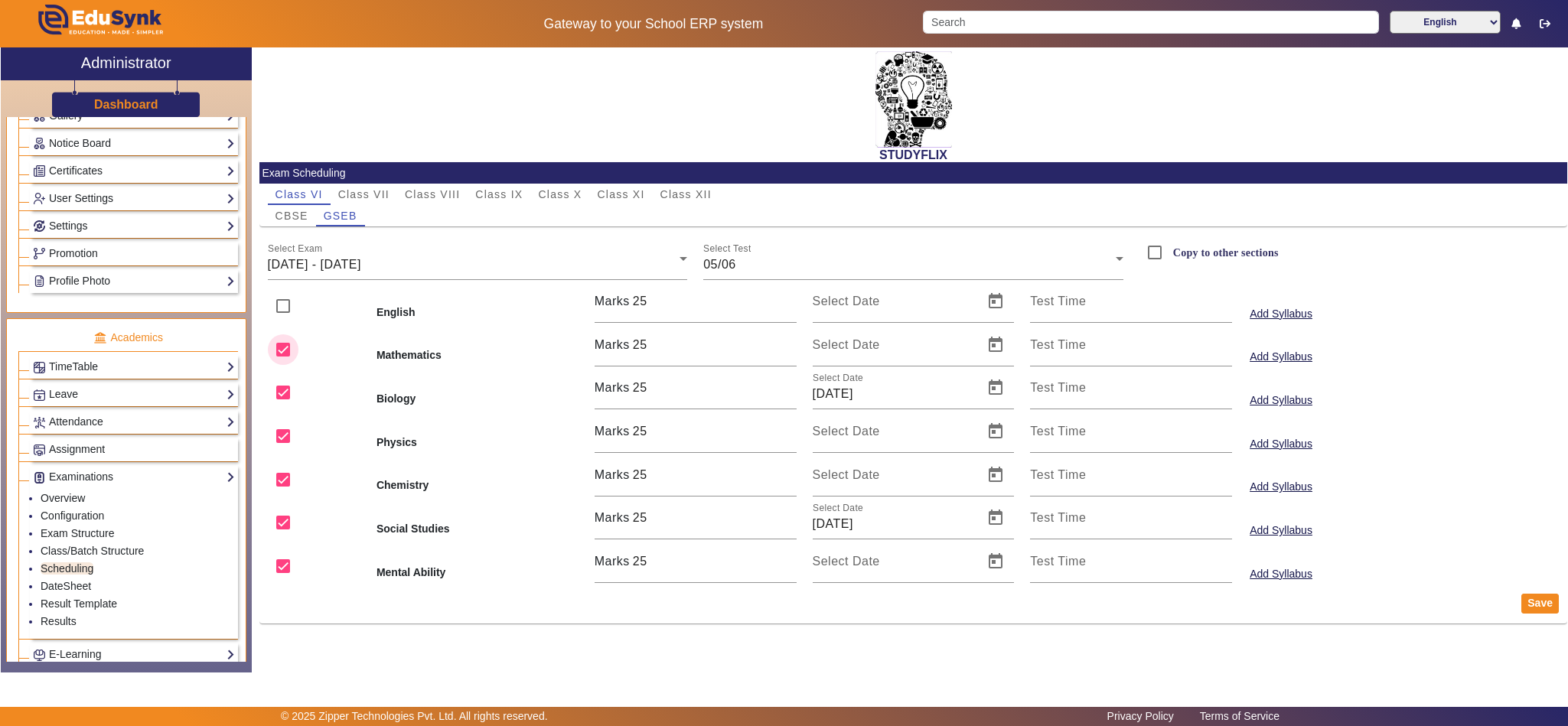
click at [283, 351] on input "checkbox" at bounding box center [283, 349] width 31 height 31
checkbox input "false"
click at [274, 443] on input "checkbox" at bounding box center [283, 436] width 31 height 31
checkbox input "false"
click at [277, 485] on input "checkbox" at bounding box center [283, 480] width 31 height 31
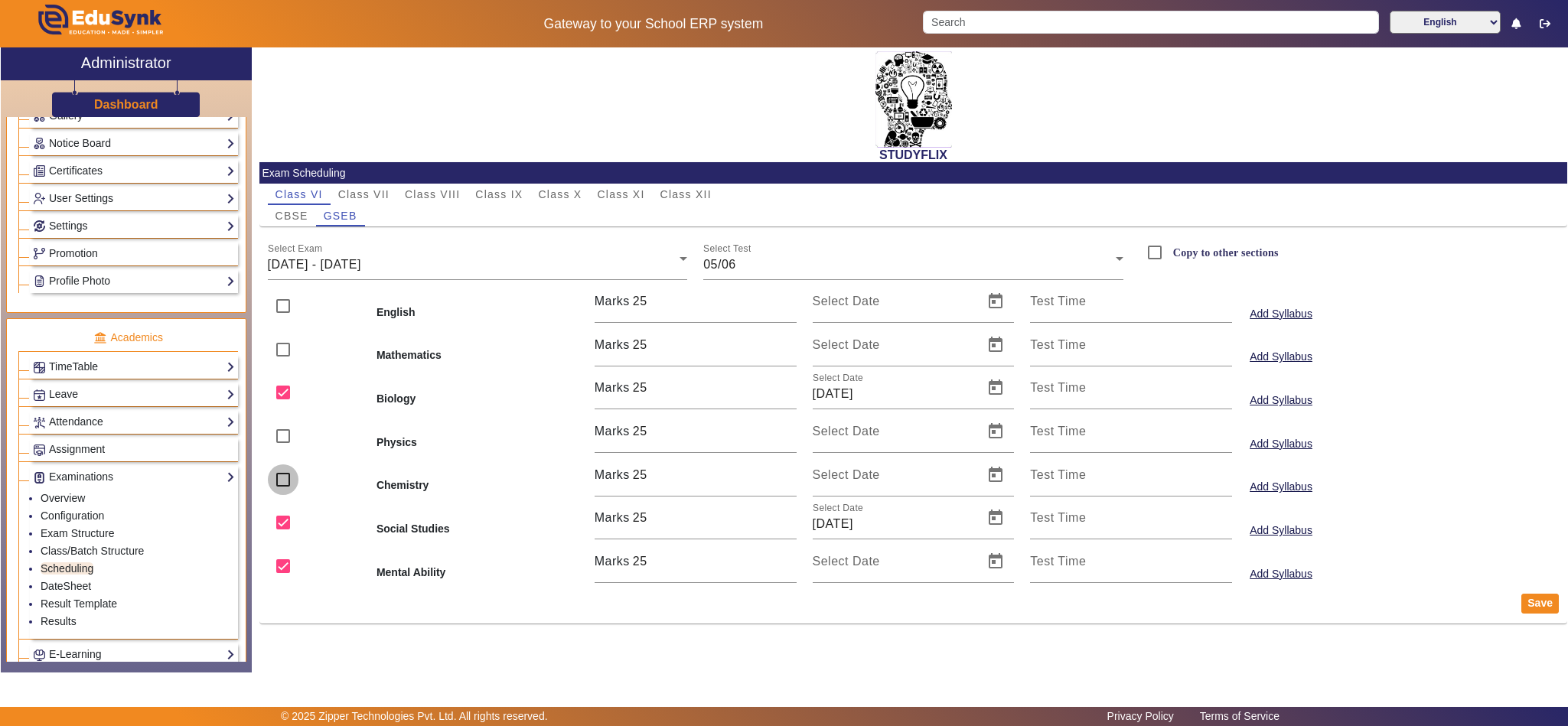
checkbox input "false"
click at [278, 572] on input "checkbox" at bounding box center [283, 566] width 31 height 31
checkbox input "false"
click at [1545, 604] on button "Save" at bounding box center [1540, 603] width 38 height 20
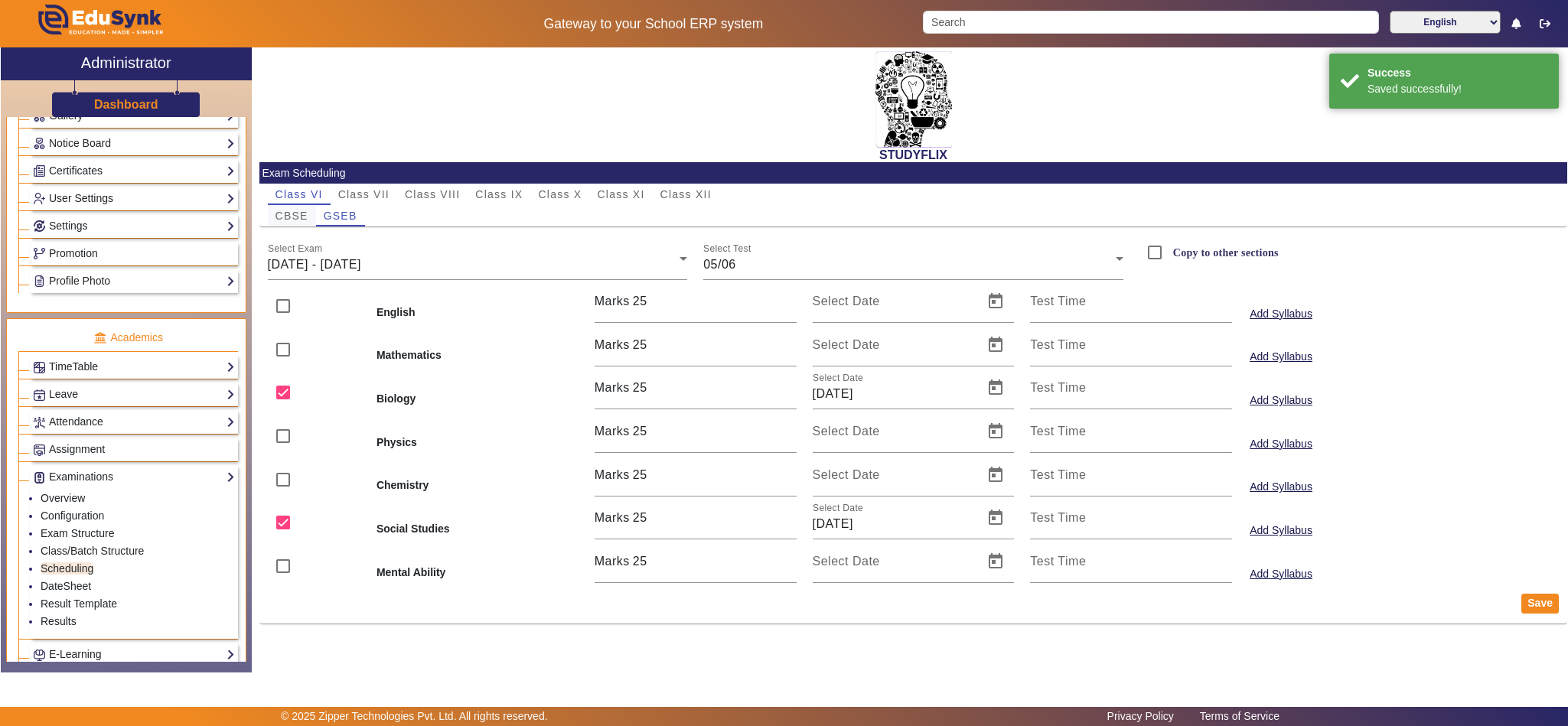
click at [283, 220] on span "CBSE" at bounding box center [291, 216] width 33 height 11
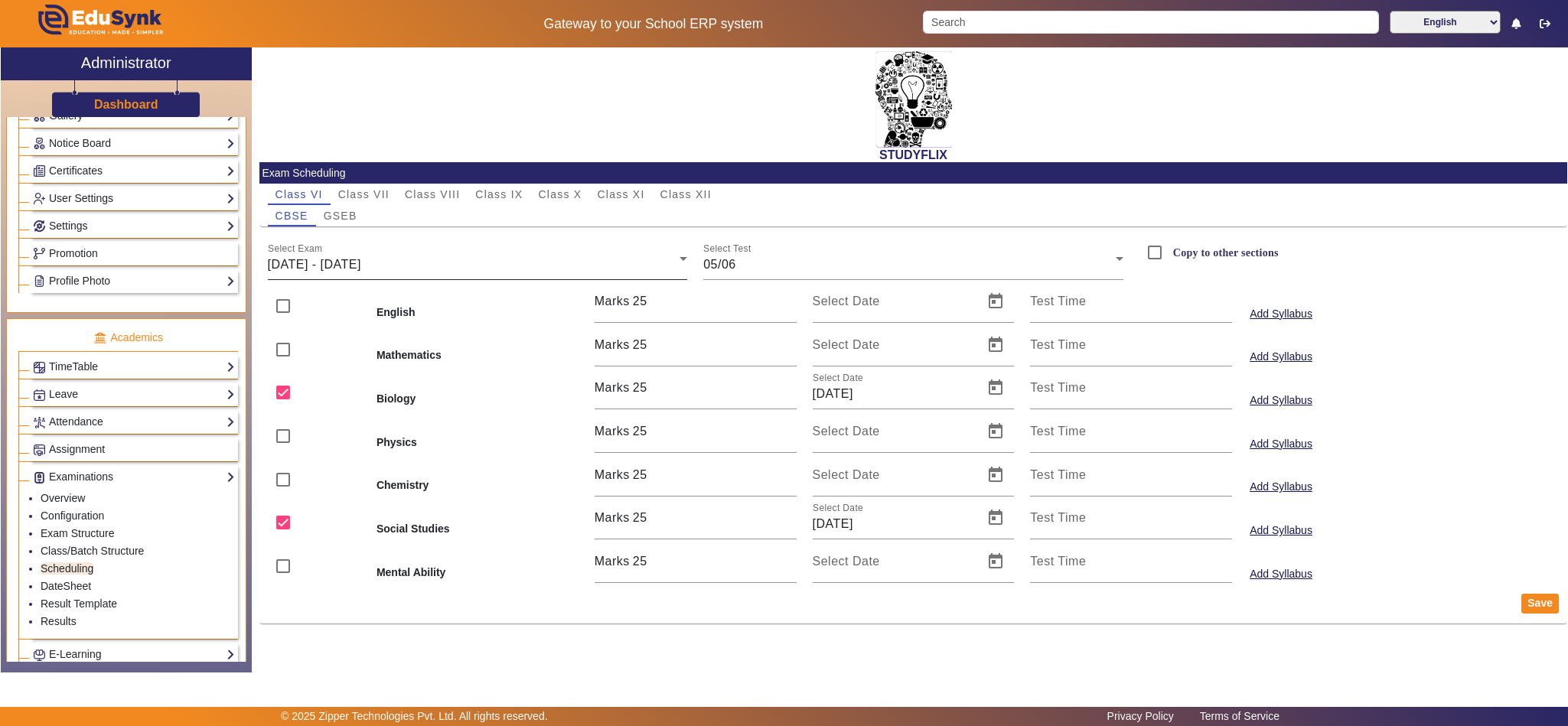
click at [431, 264] on div "[DATE] - [DATE]" at bounding box center [474, 264] width 412 height 18
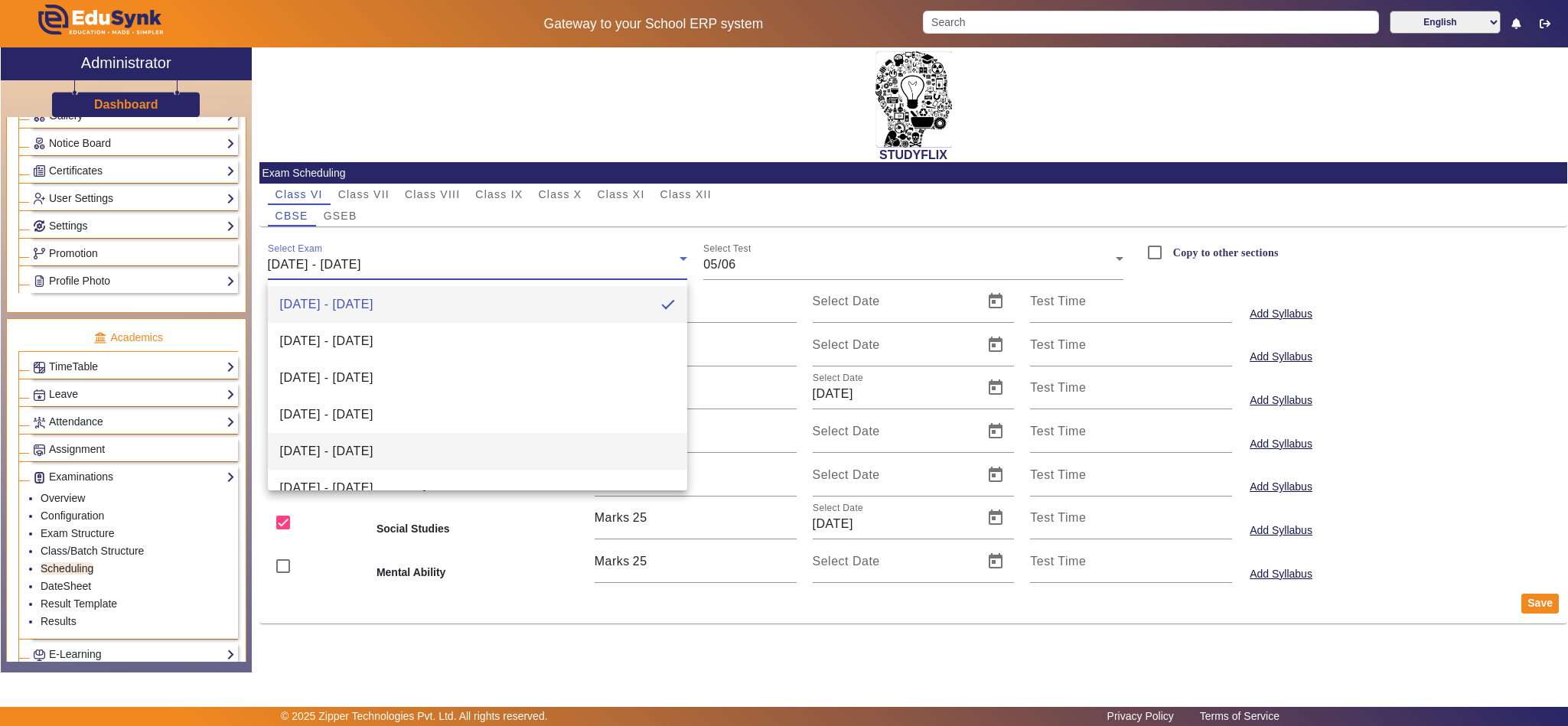
scroll to position [23, 0]
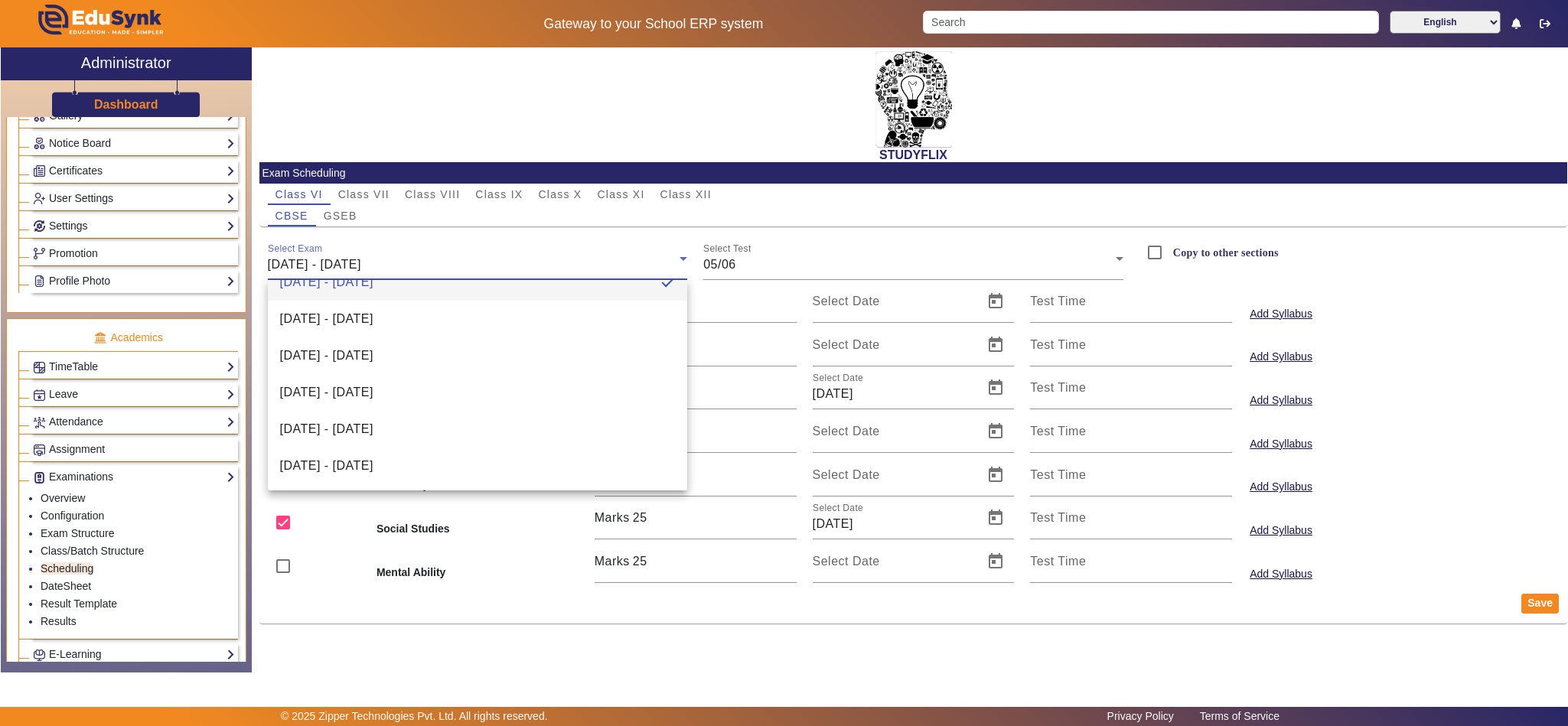
click at [499, 195] on div at bounding box center [784, 363] width 1568 height 726
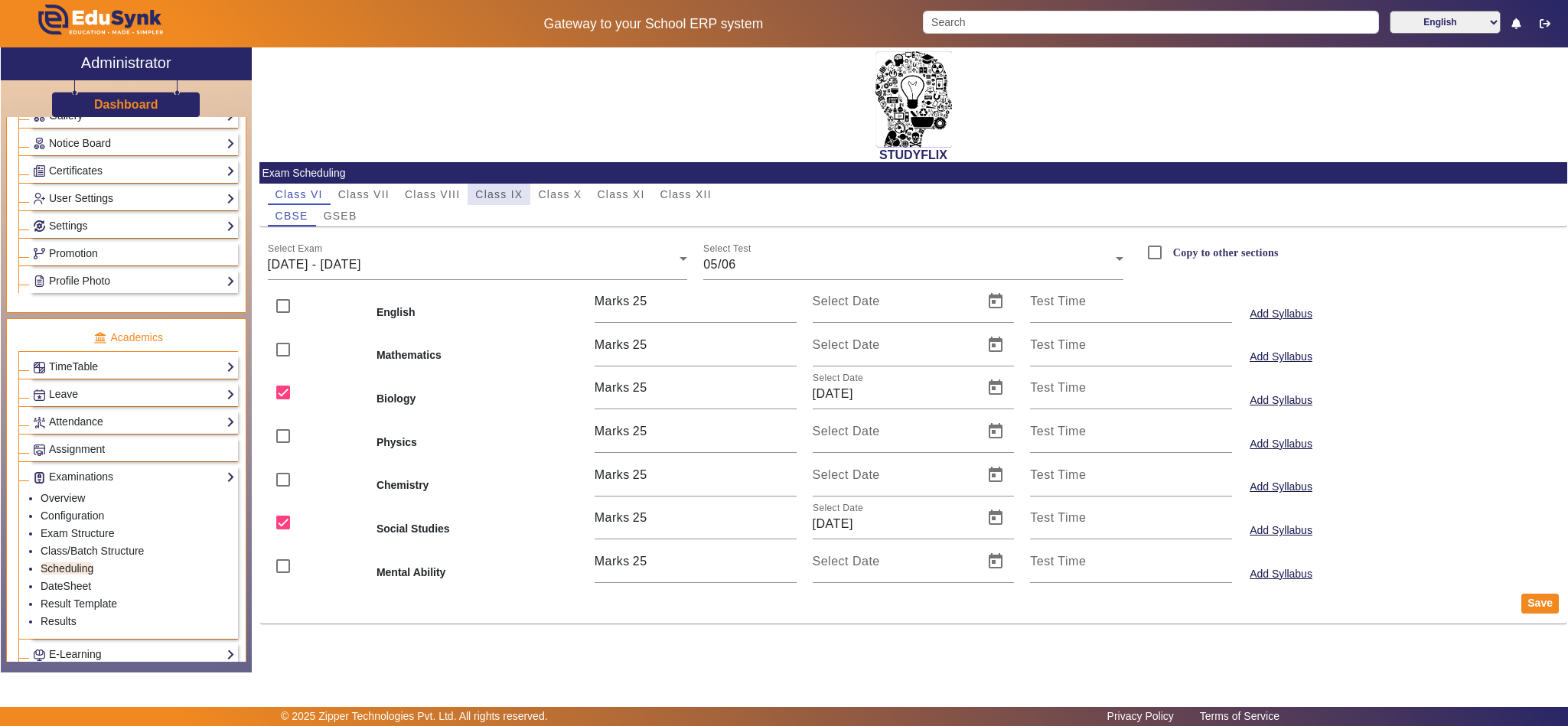
click at [503, 191] on span "Class IX" at bounding box center [499, 194] width 48 height 11
click at [412, 262] on div "[DATE] - [DATE]" at bounding box center [474, 264] width 412 height 18
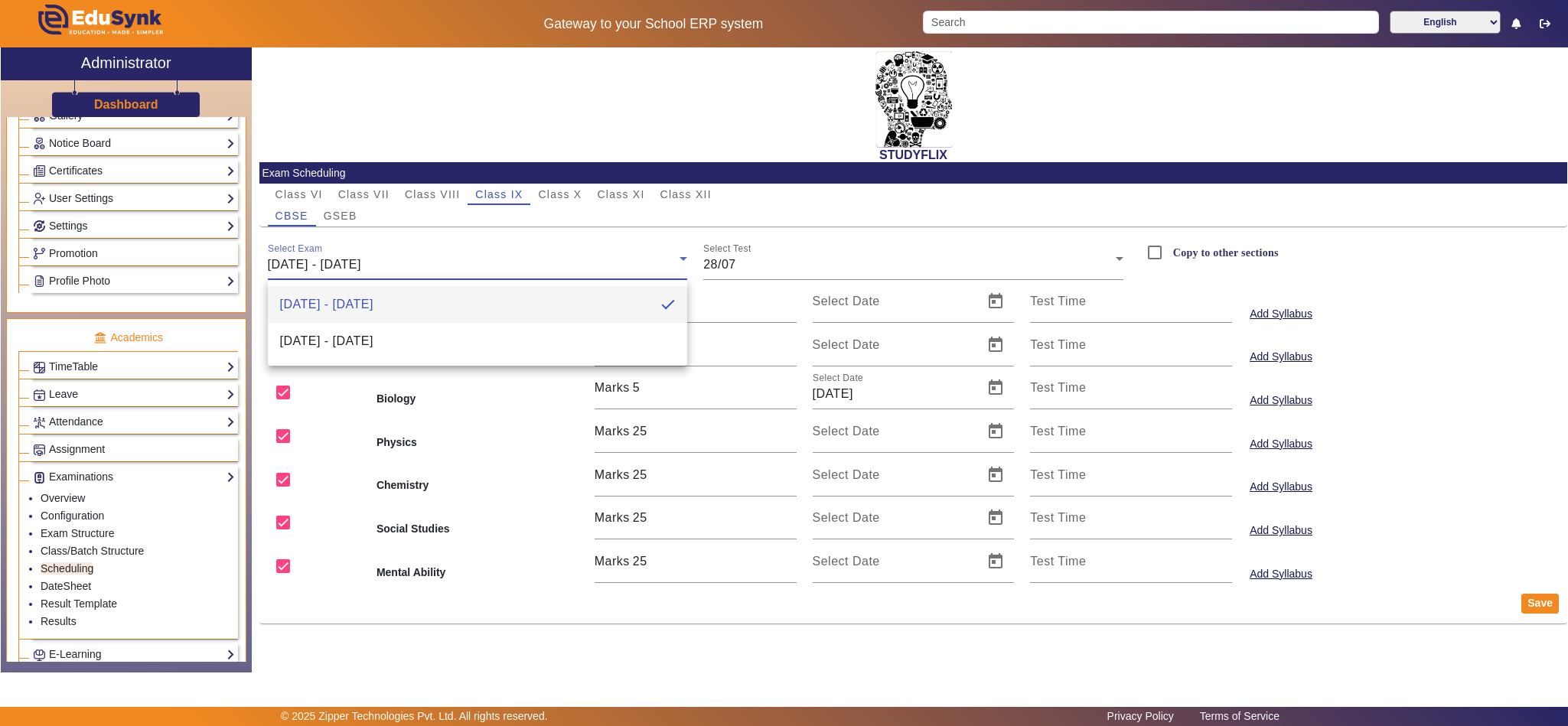
click at [125, 575] on div at bounding box center [784, 363] width 1568 height 726
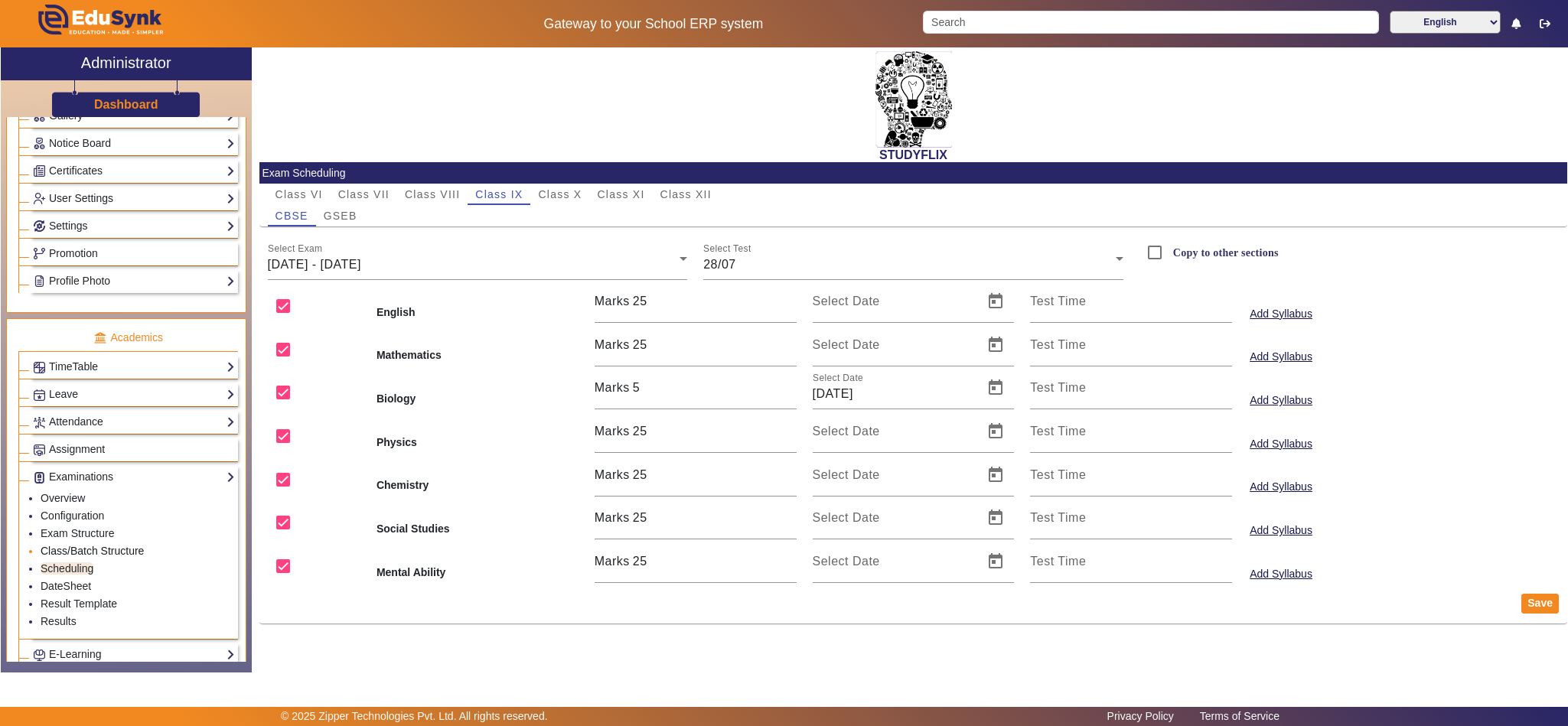
click at [125, 557] on link "Class/Batch Structure" at bounding box center [92, 551] width 103 height 12
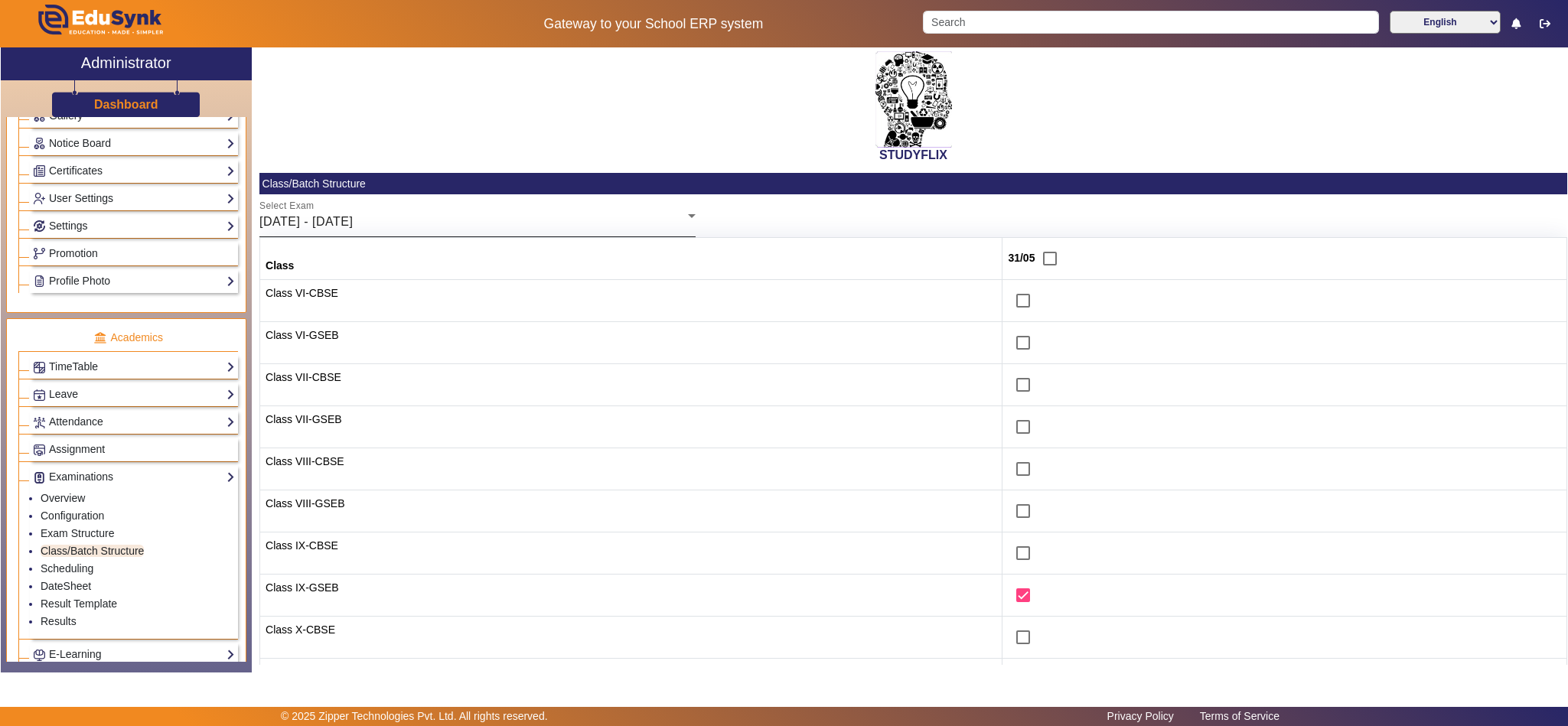
click at [471, 220] on div "[DATE] - [DATE]" at bounding box center [474, 222] width 429 height 18
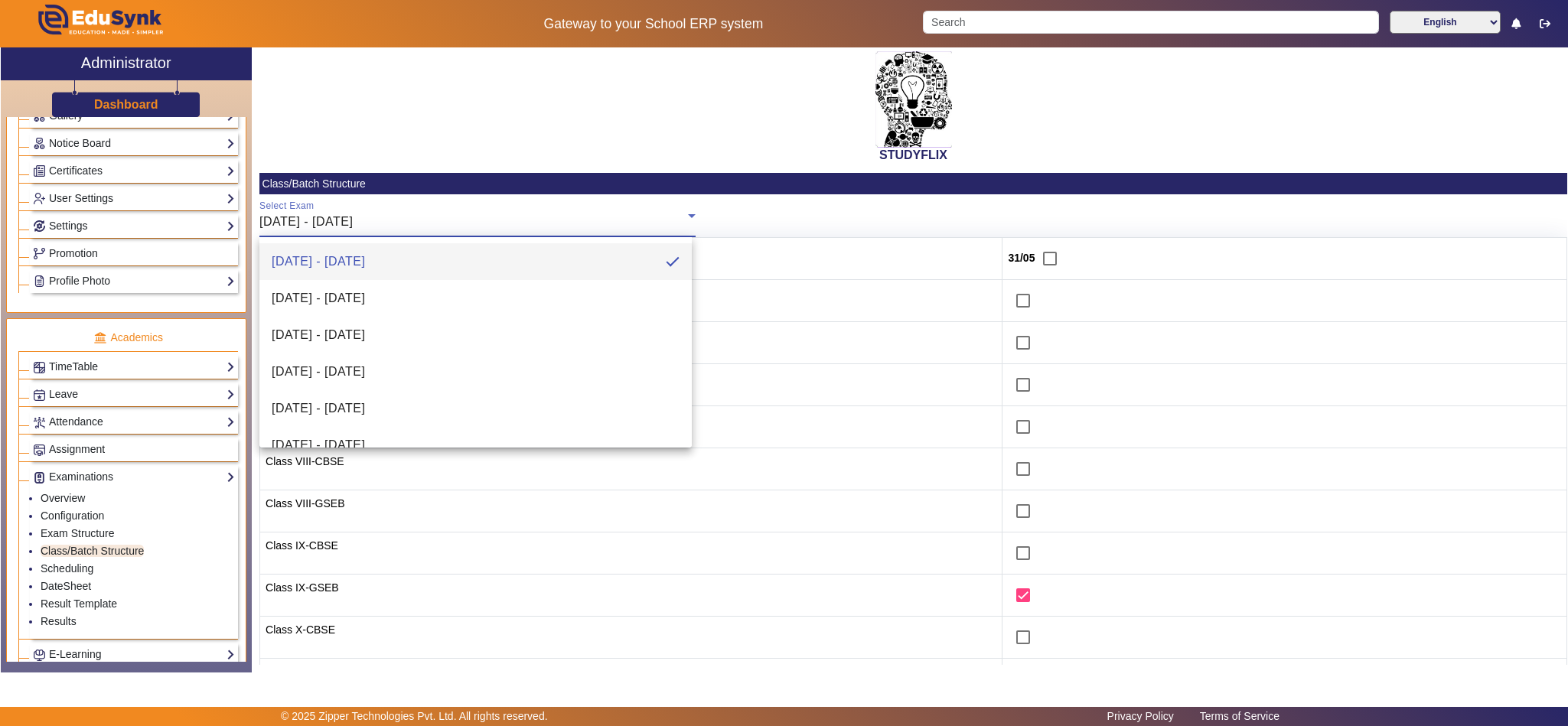
click at [87, 590] on div at bounding box center [784, 363] width 1568 height 726
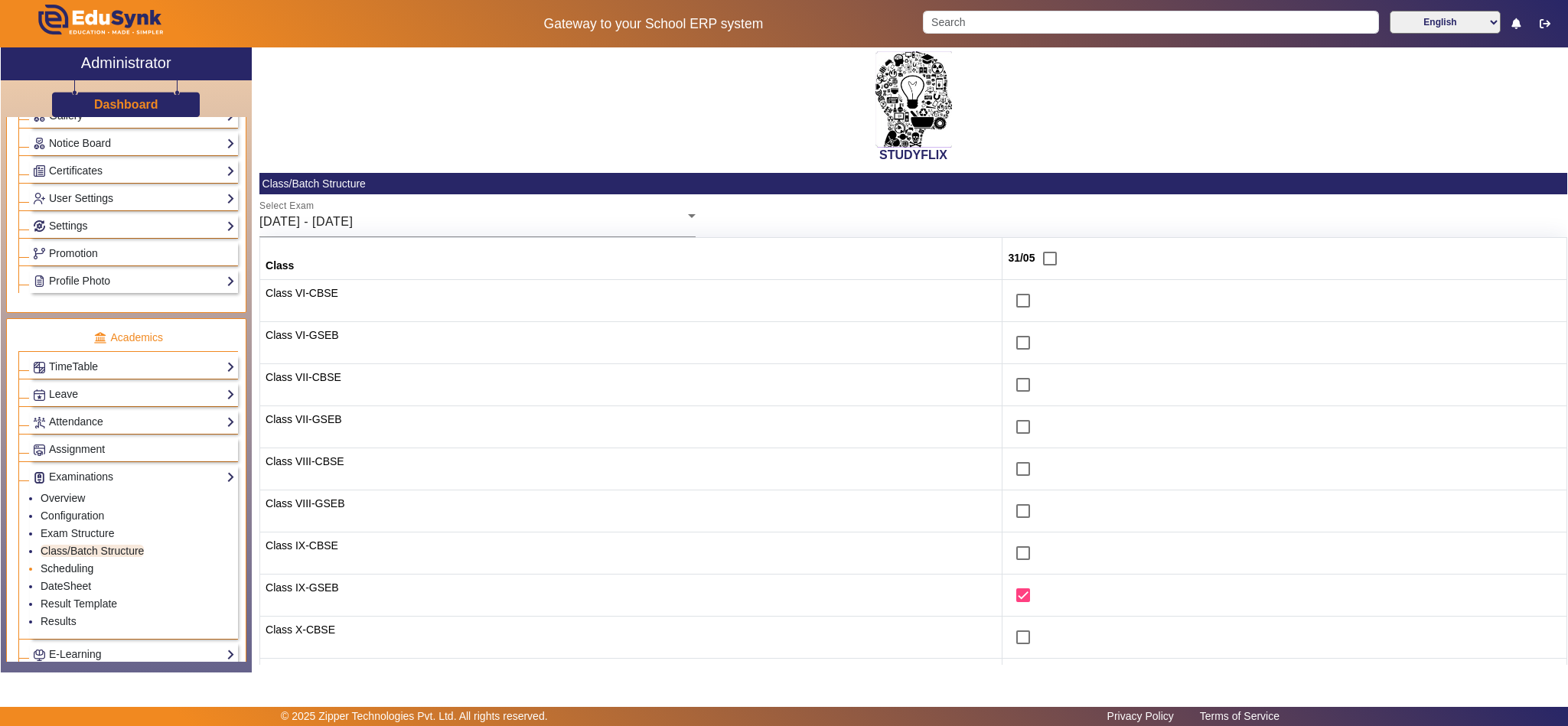
click at [87, 575] on link "Scheduling" at bounding box center [67, 568] width 53 height 12
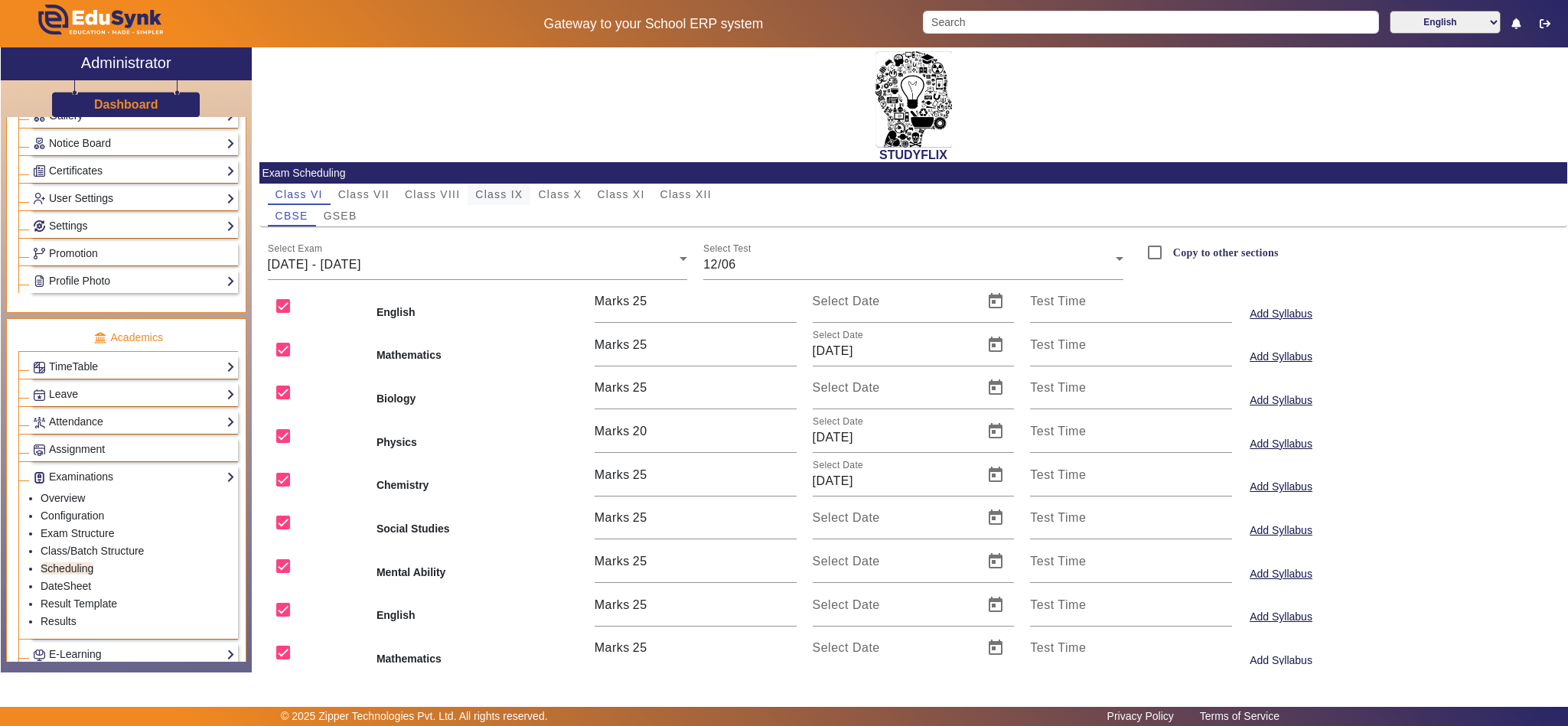
click at [515, 190] on span "Class IX" at bounding box center [499, 194] width 48 height 11
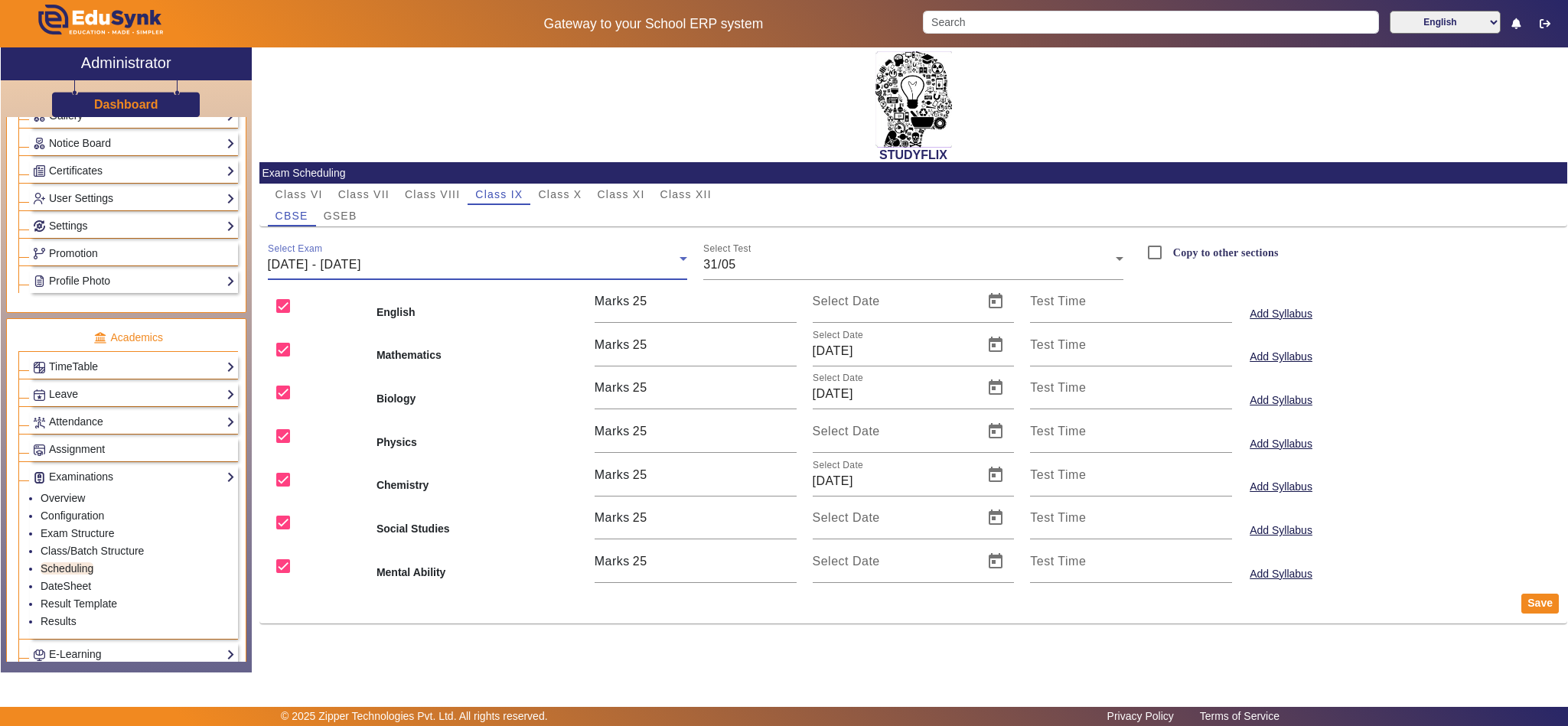
click at [519, 260] on div "[DATE] - [DATE]" at bounding box center [474, 264] width 412 height 18
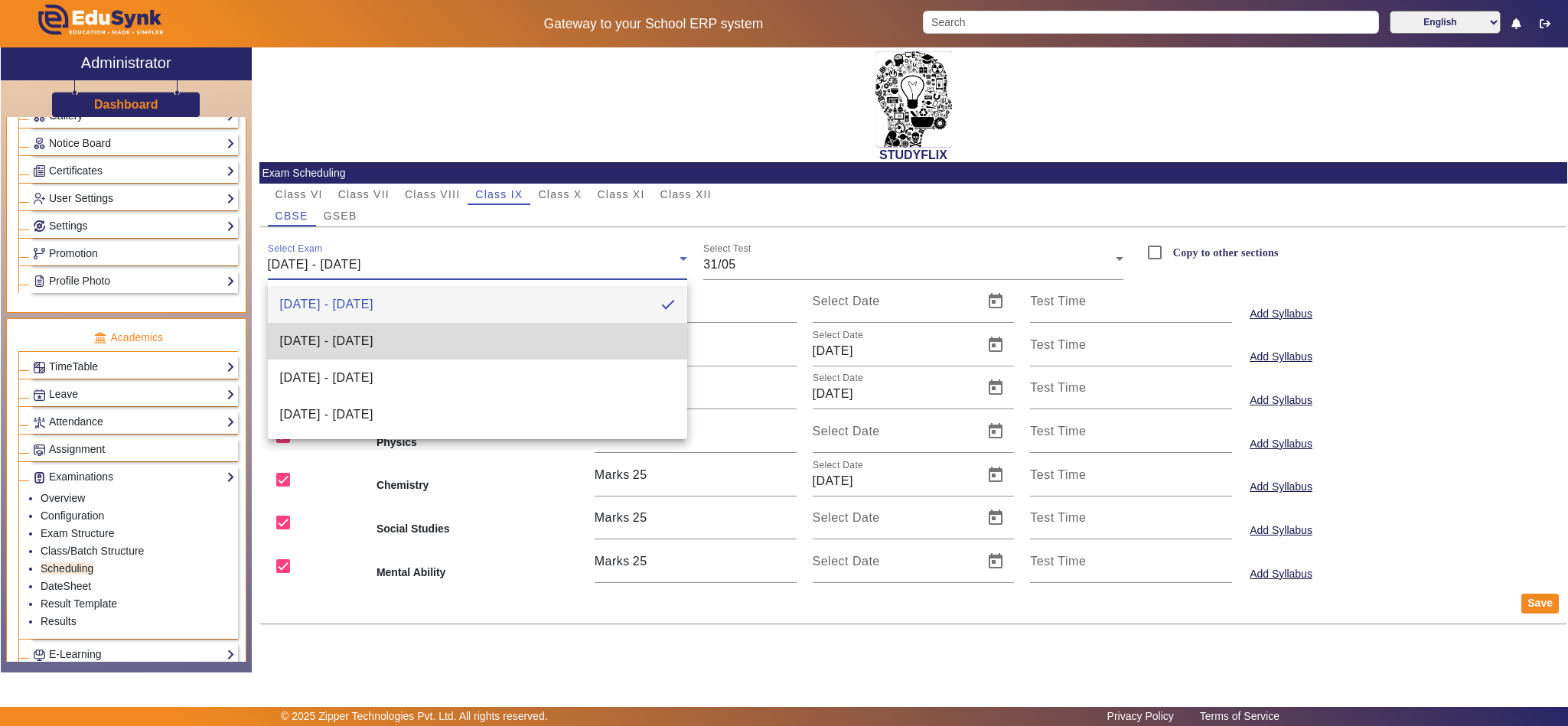
click at [451, 340] on mat-option "[DATE] - [DATE]" at bounding box center [477, 341] width 420 height 37
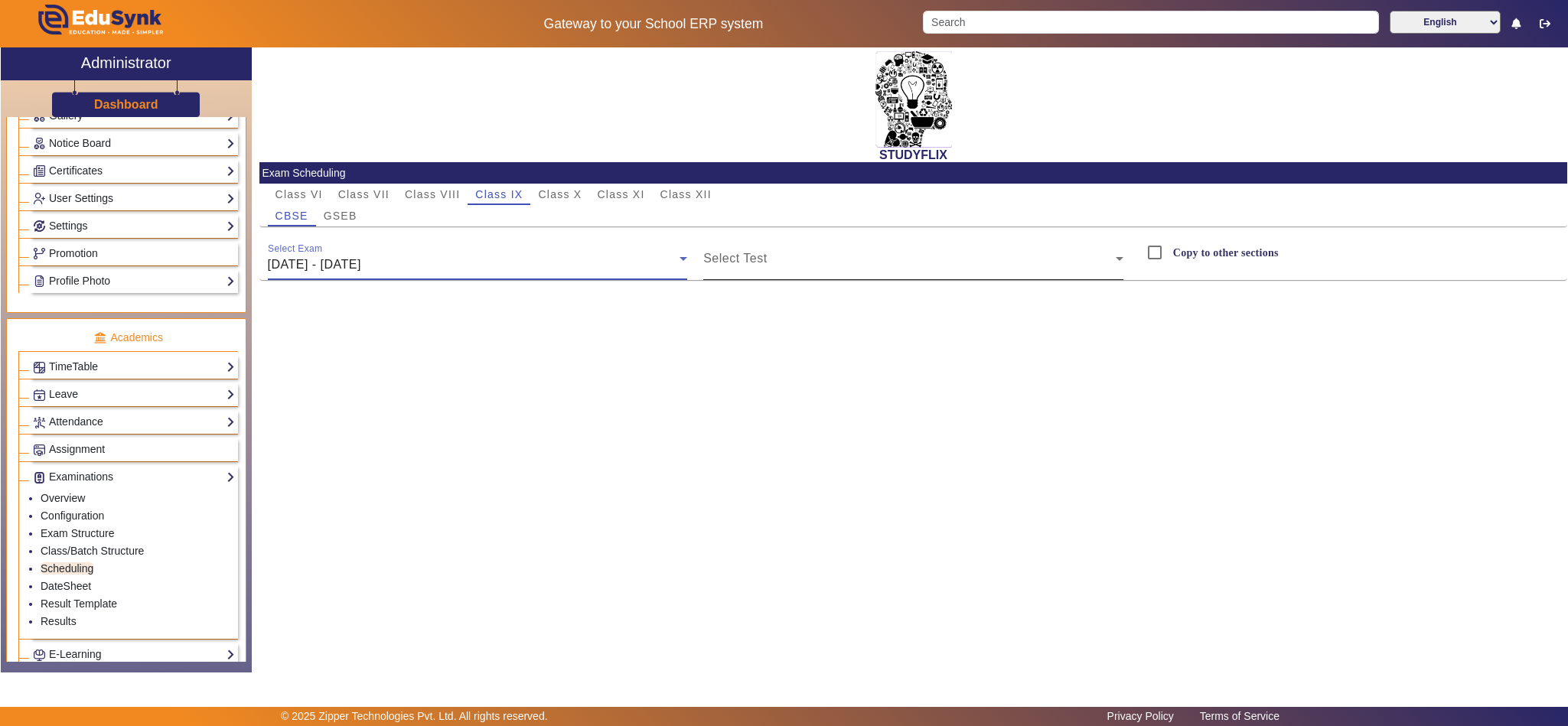
click at [836, 269] on span at bounding box center [909, 264] width 412 height 18
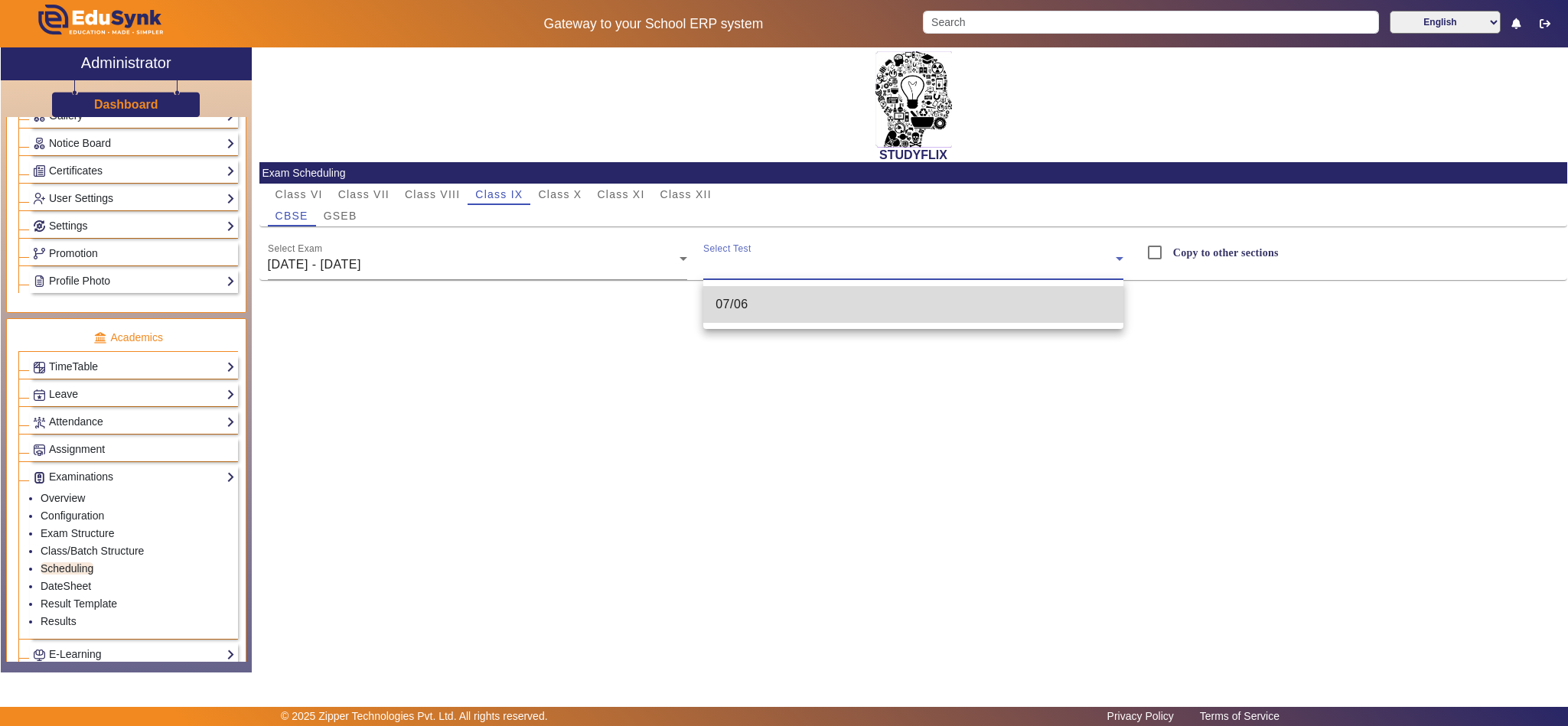
click at [797, 305] on mat-option "07/06" at bounding box center [913, 304] width 420 height 37
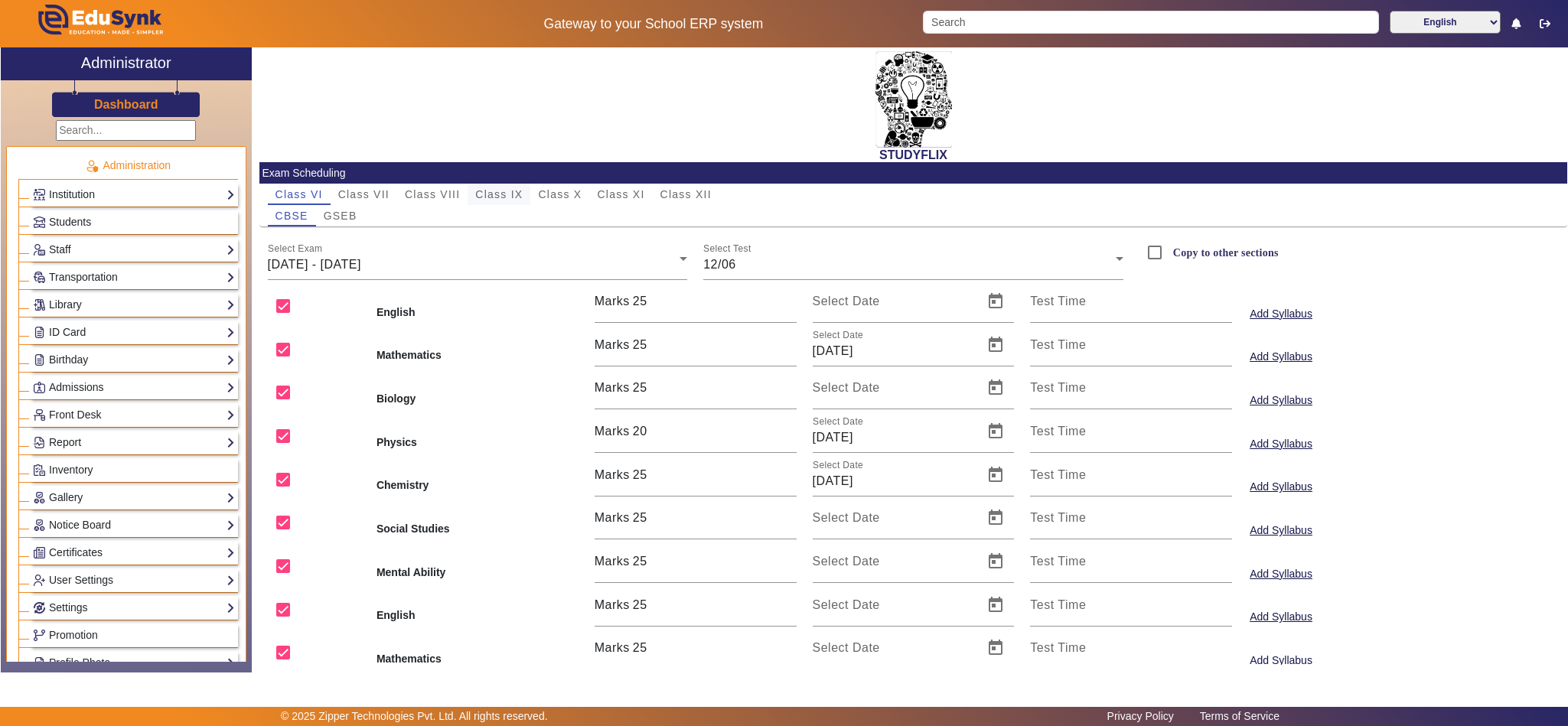
click at [512, 194] on span "Class IX" at bounding box center [499, 194] width 48 height 11
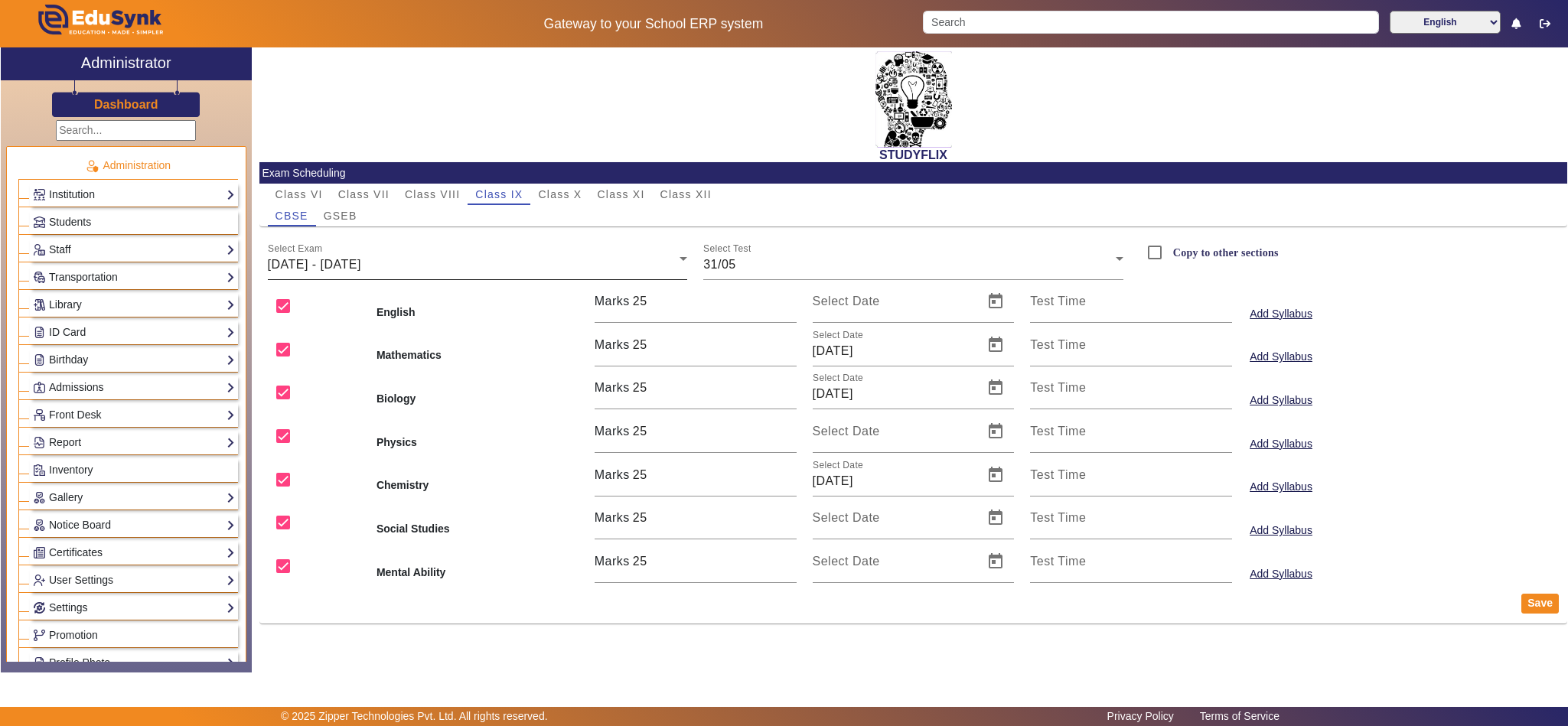
click at [348, 260] on span "[DATE] - [DATE]" at bounding box center [314, 264] width 93 height 13
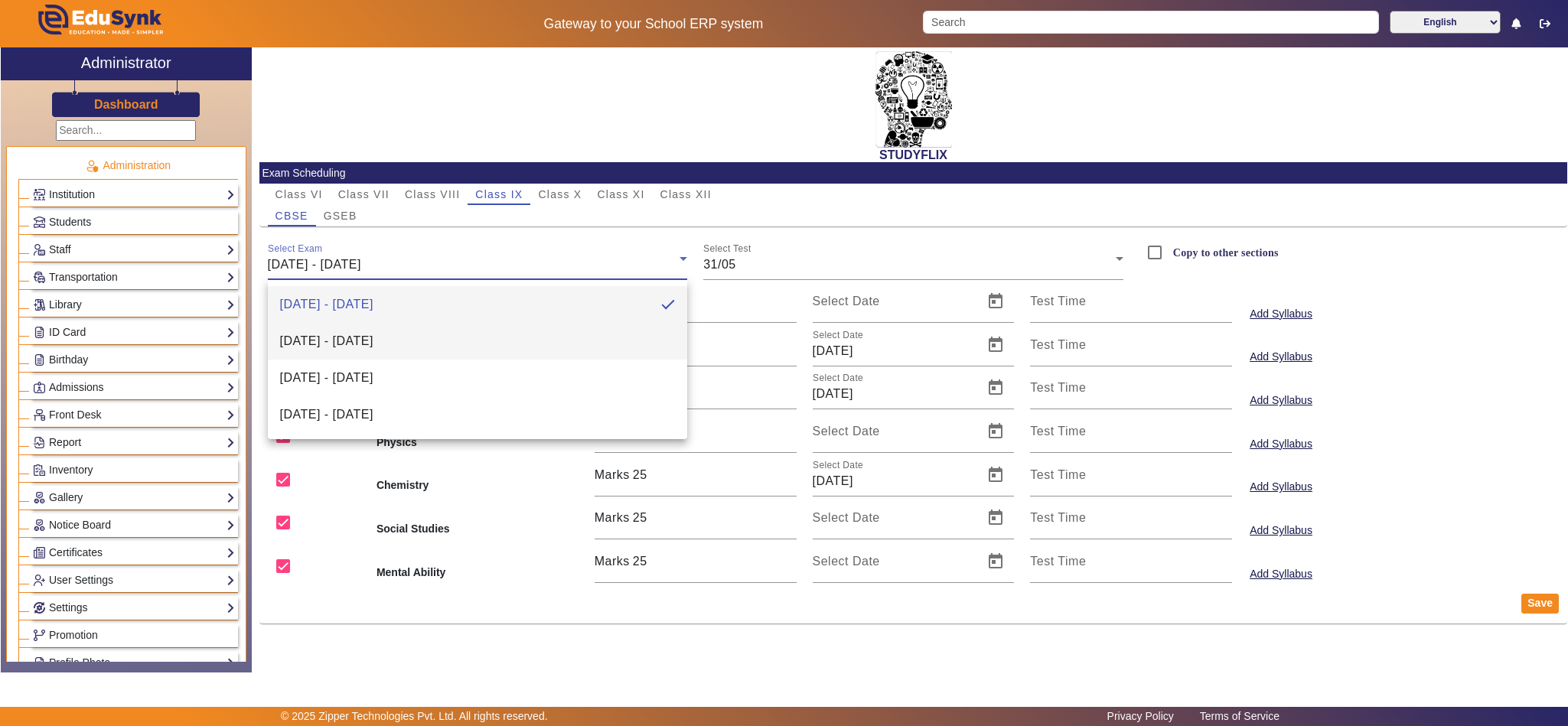
click at [348, 337] on span "[DATE] - [DATE]" at bounding box center [327, 341] width 93 height 18
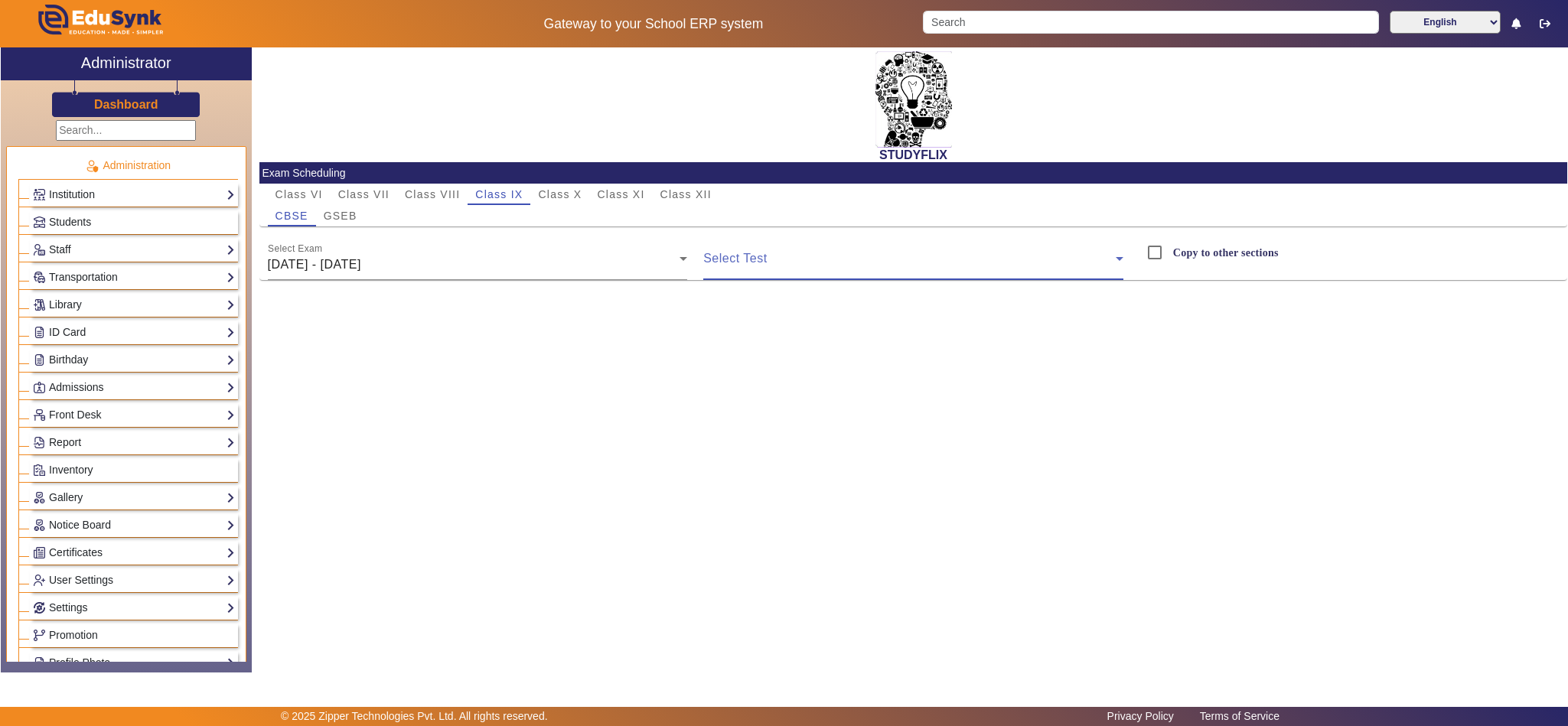
click at [728, 261] on span at bounding box center [909, 264] width 412 height 18
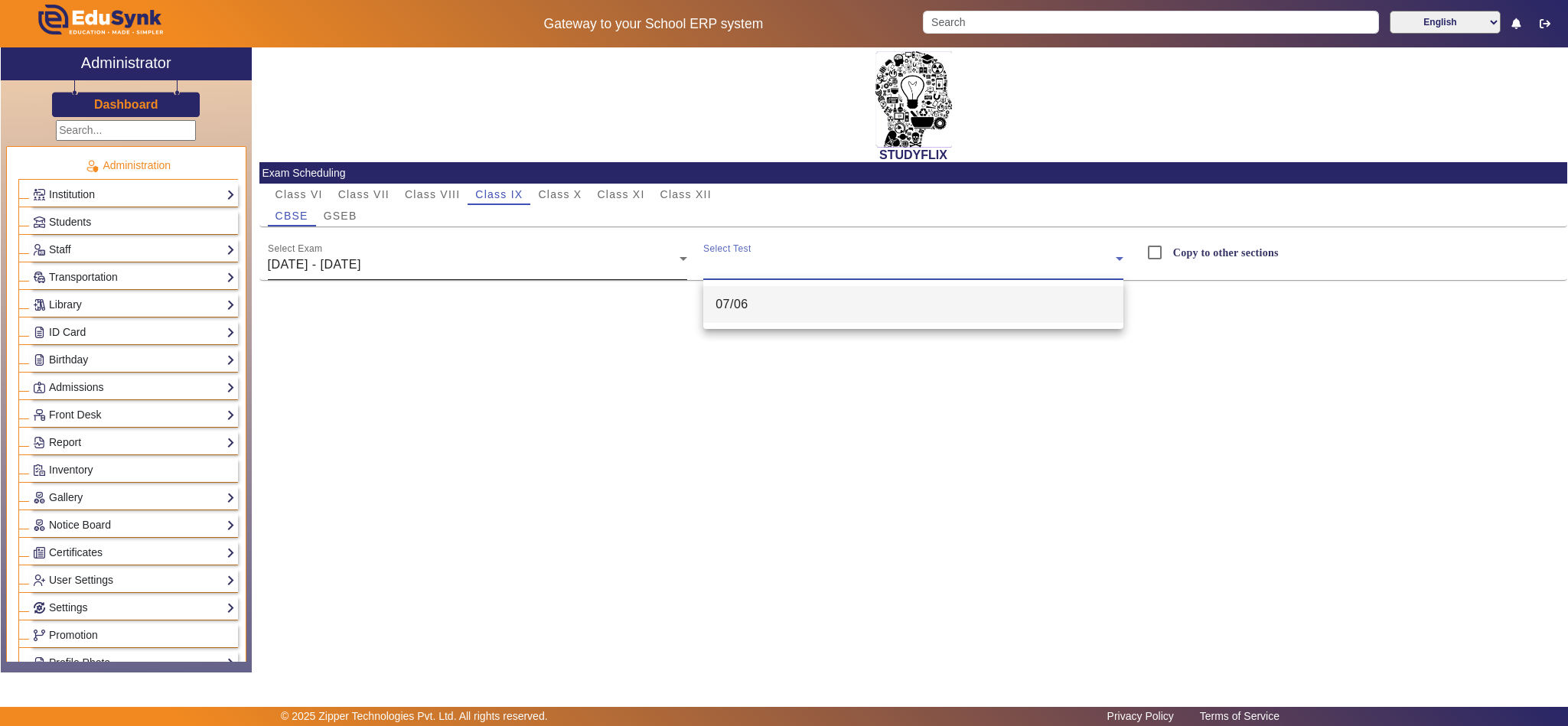
drag, startPoint x: 401, startPoint y: 315, endPoint x: 365, endPoint y: 265, distance: 61.6
click at [398, 315] on div at bounding box center [784, 363] width 1568 height 726
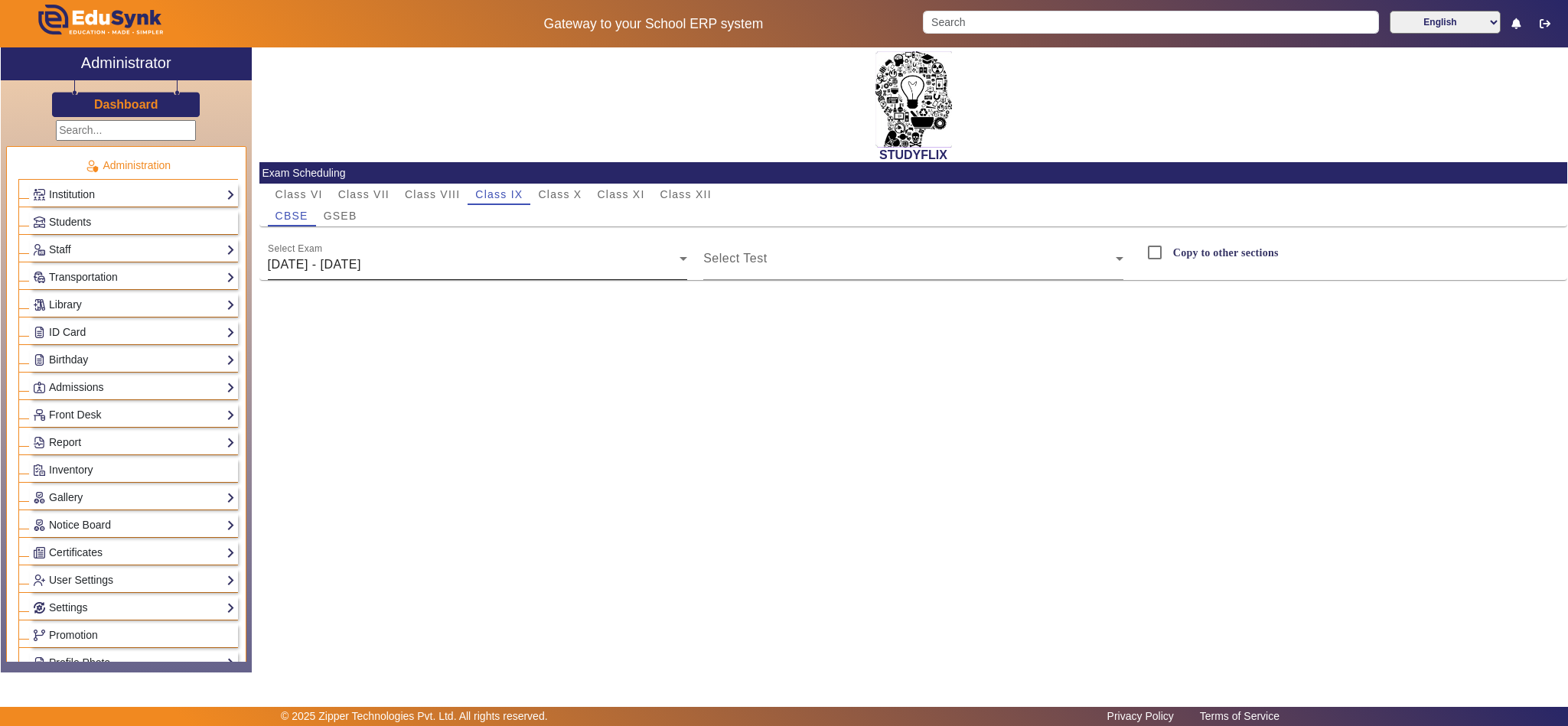
click at [361, 258] on span "[DATE] - [DATE]" at bounding box center [314, 264] width 93 height 13
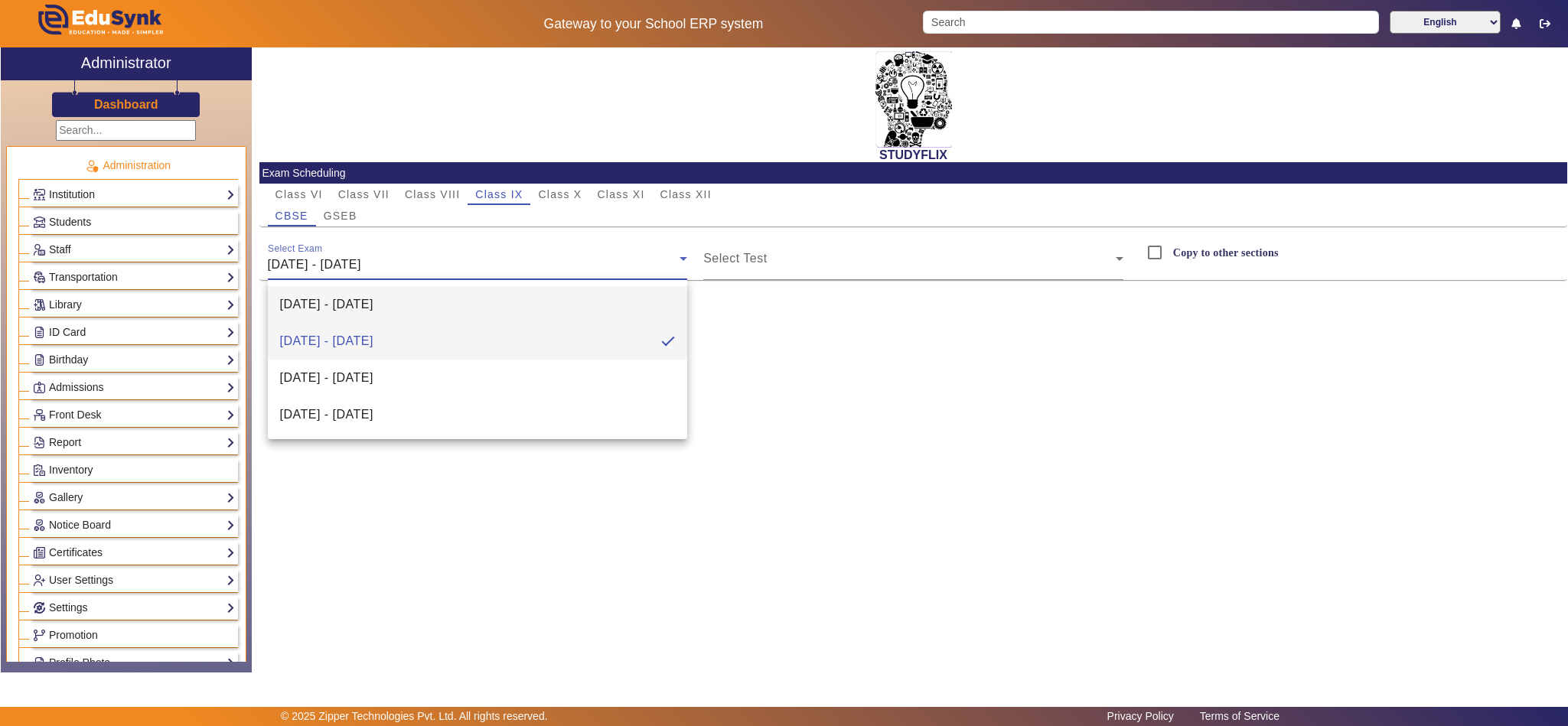
click at [314, 311] on span "[DATE] - [DATE]" at bounding box center [327, 304] width 93 height 18
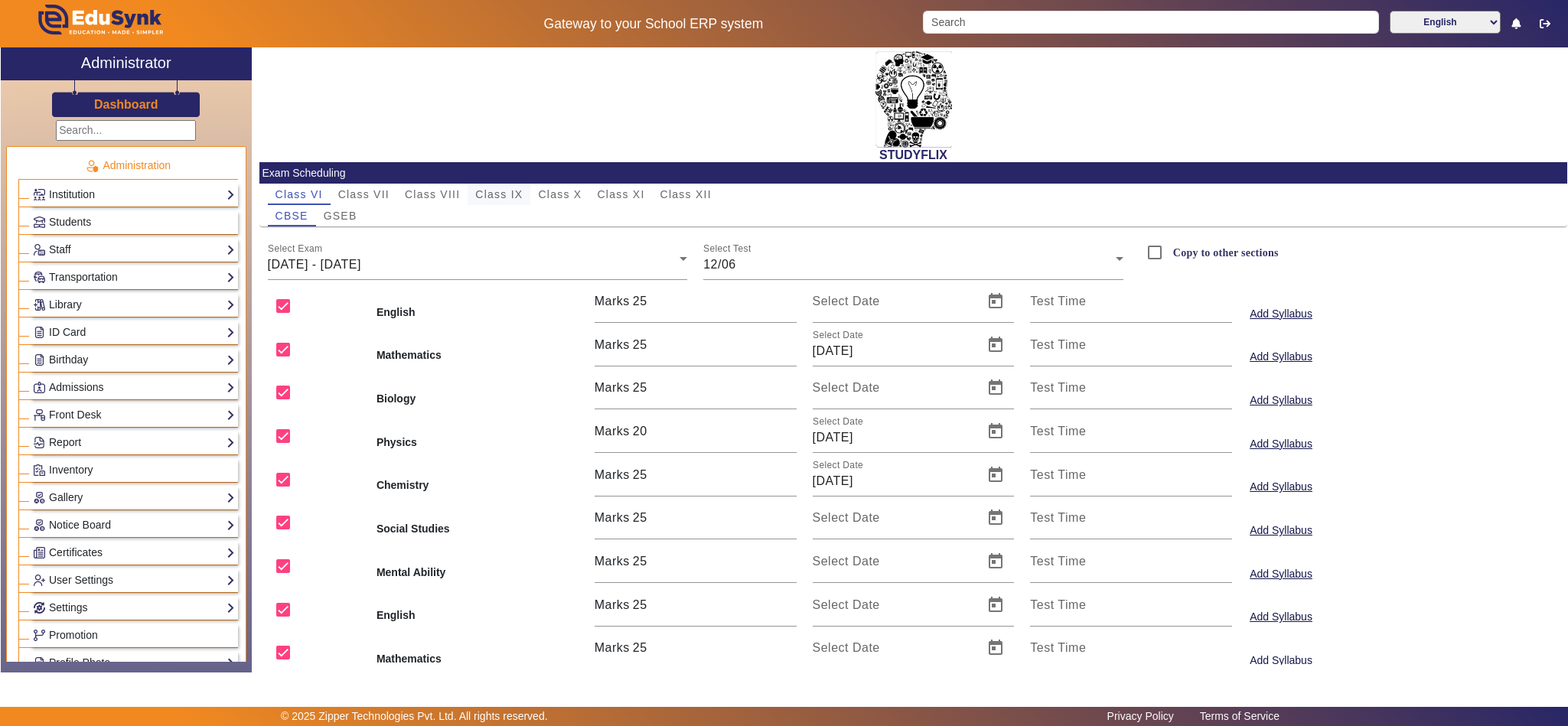
click at [515, 191] on span "Class IX" at bounding box center [499, 194] width 48 height 11
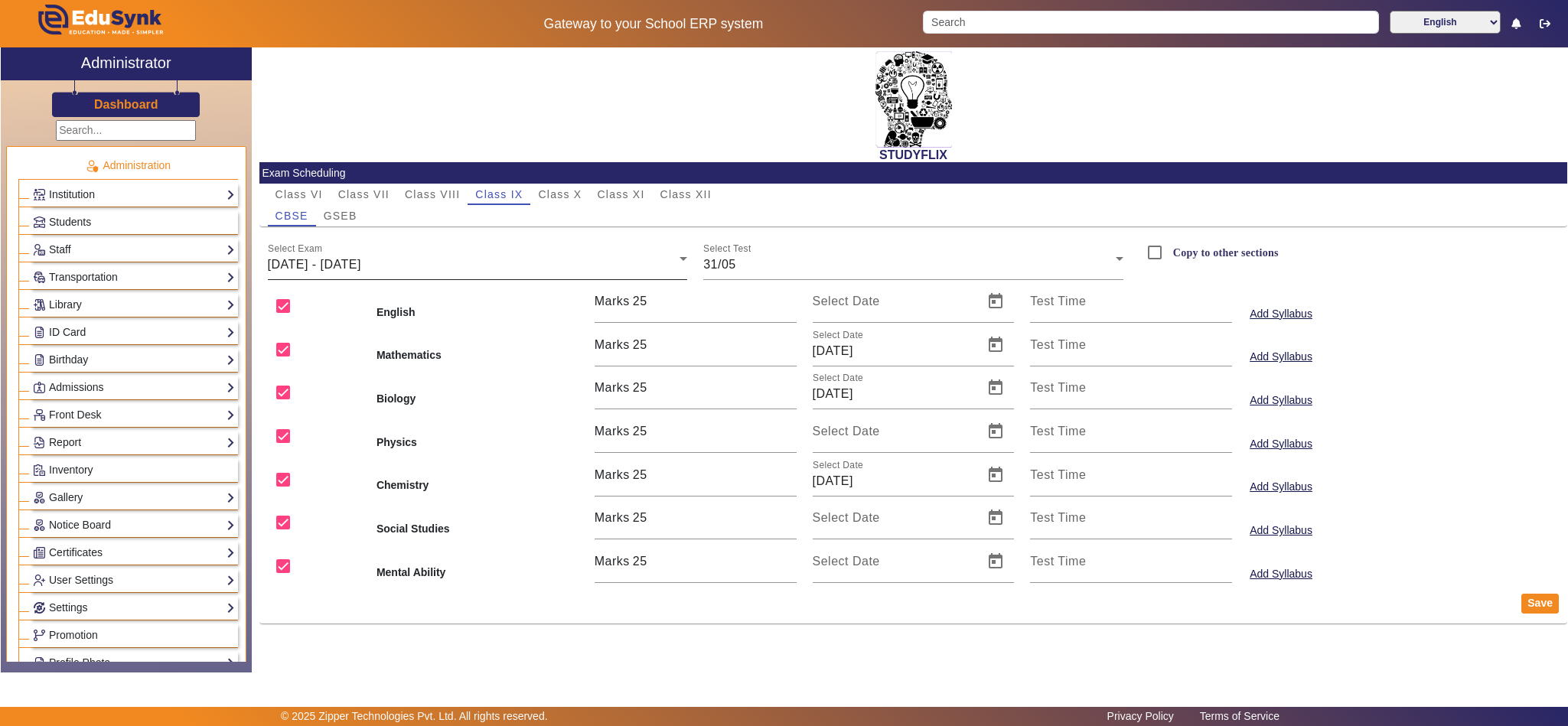
click at [361, 262] on span "[DATE] - [DATE]" at bounding box center [314, 264] width 93 height 13
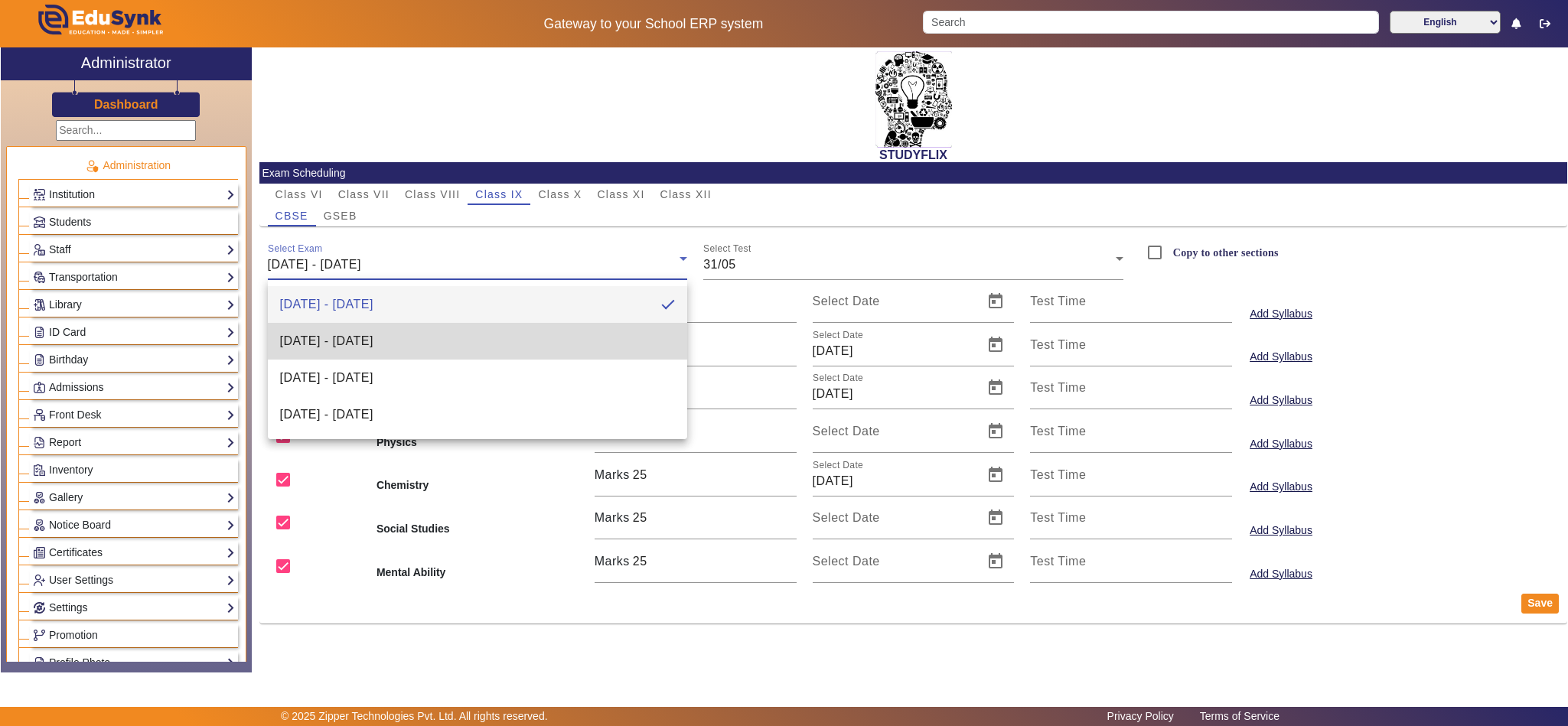
click at [354, 342] on span "[DATE] - [DATE]" at bounding box center [327, 341] width 93 height 18
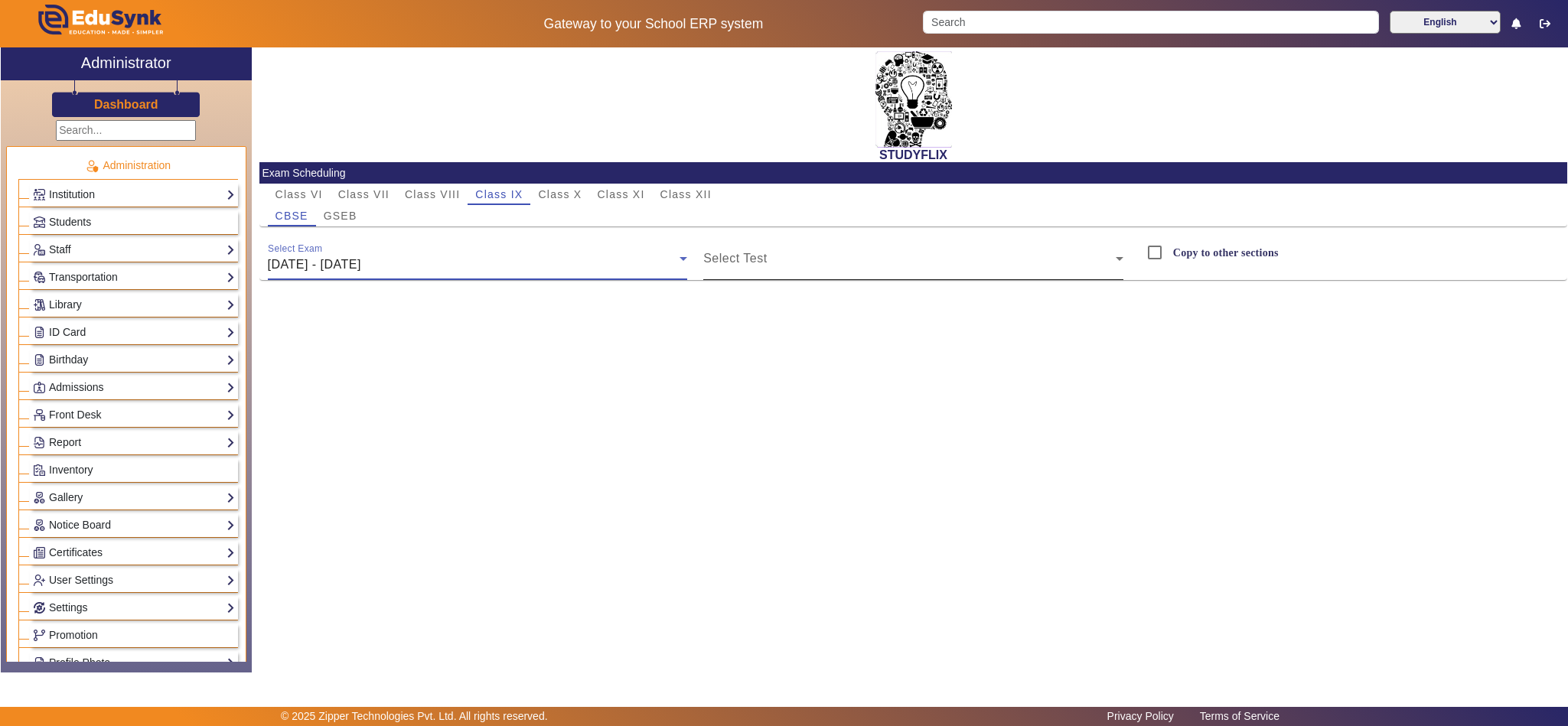
click at [895, 260] on span at bounding box center [909, 264] width 412 height 18
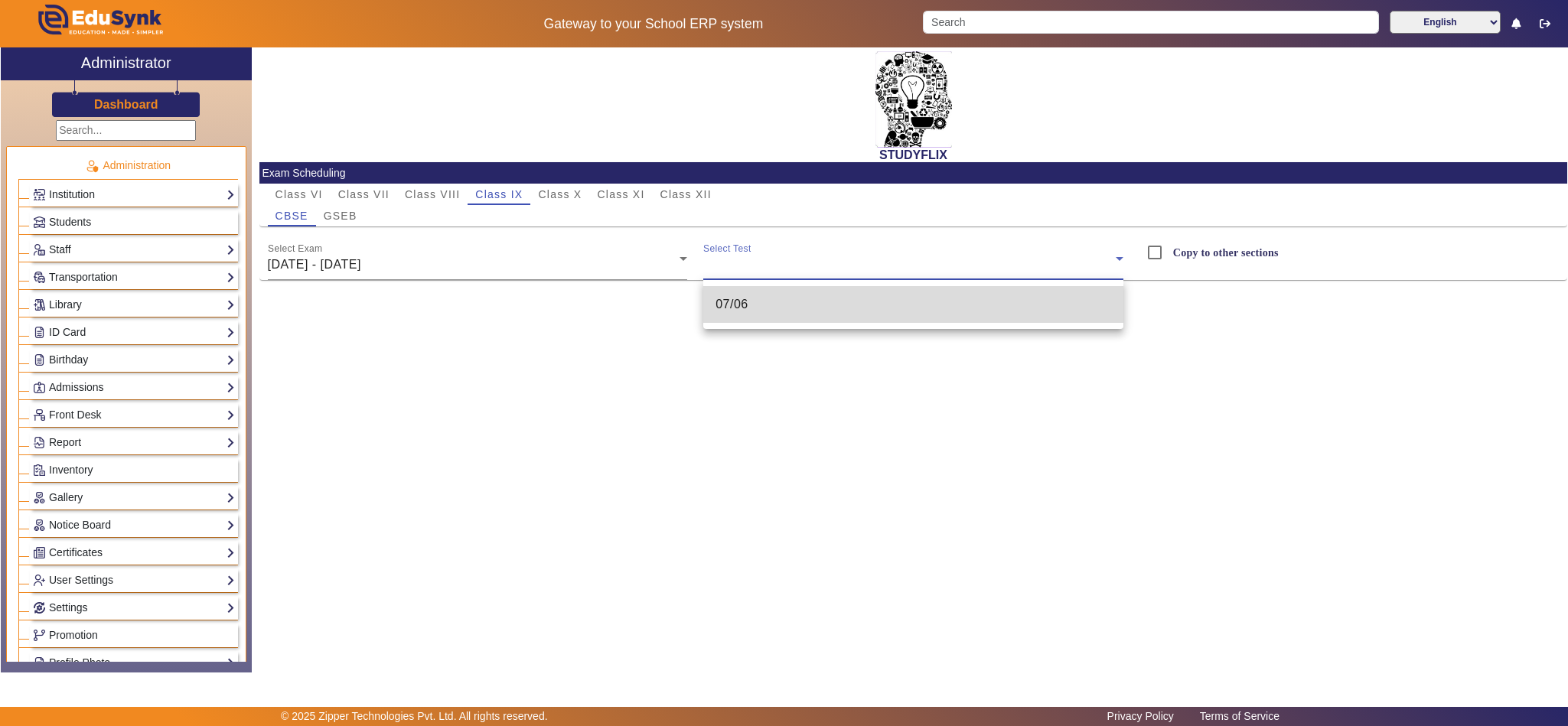
click at [827, 305] on mat-option "07/06" at bounding box center [913, 304] width 420 height 37
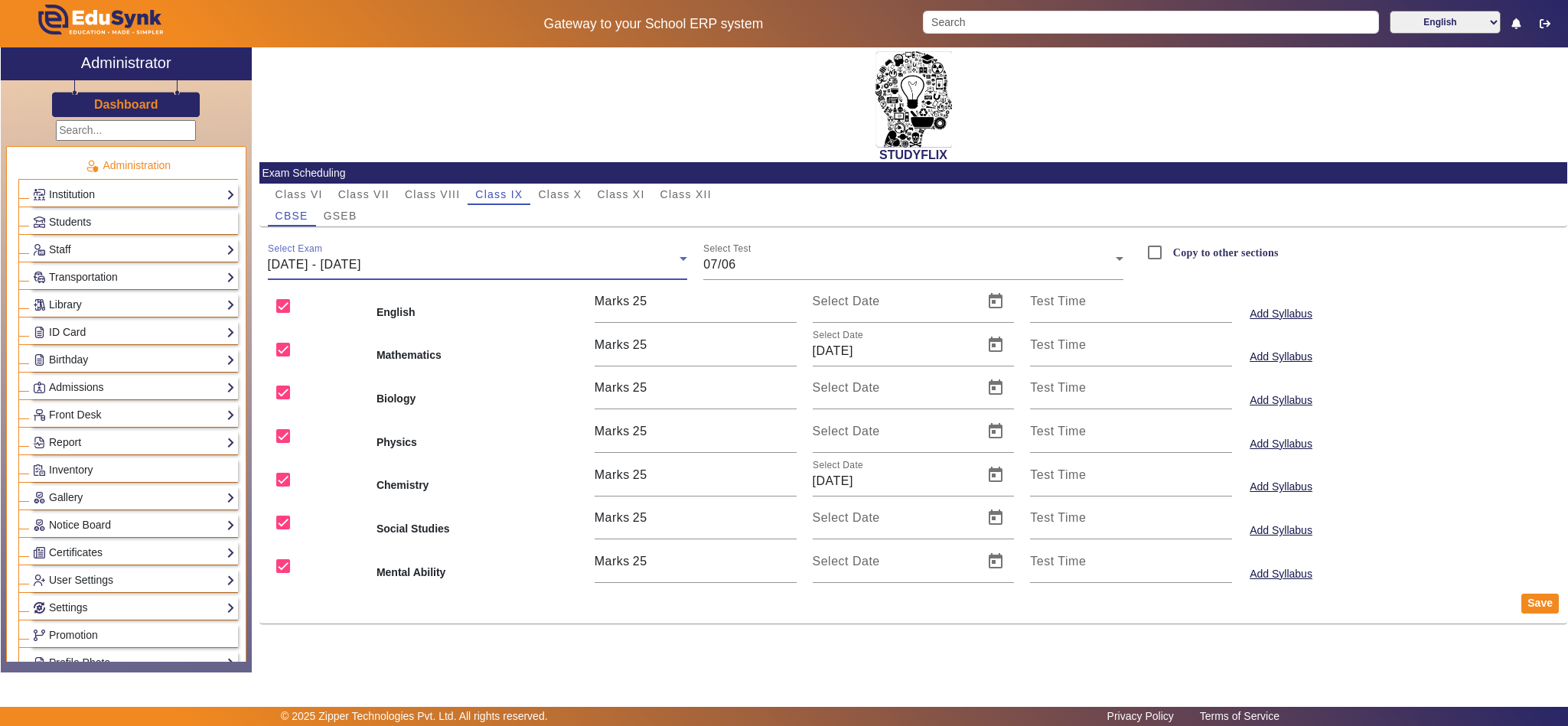
click at [489, 260] on div "[DATE] - [DATE]" at bounding box center [474, 264] width 412 height 18
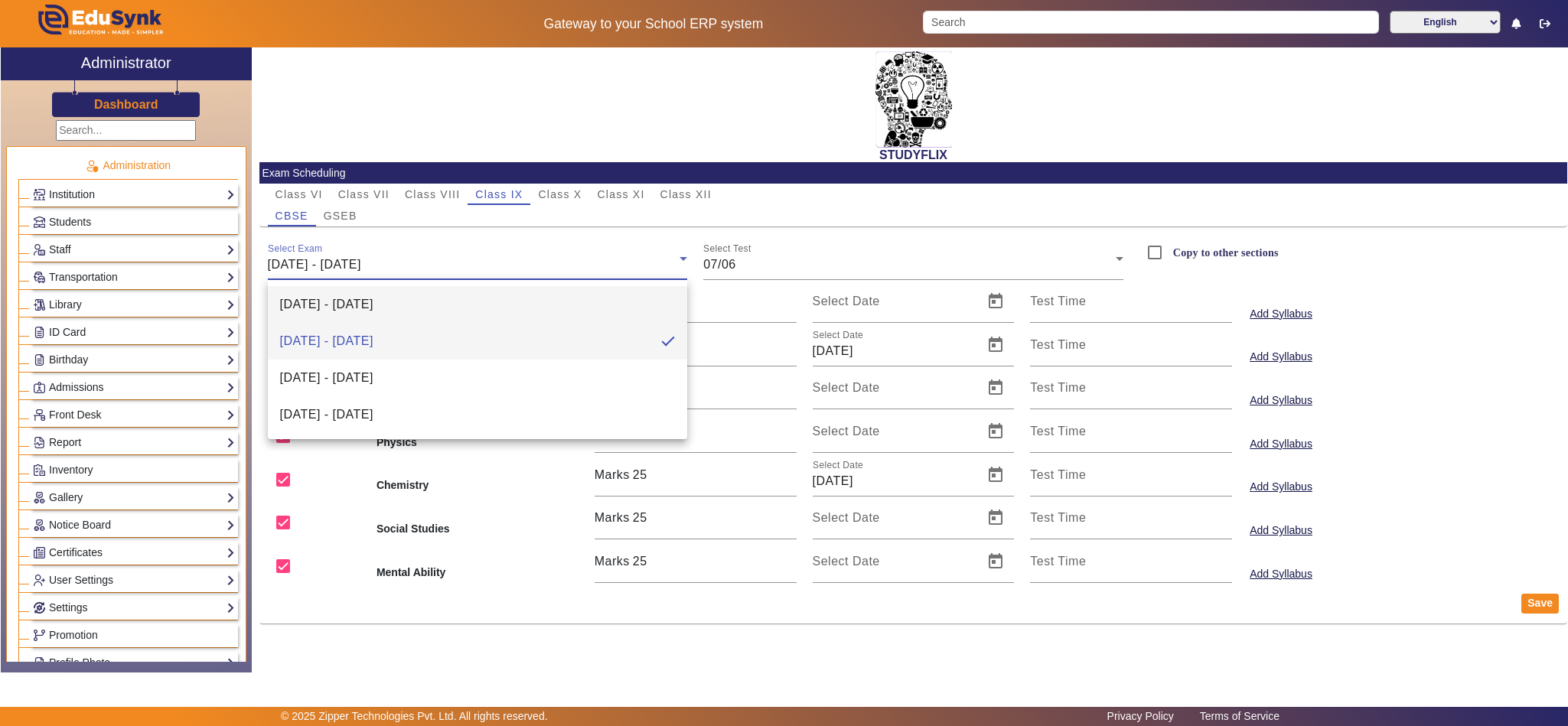
click at [338, 298] on span "[DATE] - [DATE]" at bounding box center [327, 304] width 93 height 18
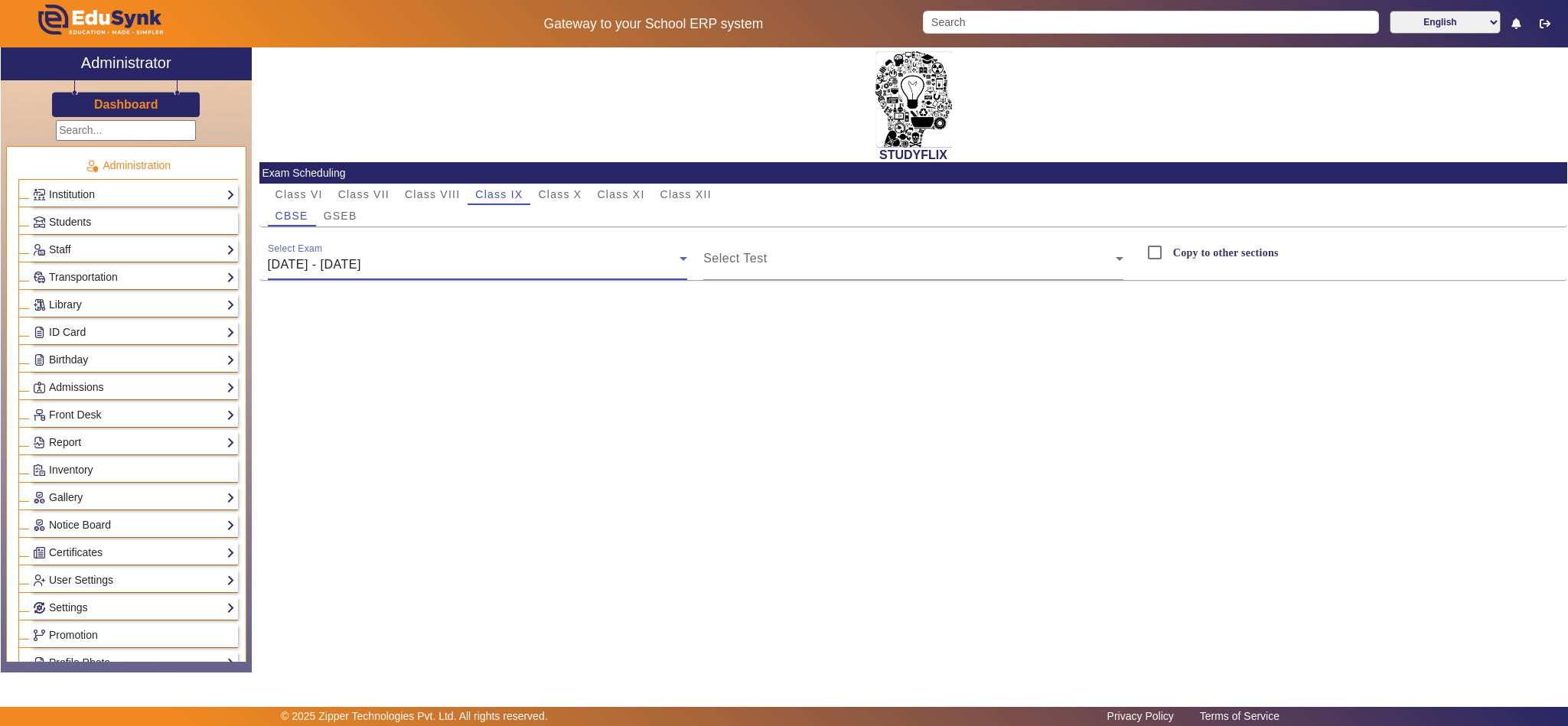
click at [413, 274] on div "Select Exam [DATE] - [DATE]" at bounding box center [477, 258] width 420 height 43
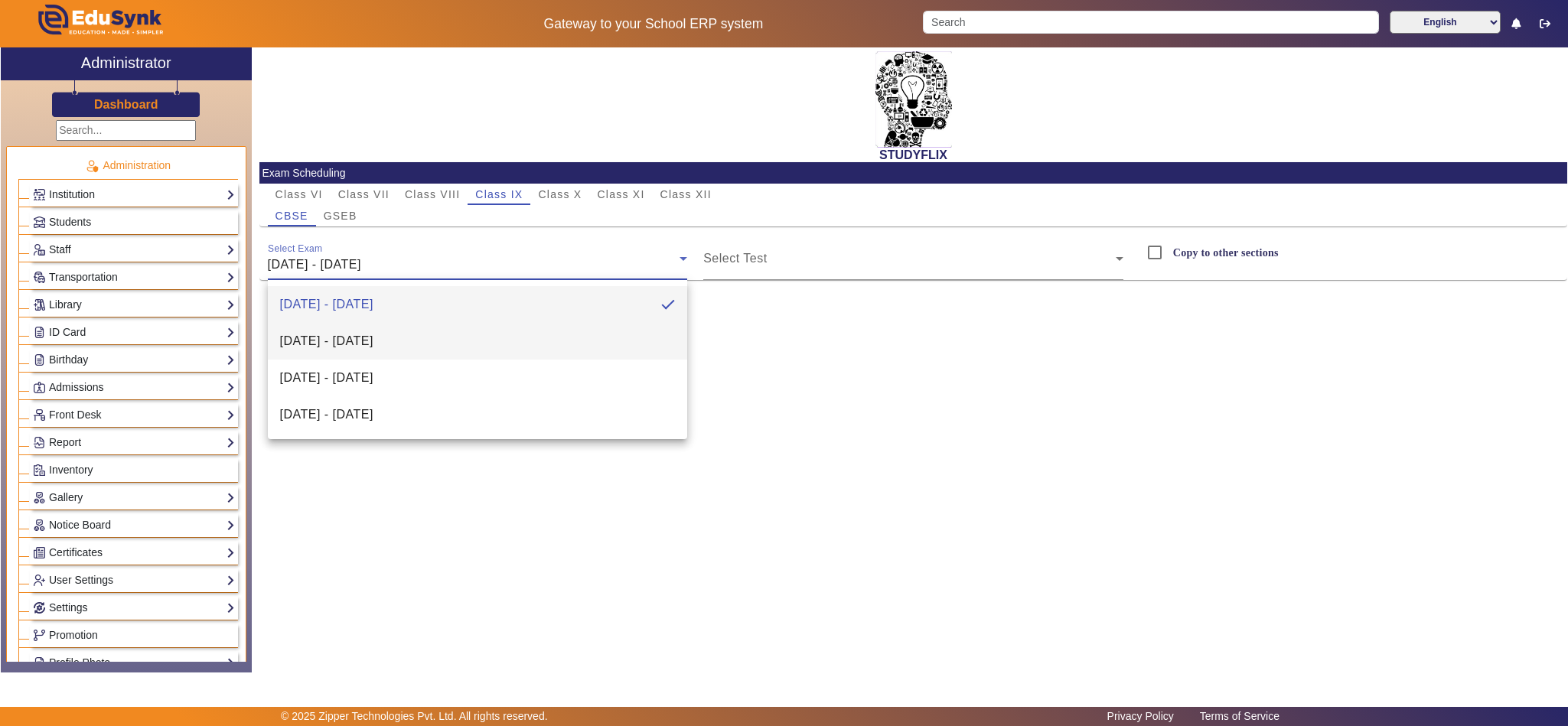
click at [423, 345] on mat-option "[DATE] - [DATE]" at bounding box center [477, 341] width 420 height 37
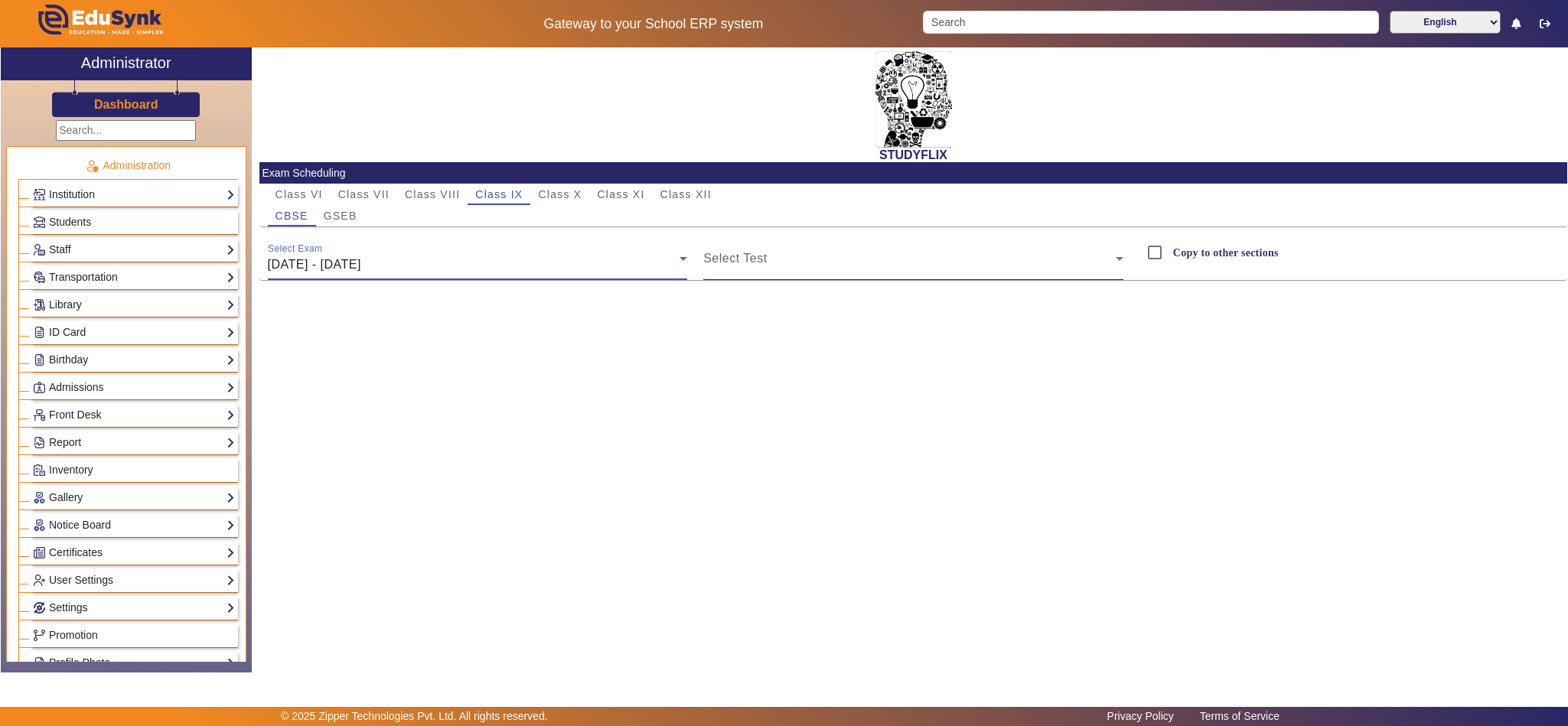
click at [738, 273] on span at bounding box center [909, 264] width 412 height 18
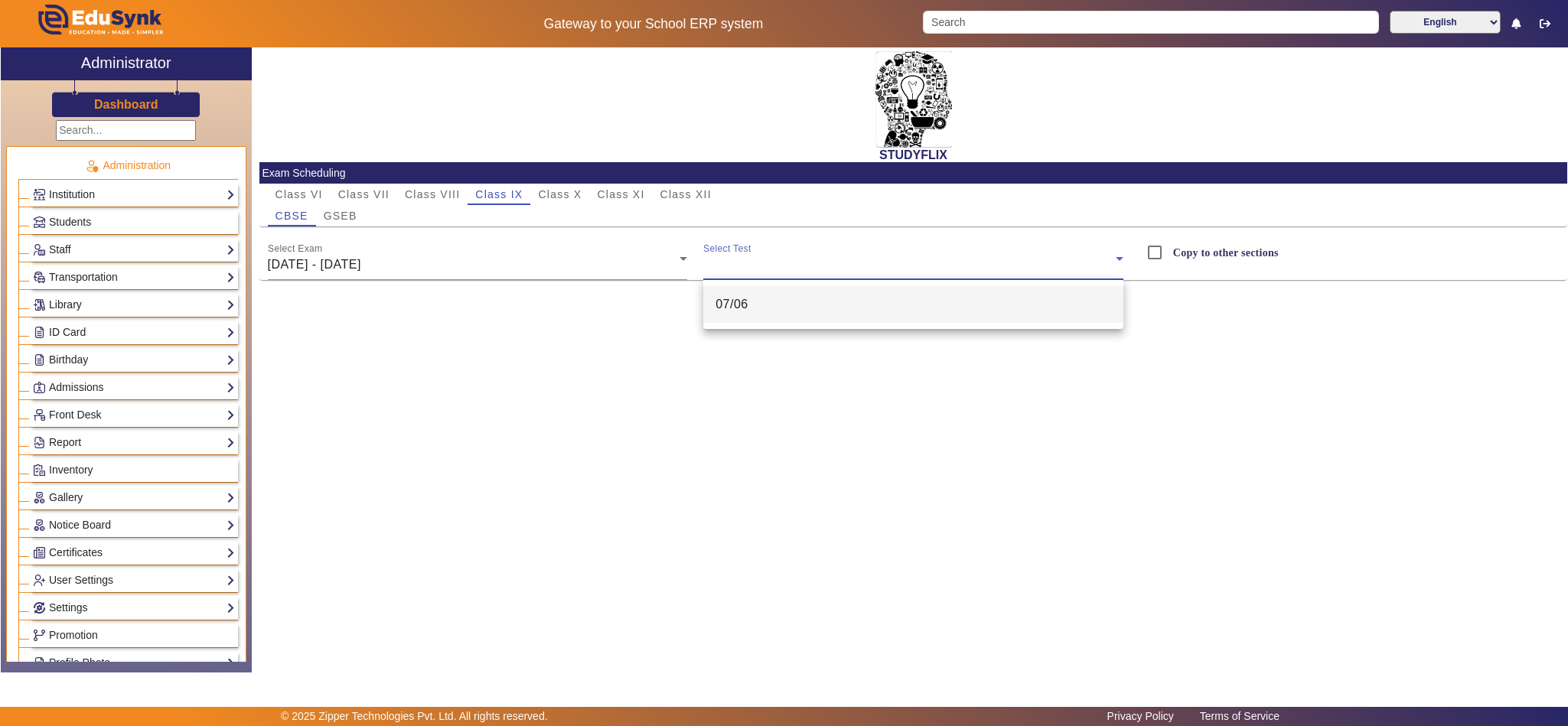
click at [734, 311] on span "07/06" at bounding box center [732, 304] width 33 height 18
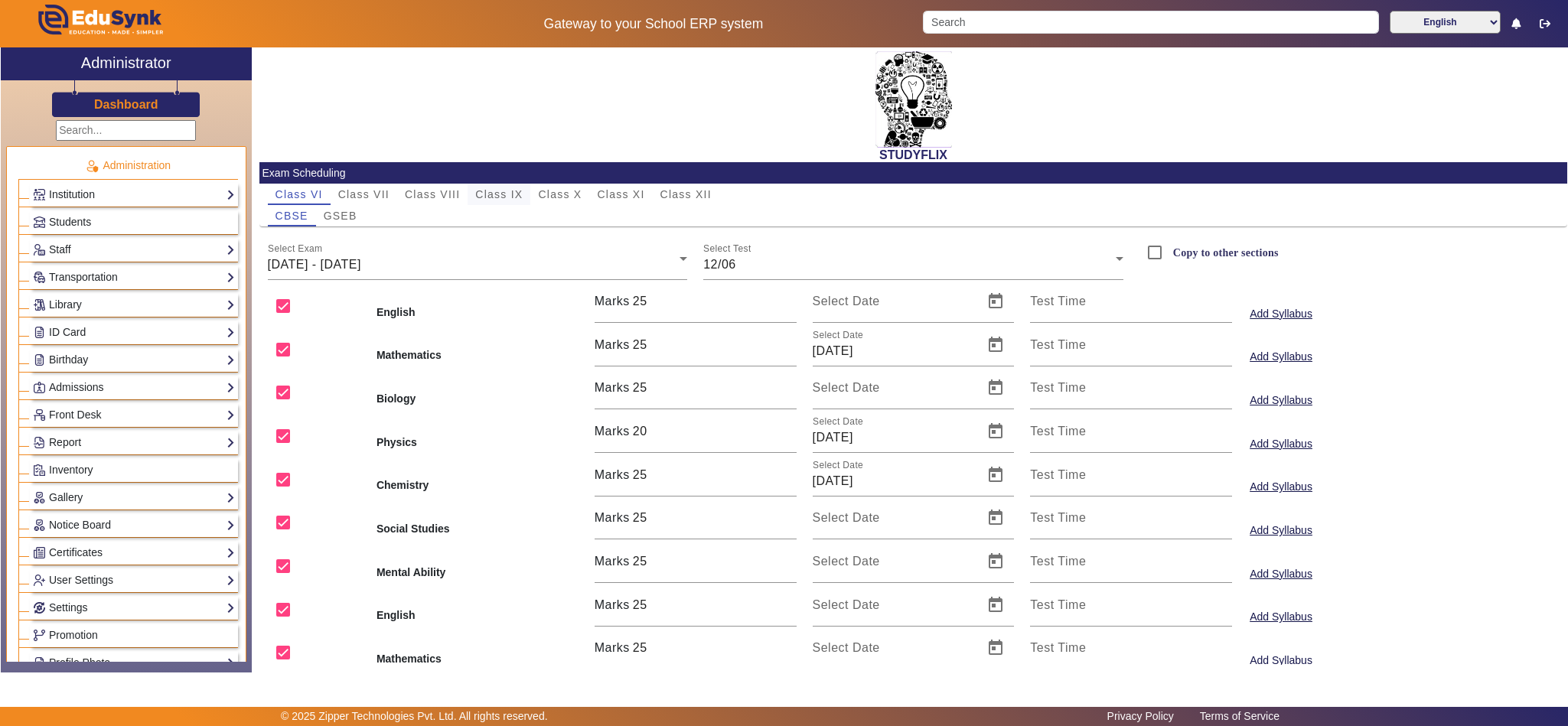
click at [505, 191] on span "Class IX" at bounding box center [499, 194] width 48 height 11
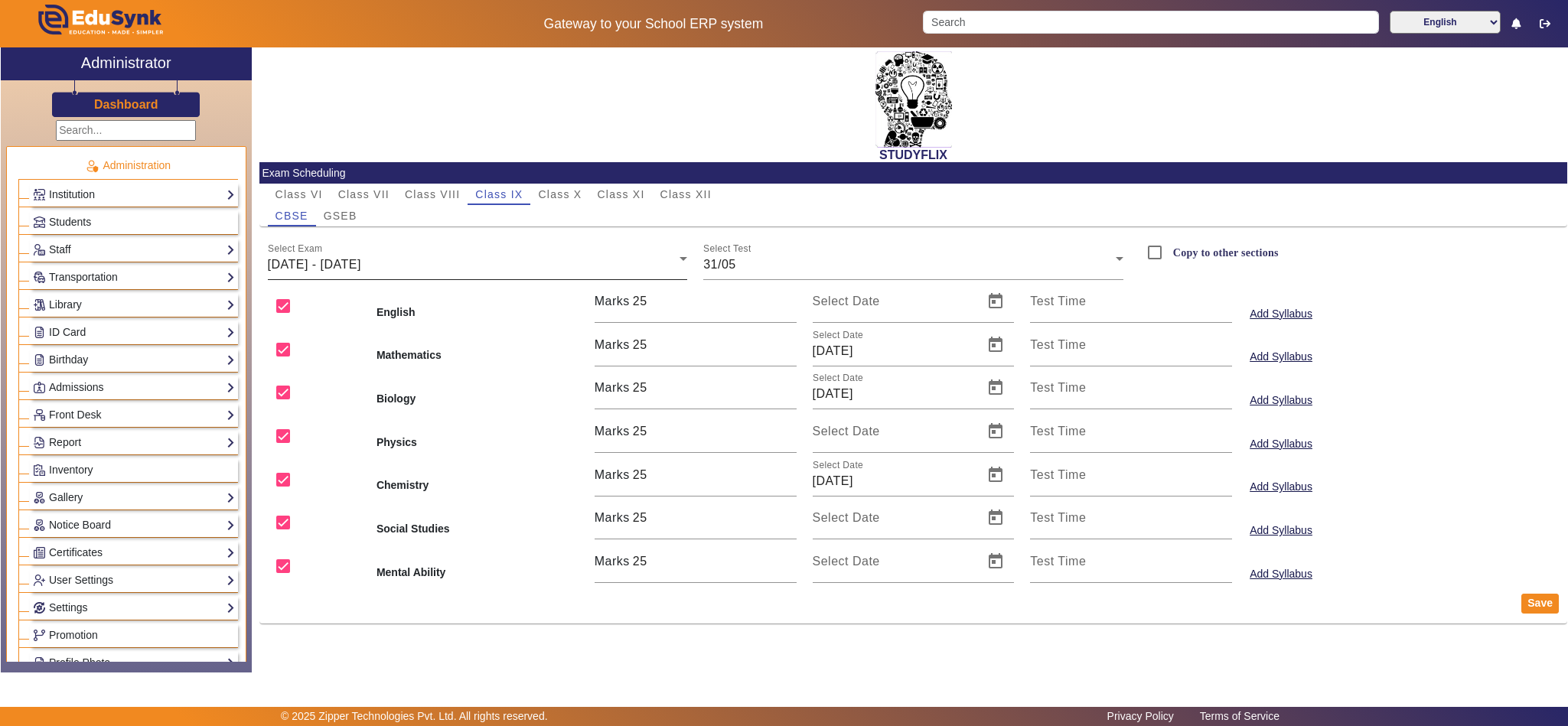
click at [329, 264] on span "[DATE] - [DATE]" at bounding box center [314, 264] width 93 height 13
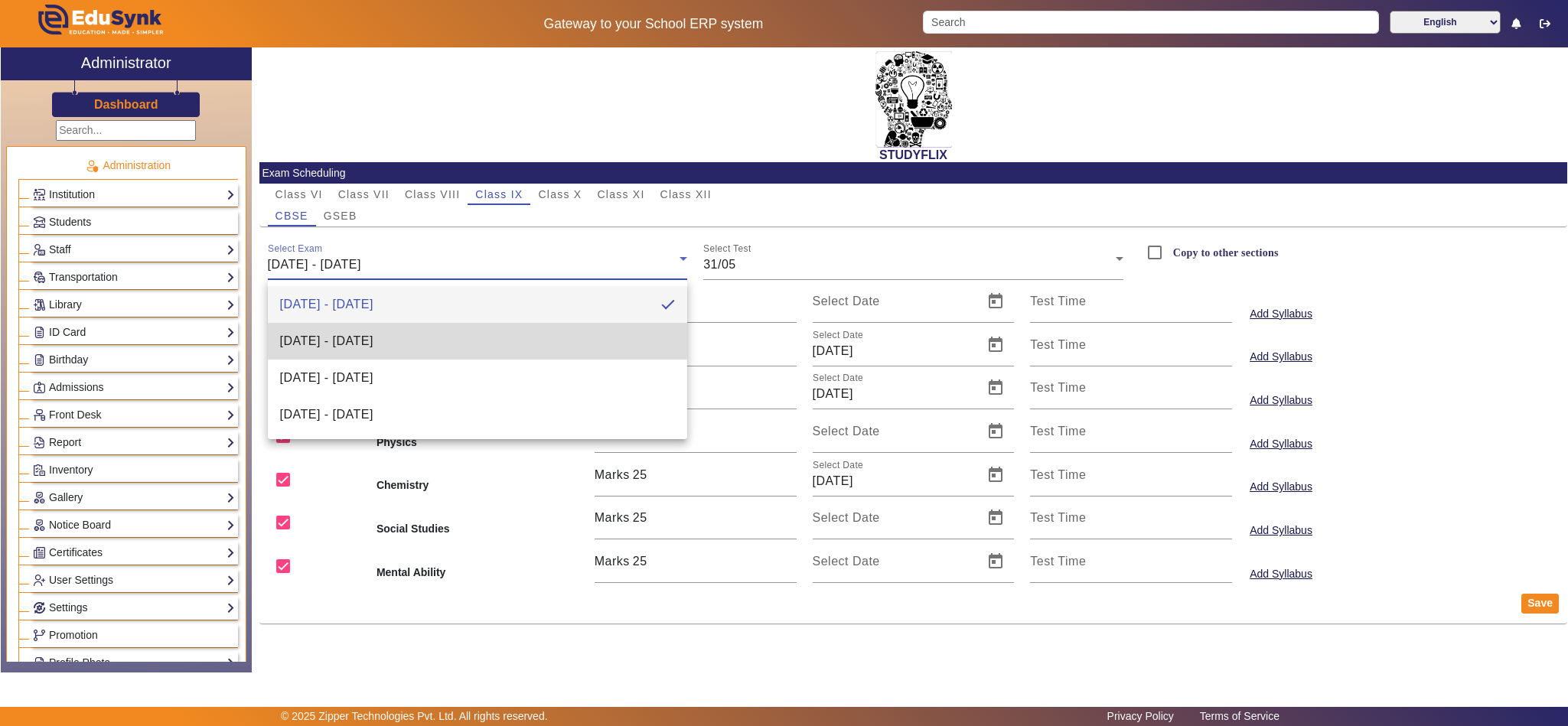
click at [333, 342] on span "[DATE] - [DATE]" at bounding box center [327, 341] width 93 height 18
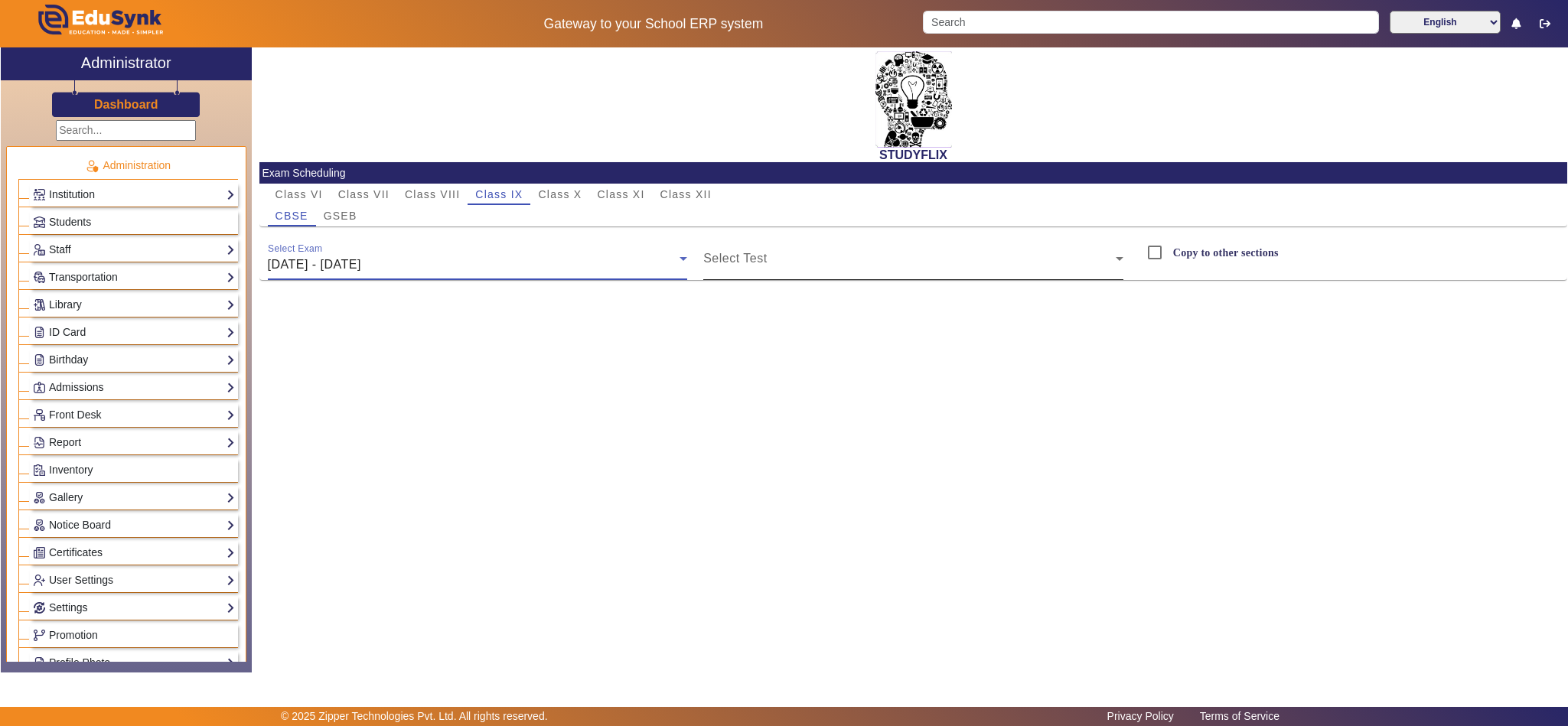
click at [778, 262] on span at bounding box center [909, 264] width 412 height 18
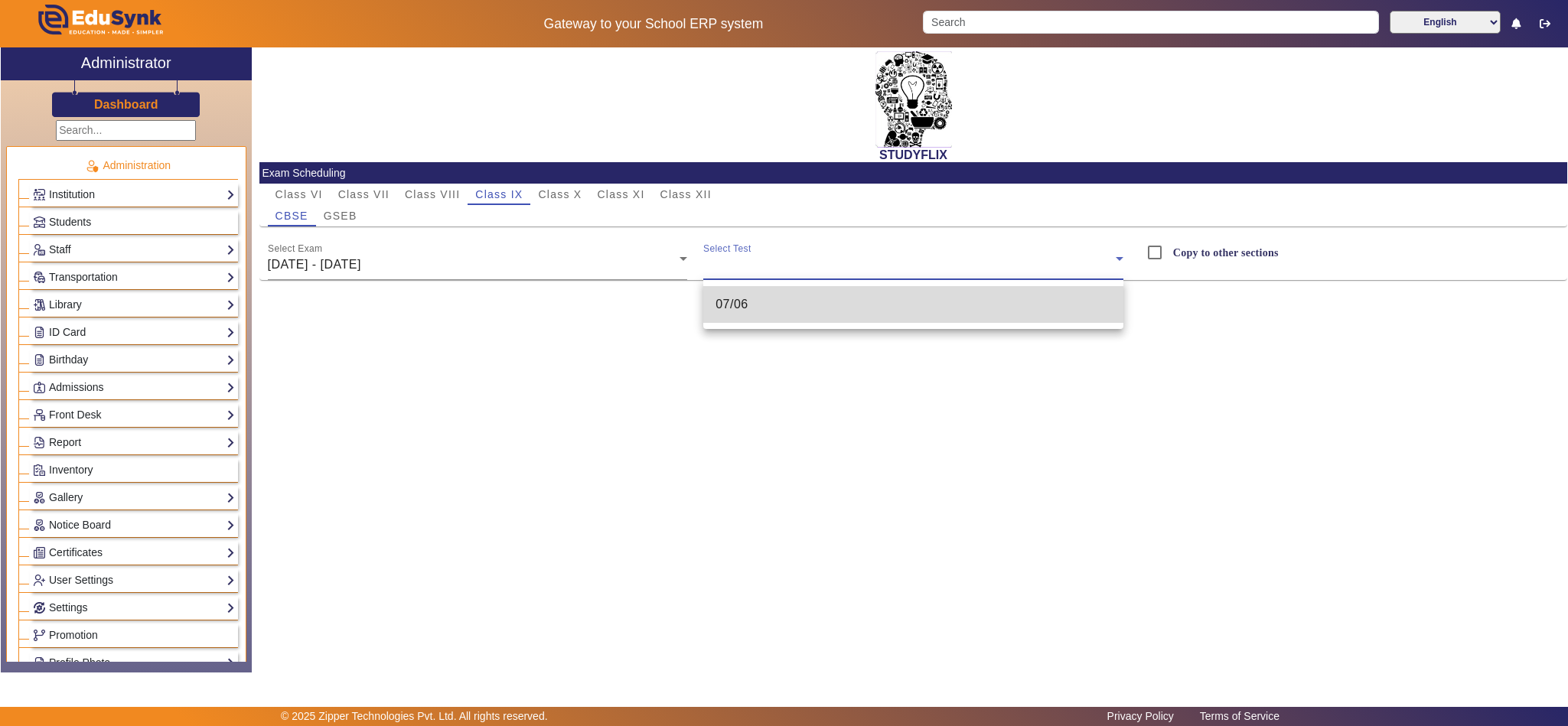
click at [751, 310] on mat-option "07/06" at bounding box center [913, 304] width 420 height 37
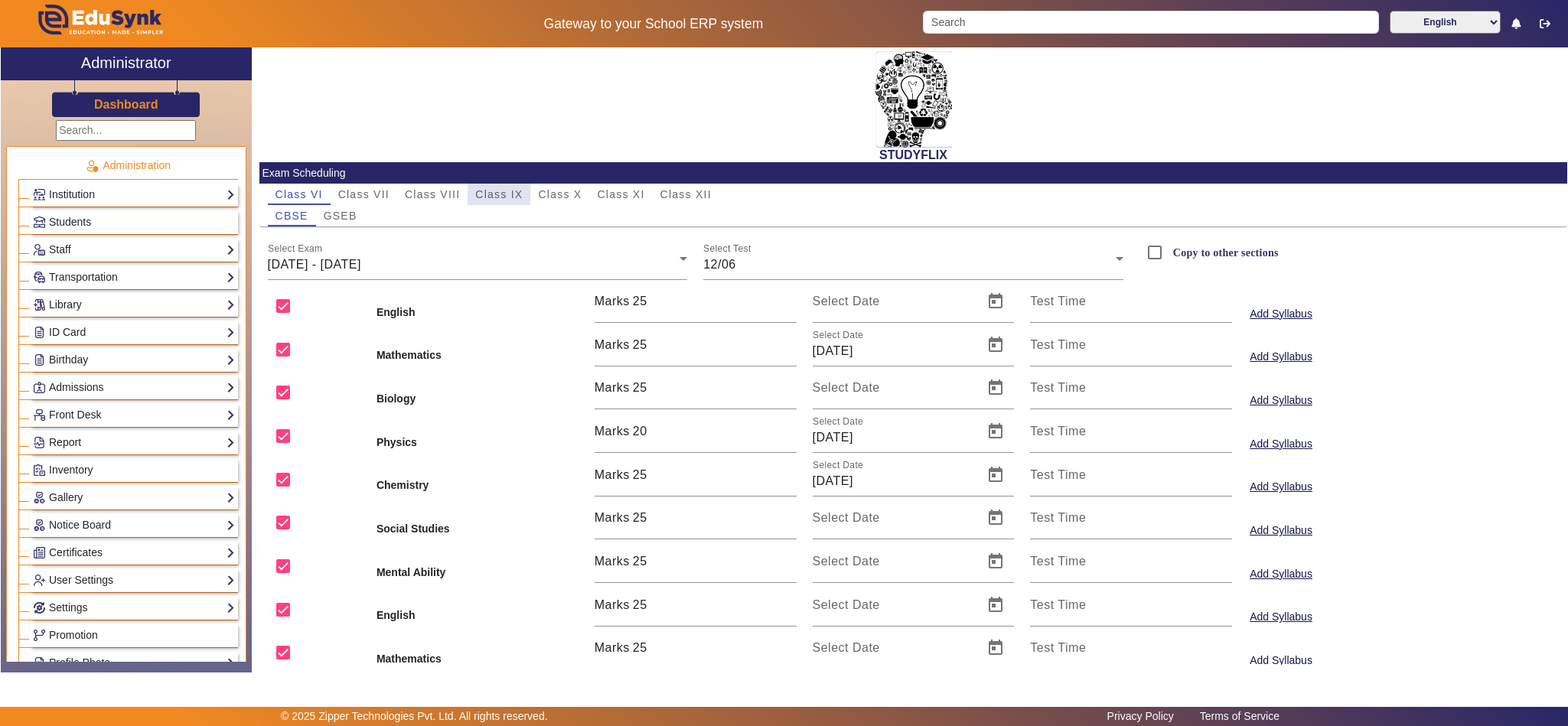
click at [508, 191] on span "Class IX" at bounding box center [499, 194] width 48 height 11
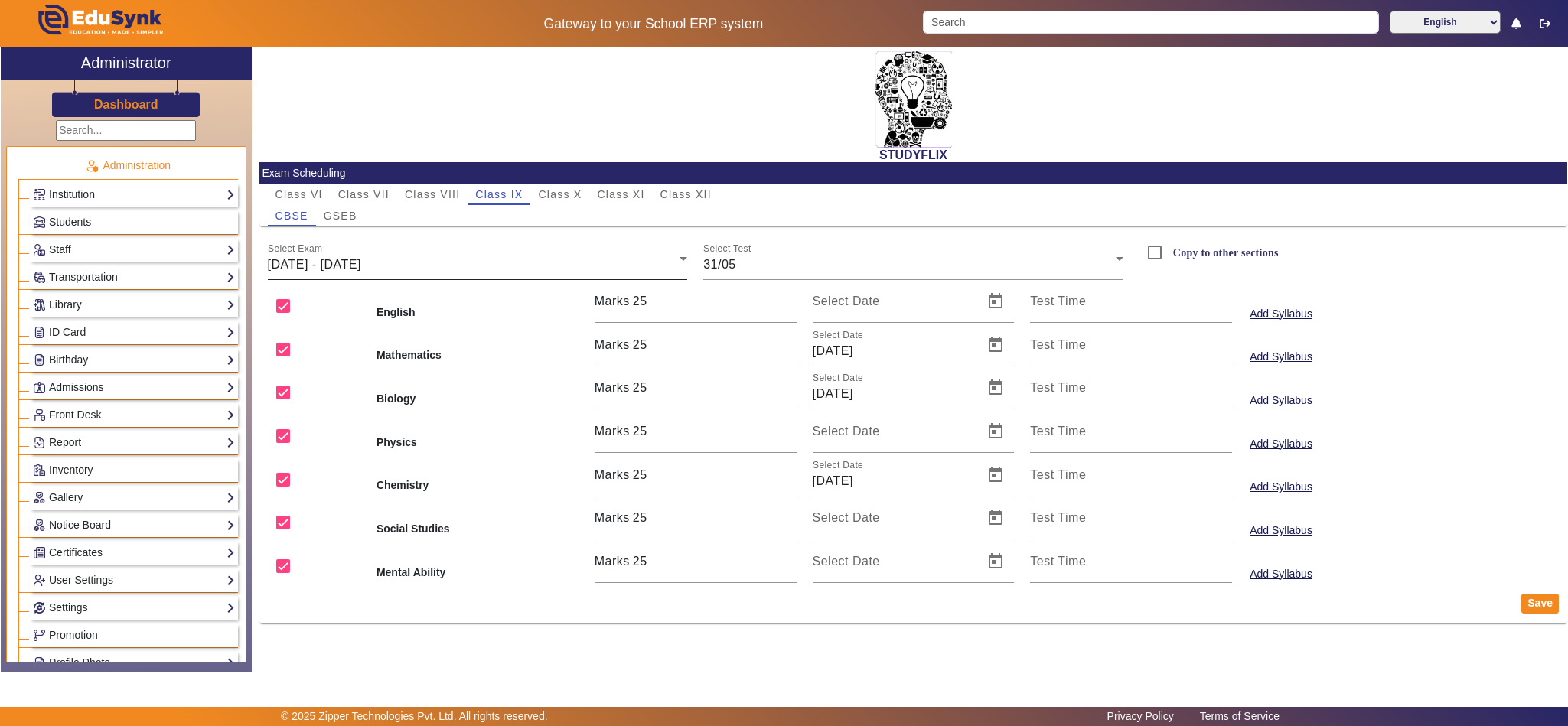
click at [321, 262] on span "[DATE] - [DATE]" at bounding box center [314, 264] width 93 height 13
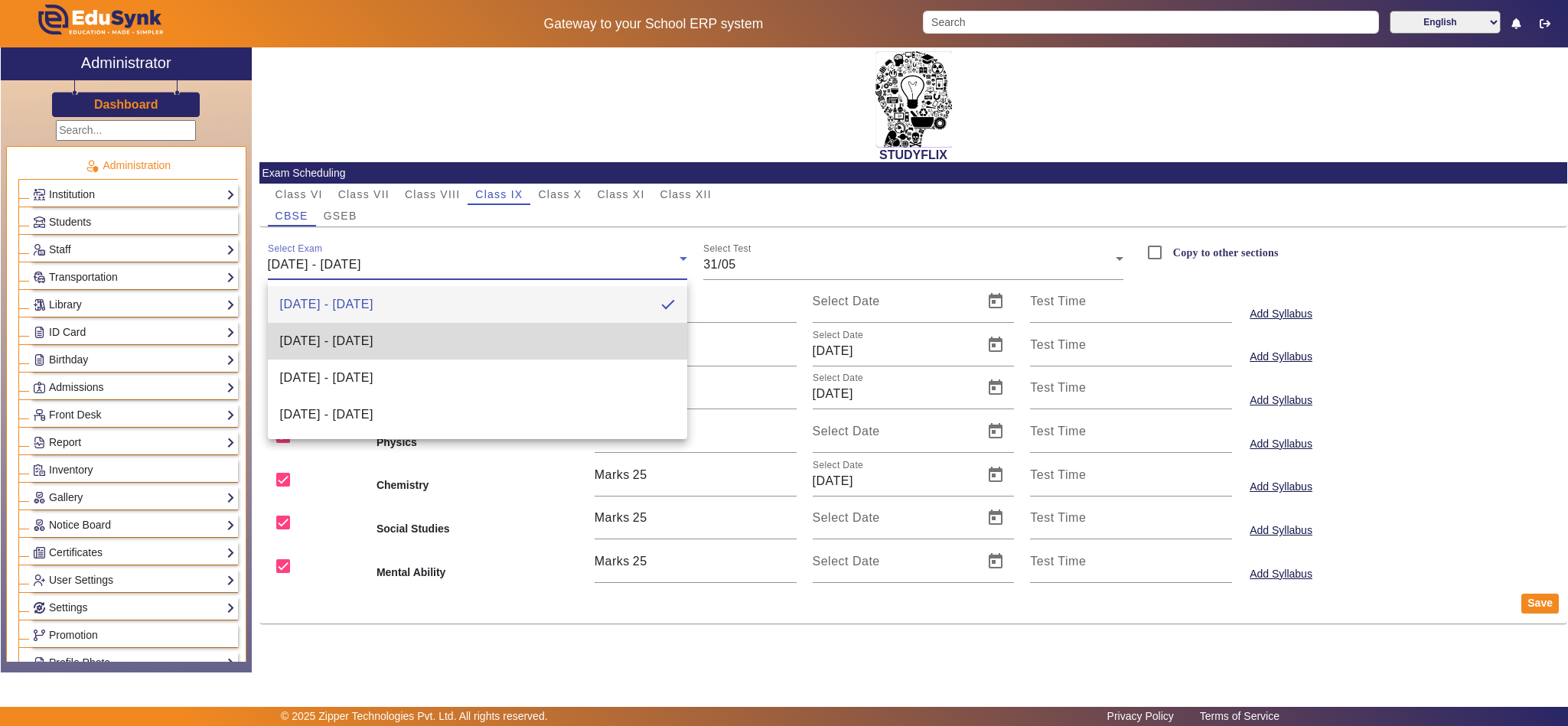
click at [311, 334] on span "[DATE] - [DATE]" at bounding box center [327, 341] width 93 height 18
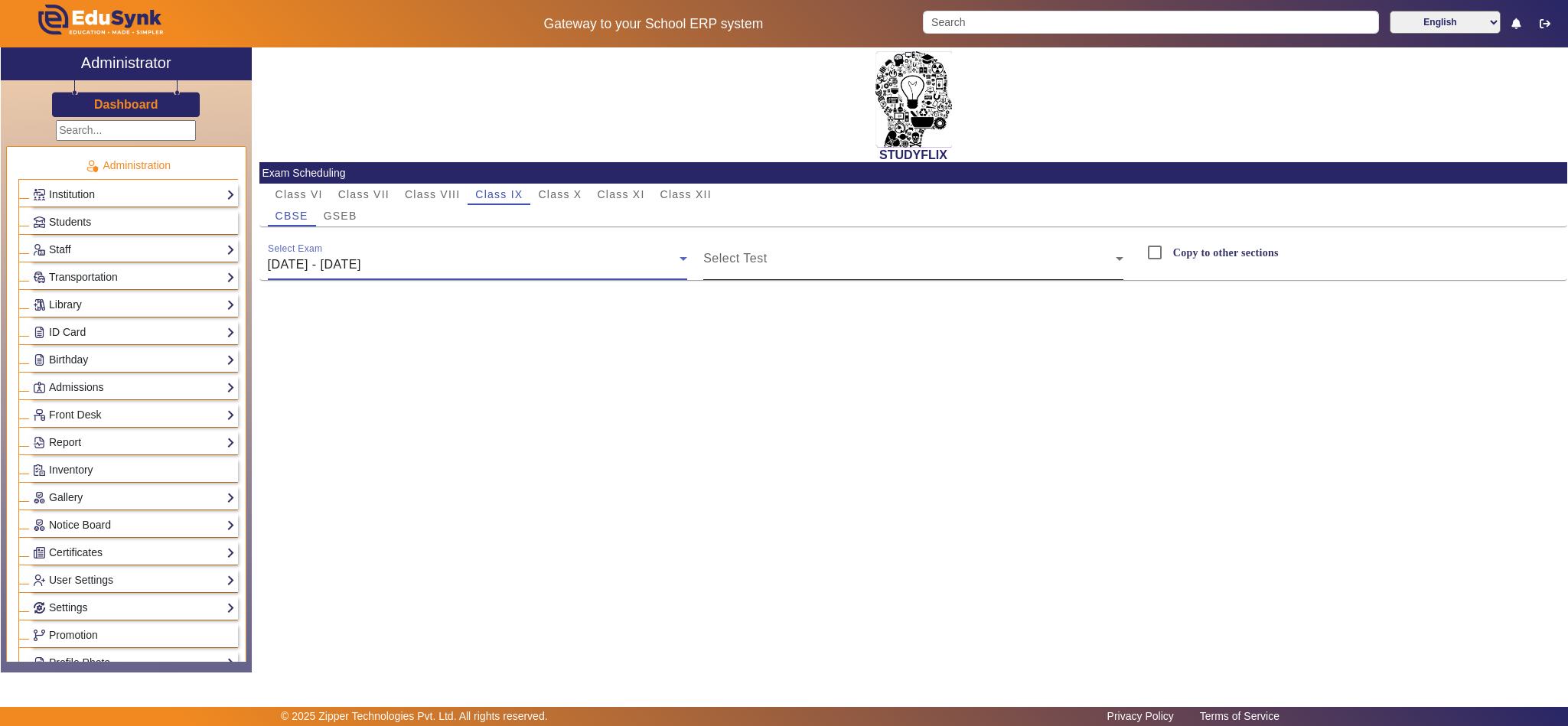
click at [806, 268] on span at bounding box center [909, 264] width 412 height 18
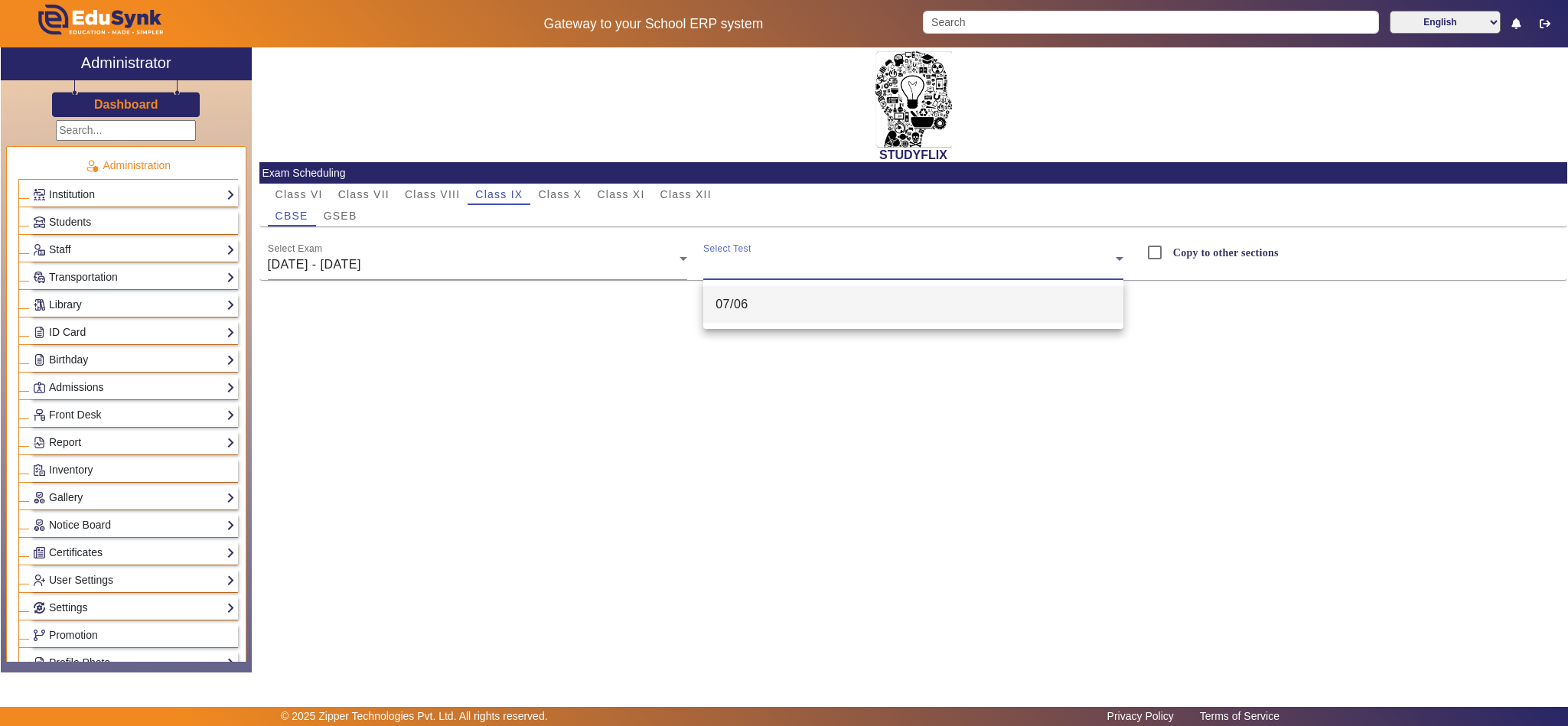
click at [757, 312] on mat-option "07/06" at bounding box center [913, 304] width 420 height 37
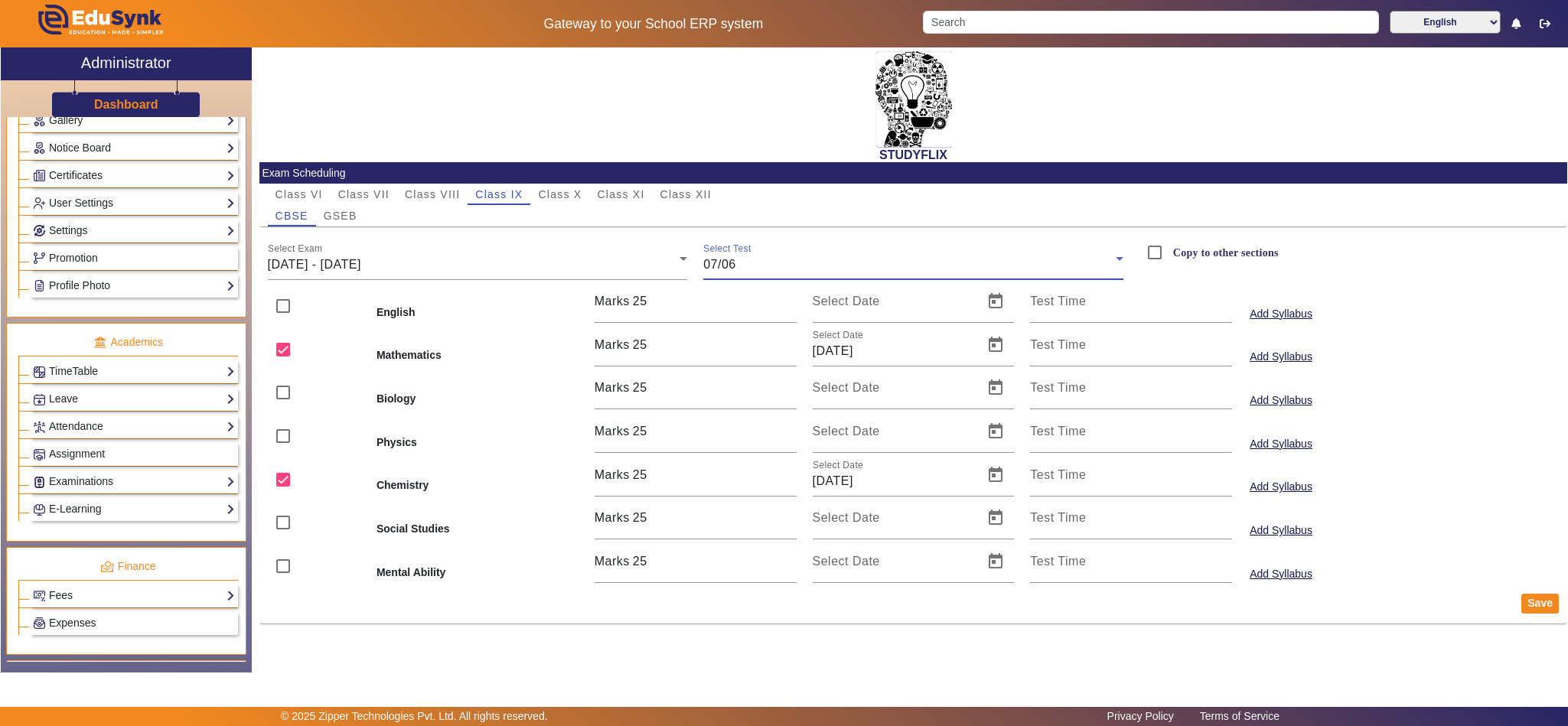
scroll to position [382, 0]
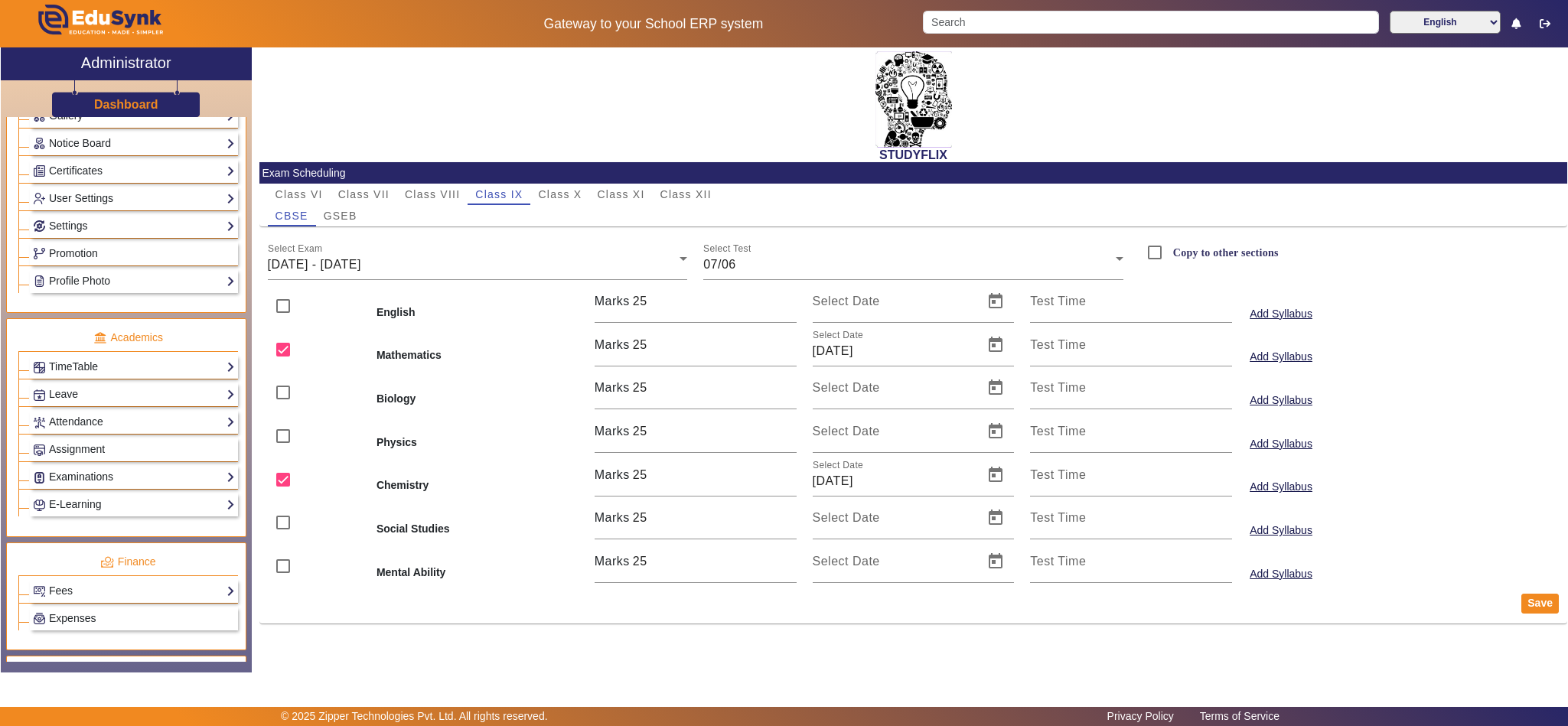
click at [64, 486] on link "Examinations" at bounding box center [133, 477] width 202 height 18
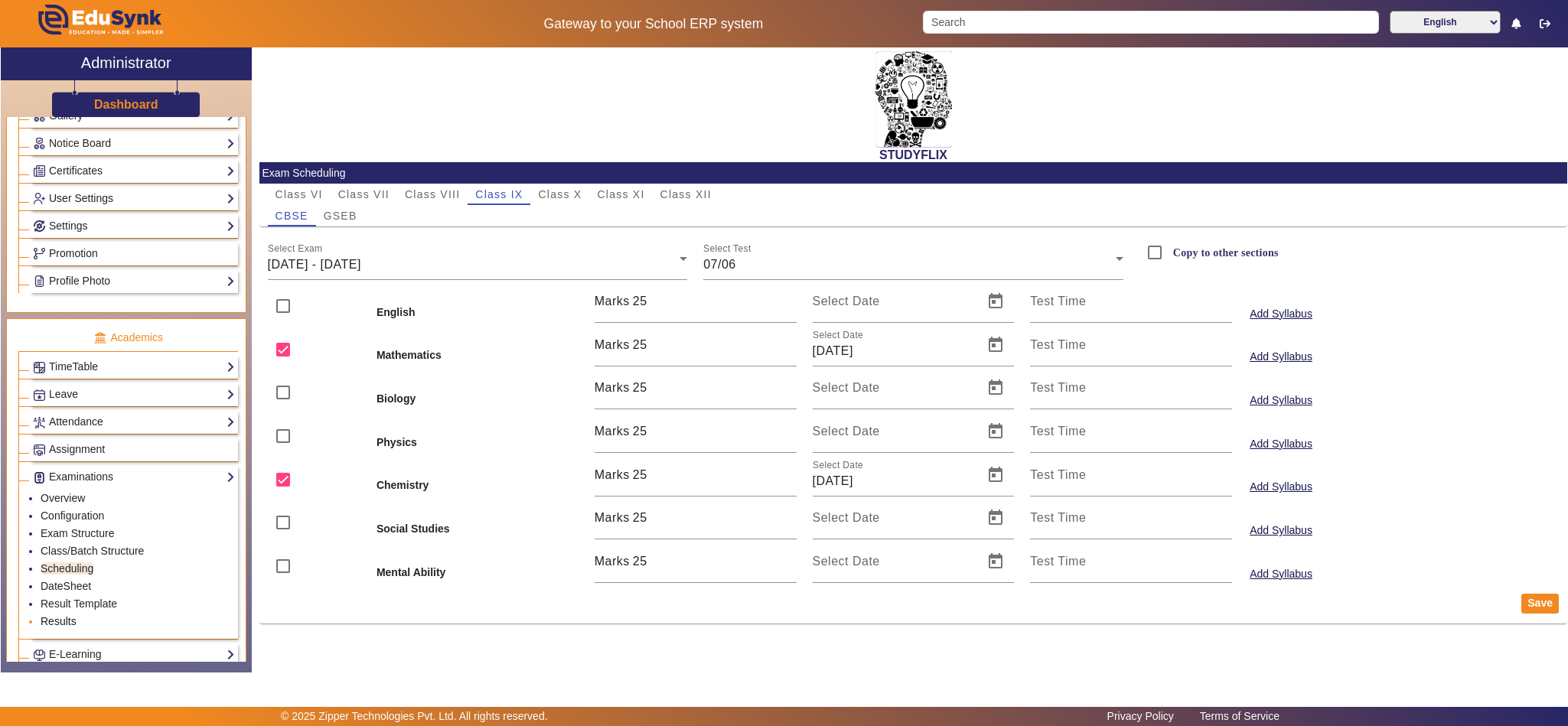
click at [64, 627] on link "Results" at bounding box center [58, 621] width 36 height 12
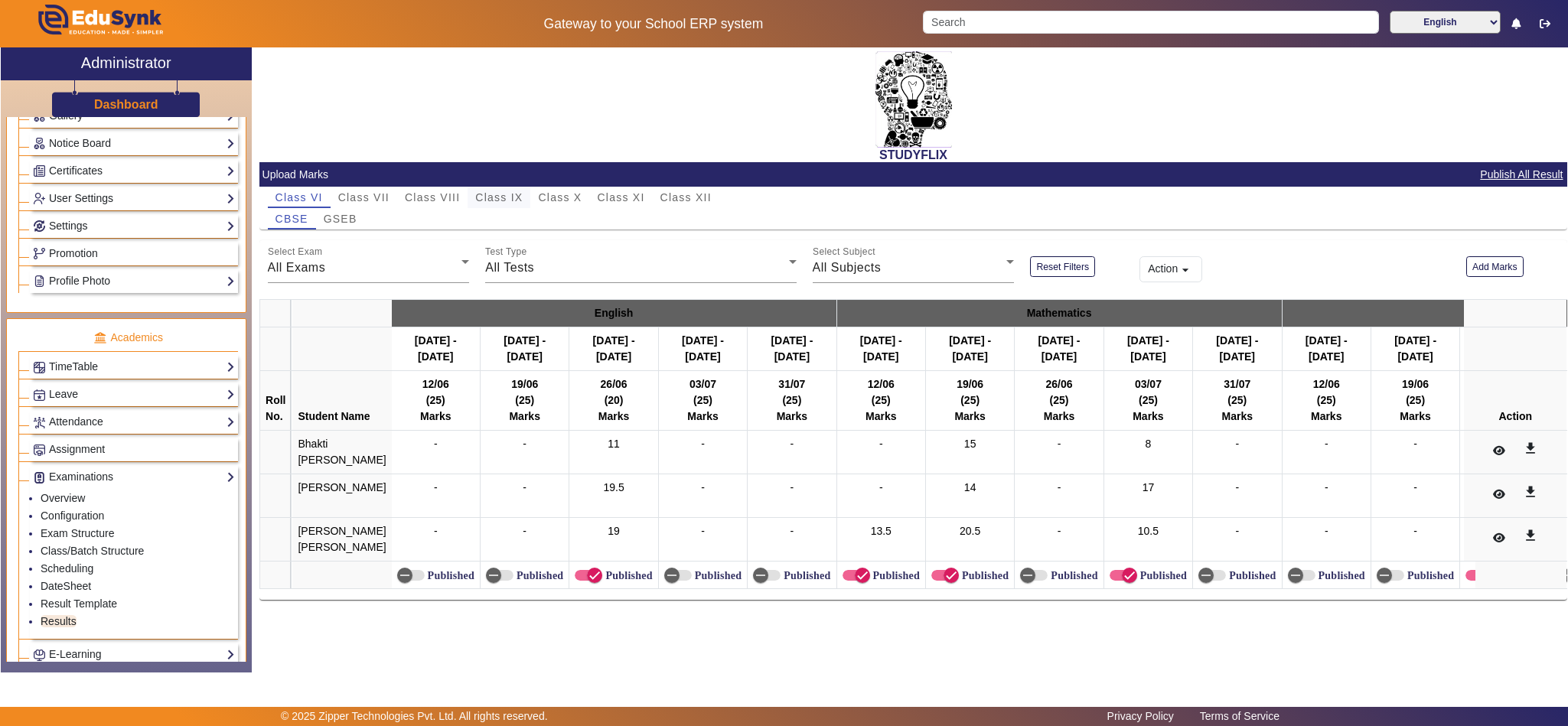
click at [499, 195] on span "Class IX" at bounding box center [499, 197] width 48 height 11
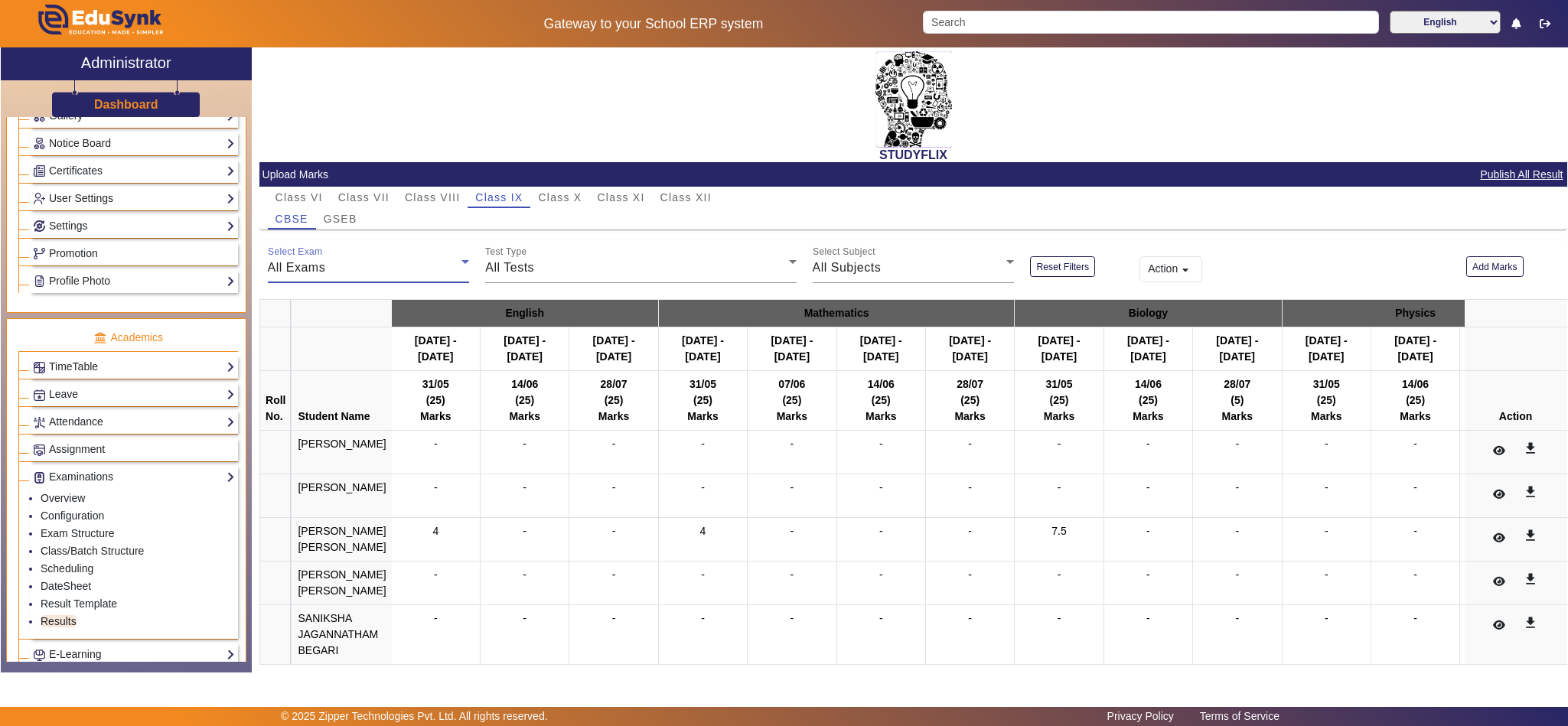
click at [398, 268] on div "All Exams" at bounding box center [364, 268] width 195 height 18
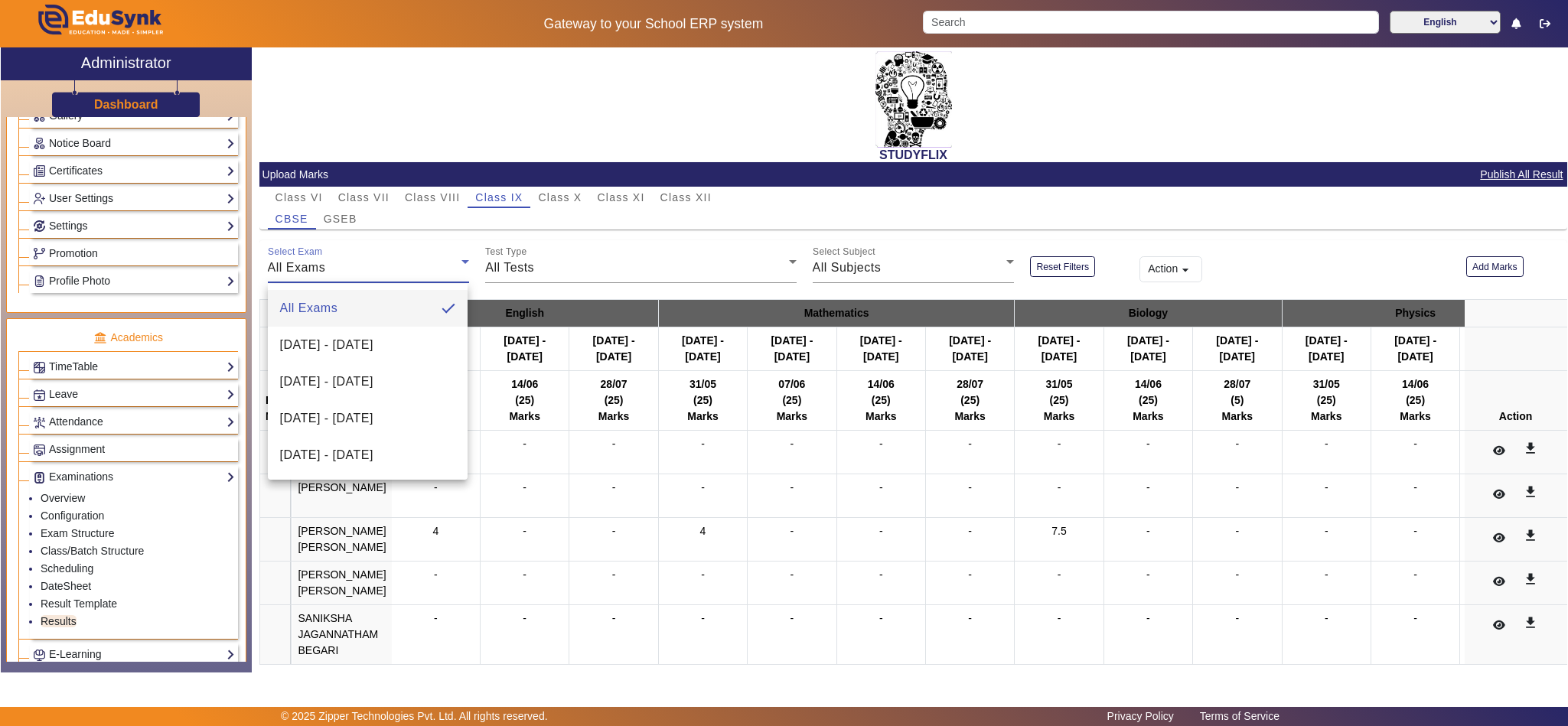
click at [398, 268] on div at bounding box center [784, 363] width 1568 height 726
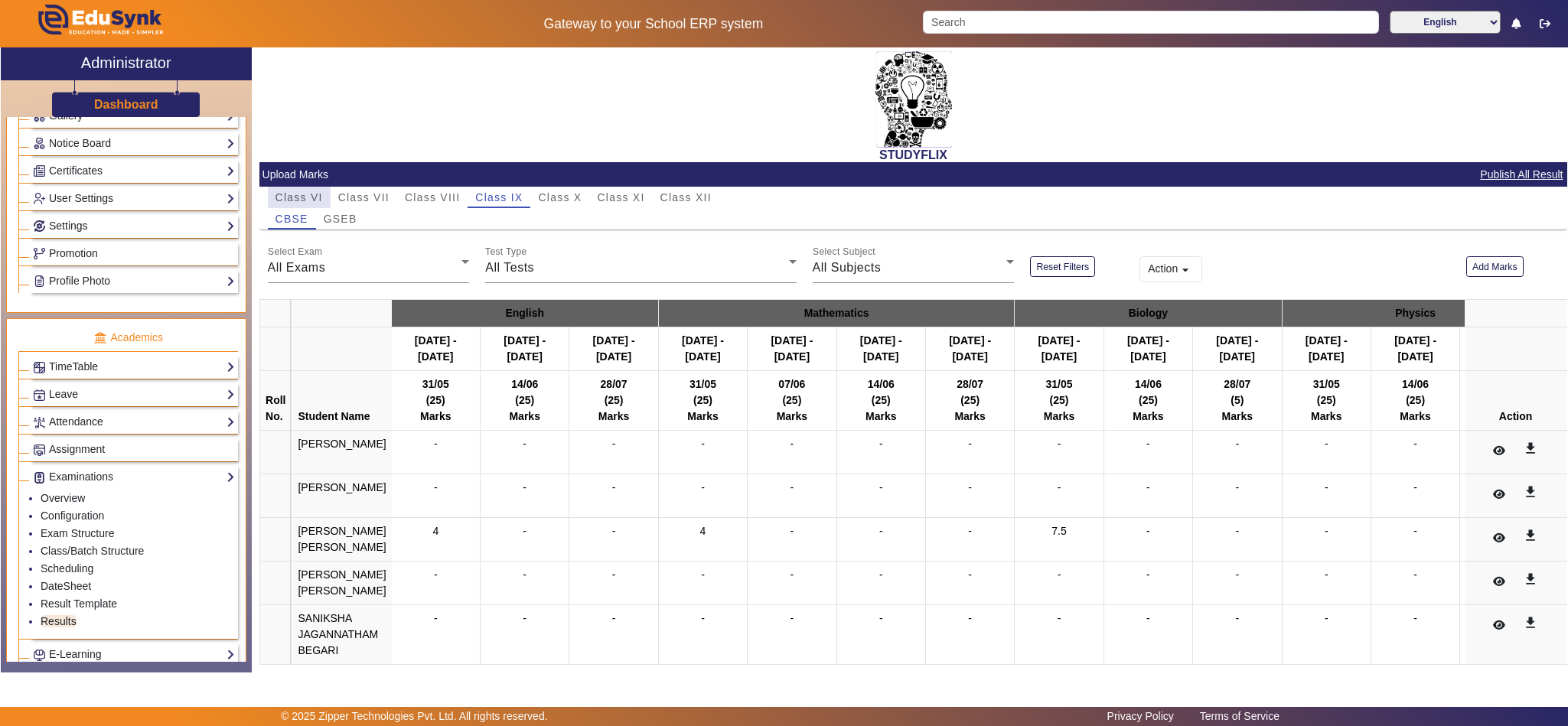
click at [304, 197] on span "Class VI" at bounding box center [299, 197] width 48 height 11
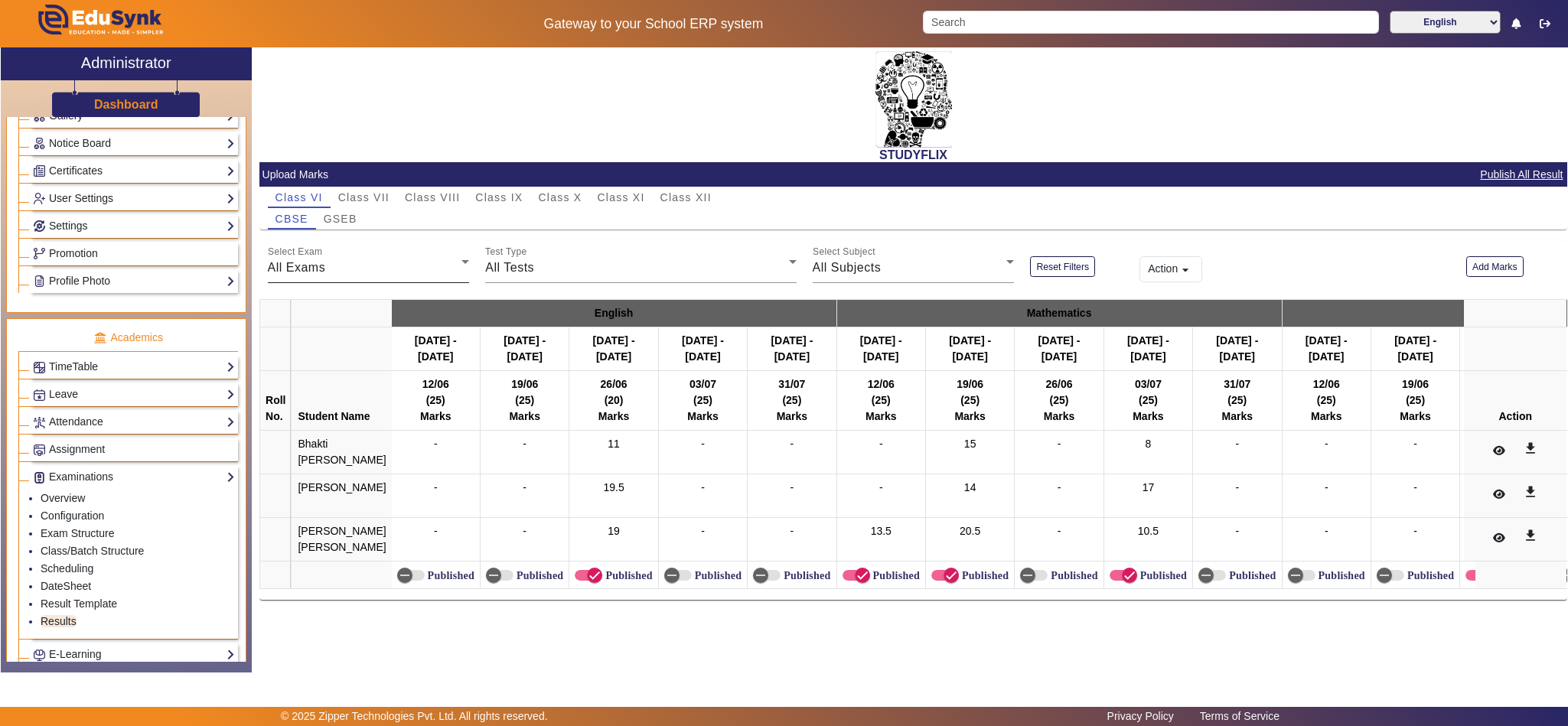
click at [330, 264] on div "All Exams" at bounding box center [364, 268] width 195 height 18
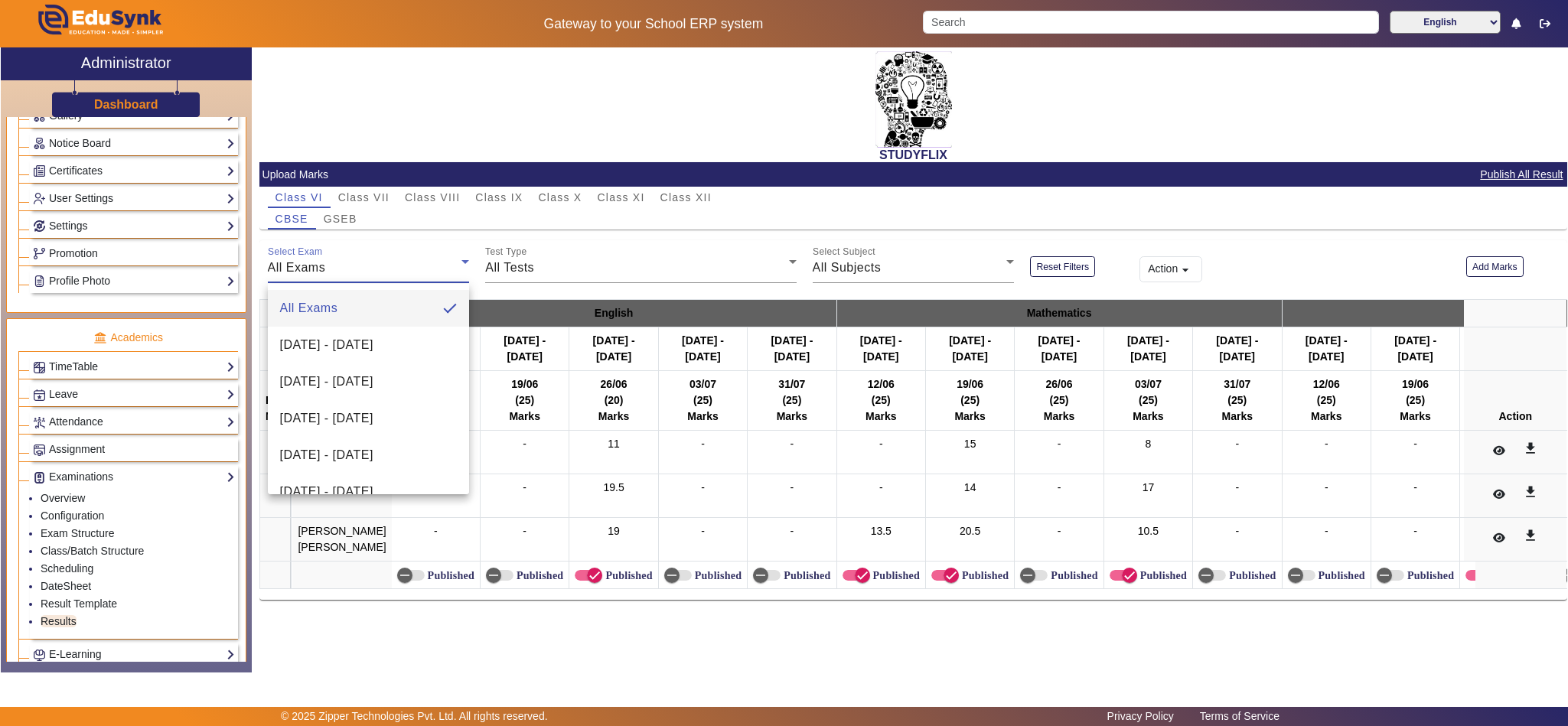
click at [388, 268] on div at bounding box center [784, 363] width 1568 height 726
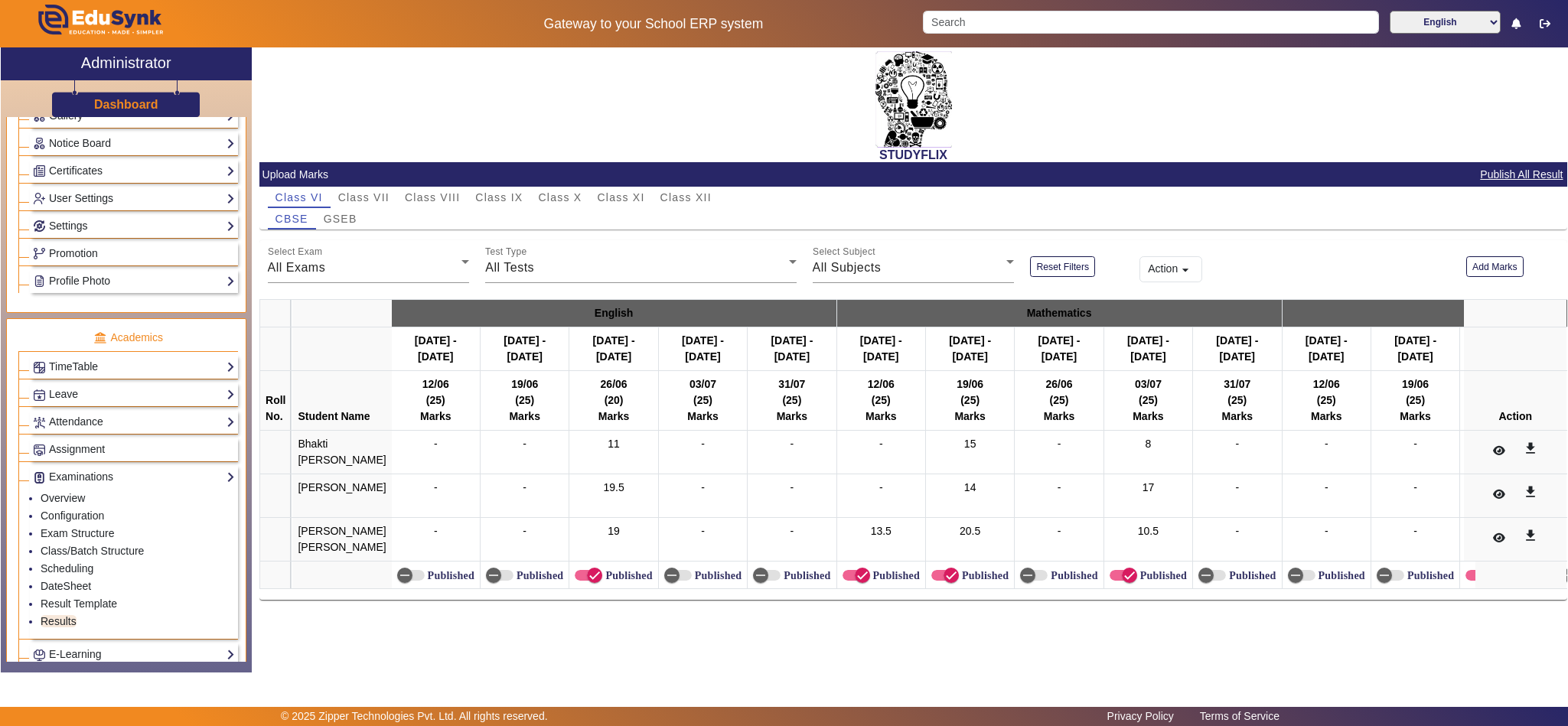
click at [388, 268] on div "All Exams" at bounding box center [364, 268] width 195 height 18
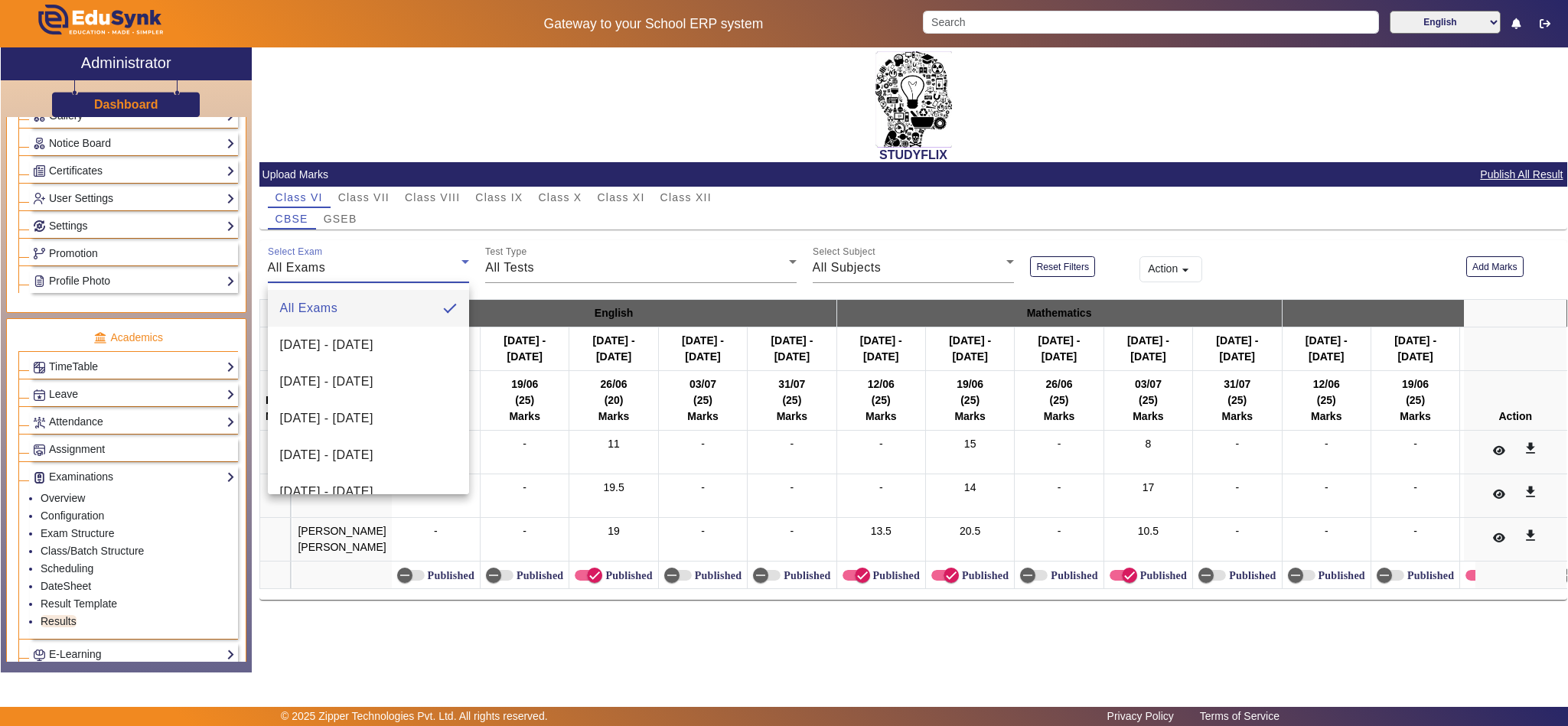
click at [337, 214] on div at bounding box center [784, 363] width 1568 height 726
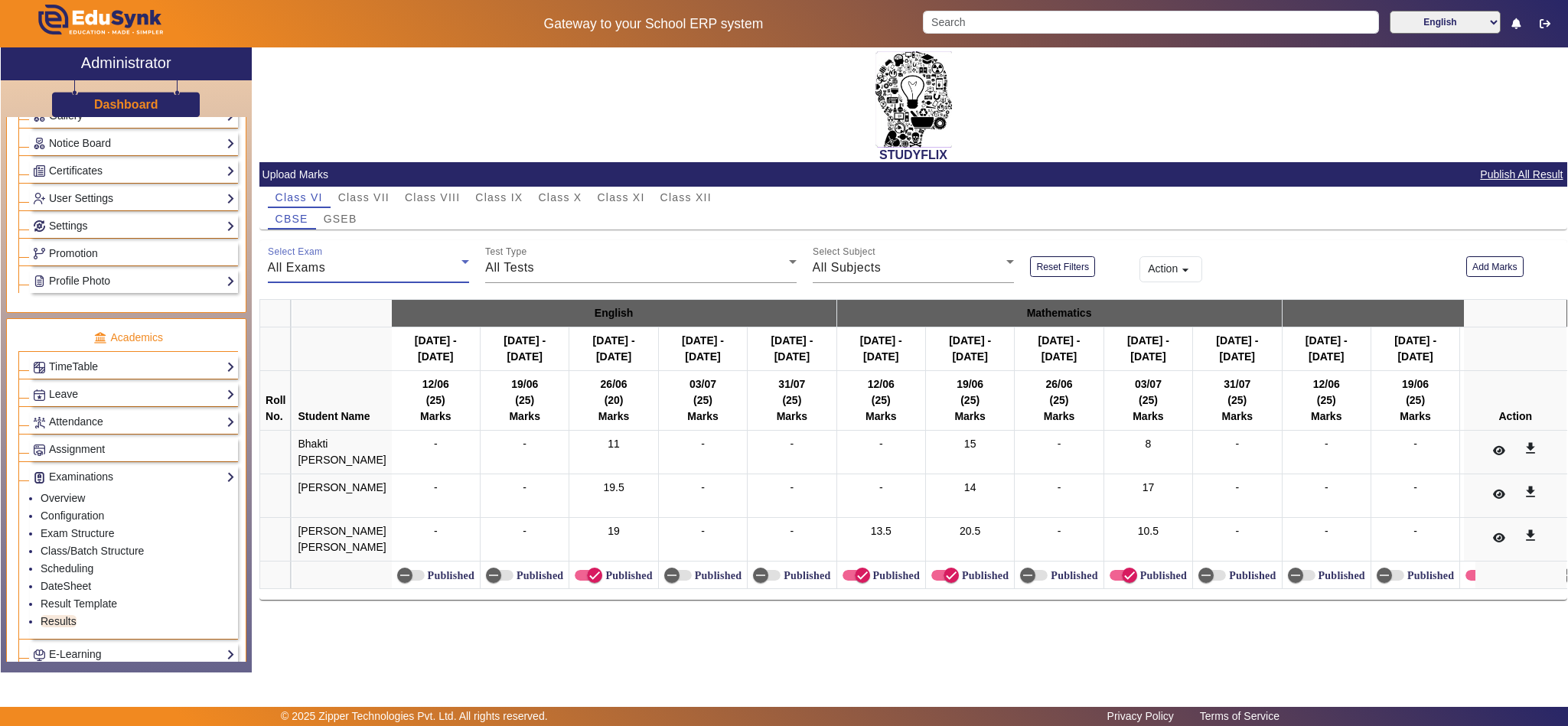
click at [379, 261] on div "All Exams" at bounding box center [364, 268] width 195 height 18
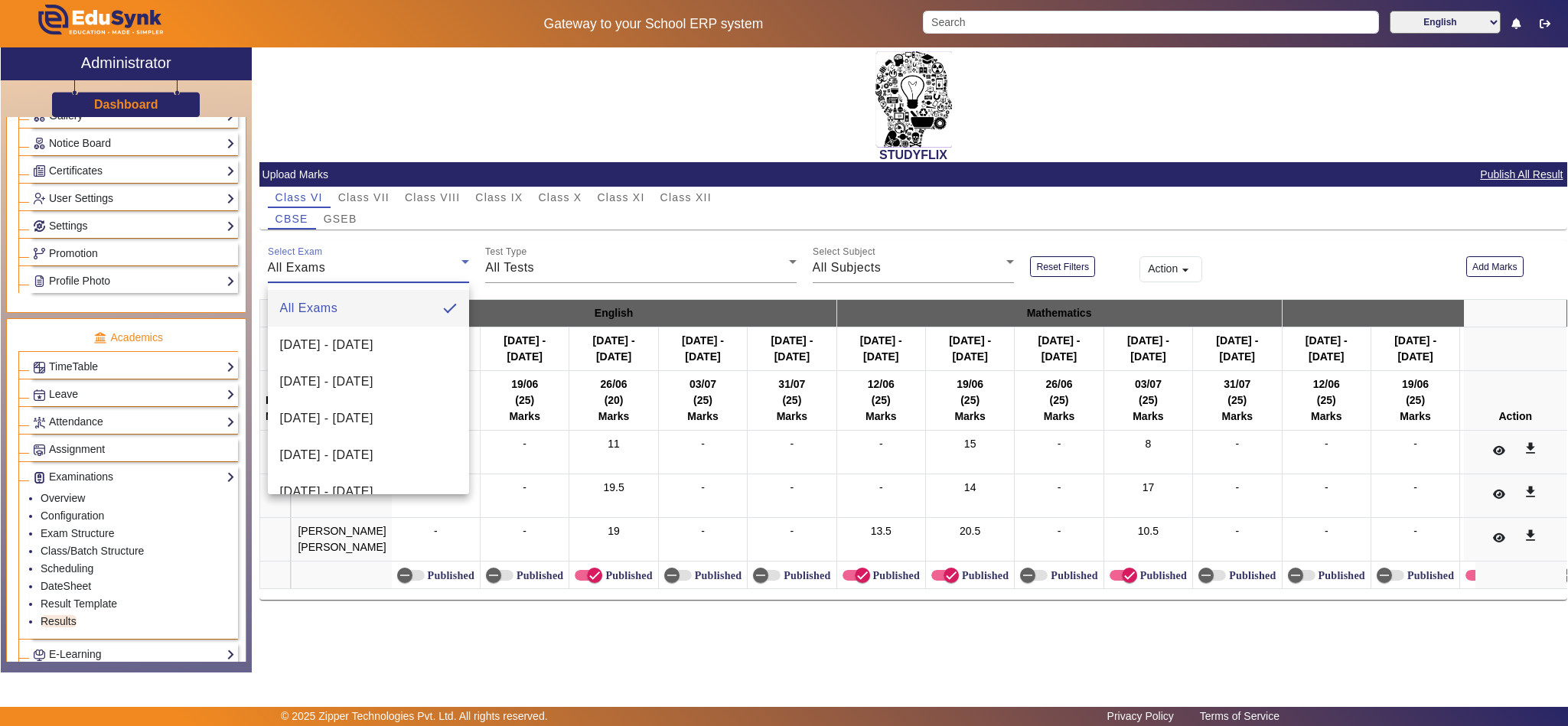
click at [379, 261] on div at bounding box center [784, 363] width 1568 height 726
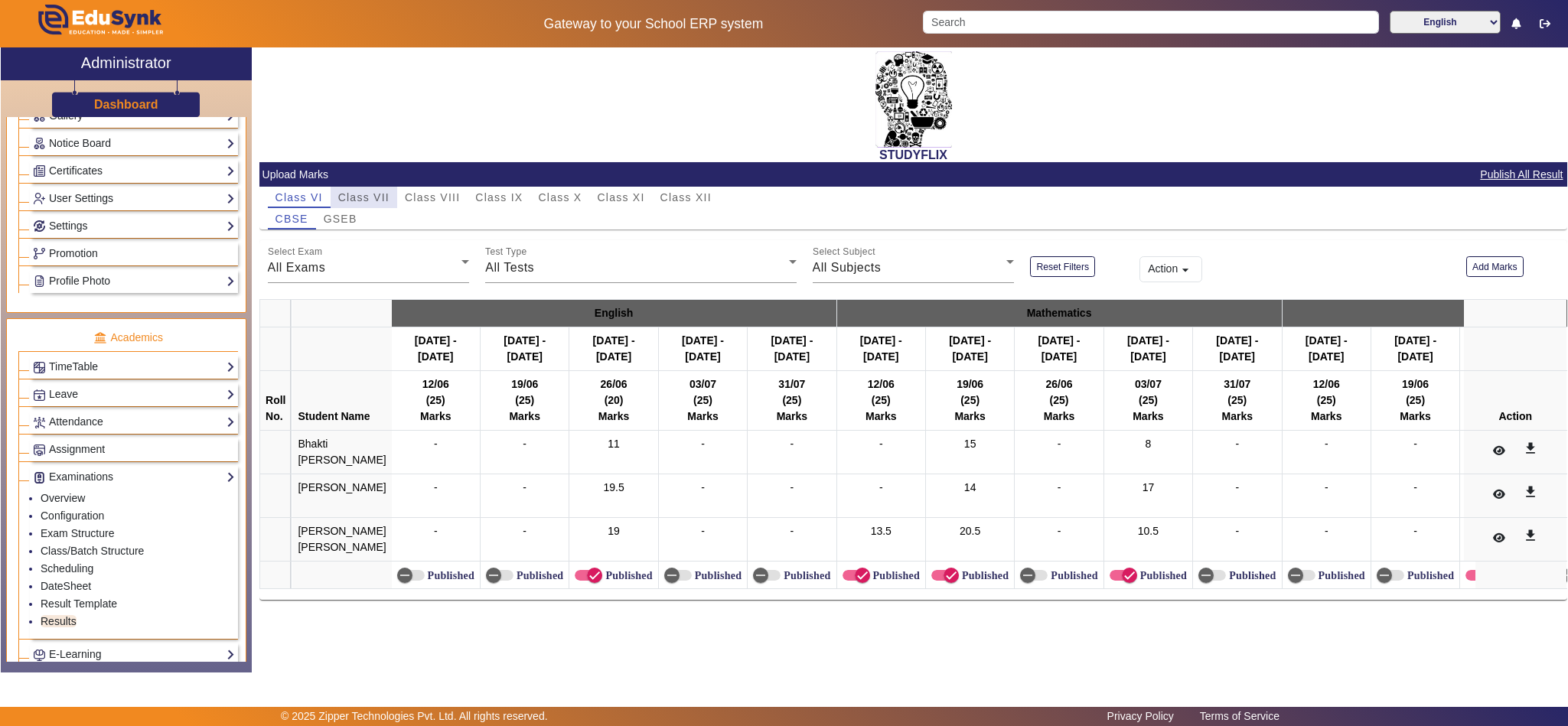
click at [364, 193] on span "Class VII" at bounding box center [364, 197] width 51 height 11
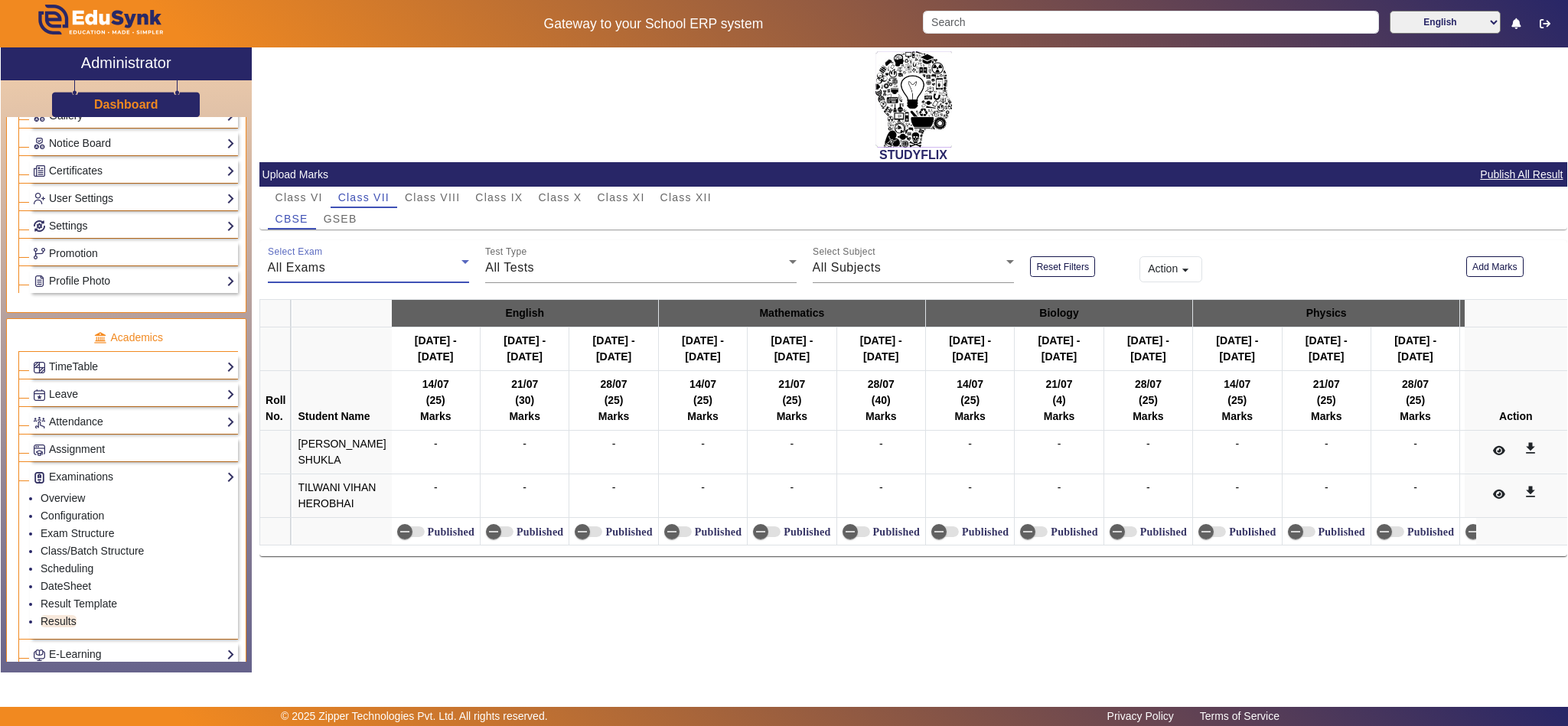
click at [417, 276] on div "All Exams" at bounding box center [364, 268] width 195 height 18
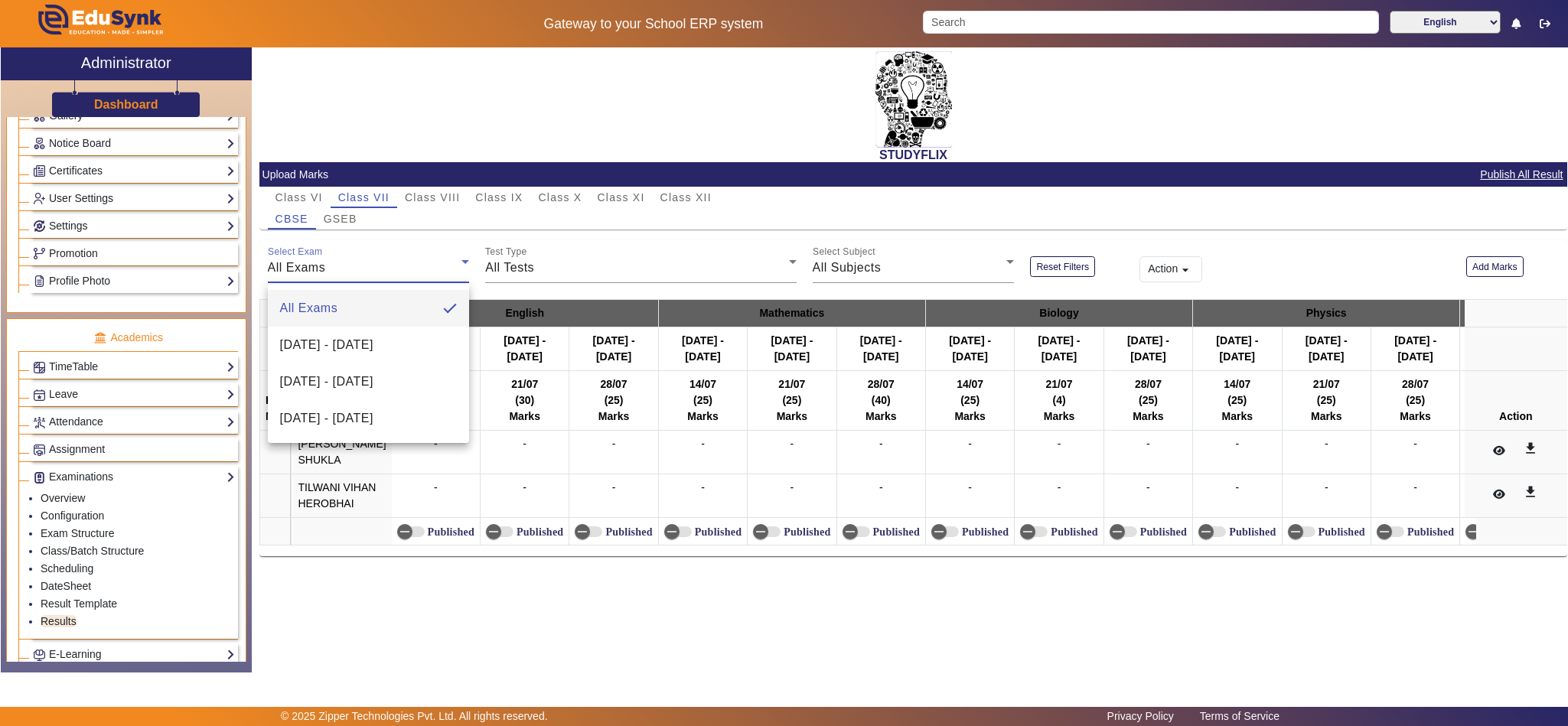
click at [547, 273] on div at bounding box center [784, 363] width 1568 height 726
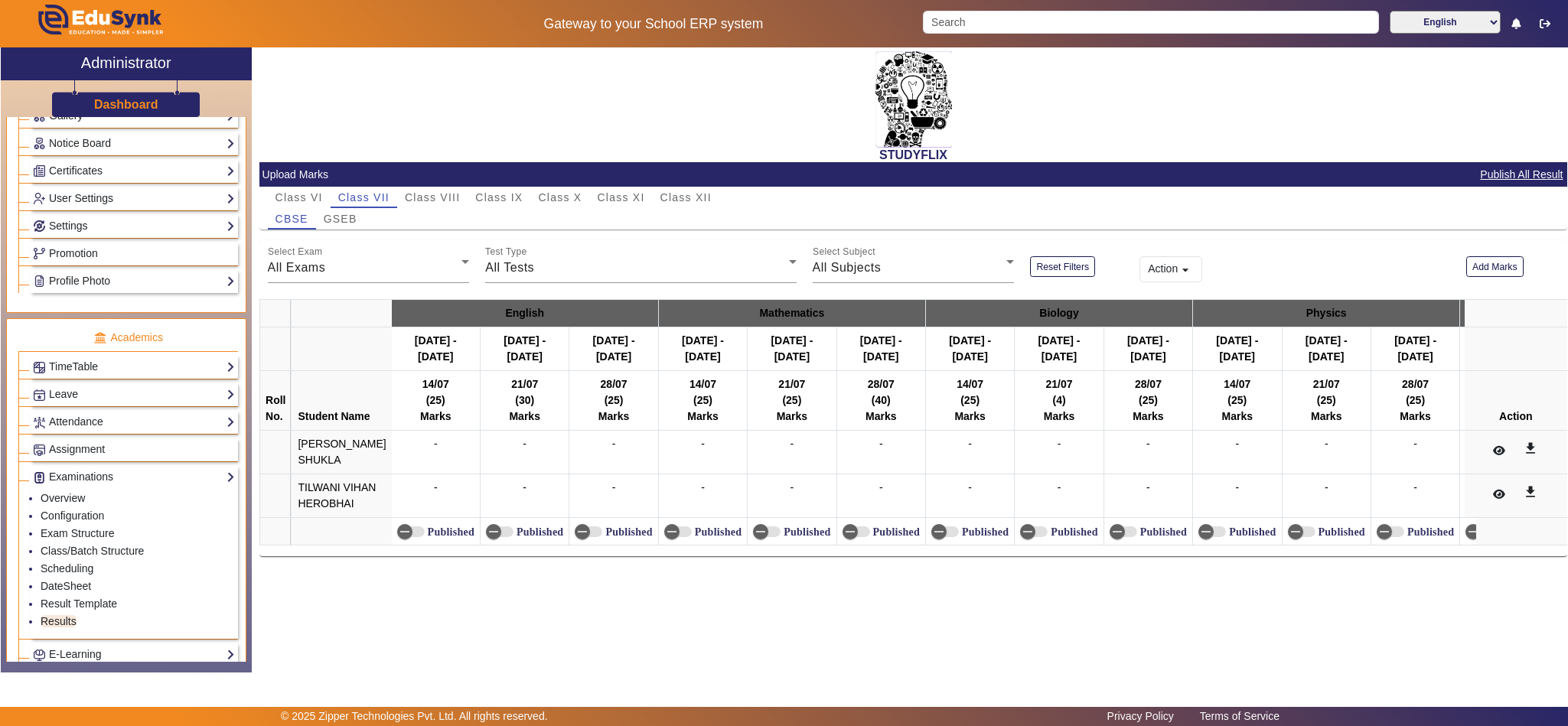
click at [547, 273] on div "All Tests" at bounding box center [637, 268] width 303 height 18
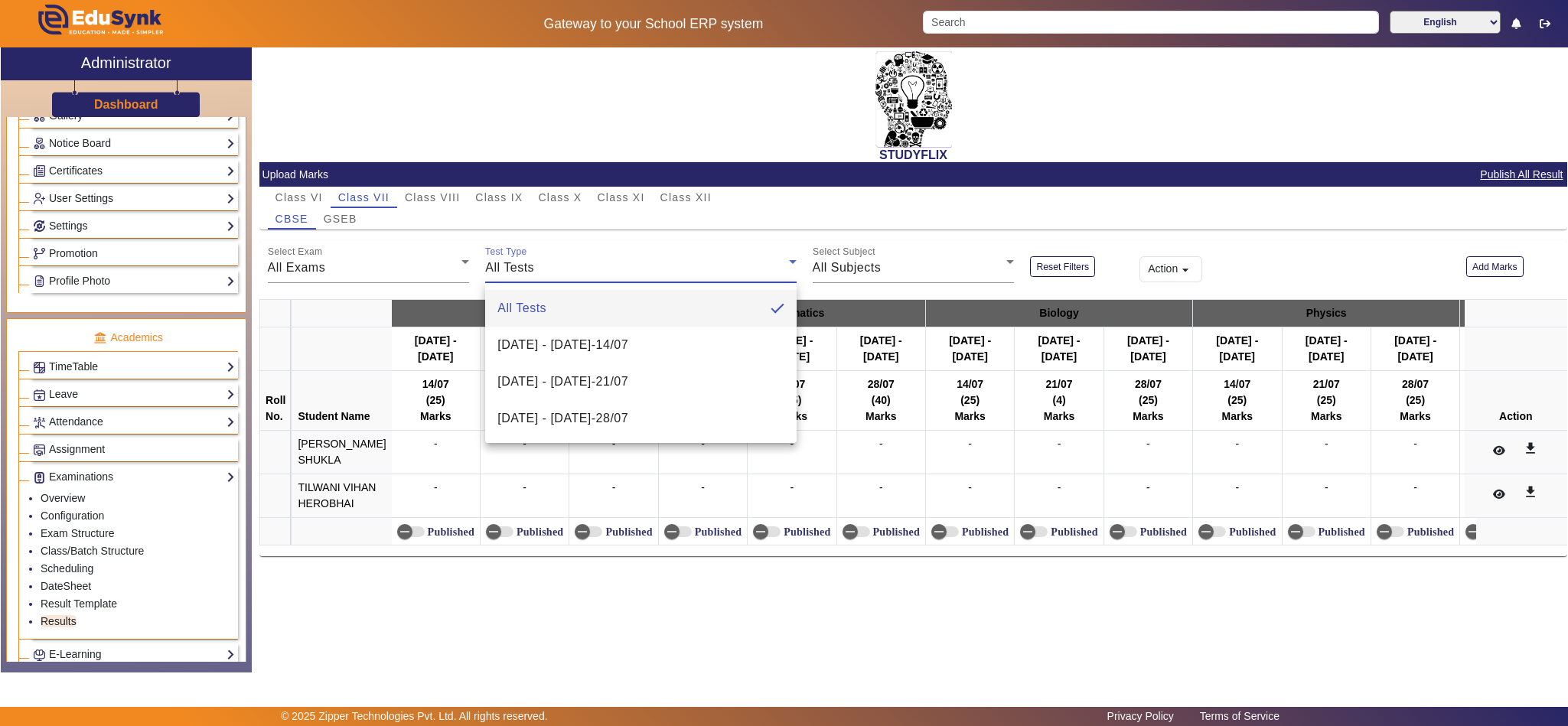
click at [423, 271] on div at bounding box center [784, 363] width 1568 height 726
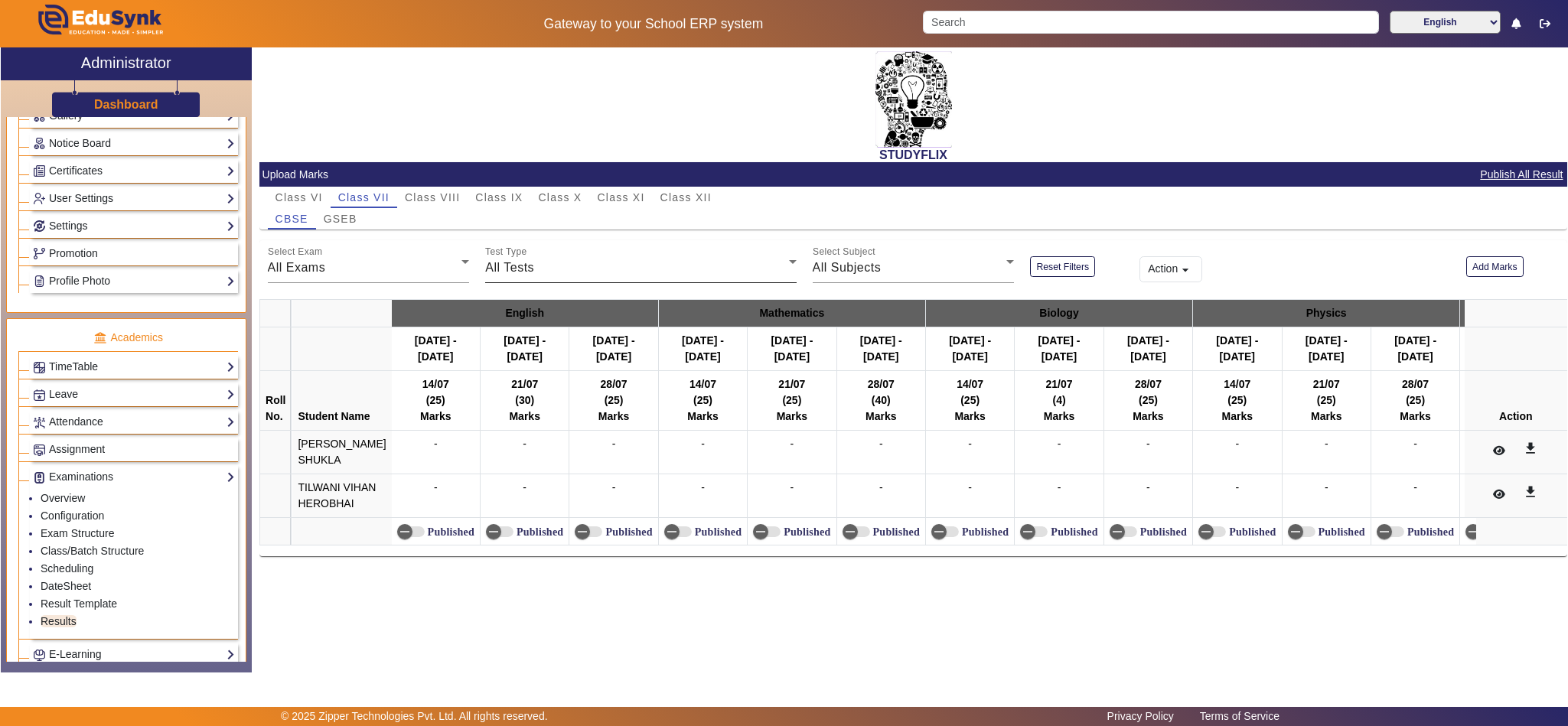
click at [627, 253] on div "Test Type All Tests" at bounding box center [640, 261] width 311 height 43
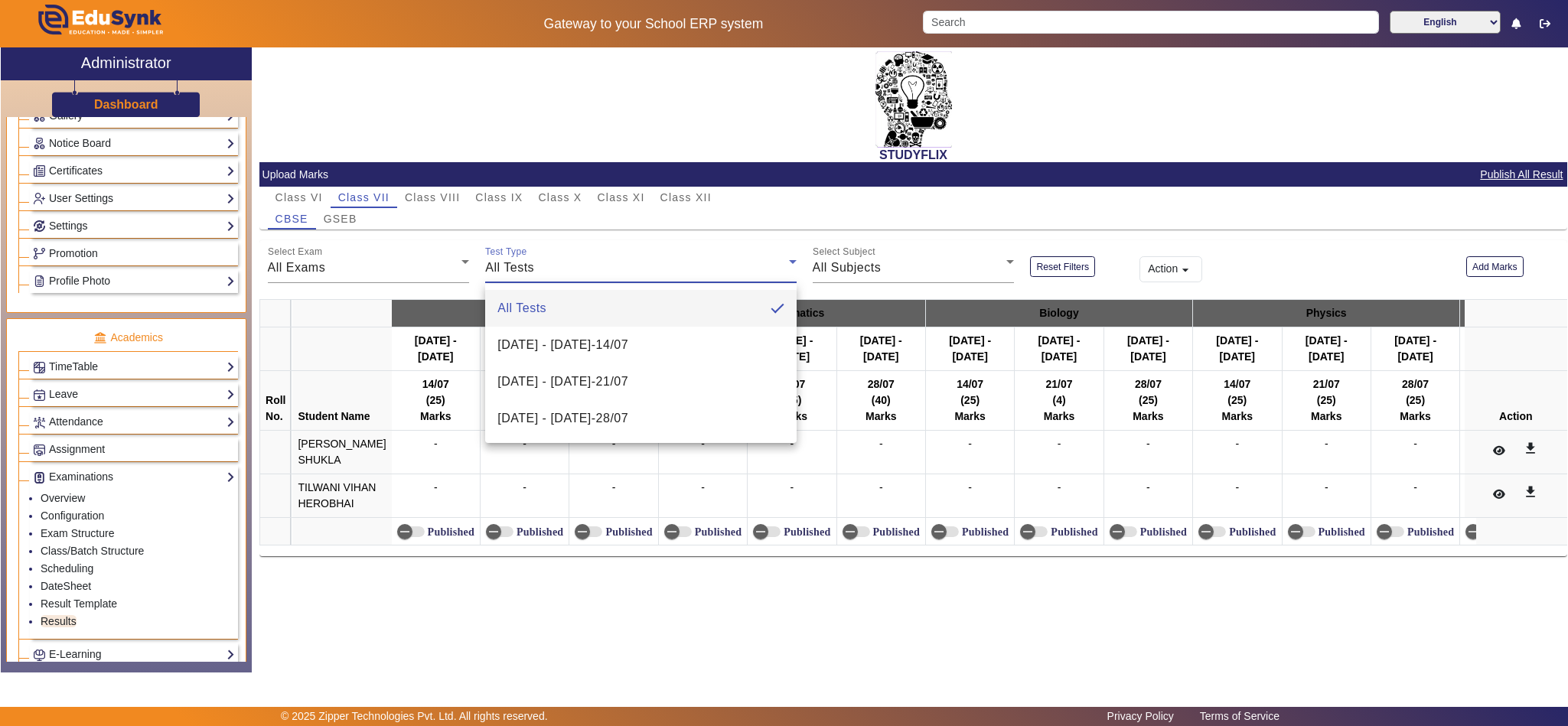
click at [627, 251] on div at bounding box center [784, 363] width 1568 height 726
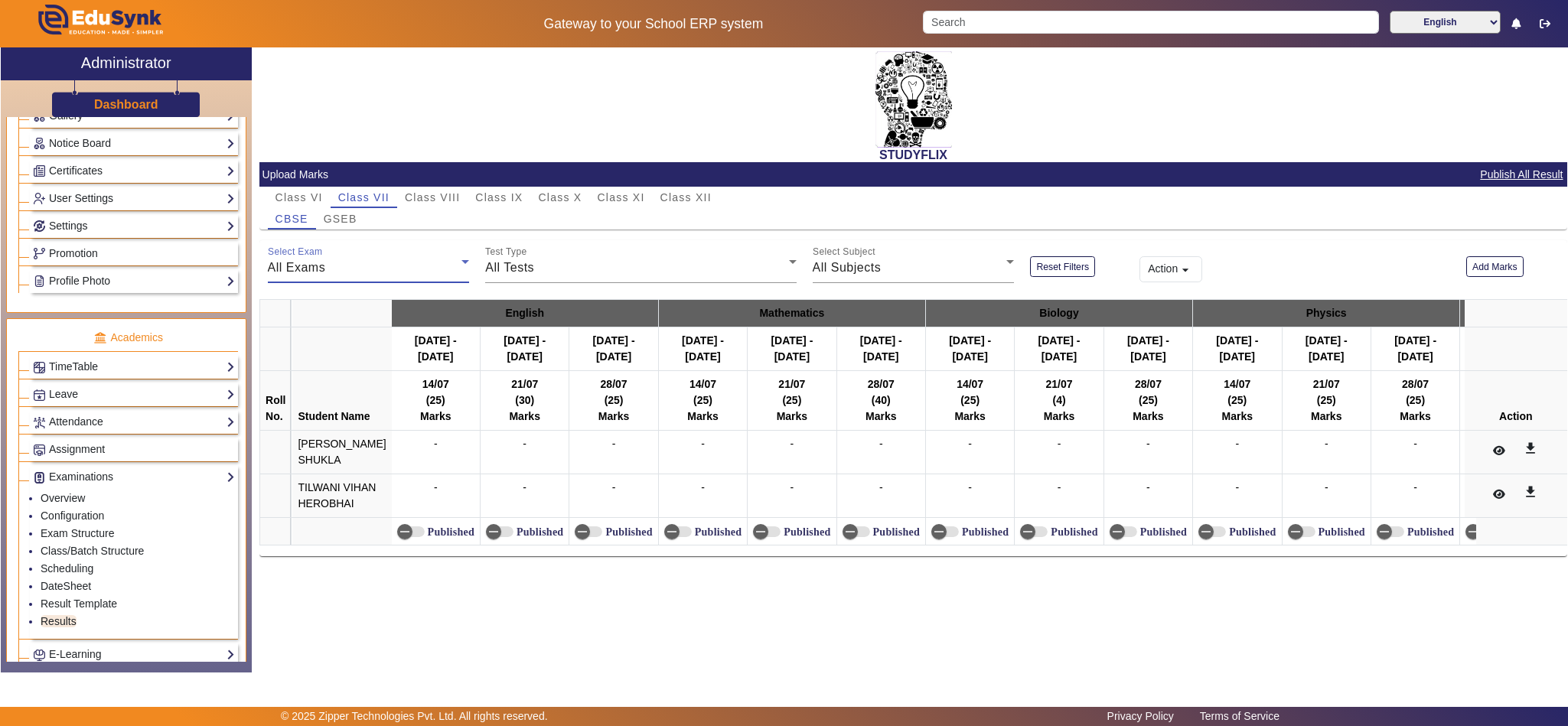
click at [335, 269] on div "All Exams" at bounding box center [364, 268] width 195 height 18
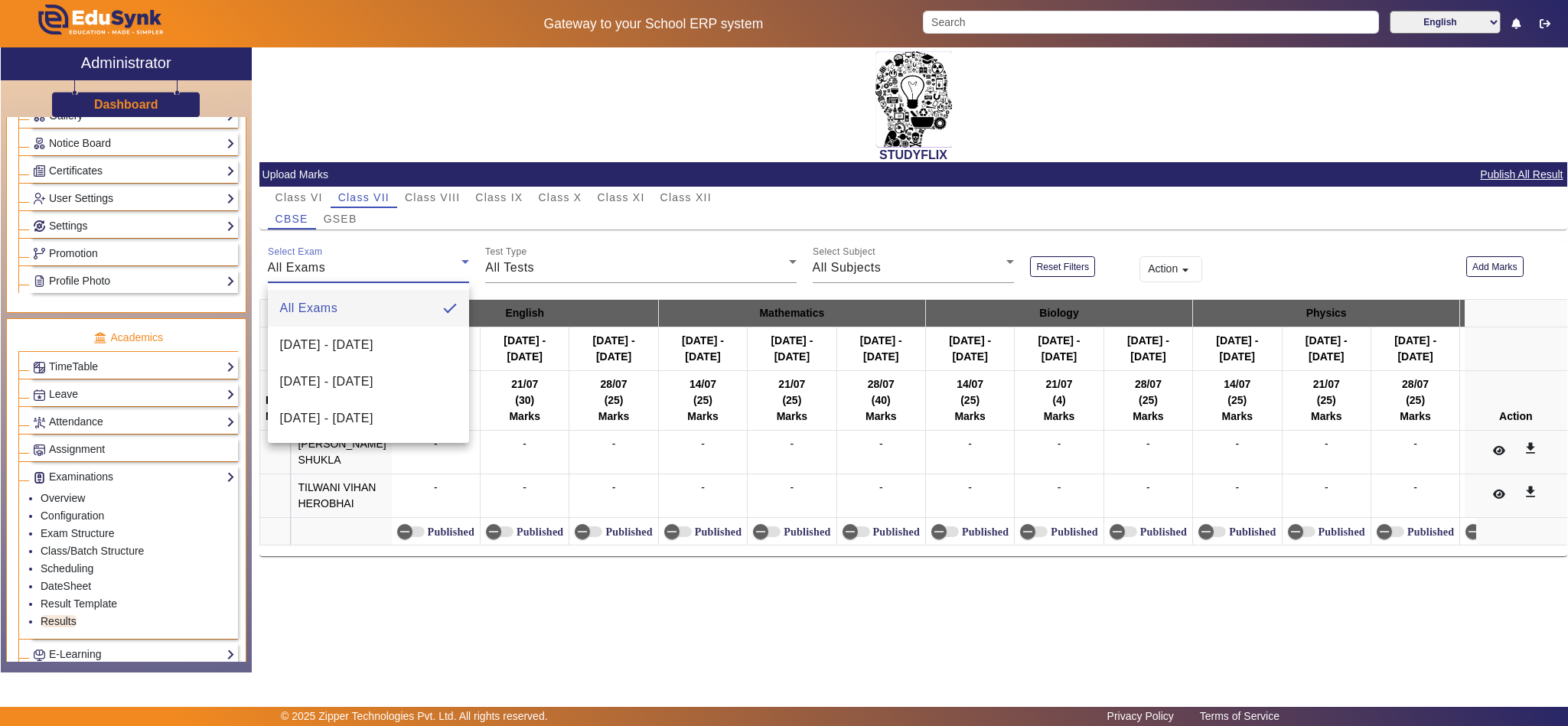
click at [437, 628] on div at bounding box center [784, 363] width 1568 height 726
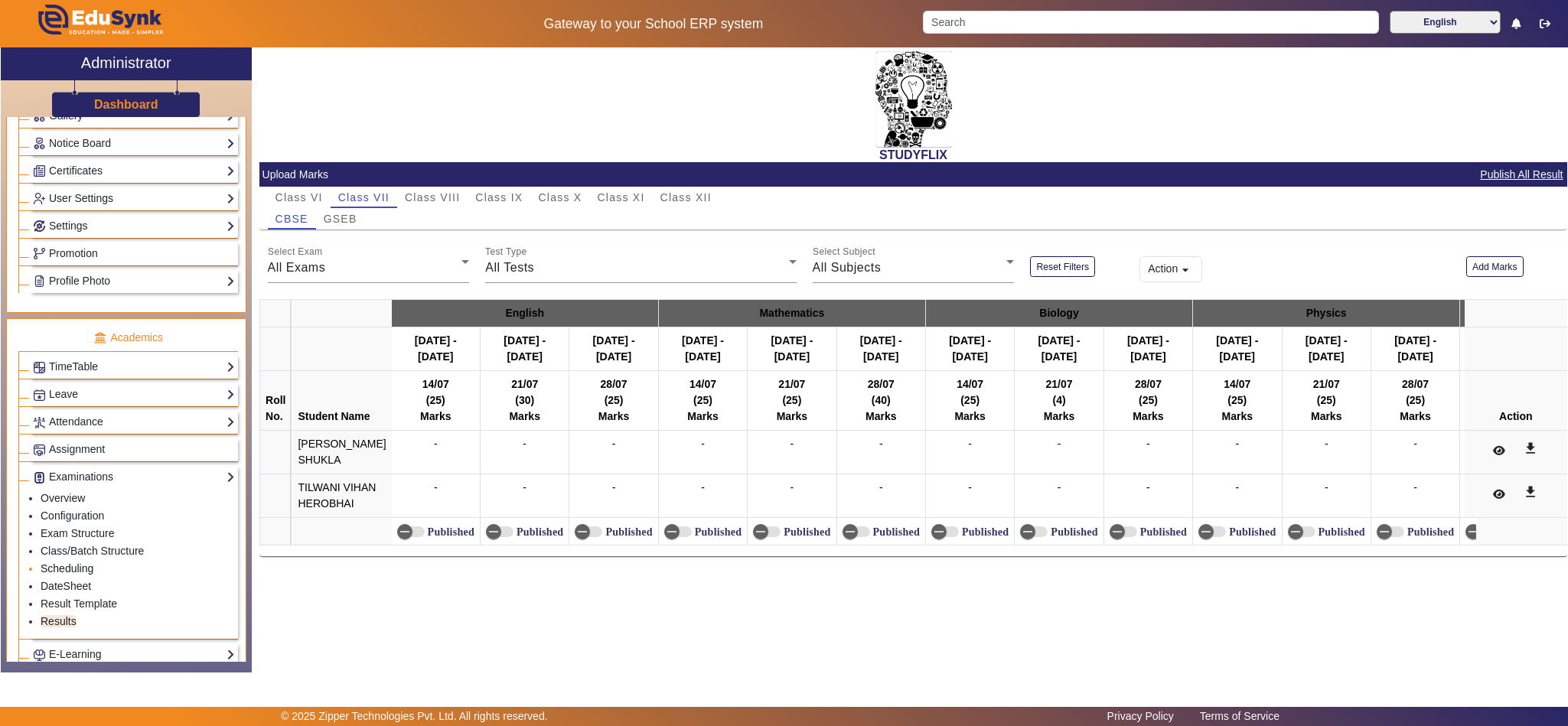
click at [84, 575] on link "Scheduling" at bounding box center [67, 568] width 53 height 12
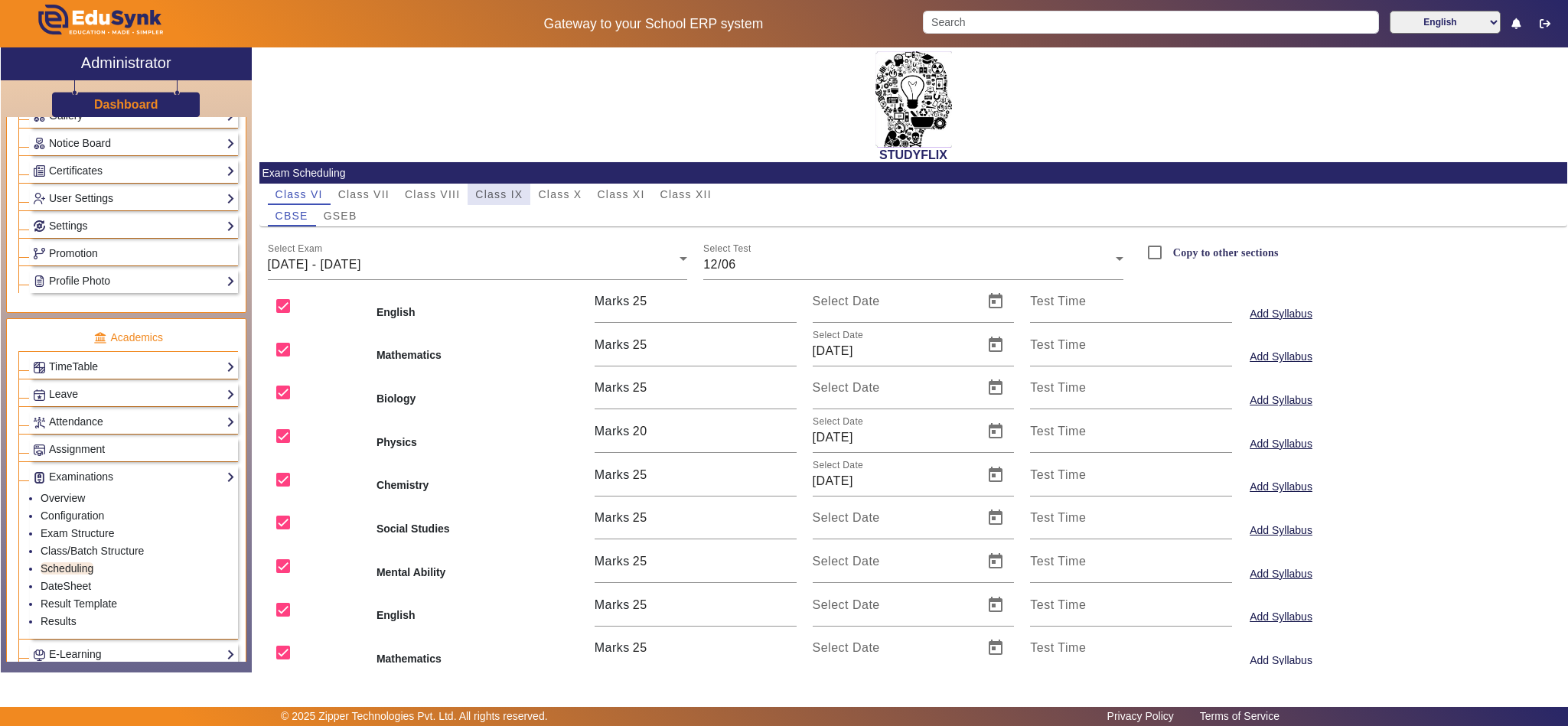
click at [510, 184] on span "Class IX" at bounding box center [499, 194] width 48 height 21
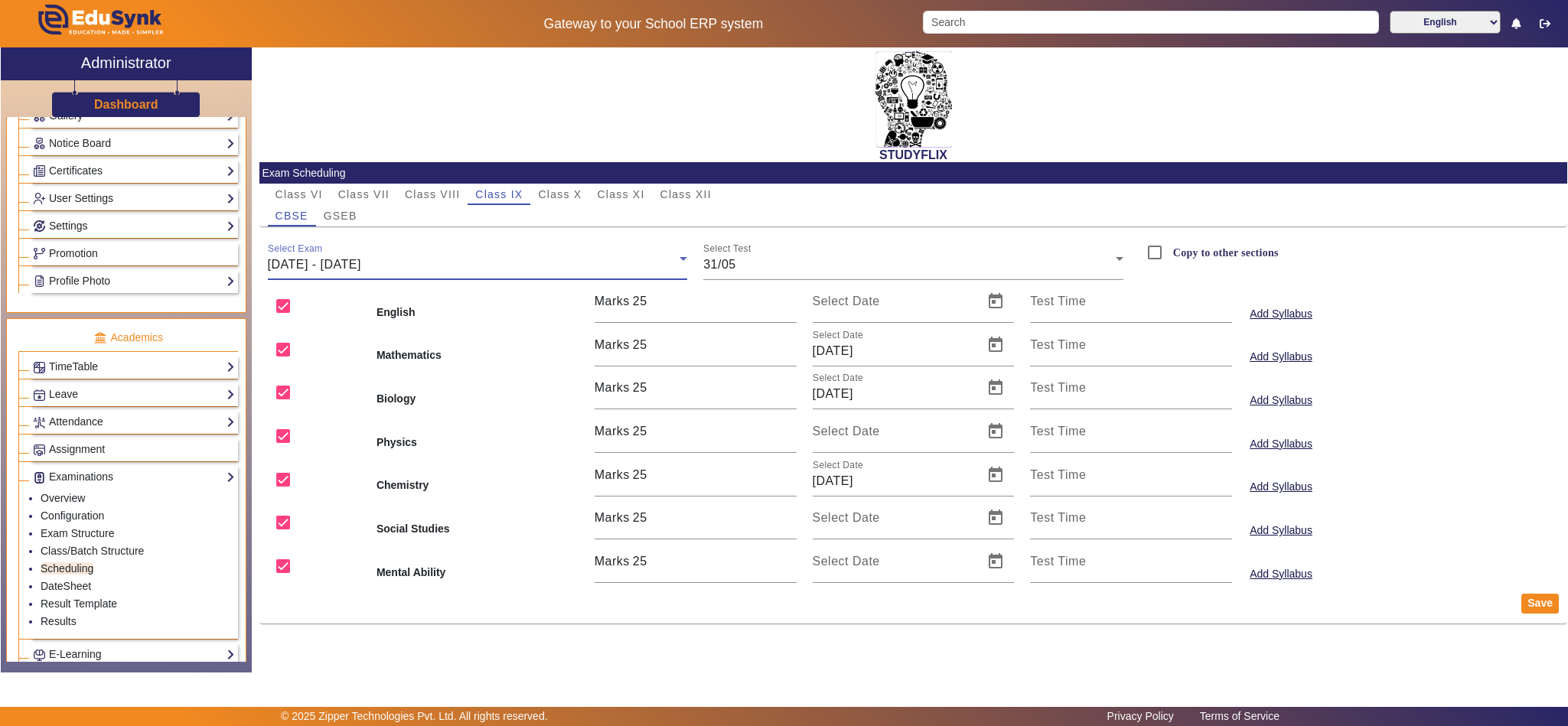
click at [313, 255] on div "[DATE] - [DATE]" at bounding box center [474, 264] width 412 height 18
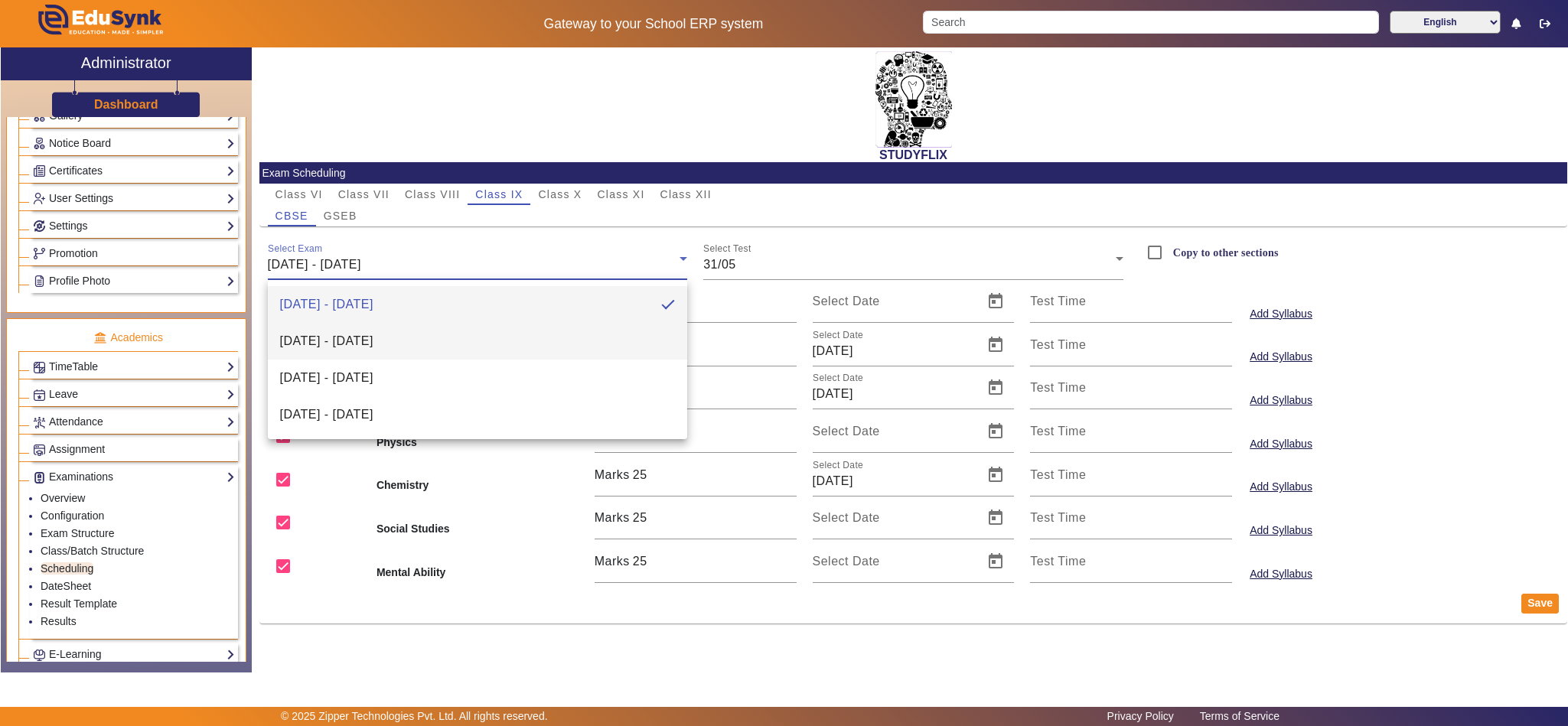
click at [373, 344] on span "[DATE] - [DATE]" at bounding box center [327, 341] width 93 height 18
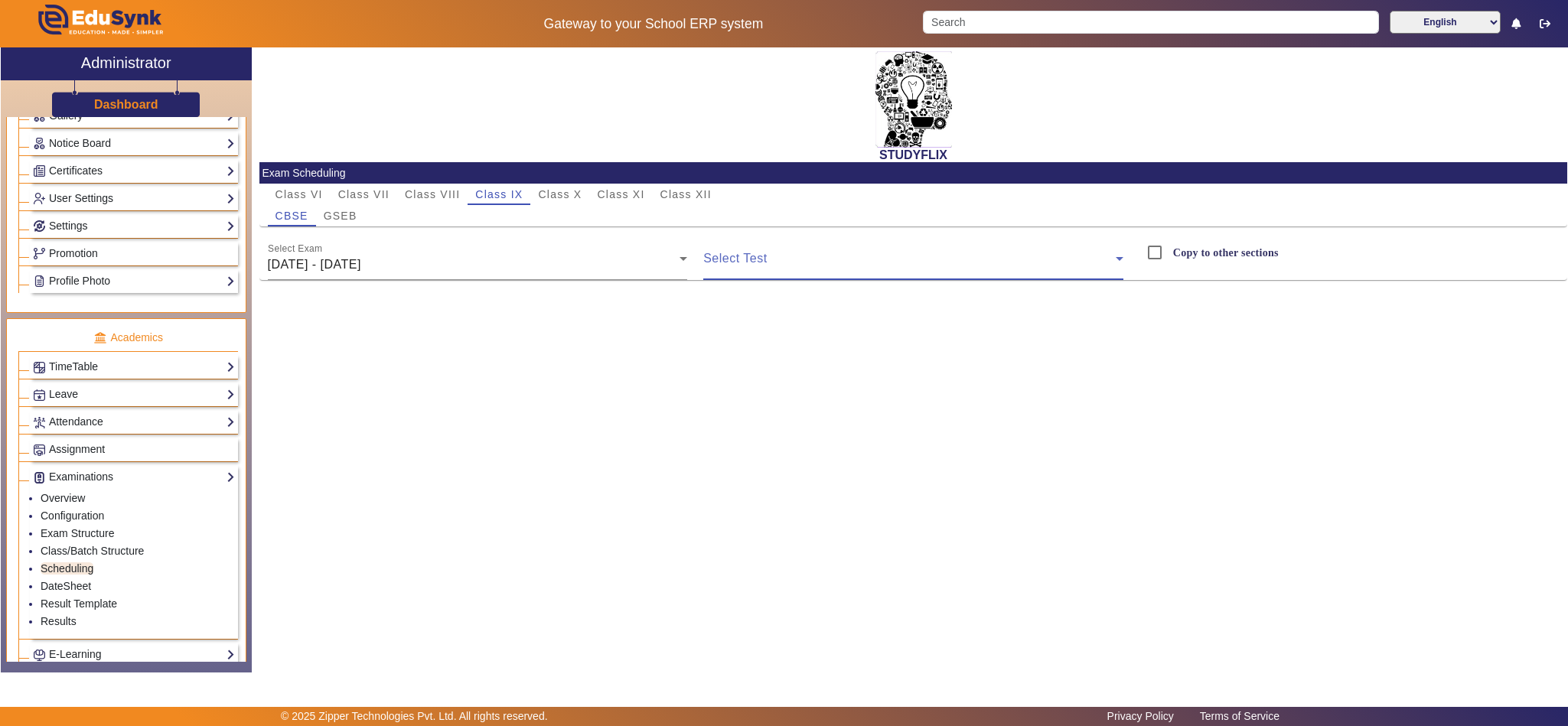
click at [804, 265] on span at bounding box center [909, 264] width 412 height 18
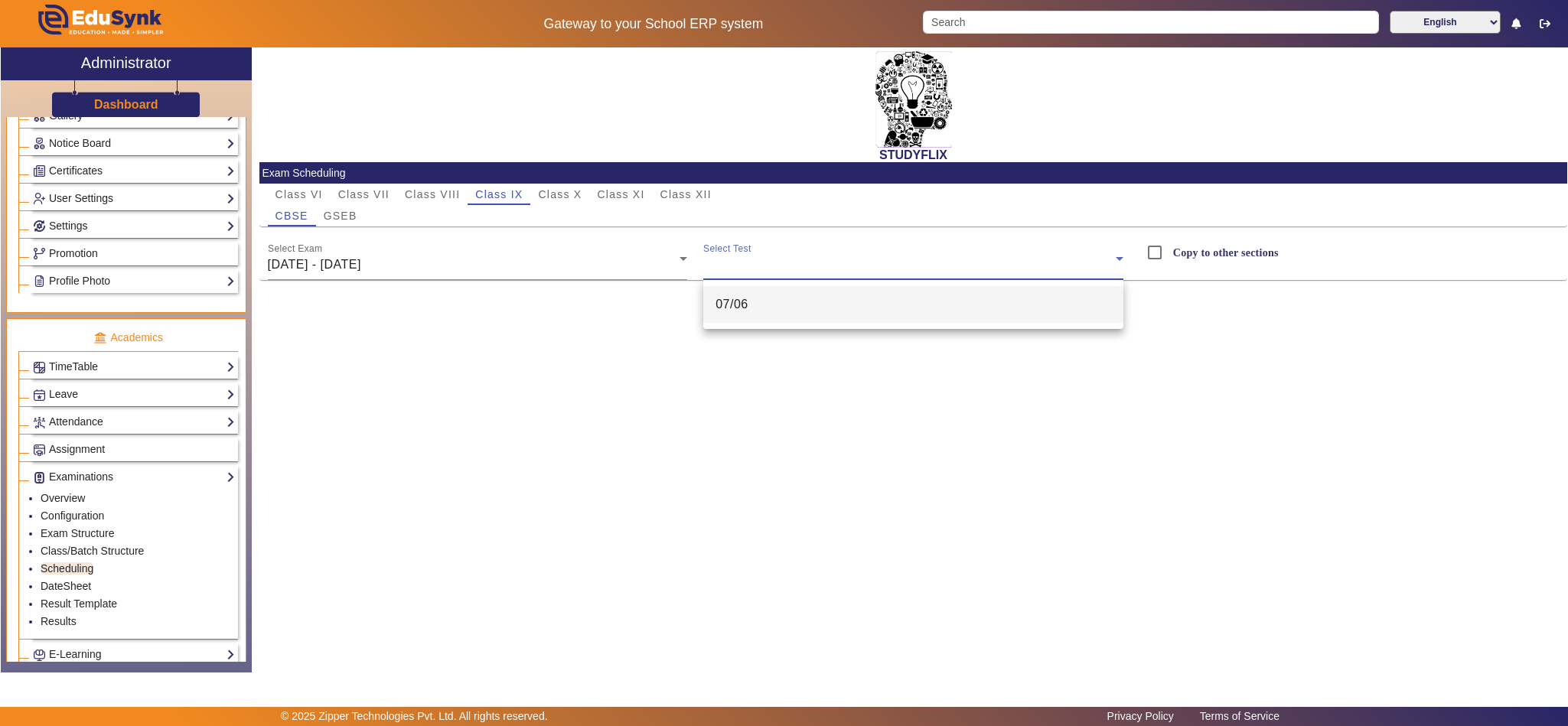
click at [783, 311] on mat-option "07/06" at bounding box center [913, 304] width 420 height 37
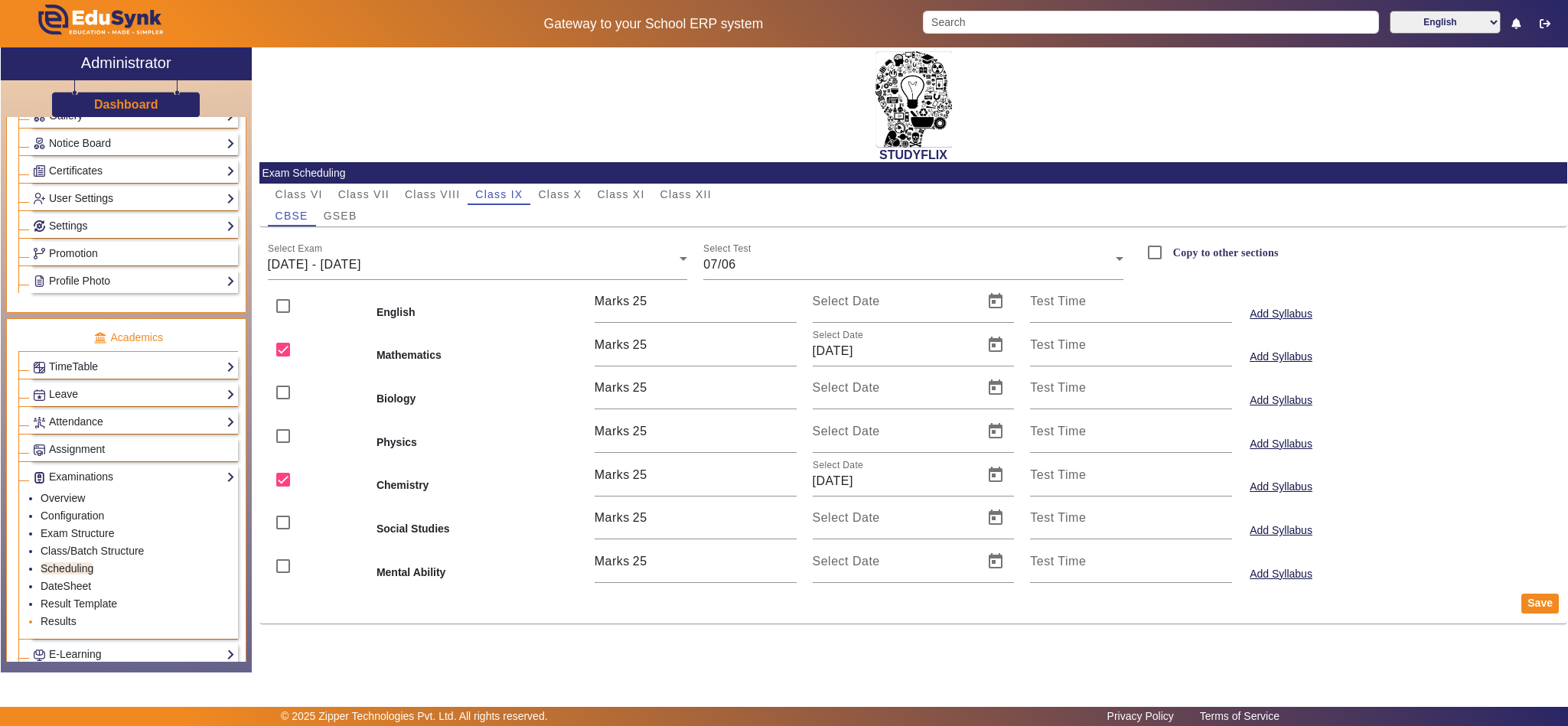
click at [53, 631] on li "Results" at bounding box center [137, 622] width 195 height 18
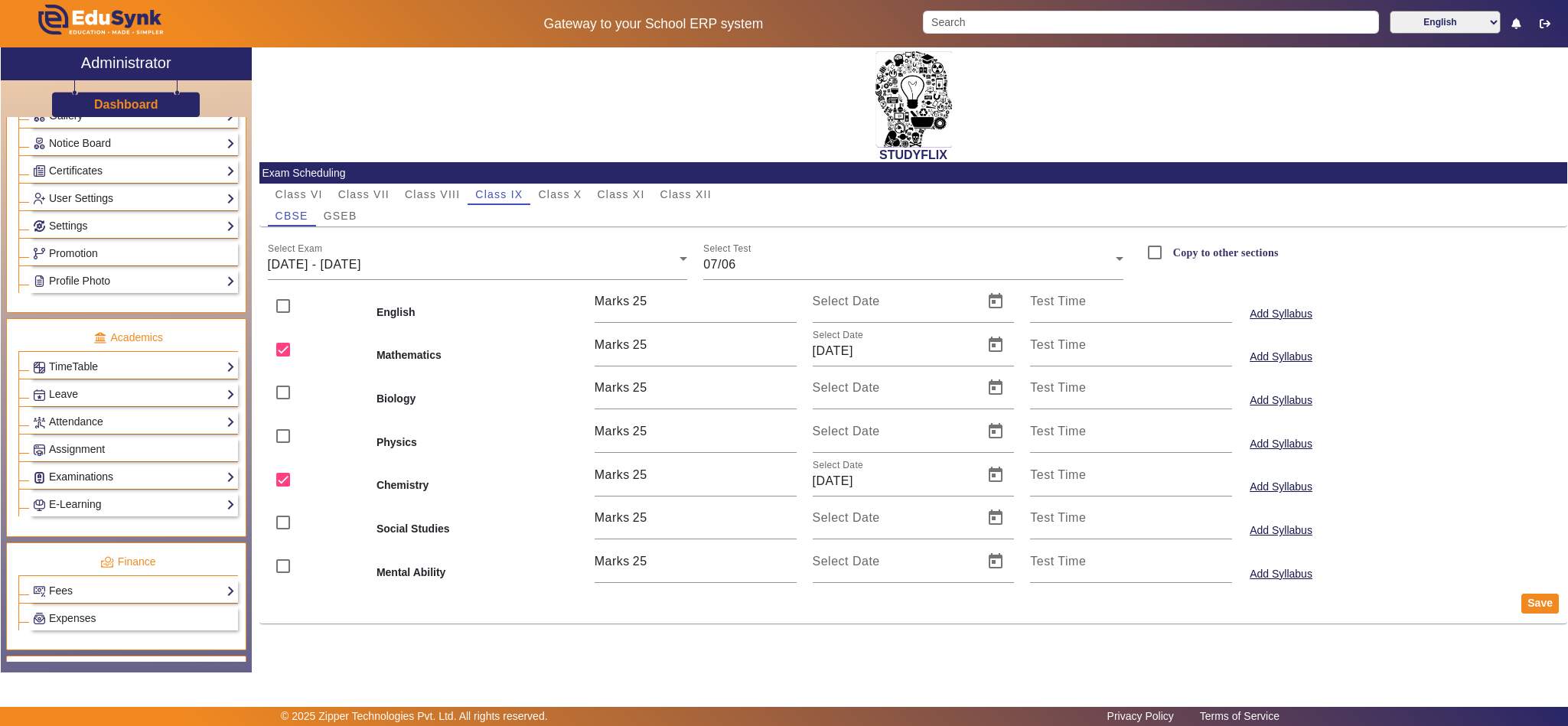
click at [94, 486] on link "Examinations" at bounding box center [133, 477] width 202 height 18
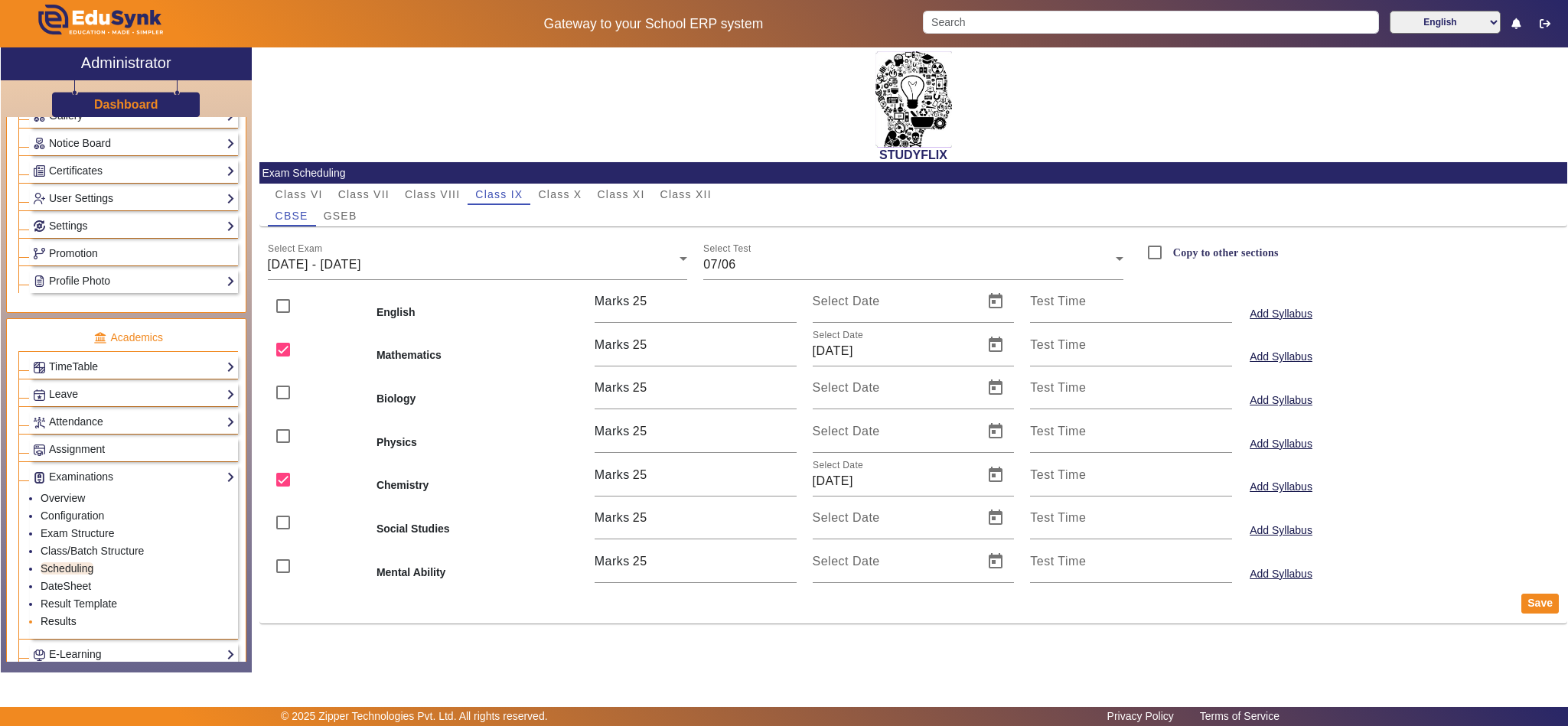
click at [55, 627] on link "Results" at bounding box center [58, 621] width 36 height 12
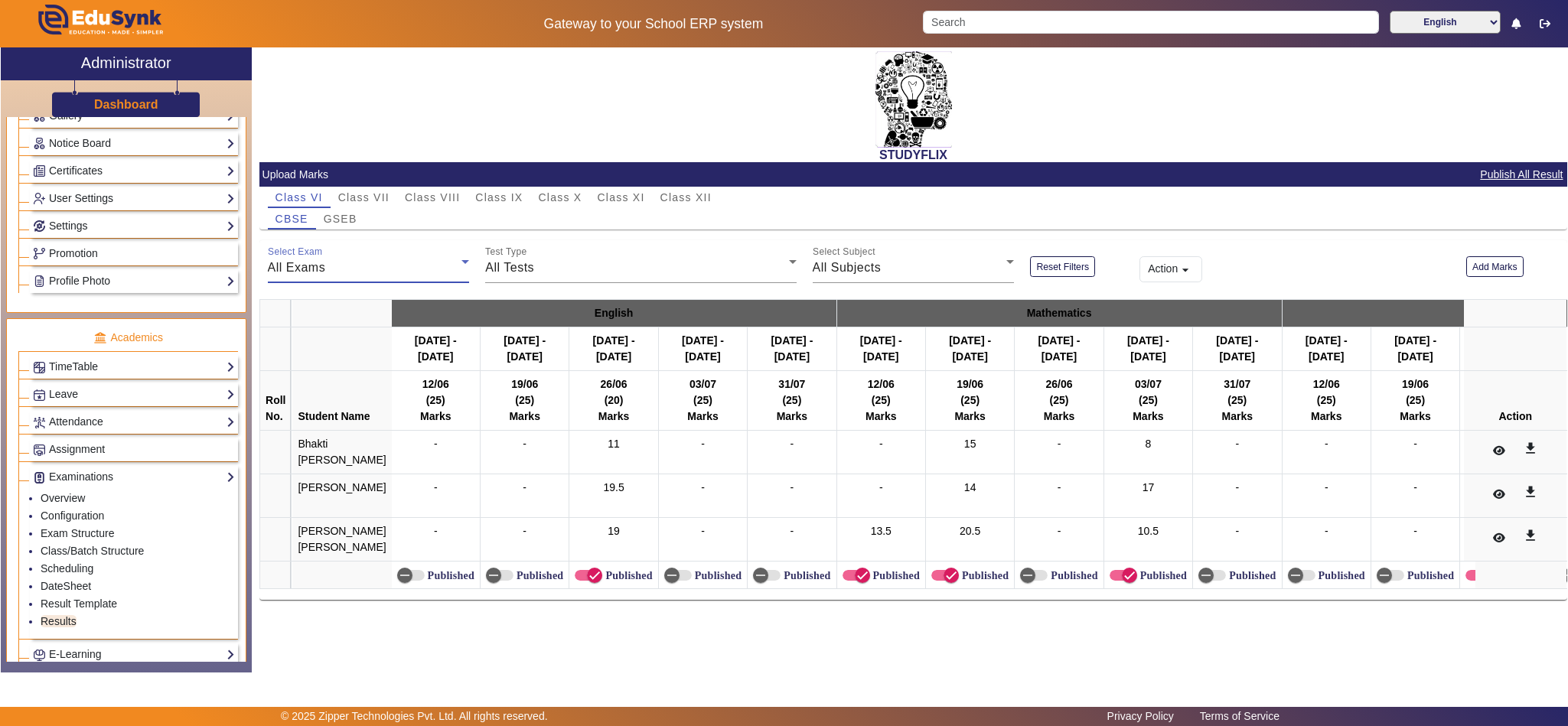
click at [337, 267] on div "All Exams" at bounding box center [364, 268] width 195 height 18
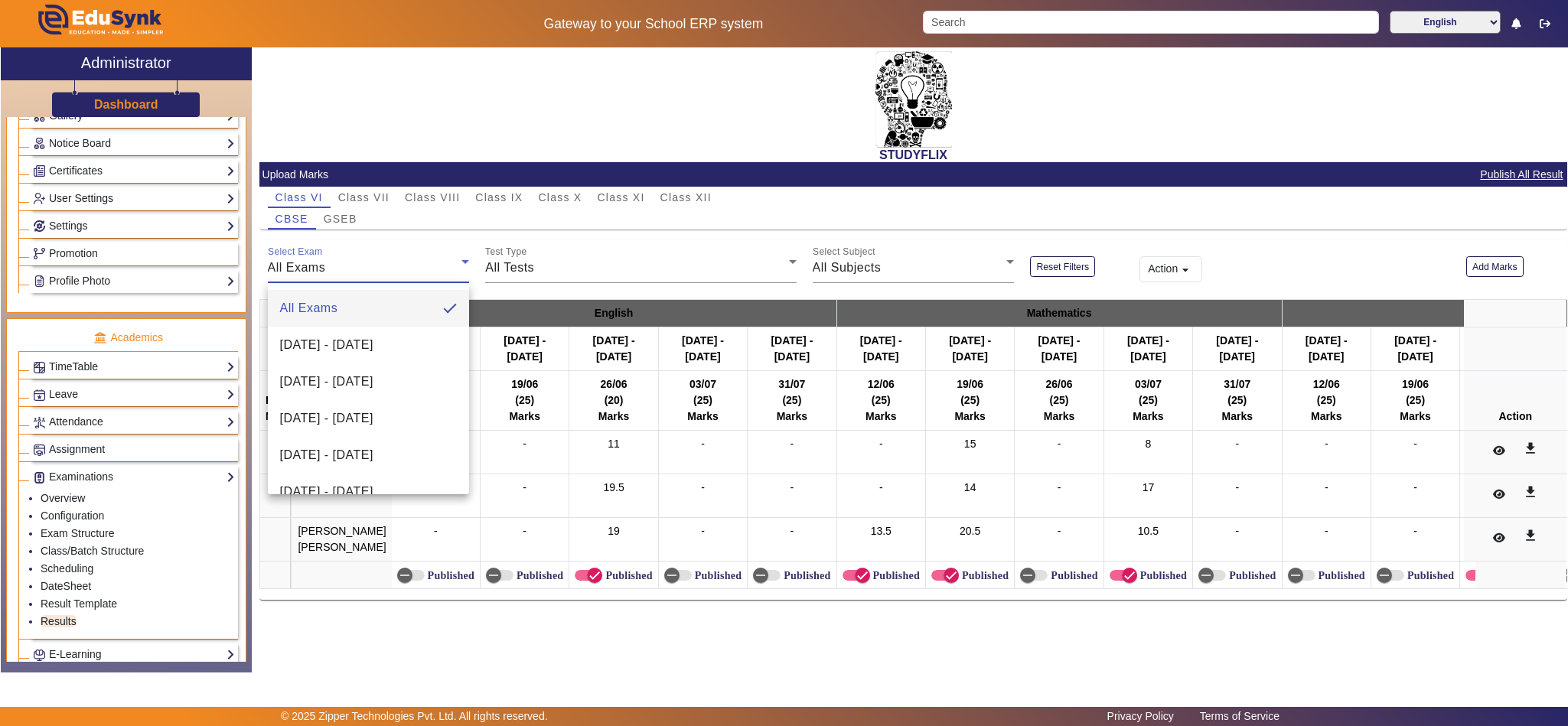
click at [499, 195] on div at bounding box center [784, 363] width 1568 height 726
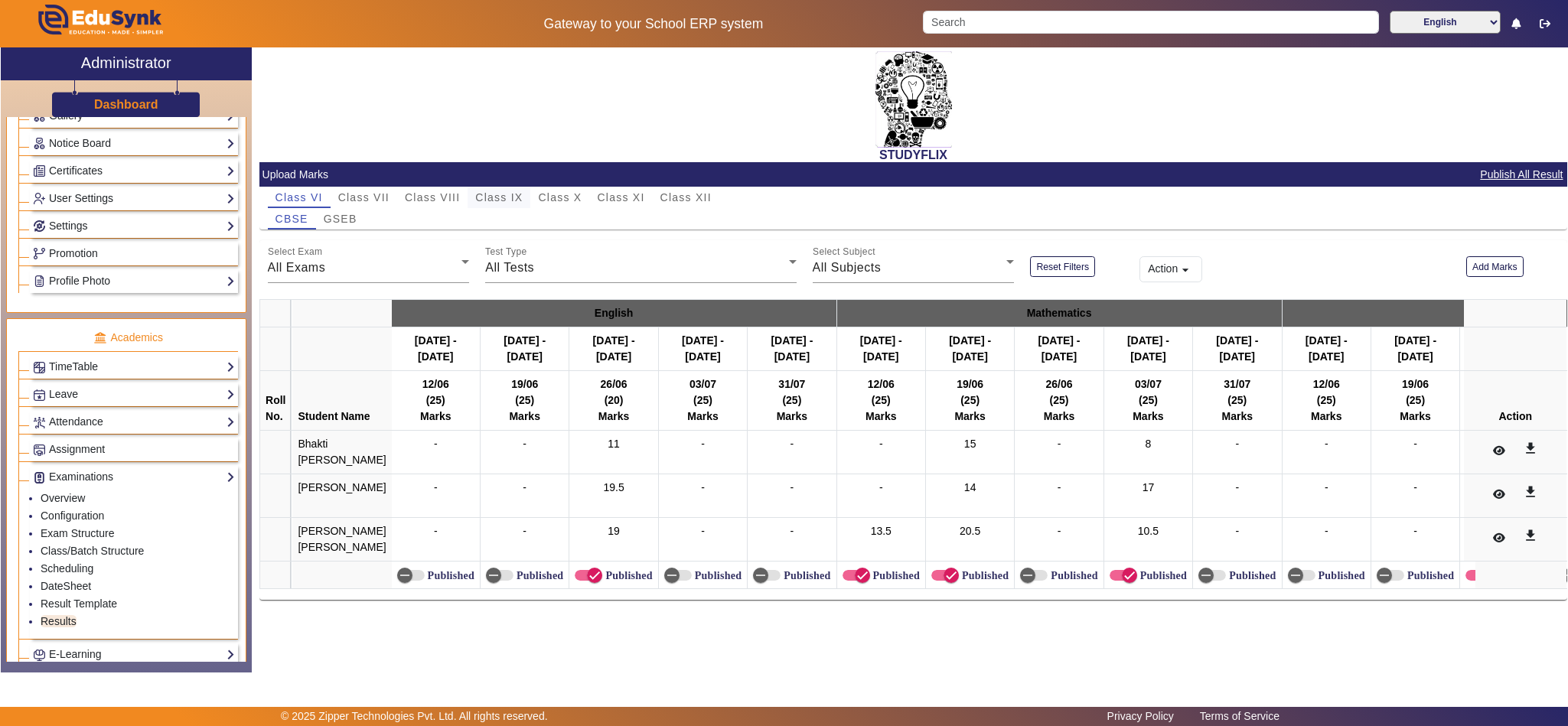
click at [499, 197] on span "Class IX" at bounding box center [499, 197] width 48 height 11
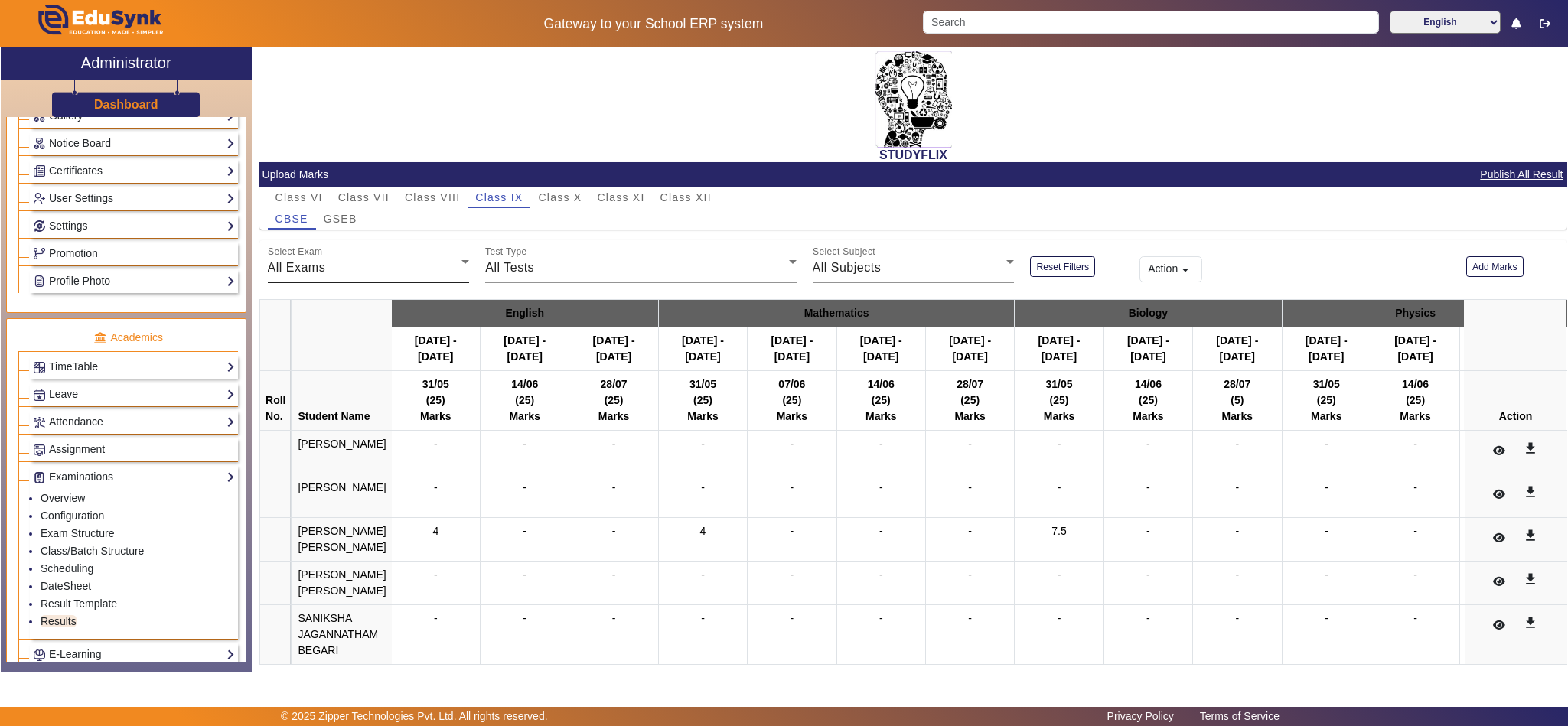
click at [395, 268] on div "All Exams" at bounding box center [364, 268] width 195 height 18
